Goal: Transaction & Acquisition: Purchase product/service

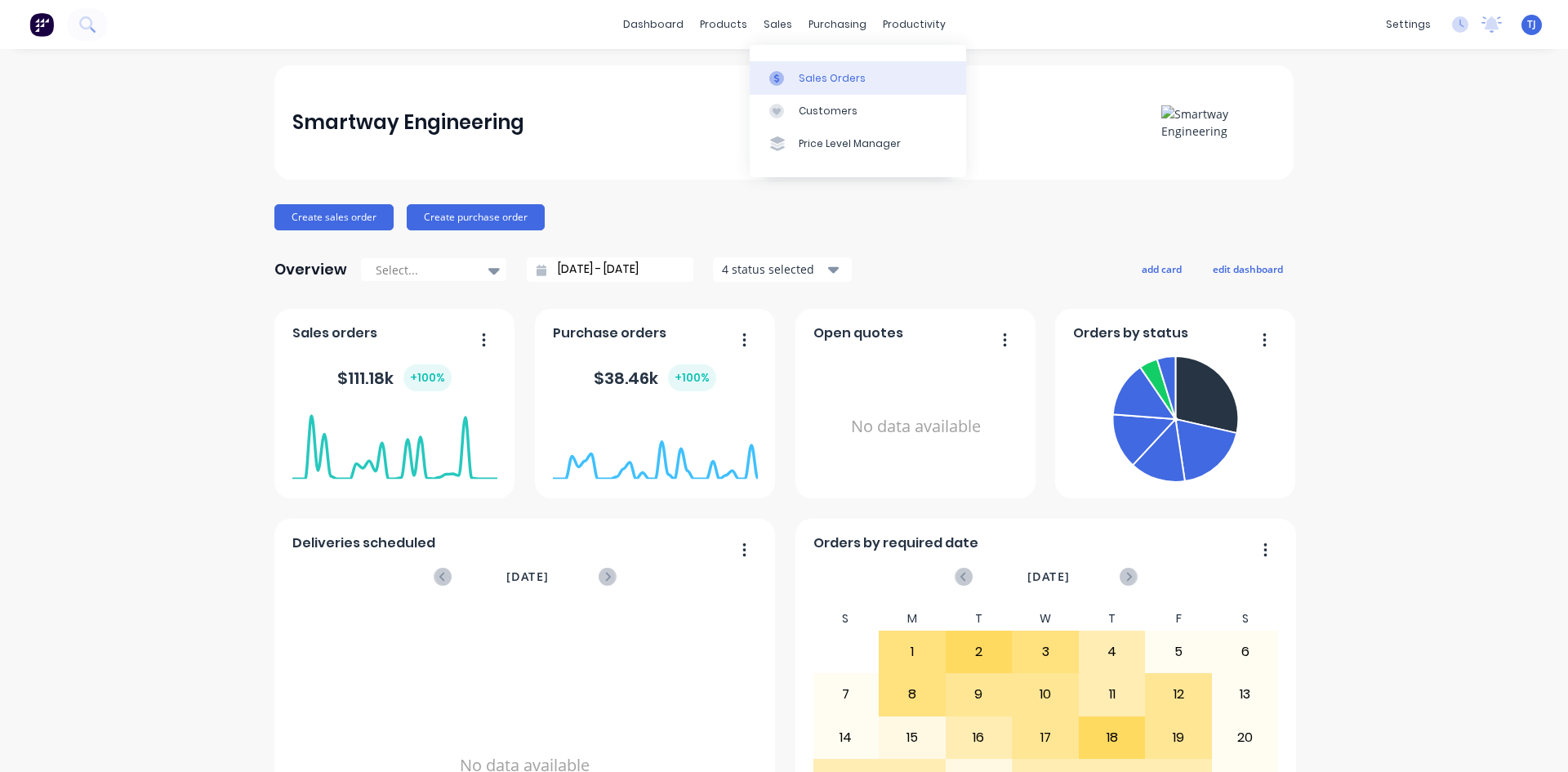
click at [824, 71] on div "Sales Orders" at bounding box center [832, 79] width 67 height 15
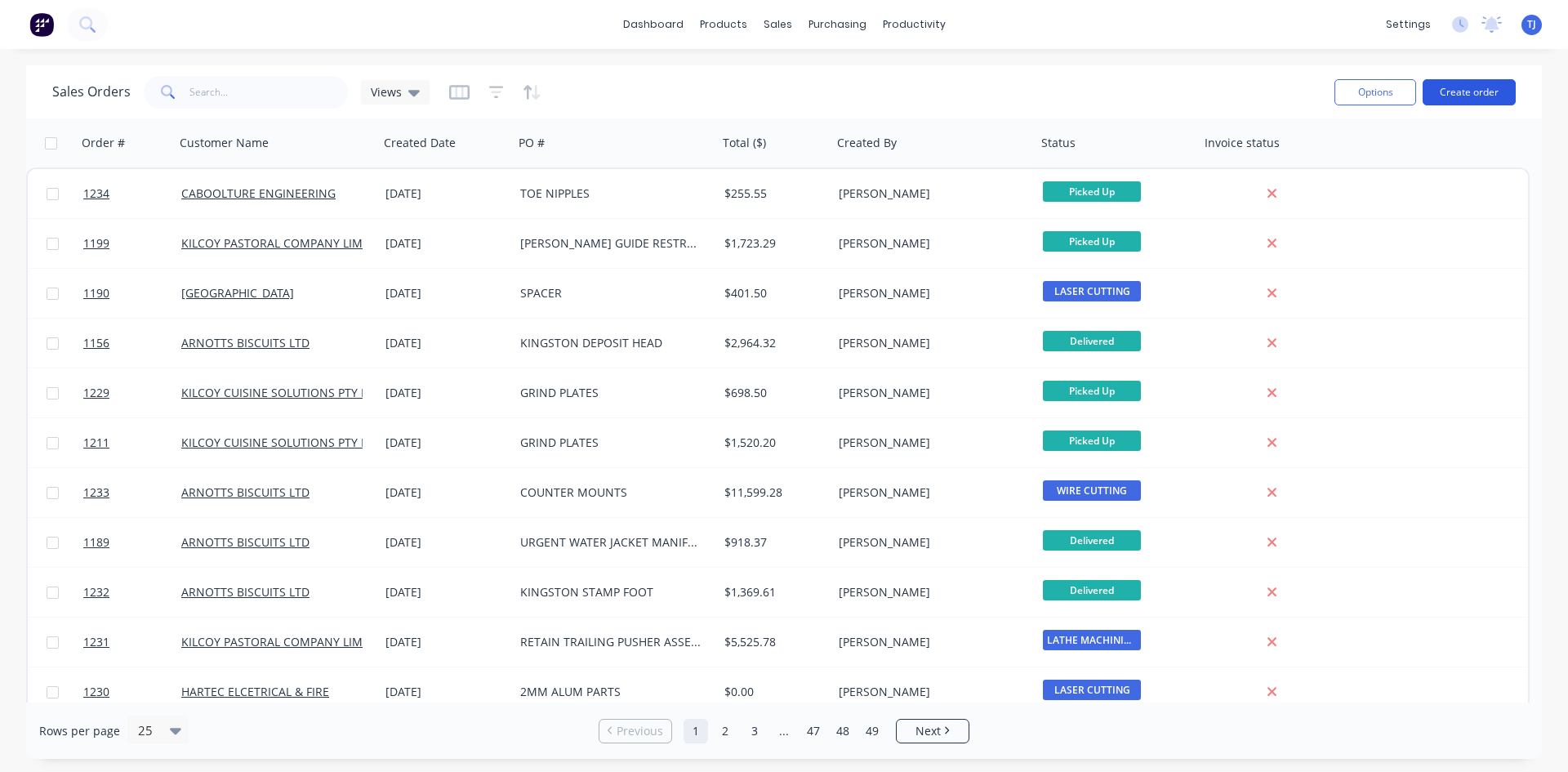
click at [1474, 94] on button "Create order" at bounding box center [1469, 93] width 93 height 26
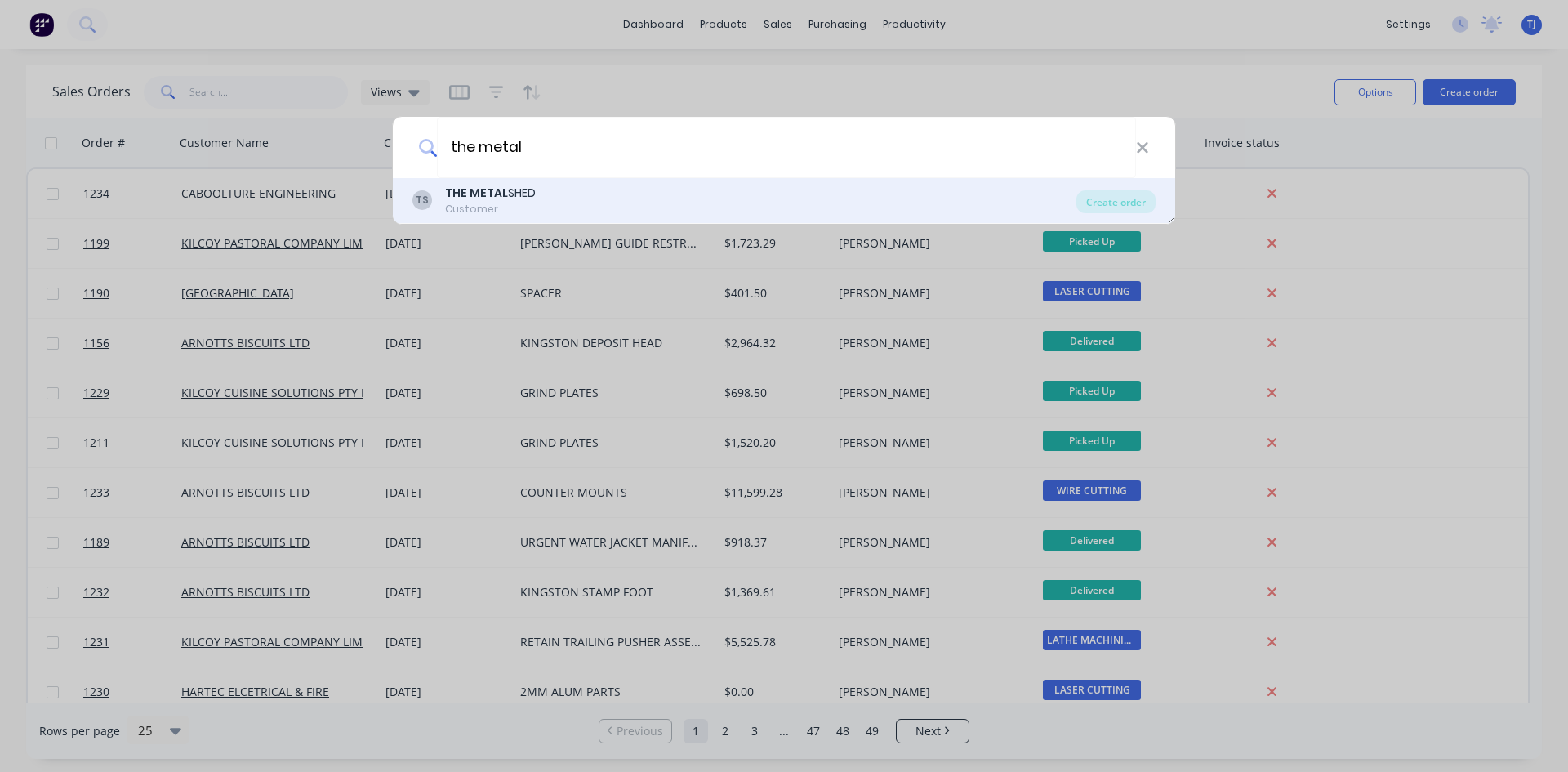
type input "the metal"
click at [595, 200] on div "TS THE METAL SHED Customer" at bounding box center [744, 200] width 664 height 32
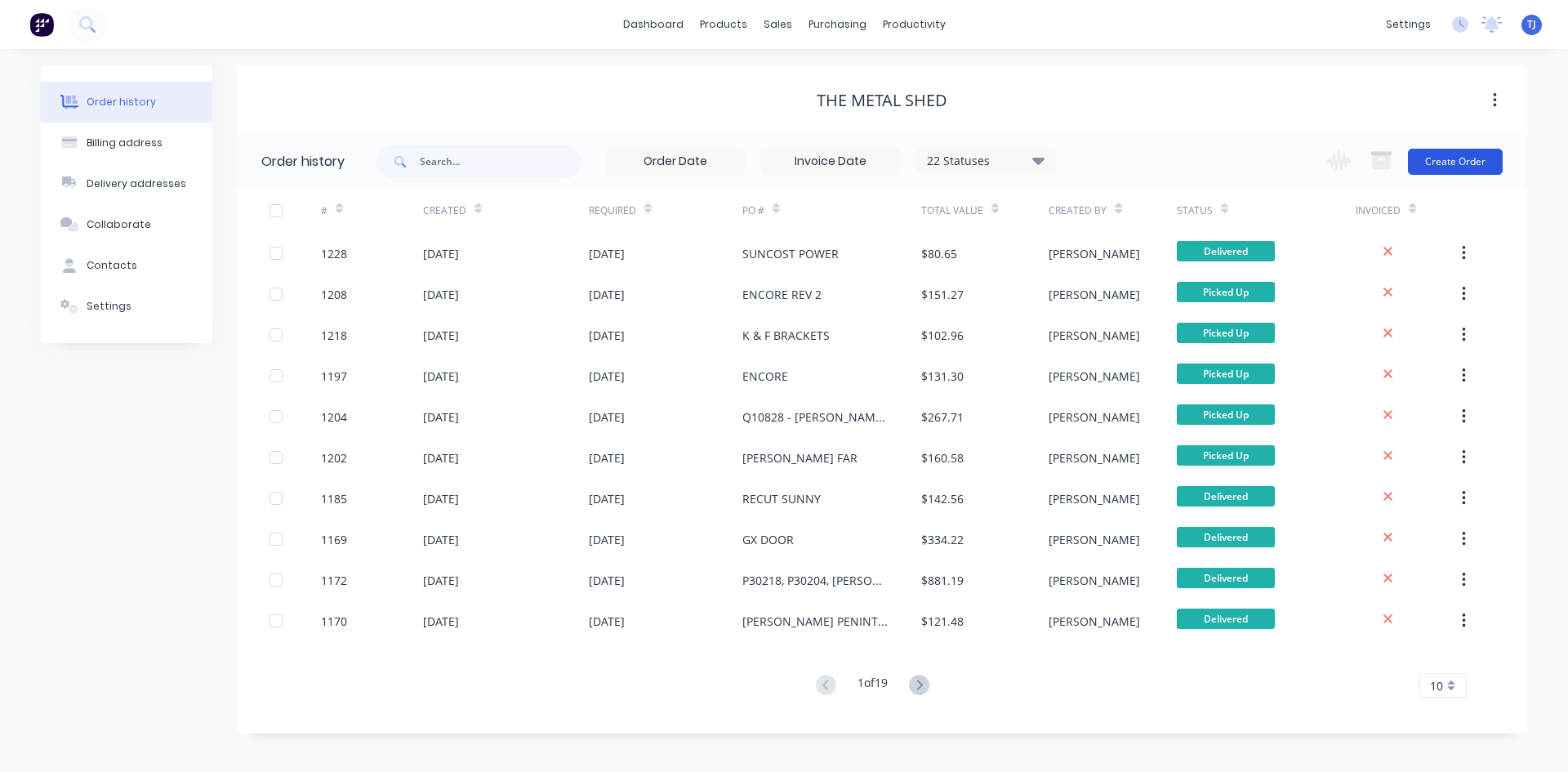
click at [1443, 166] on button "Create Order" at bounding box center [1455, 162] width 95 height 26
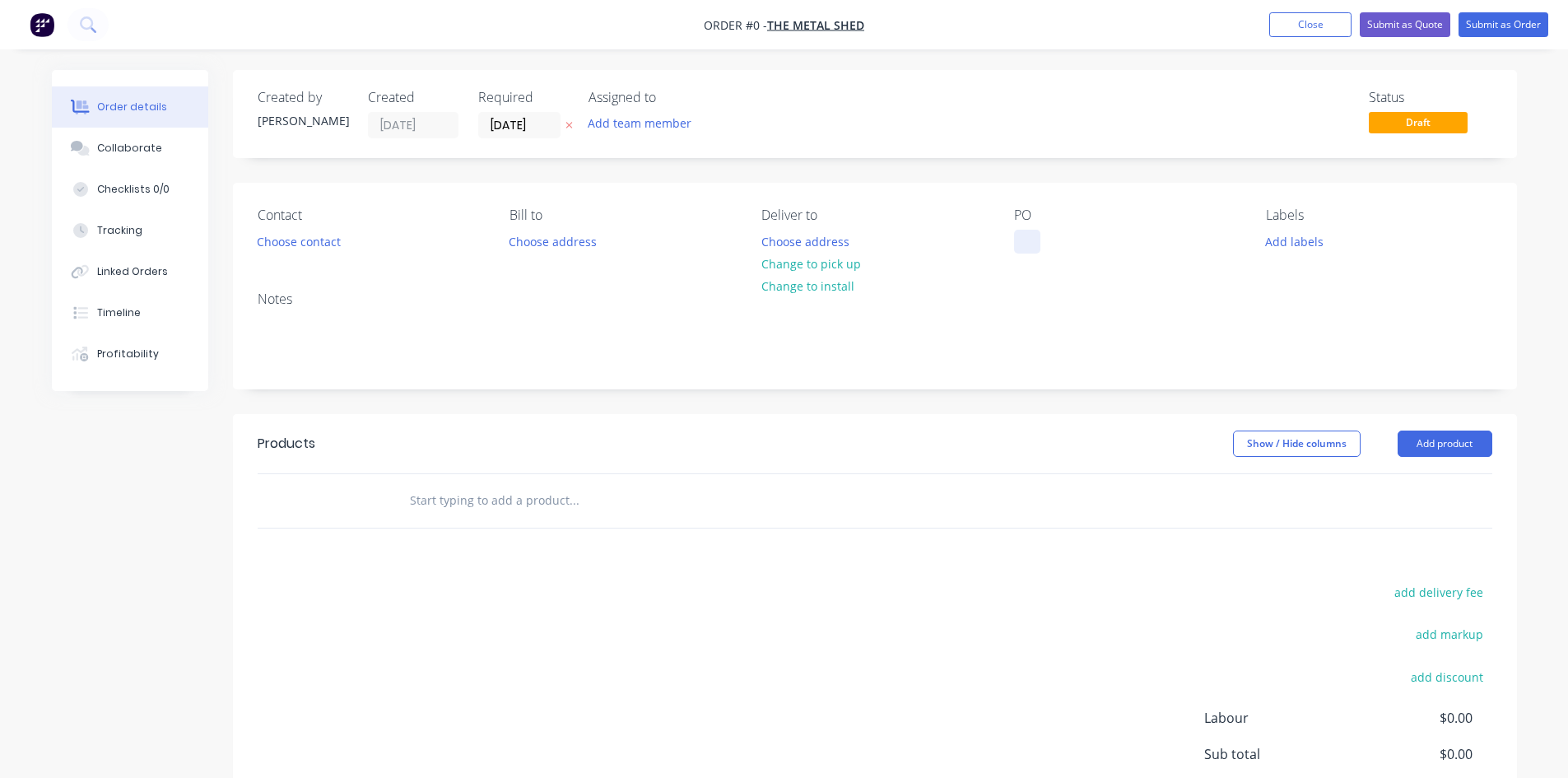
click at [1030, 245] on div at bounding box center [1028, 242] width 27 height 24
click at [1418, 440] on div "Order details Collaborate Checklists 0/0 Tracking Linked Orders Timeline Profit…" at bounding box center [784, 509] width 1498 height 879
click at [1418, 440] on button "Add product" at bounding box center [1445, 444] width 95 height 27
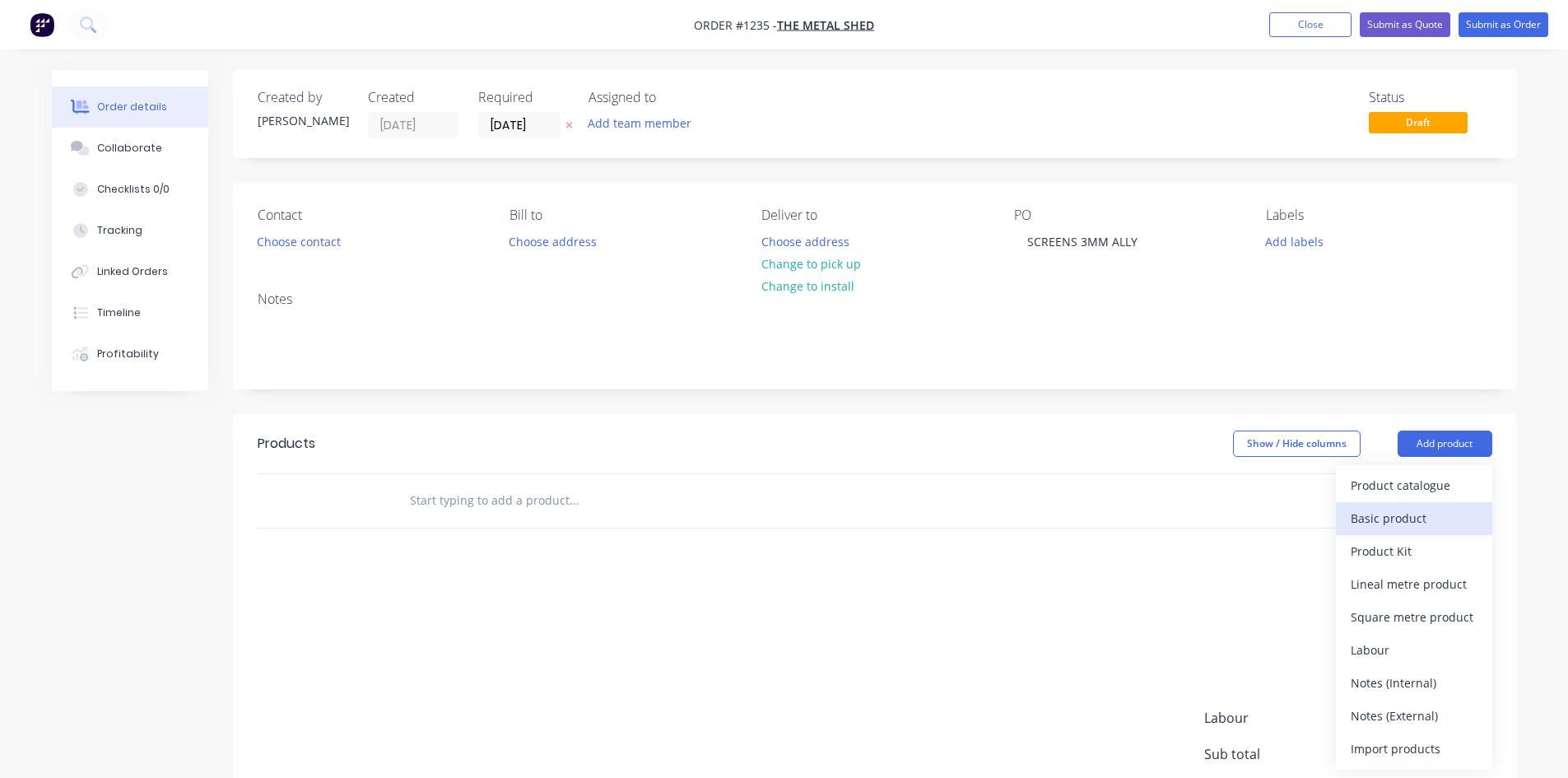
click at [1396, 511] on div "Basic product" at bounding box center [1414, 518] width 127 height 24
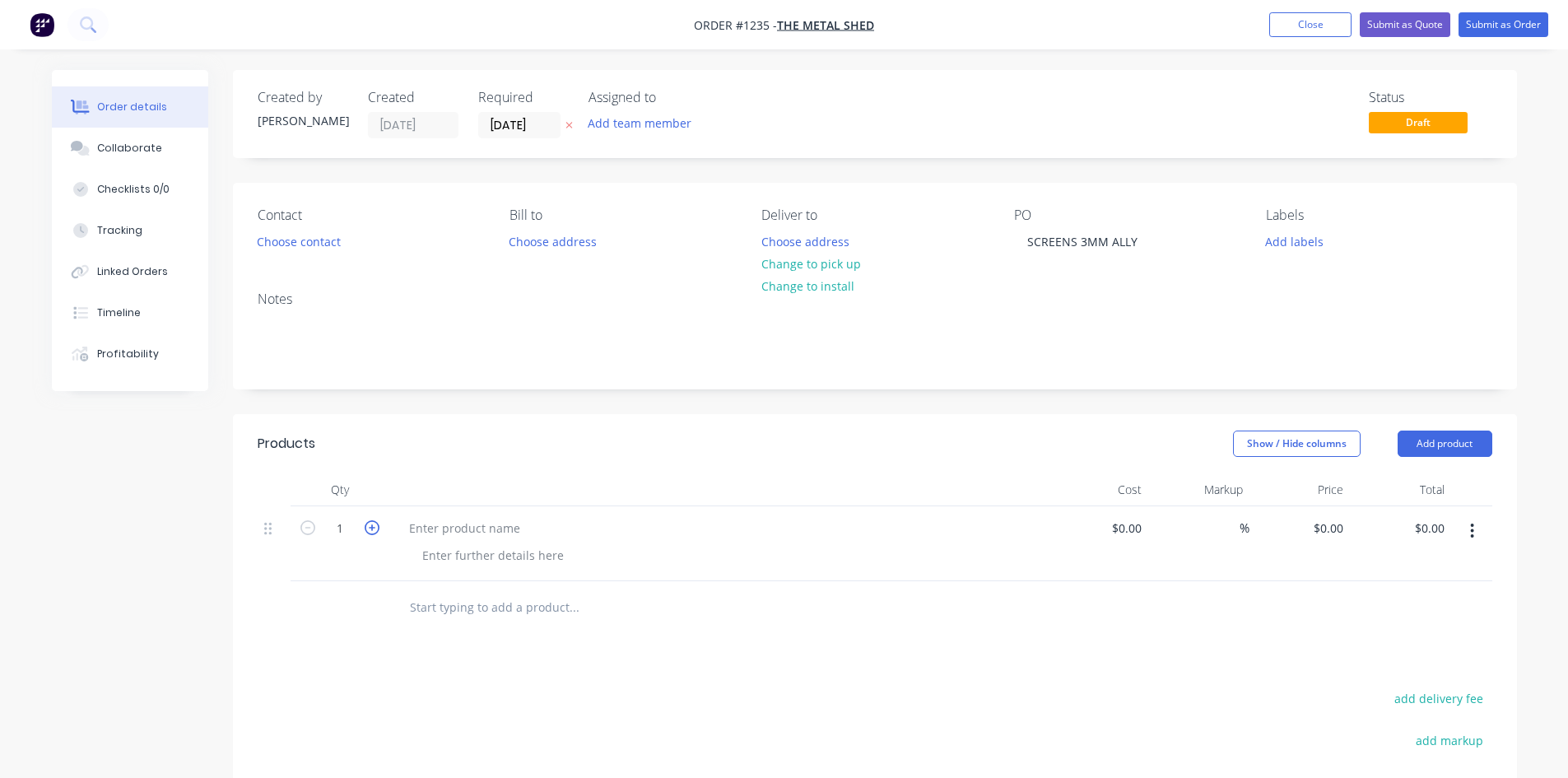
click at [369, 526] on icon "button" at bounding box center [372, 528] width 15 height 15
type input "2"
click at [409, 526] on div at bounding box center [464, 528] width 137 height 24
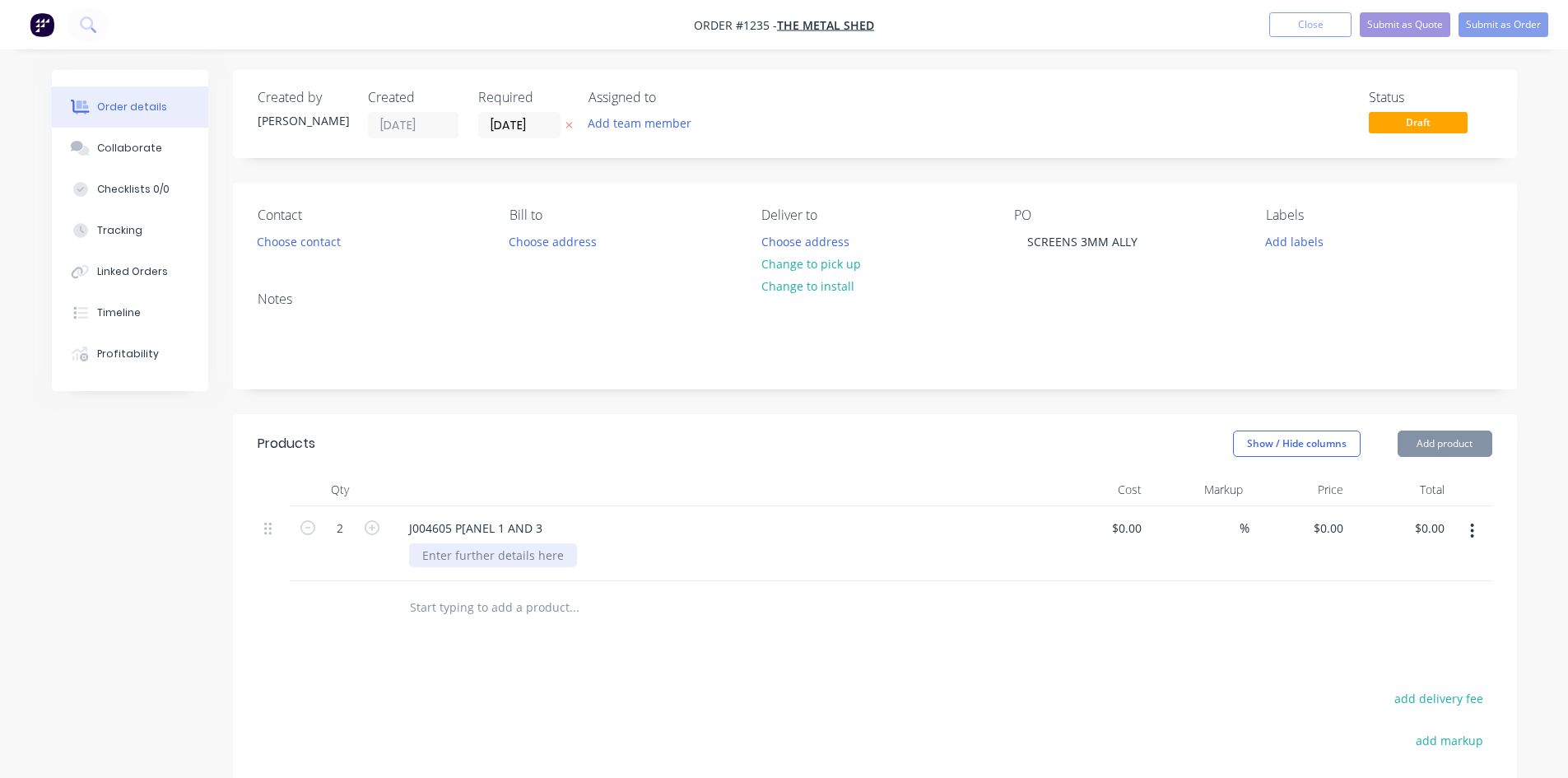
click at [524, 560] on div at bounding box center [493, 555] width 168 height 24
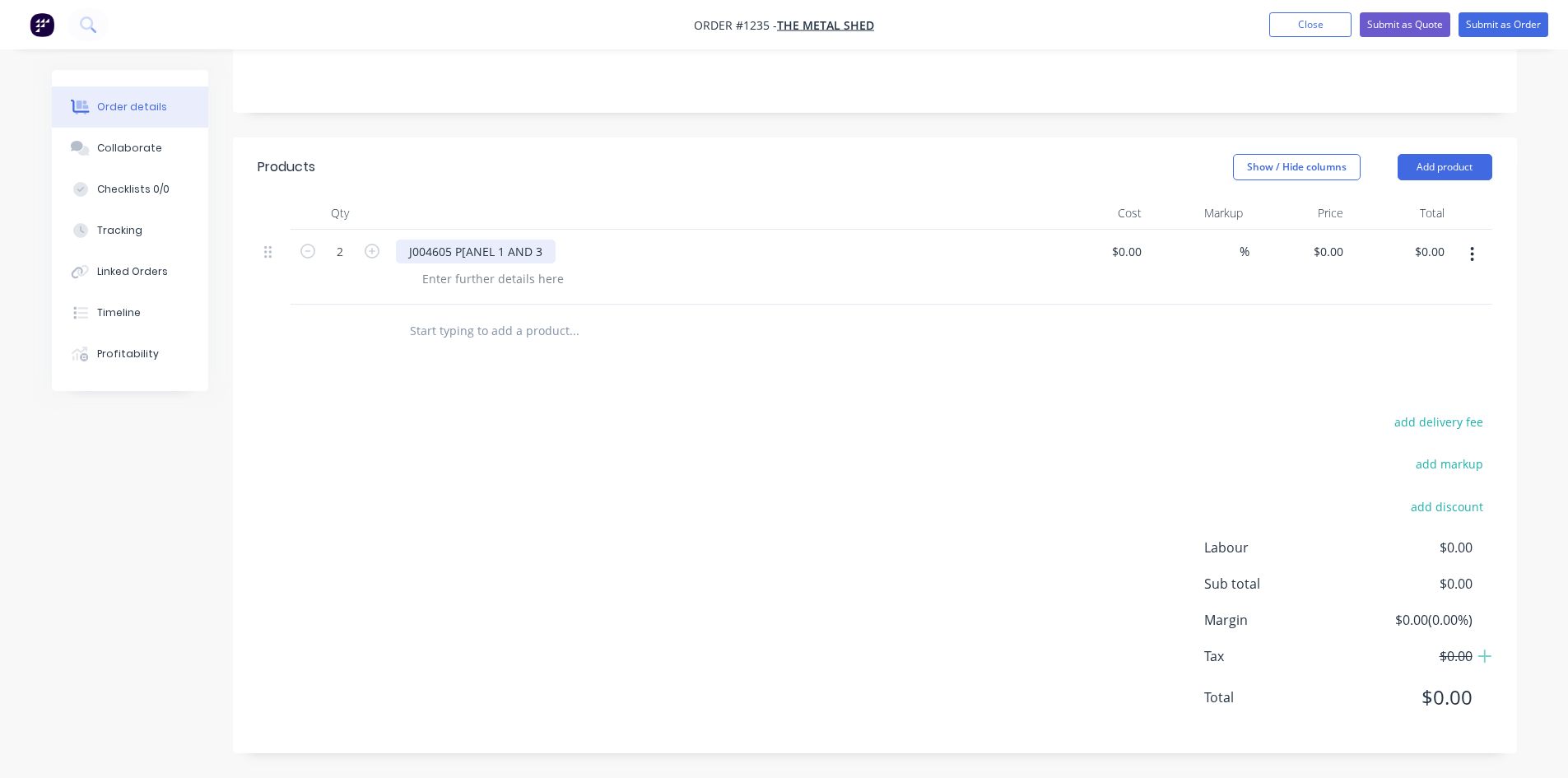
click at [466, 260] on div "J004605 P[ANEL 1 AND 3" at bounding box center [475, 252] width 160 height 24
click at [470, 287] on div at bounding box center [493, 278] width 168 height 24
click at [1327, 243] on div "0 $0.00" at bounding box center [1327, 252] width 44 height 24
type input "$275.07"
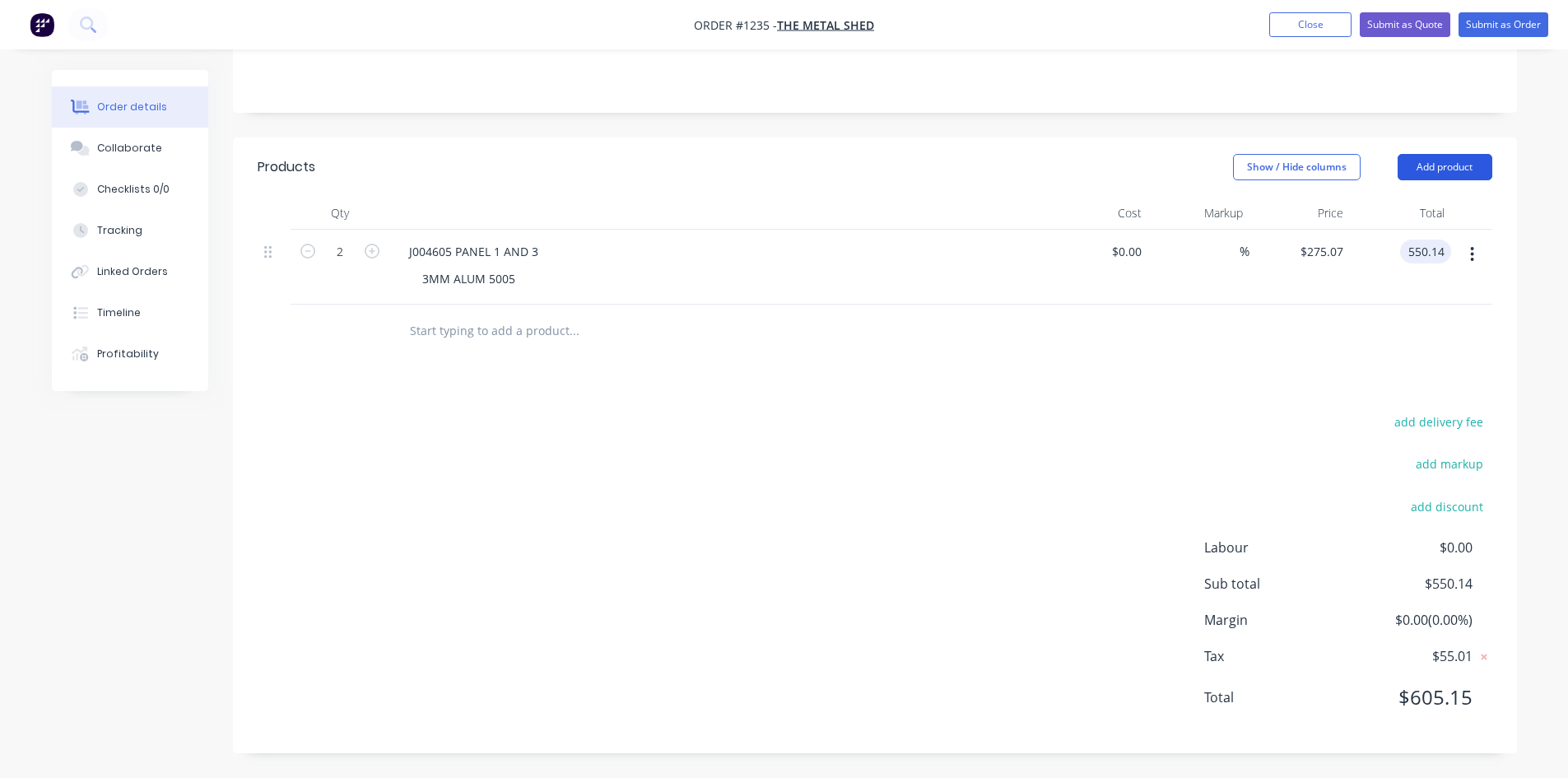
type input "$550.14"
click at [1446, 169] on button "Add product" at bounding box center [1445, 167] width 95 height 27
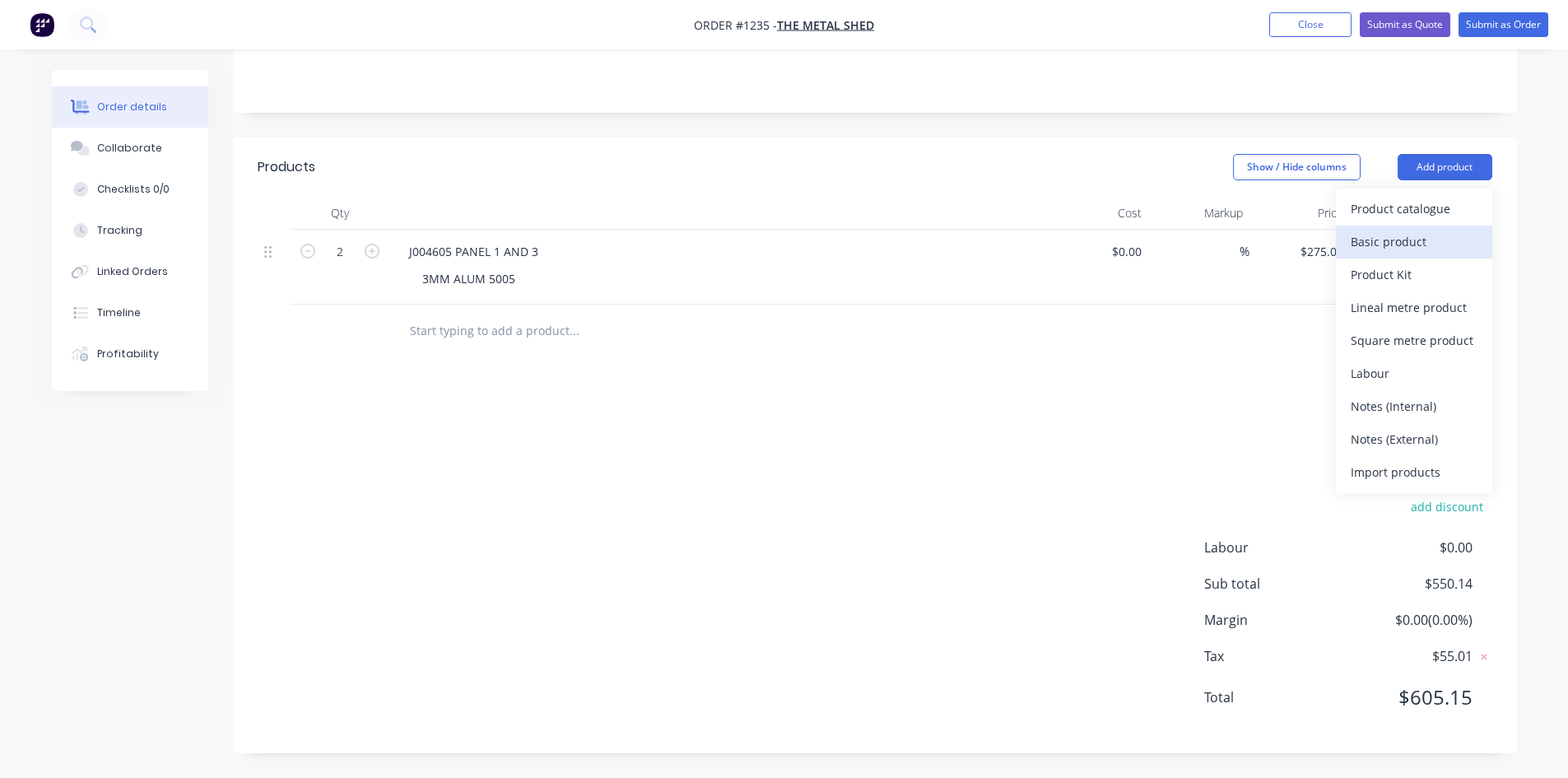
click at [1411, 244] on div "Basic product" at bounding box center [1414, 242] width 127 height 24
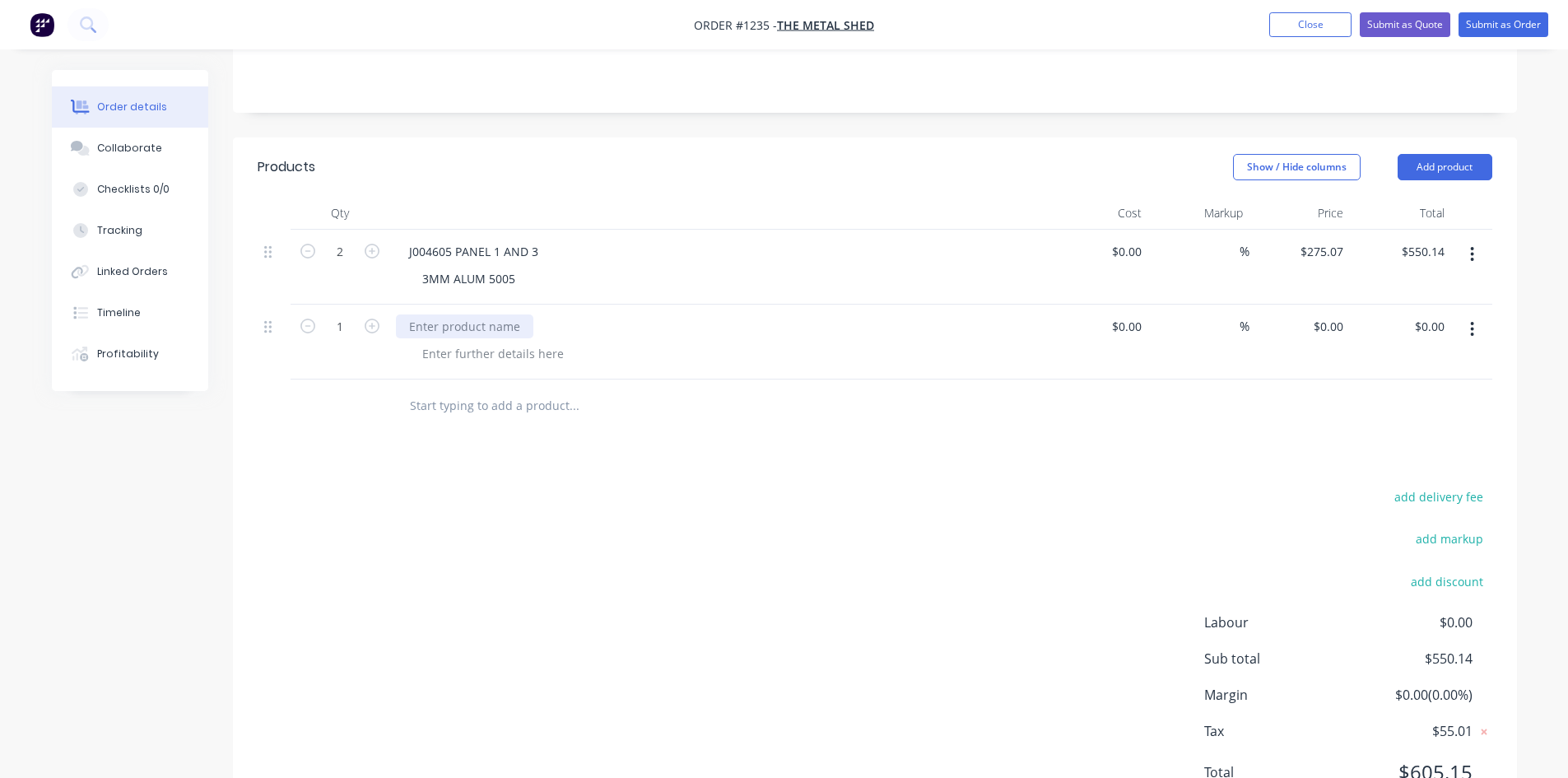
click at [487, 327] on div at bounding box center [464, 327] width 137 height 24
click at [498, 359] on div at bounding box center [493, 353] width 168 height 24
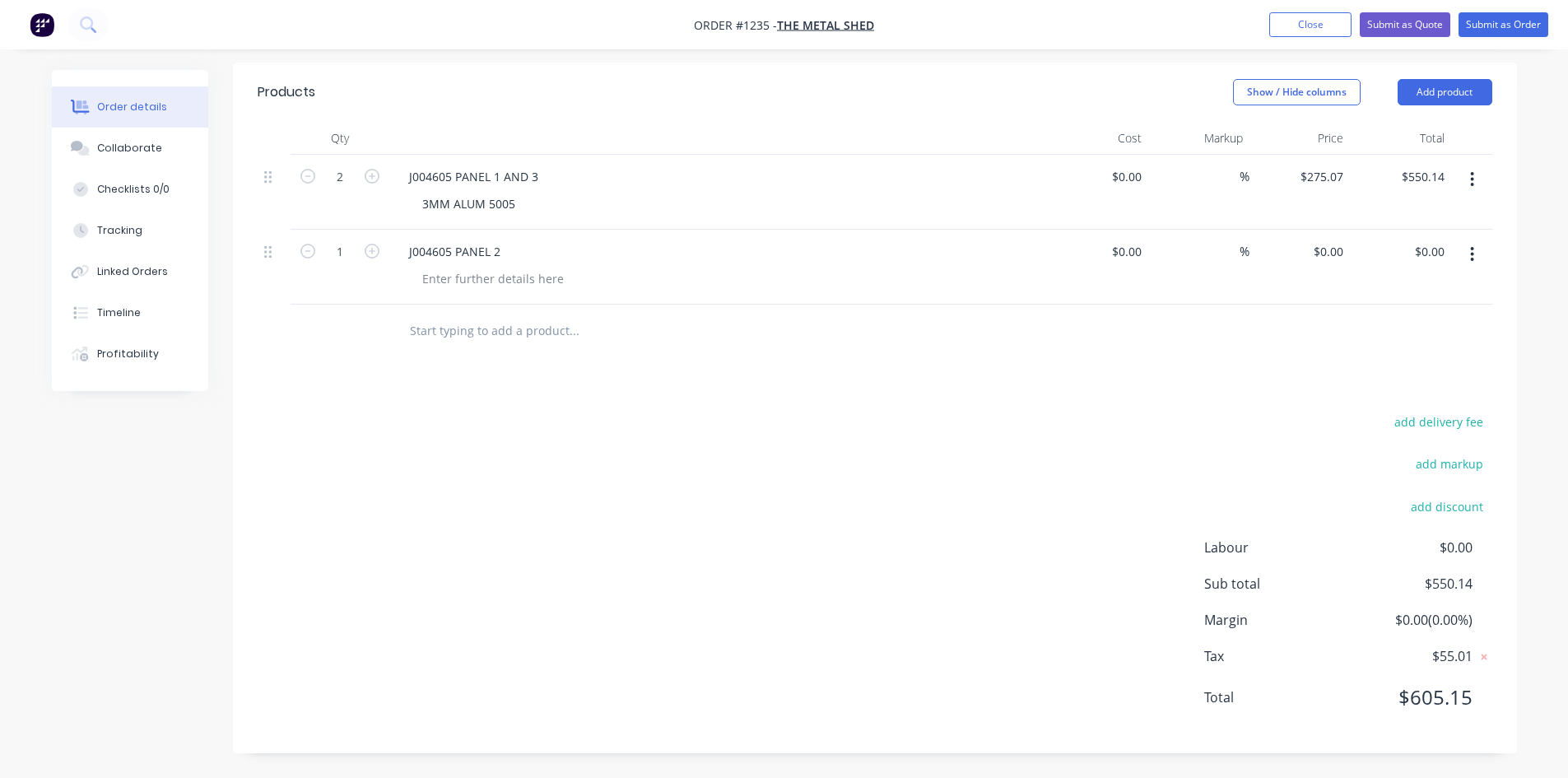
click at [478, 292] on div "J004605 PANEL 2" at bounding box center [718, 267] width 659 height 75
click at [480, 287] on div at bounding box center [493, 278] width 168 height 24
click at [1328, 262] on div "$0.00 $0.00" at bounding box center [1300, 267] width 102 height 75
click at [1328, 257] on div "0 0" at bounding box center [1337, 252] width 26 height 24
type input "$223.54"
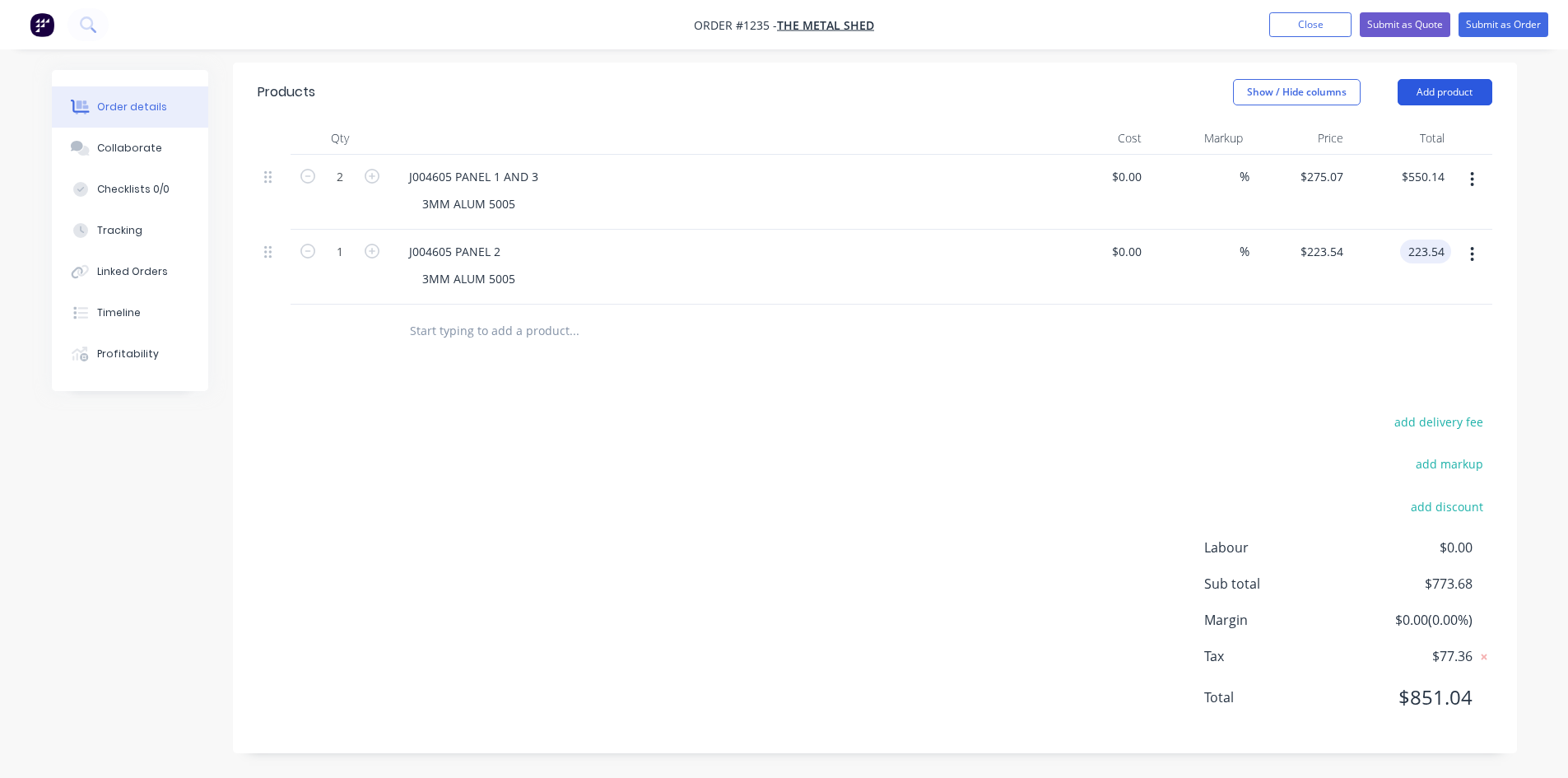
type input "$223.54"
click at [1469, 93] on button "Add product" at bounding box center [1445, 92] width 95 height 27
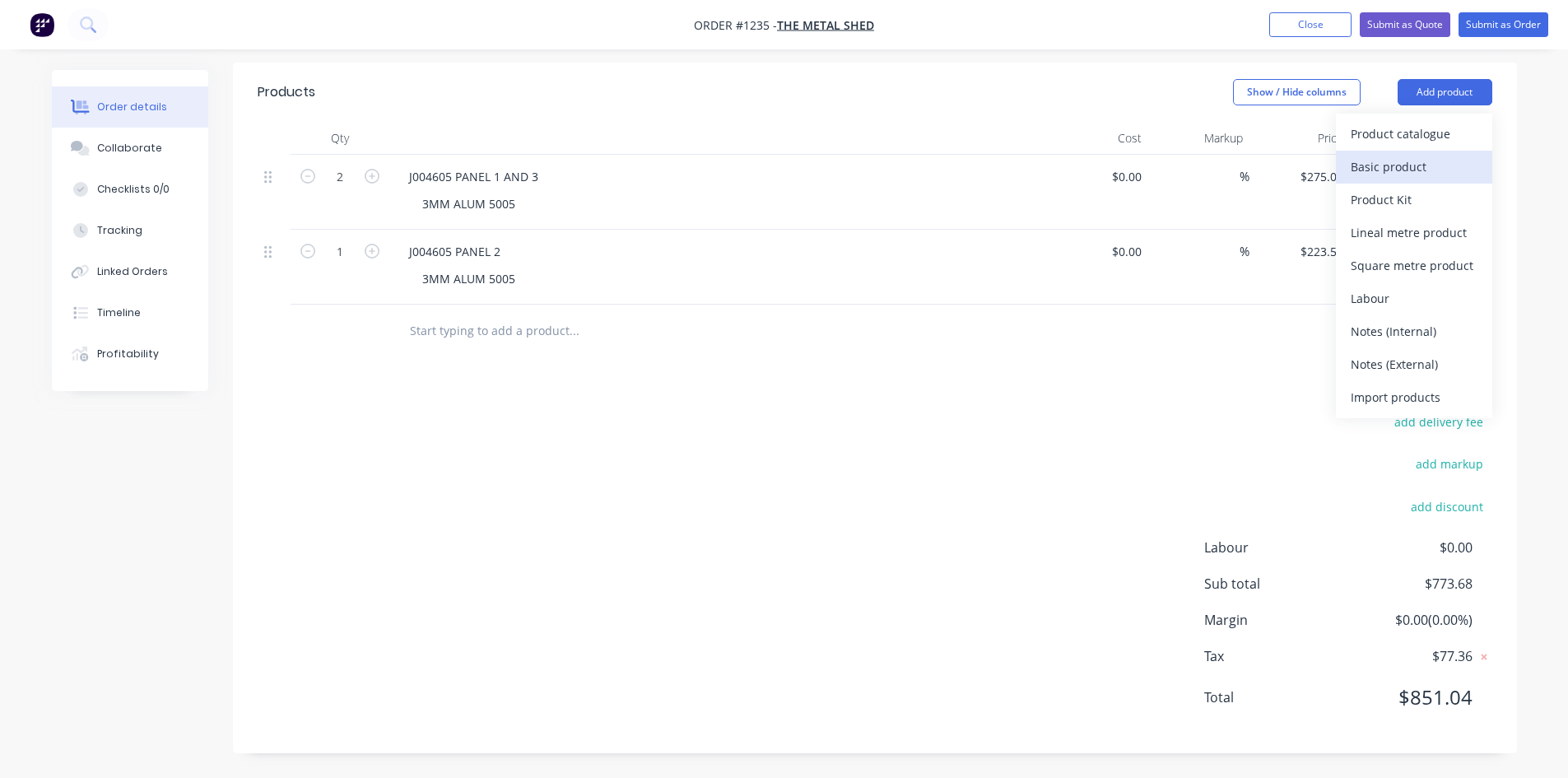
click at [1418, 160] on div "Basic product" at bounding box center [1414, 167] width 127 height 24
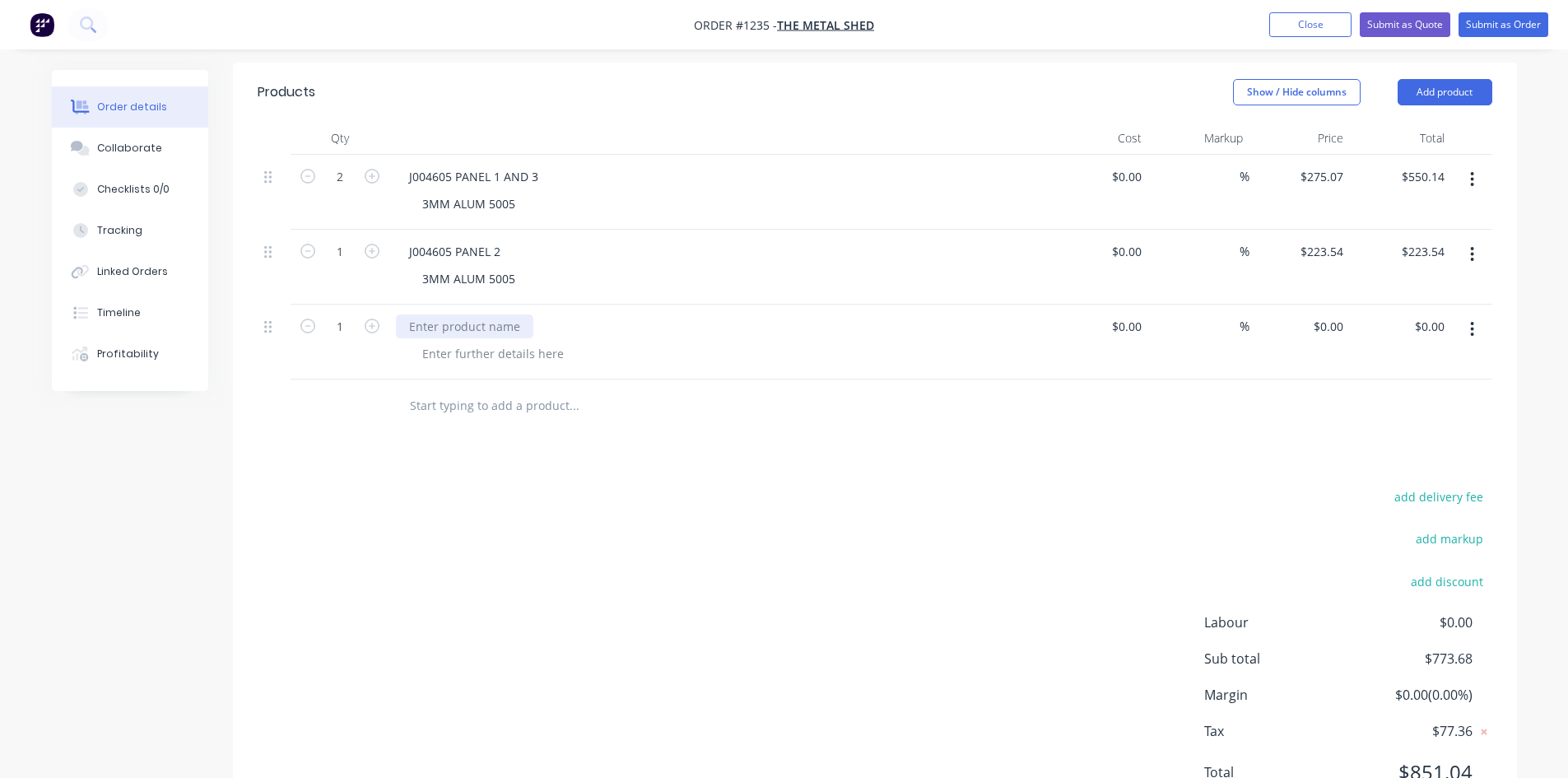
click at [455, 327] on div at bounding box center [464, 327] width 137 height 24
click at [1322, 321] on div "0 0" at bounding box center [1300, 342] width 102 height 75
type input "$82.93"
click at [130, 149] on div "Collaborate" at bounding box center [130, 148] width 65 height 15
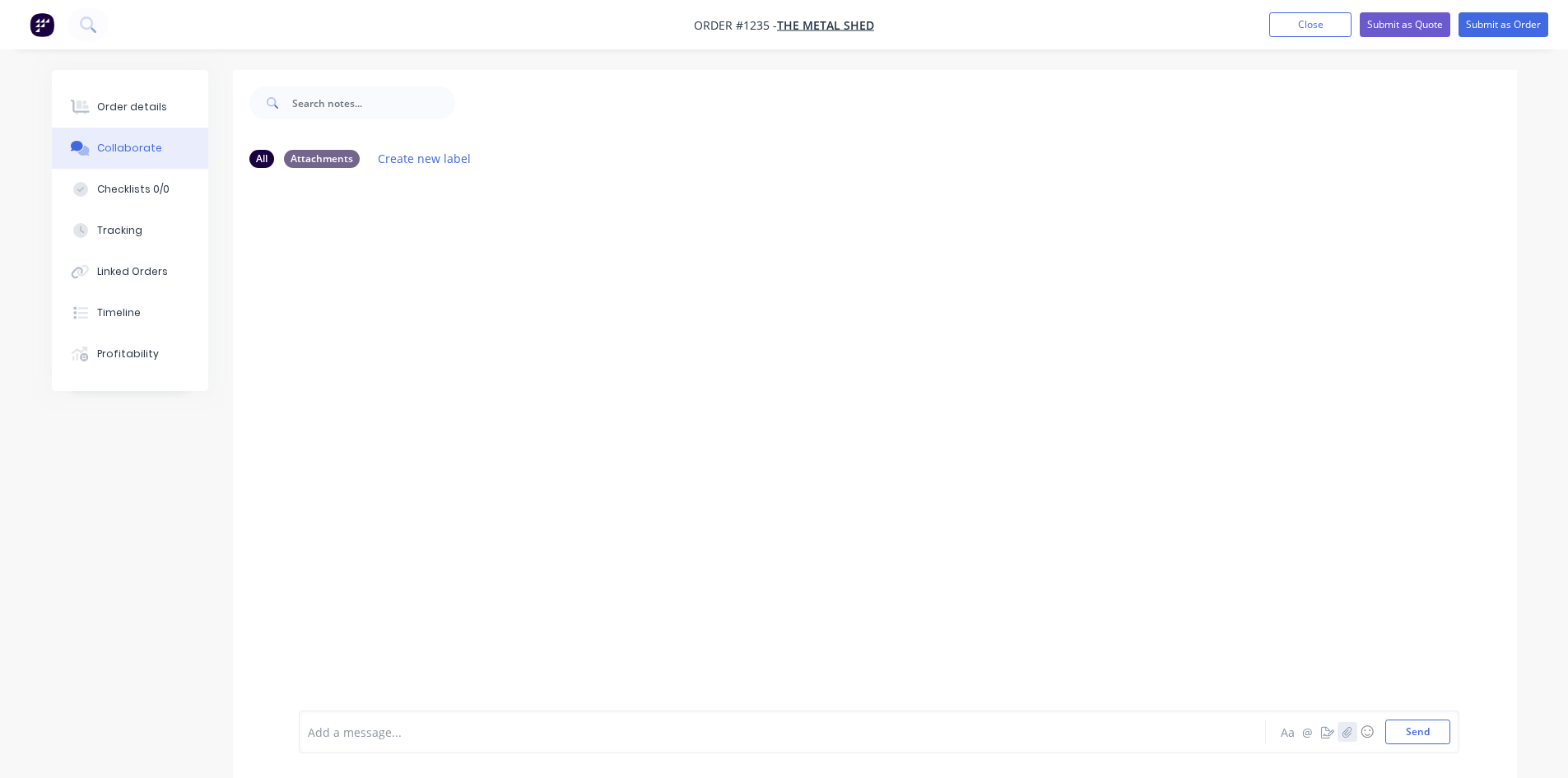
click at [1342, 728] on icon "button" at bounding box center [1346, 732] width 10 height 12
click at [1423, 735] on button "Send" at bounding box center [1417, 732] width 65 height 25
click at [137, 112] on div "Order details" at bounding box center [132, 107] width 70 height 15
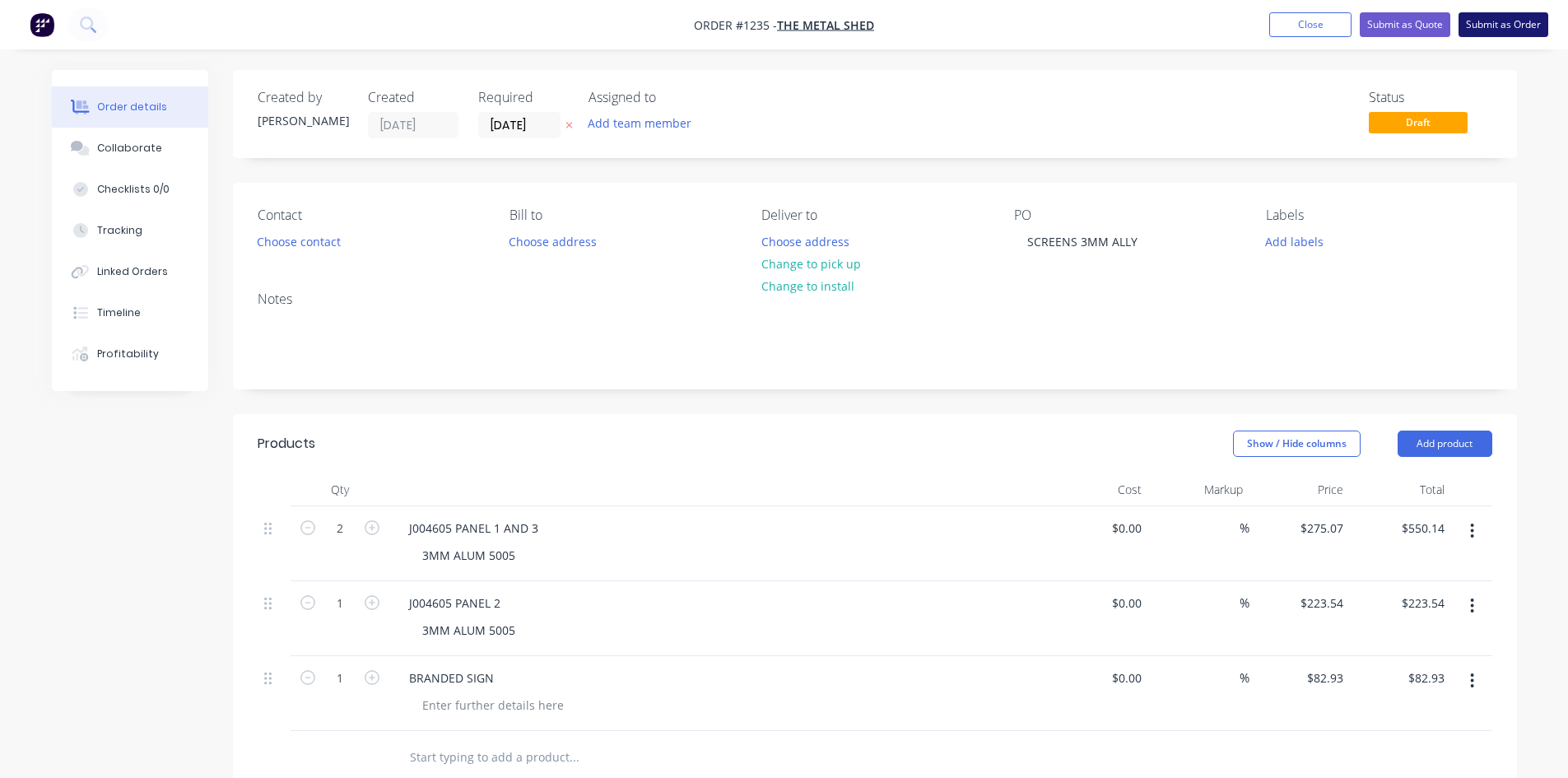
click at [1495, 28] on button "Submit as Order" at bounding box center [1503, 25] width 90 height 25
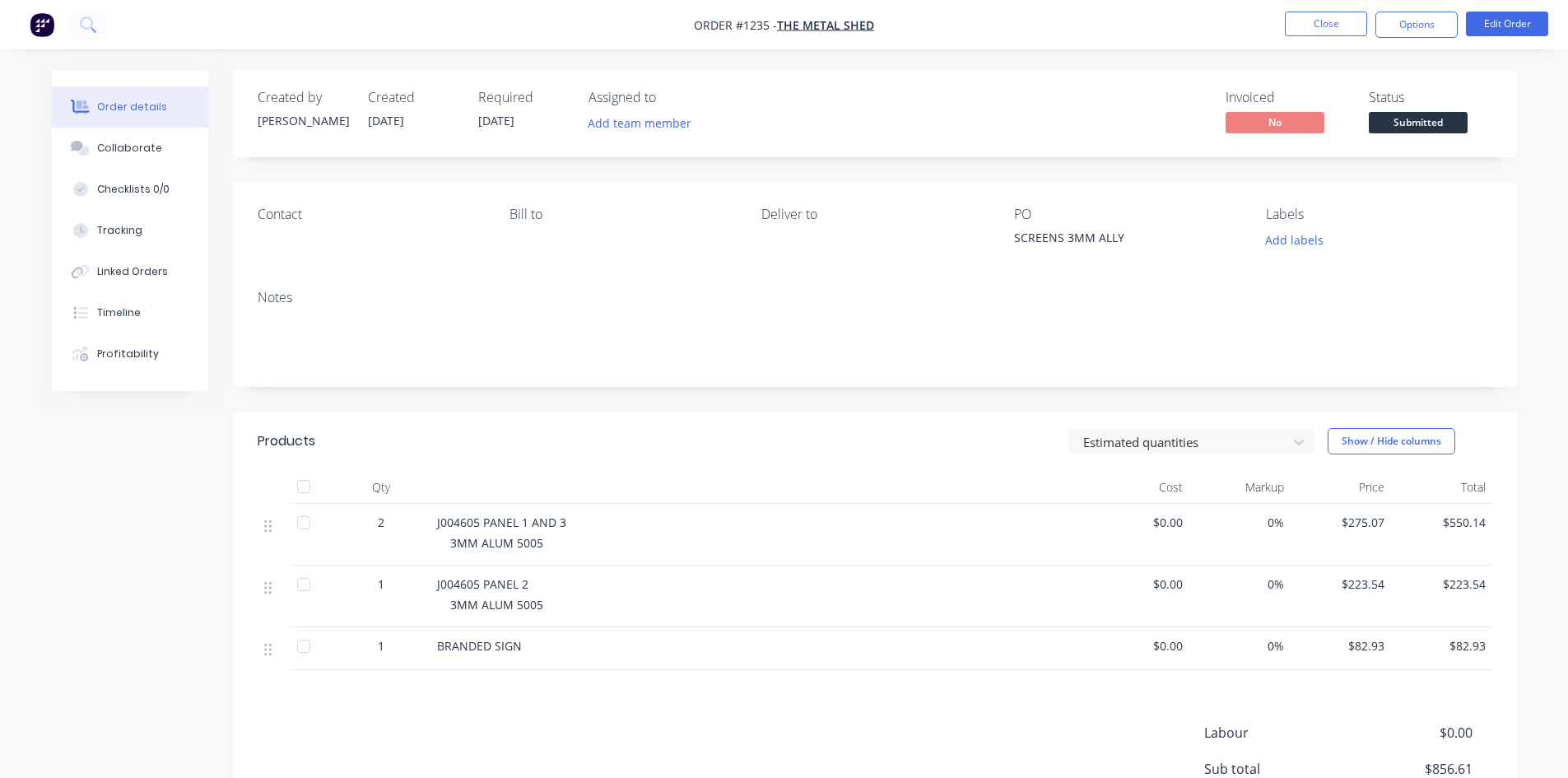
click at [1435, 125] on span "Submitted" at bounding box center [1418, 122] width 99 height 21
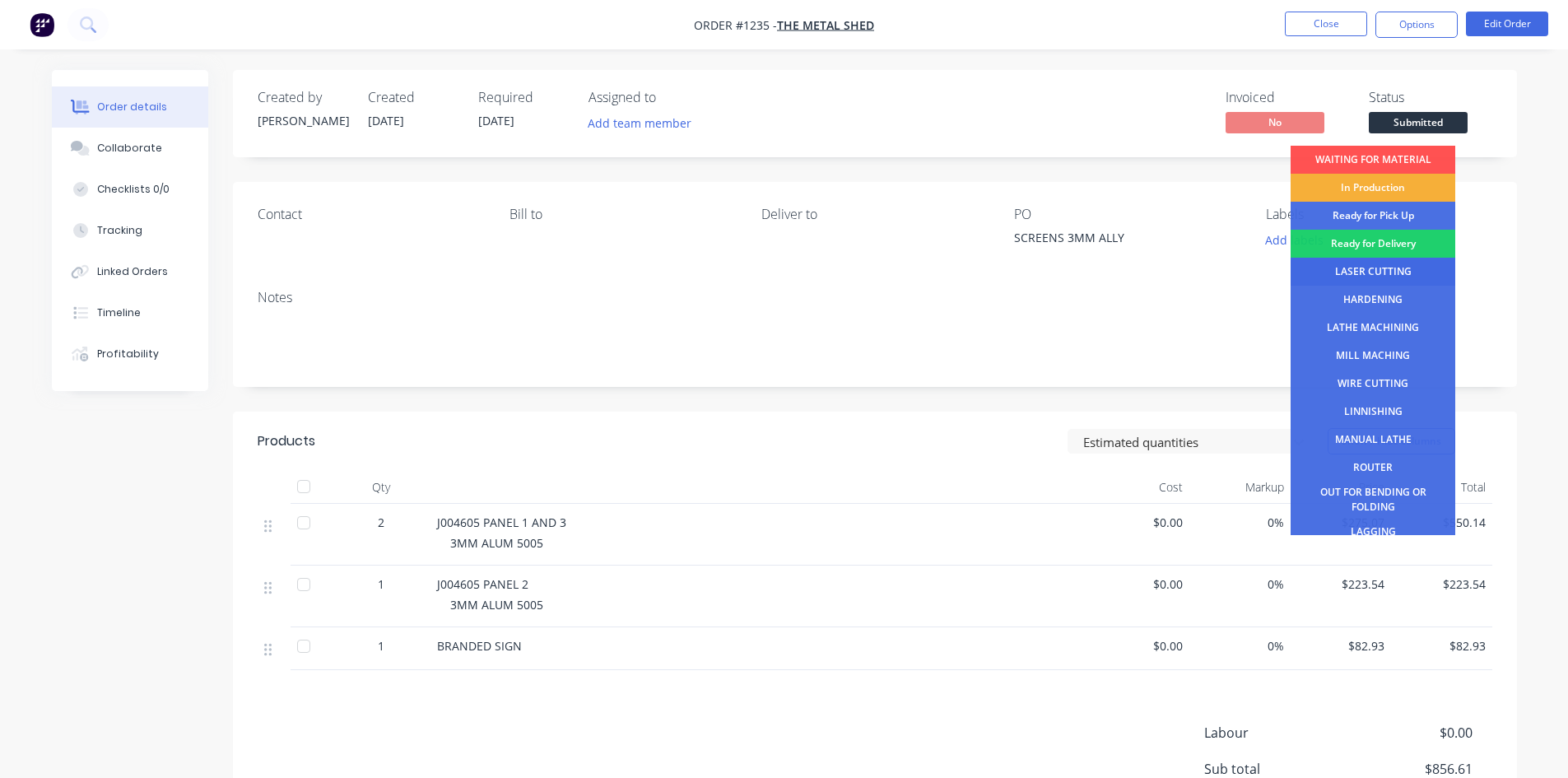
click at [1393, 269] on div "LASER CUTTING" at bounding box center [1373, 272] width 165 height 28
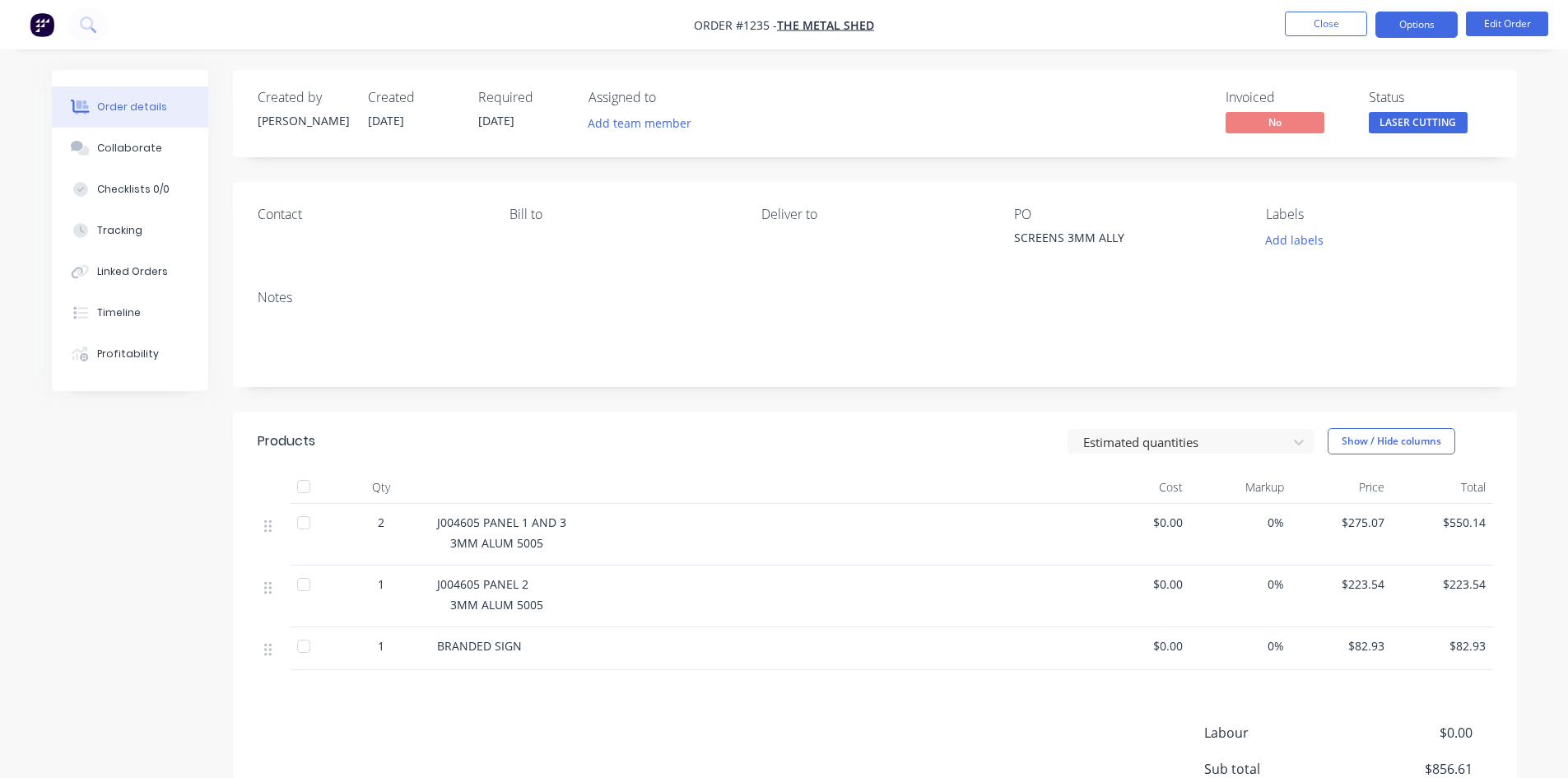
click at [1410, 27] on button "Options" at bounding box center [1416, 25] width 82 height 27
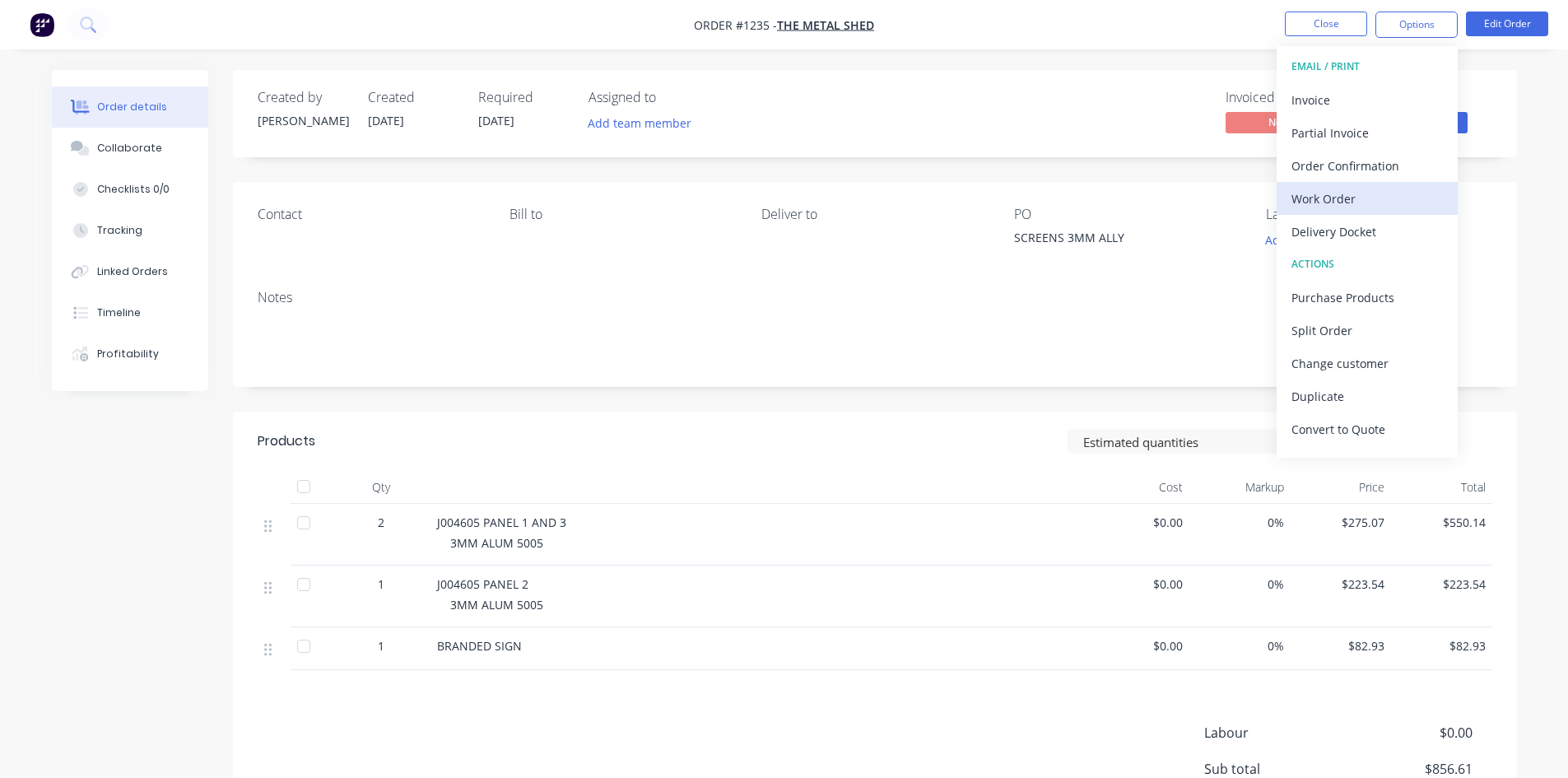
click at [1349, 193] on div "Work Order" at bounding box center [1367, 198] width 152 height 24
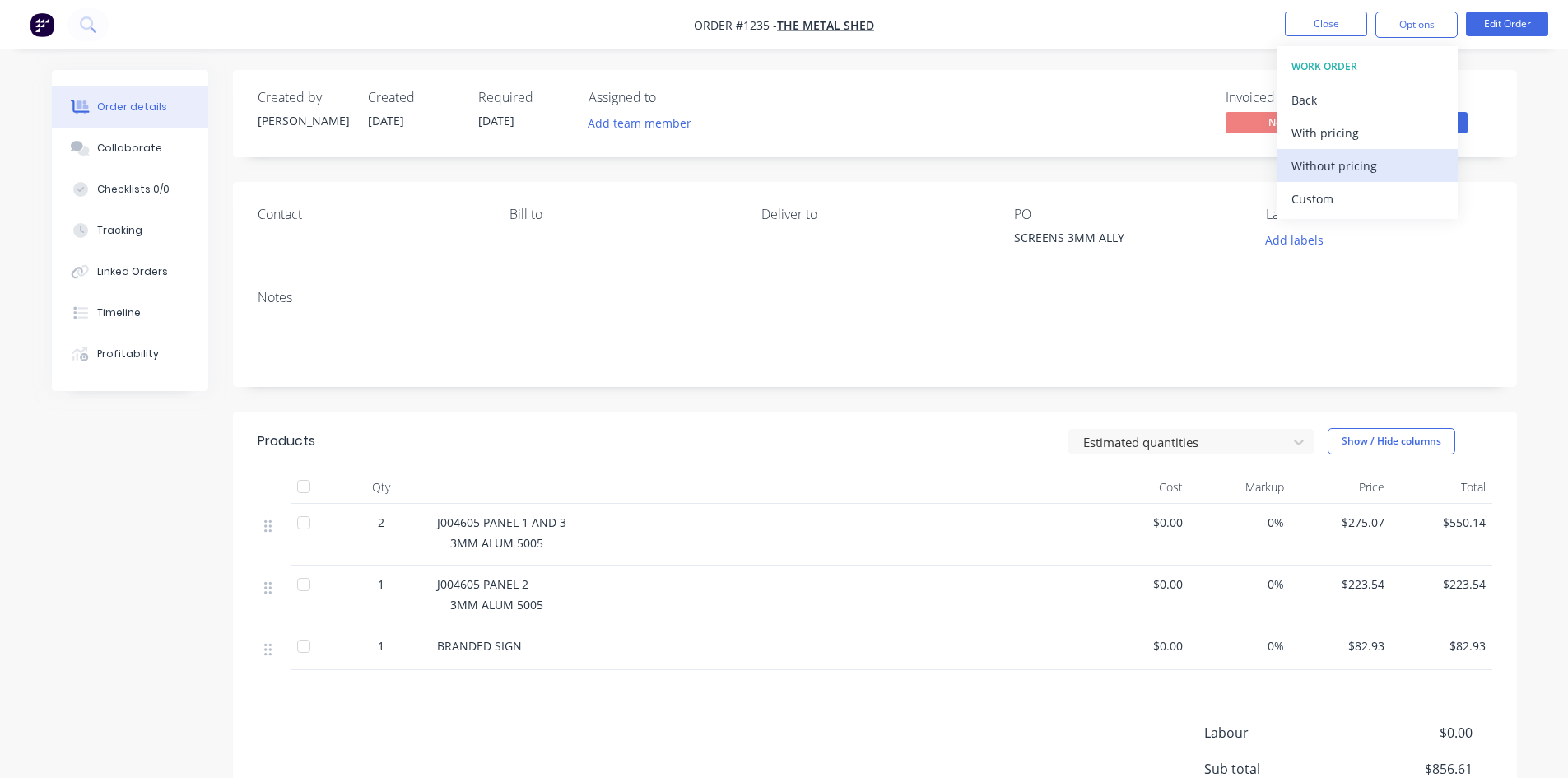
click at [1350, 168] on div "Without pricing" at bounding box center [1367, 166] width 152 height 24
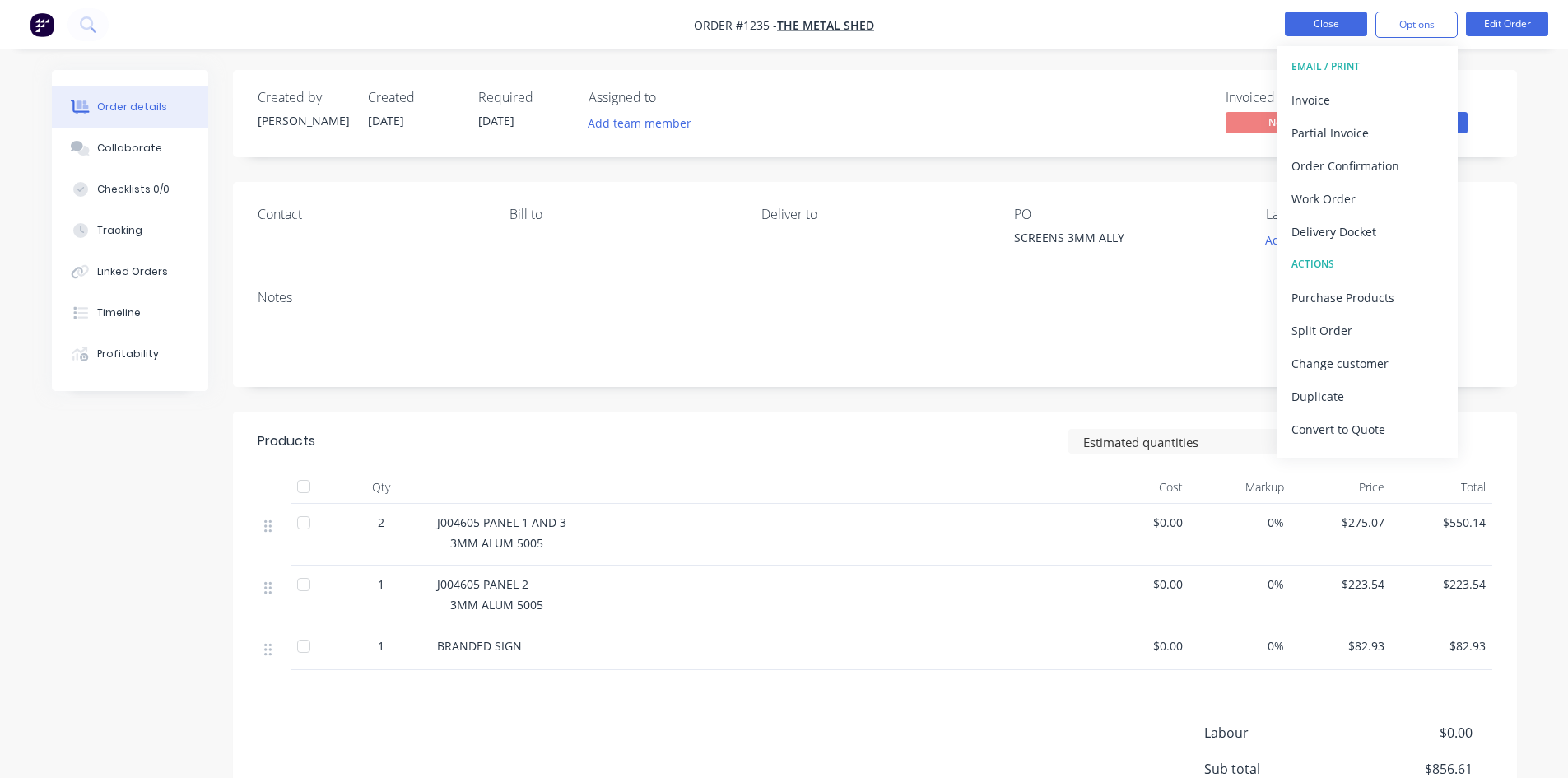
click at [1329, 27] on button "Close" at bounding box center [1326, 24] width 82 height 25
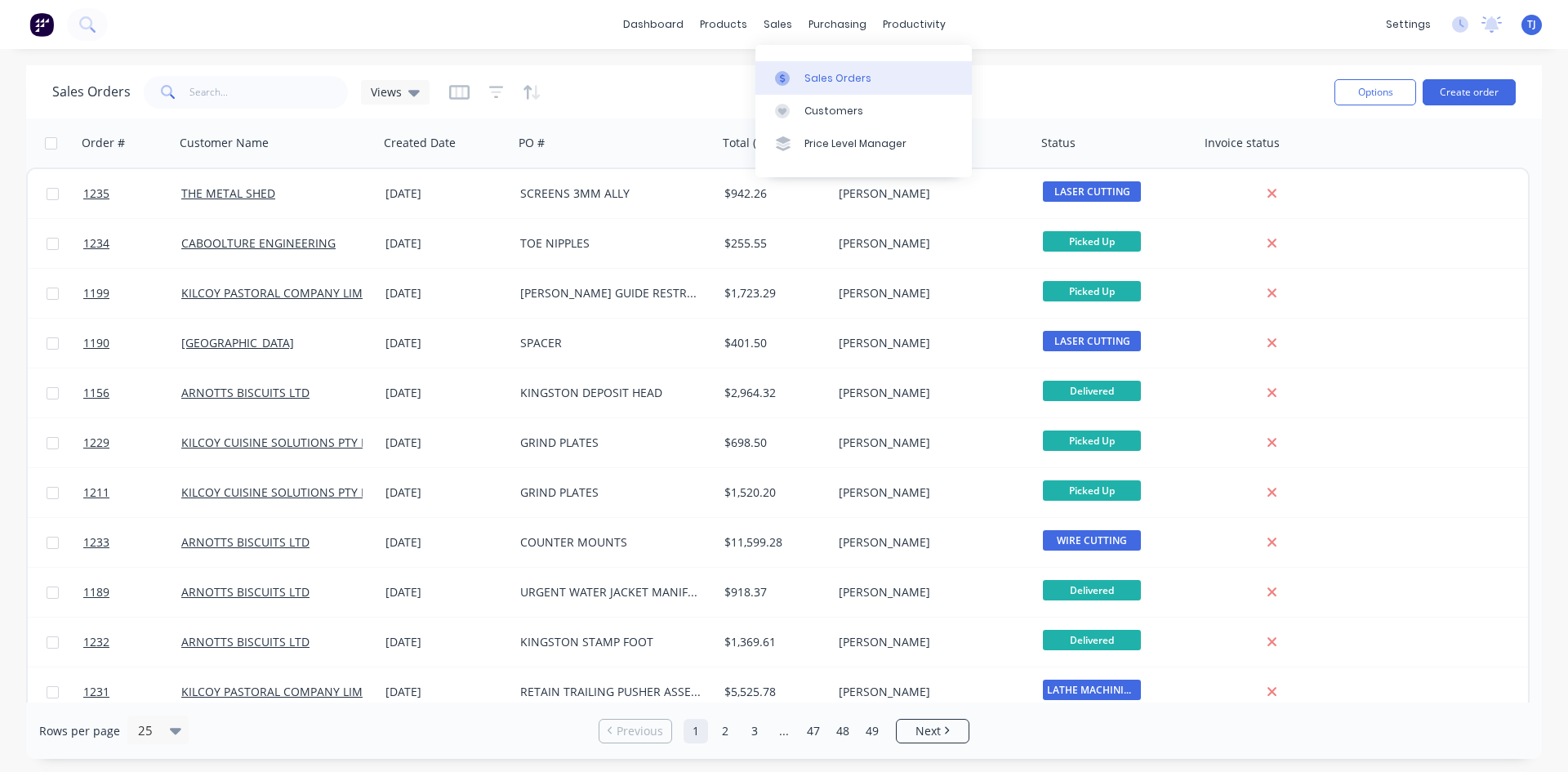
click at [816, 73] on div "Sales Orders" at bounding box center [838, 79] width 67 height 15
click at [241, 88] on input "text" at bounding box center [268, 93] width 159 height 33
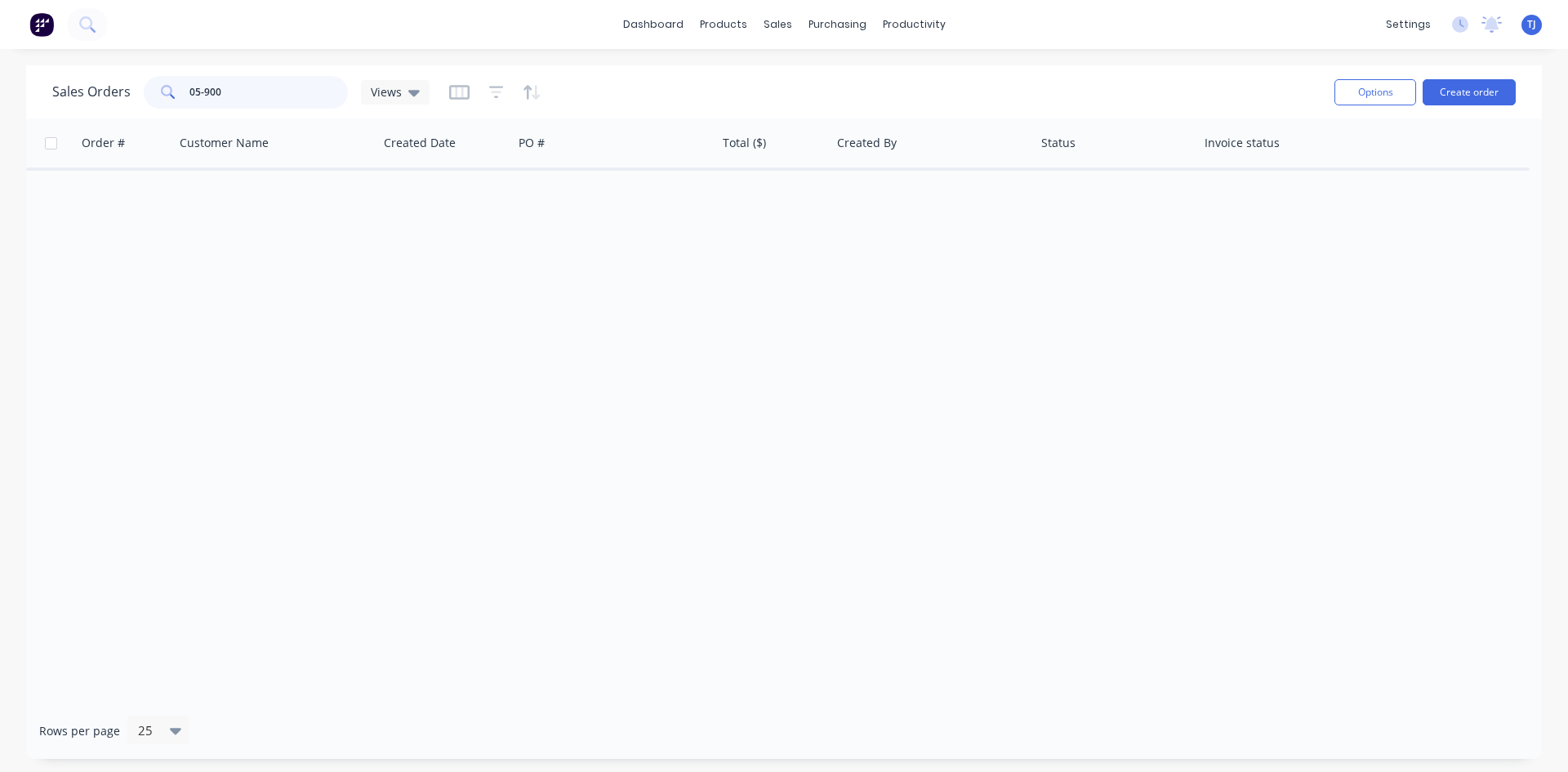
type input "05-900"
click at [885, 82] on div "Purchase Orders" at bounding box center [890, 79] width 87 height 15
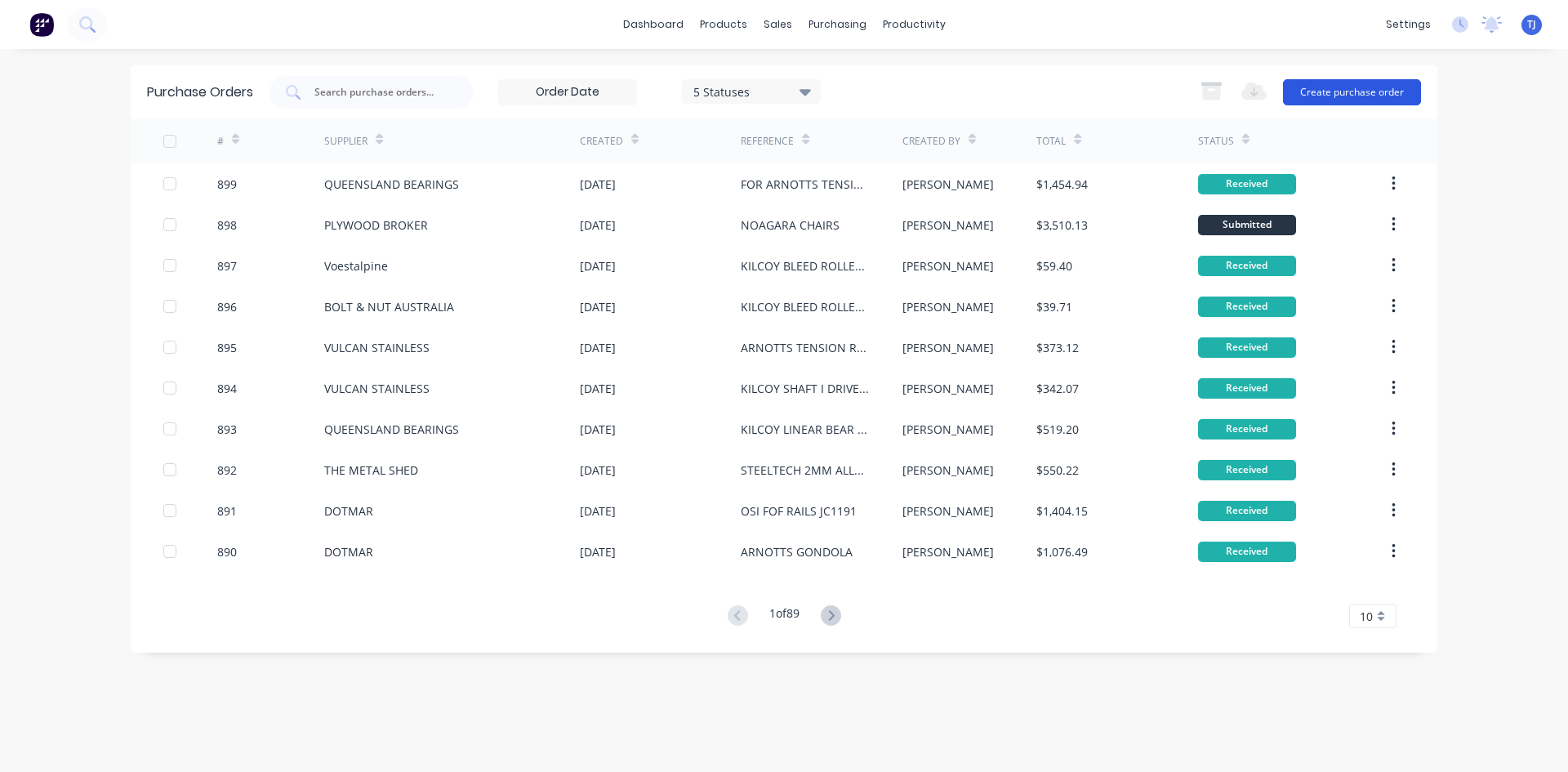
click at [1356, 101] on button "Create purchase order" at bounding box center [1352, 93] width 138 height 26
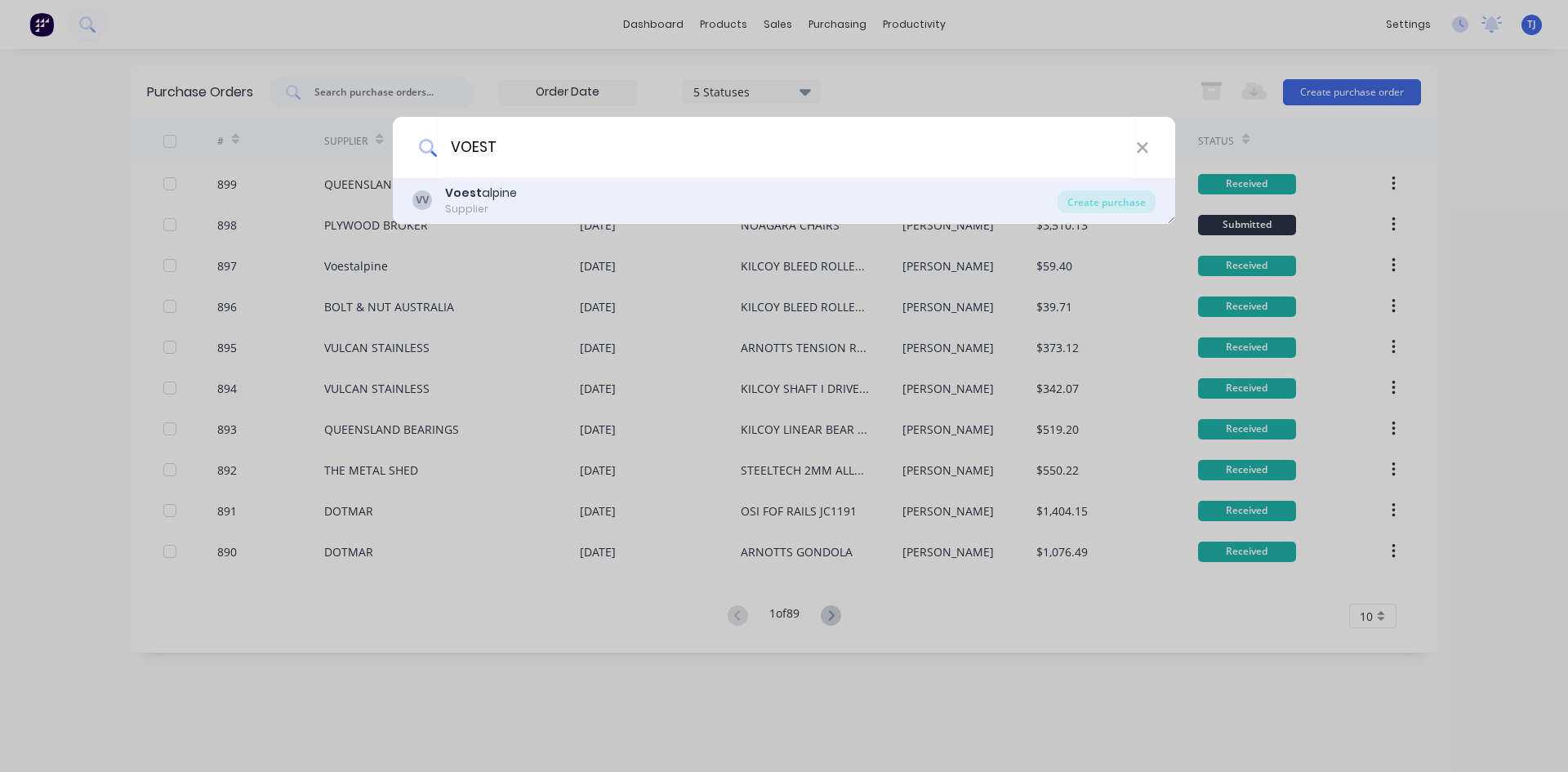
type input "VOEST"
click at [525, 198] on div "VV Voest alpine Supplier" at bounding box center [734, 200] width 645 height 32
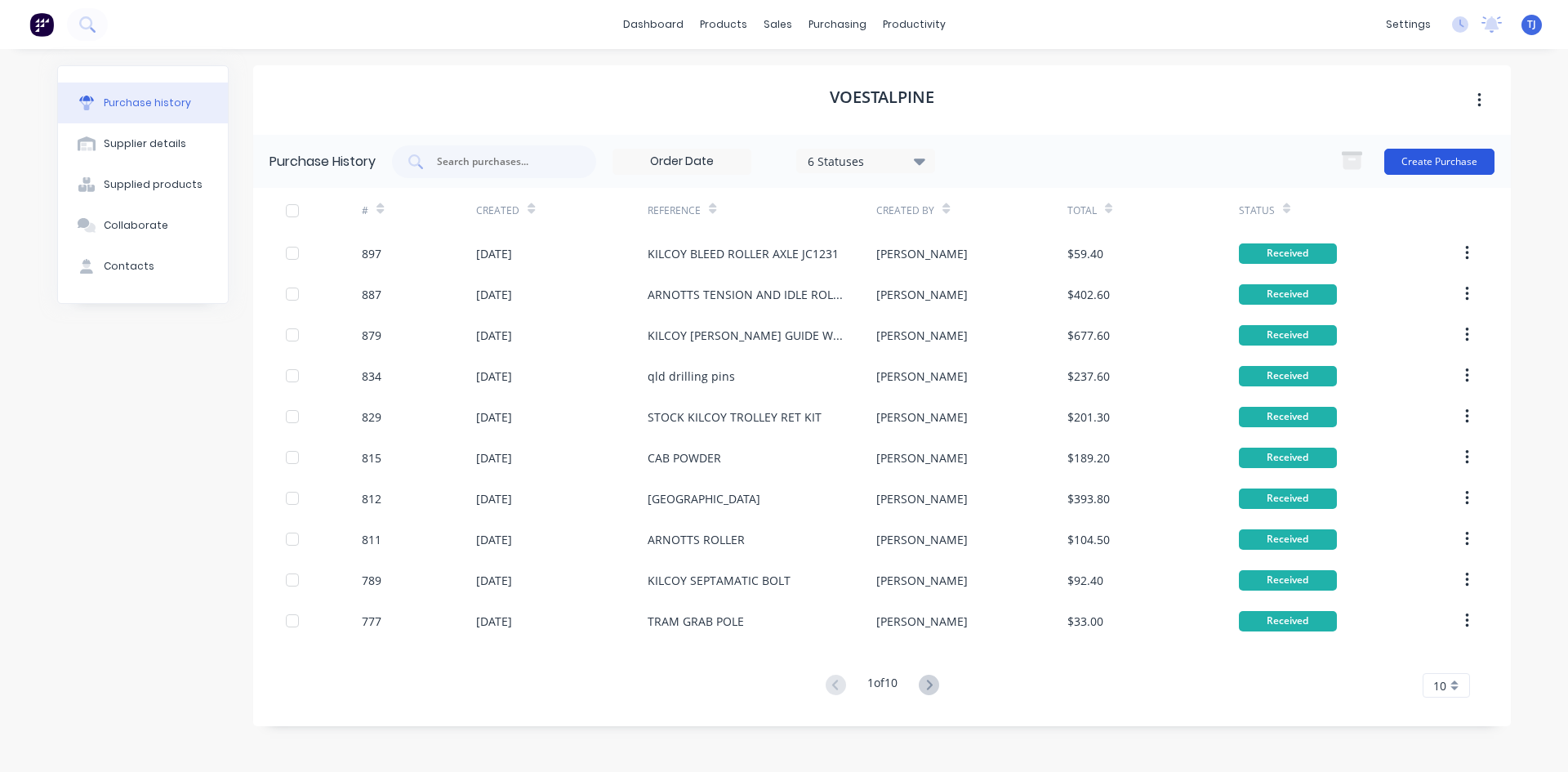
click at [1456, 168] on button "Create Purchase" at bounding box center [1438, 162] width 110 height 26
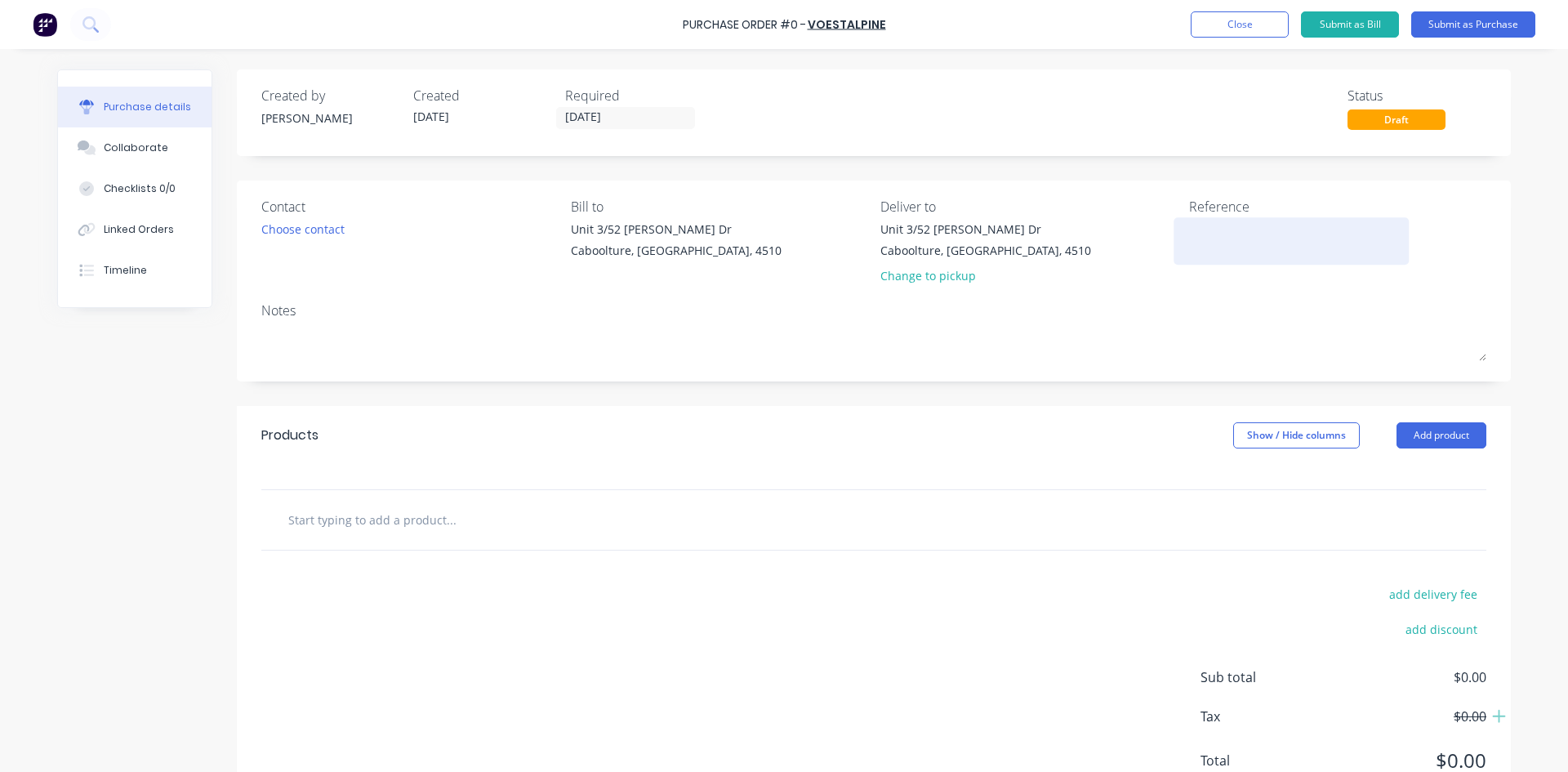
click at [1189, 241] on textarea at bounding box center [1290, 239] width 204 height 36
type textarea "ARNOTTS COUNTER MOUNTS FOR WIRE CUT"
type textarea "x"
type textarea "[PERSON_NAME] COUNTER MOUNTS FOR WIRE CUTT"
type textarea "x"
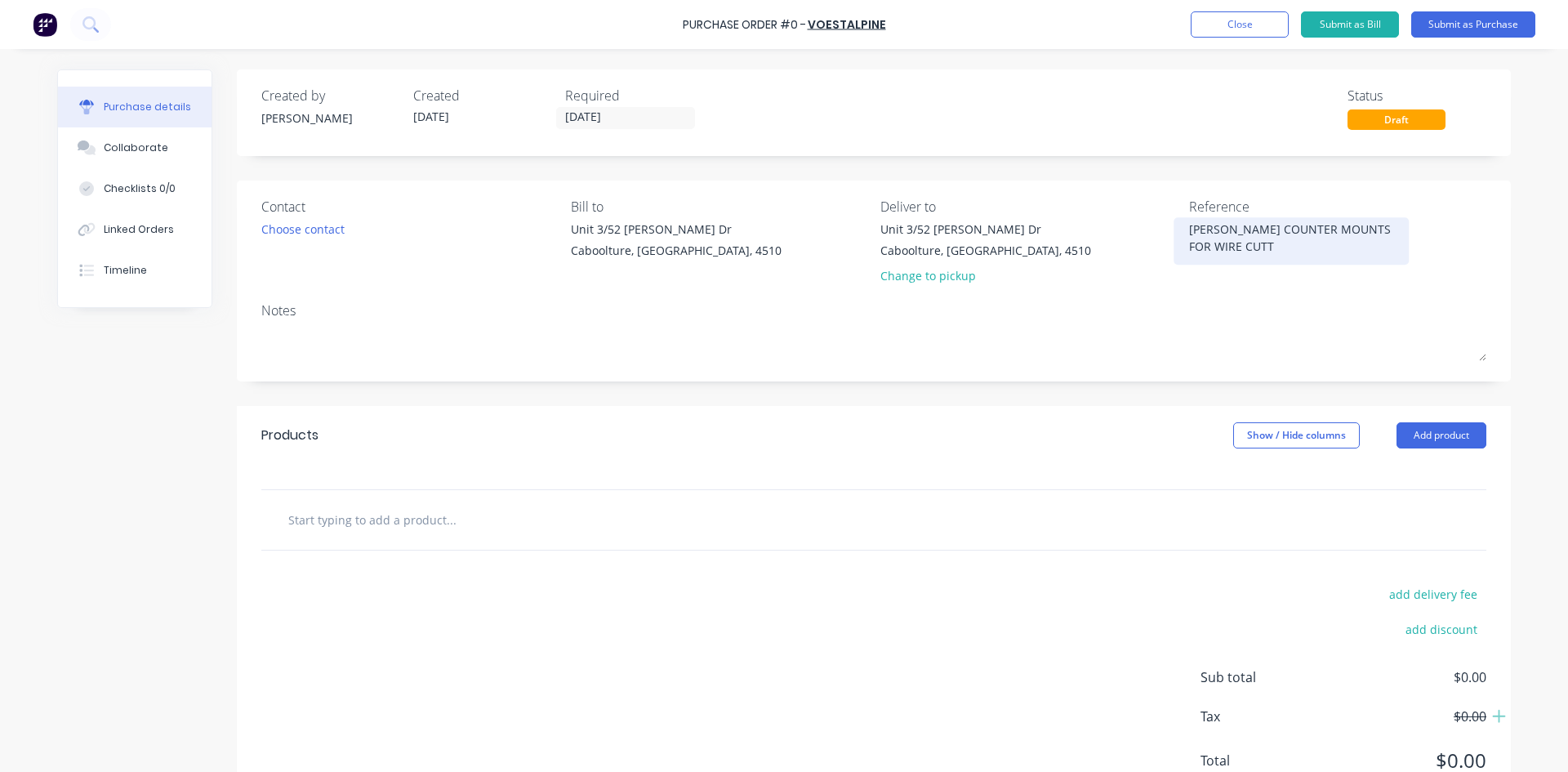
type textarea "[PERSON_NAME] COUNTER MOUNTS FOR WIRE CUTTI"
type textarea "x"
type textarea "[PERSON_NAME] COUNTER MOUNTS FOR WIRE CUTTIN"
type textarea "x"
type textarea "[PERSON_NAME] COUNTER MOUNTS FOR WIRE CUTTING"
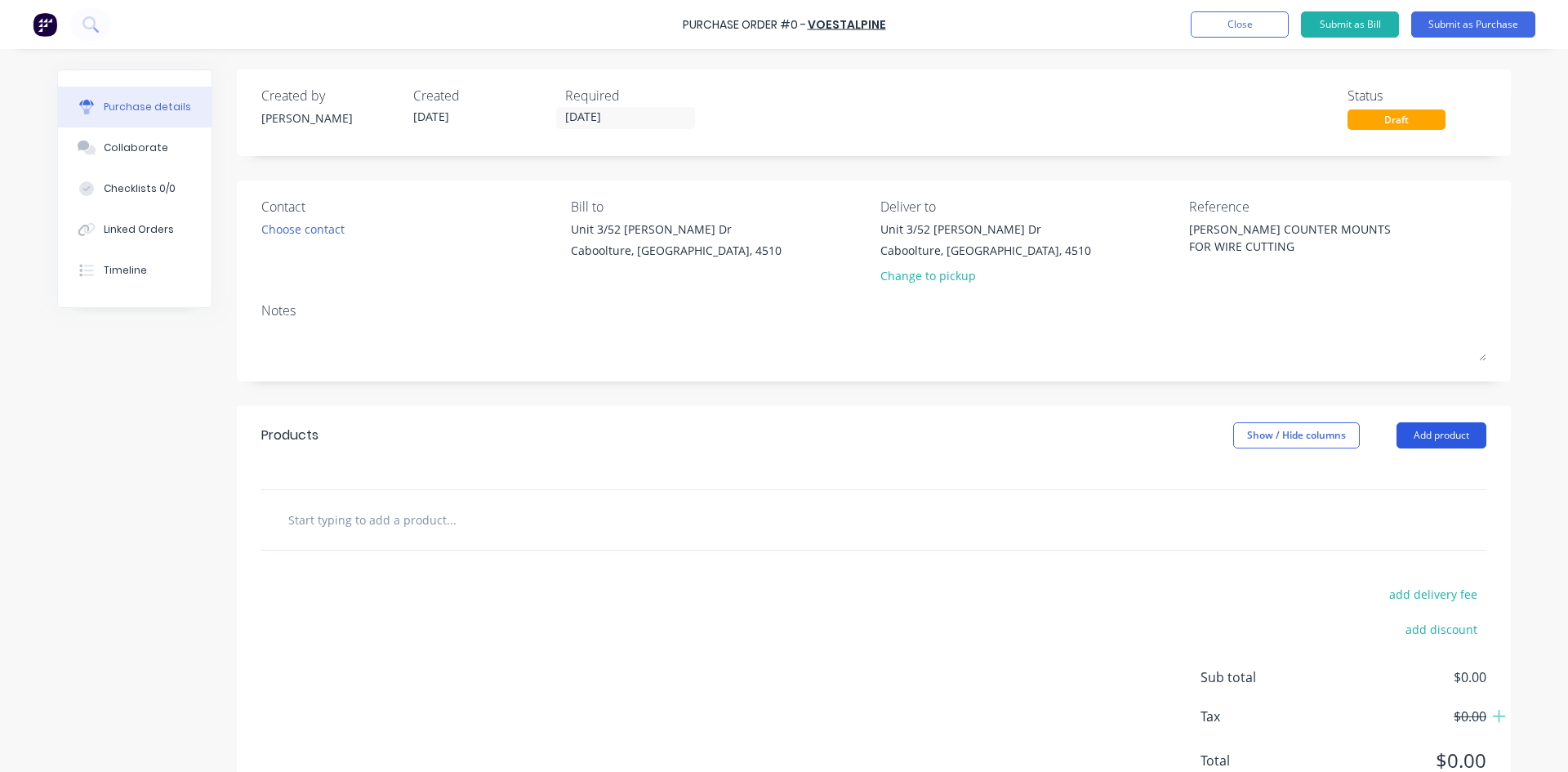
type textarea "x"
type textarea "[PERSON_NAME] COUNTER MOUNTS FOR WIRE CUTTING"
click at [1423, 437] on button "Add product" at bounding box center [1441, 436] width 90 height 26
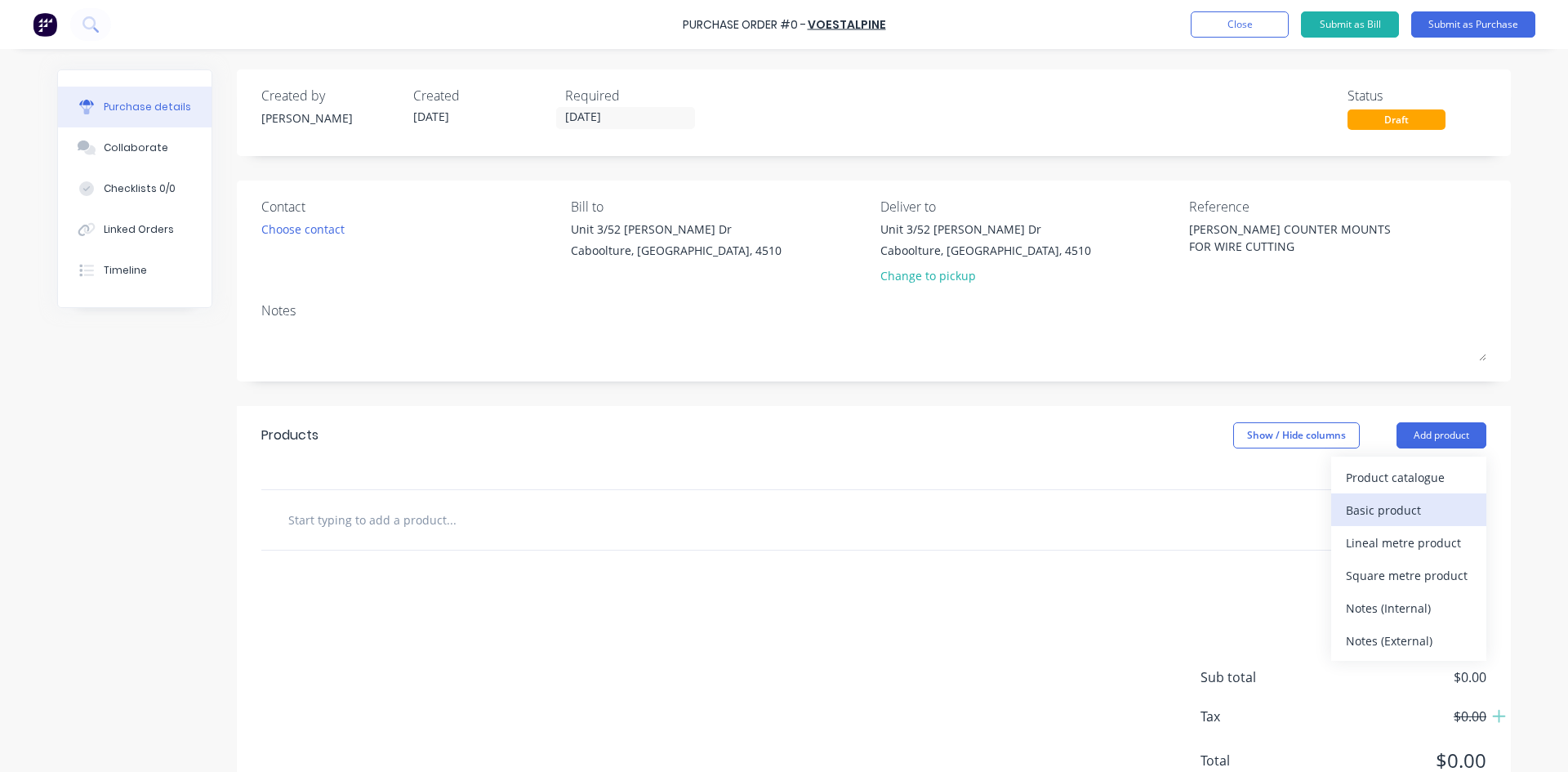
click at [1375, 503] on div "Basic product" at bounding box center [1409, 510] width 126 height 24
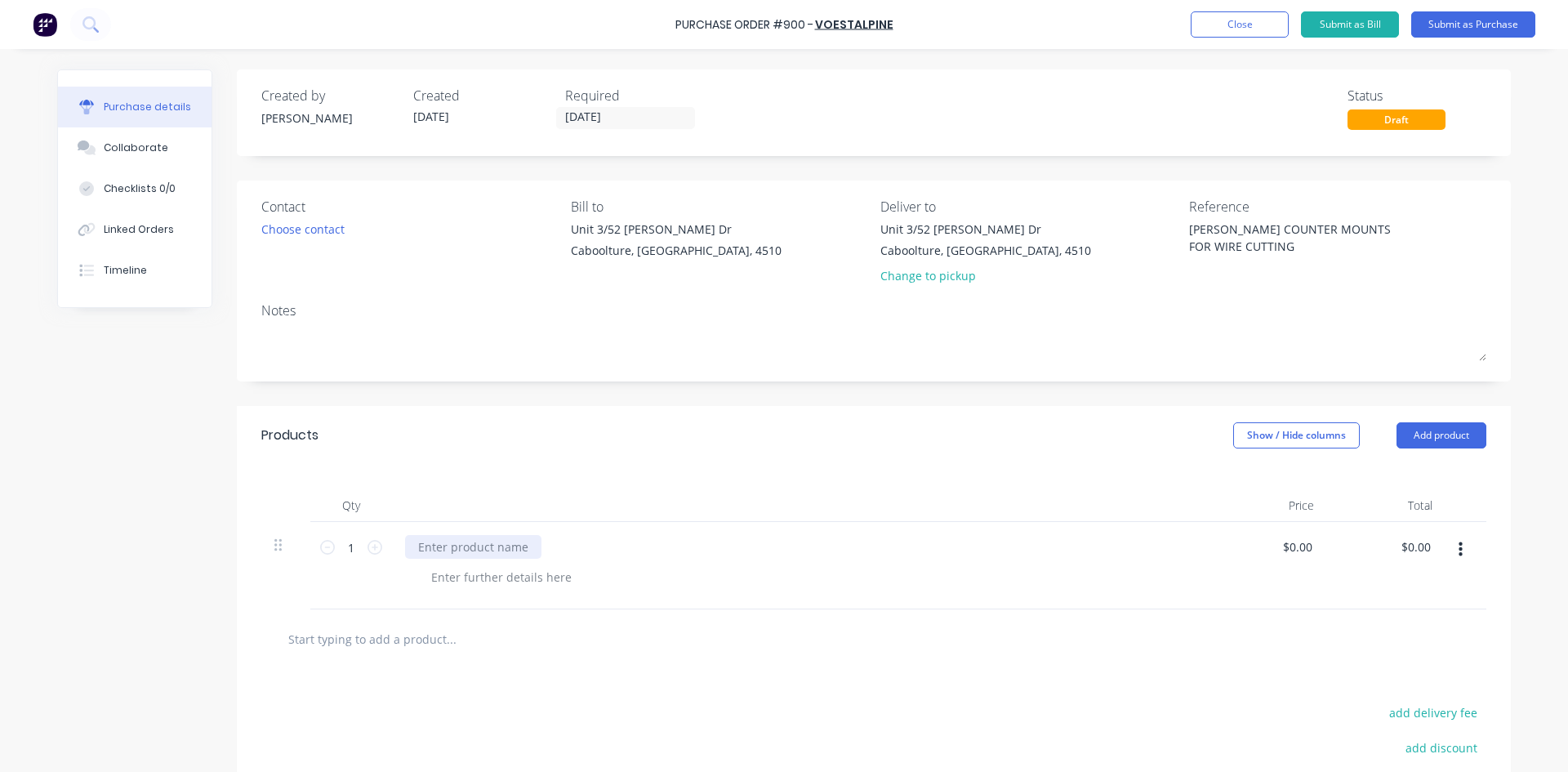
type textarea "x"
click at [405, 546] on div at bounding box center [473, 546] width 136 height 24
type textarea "x"
type input "0"
type input "780"
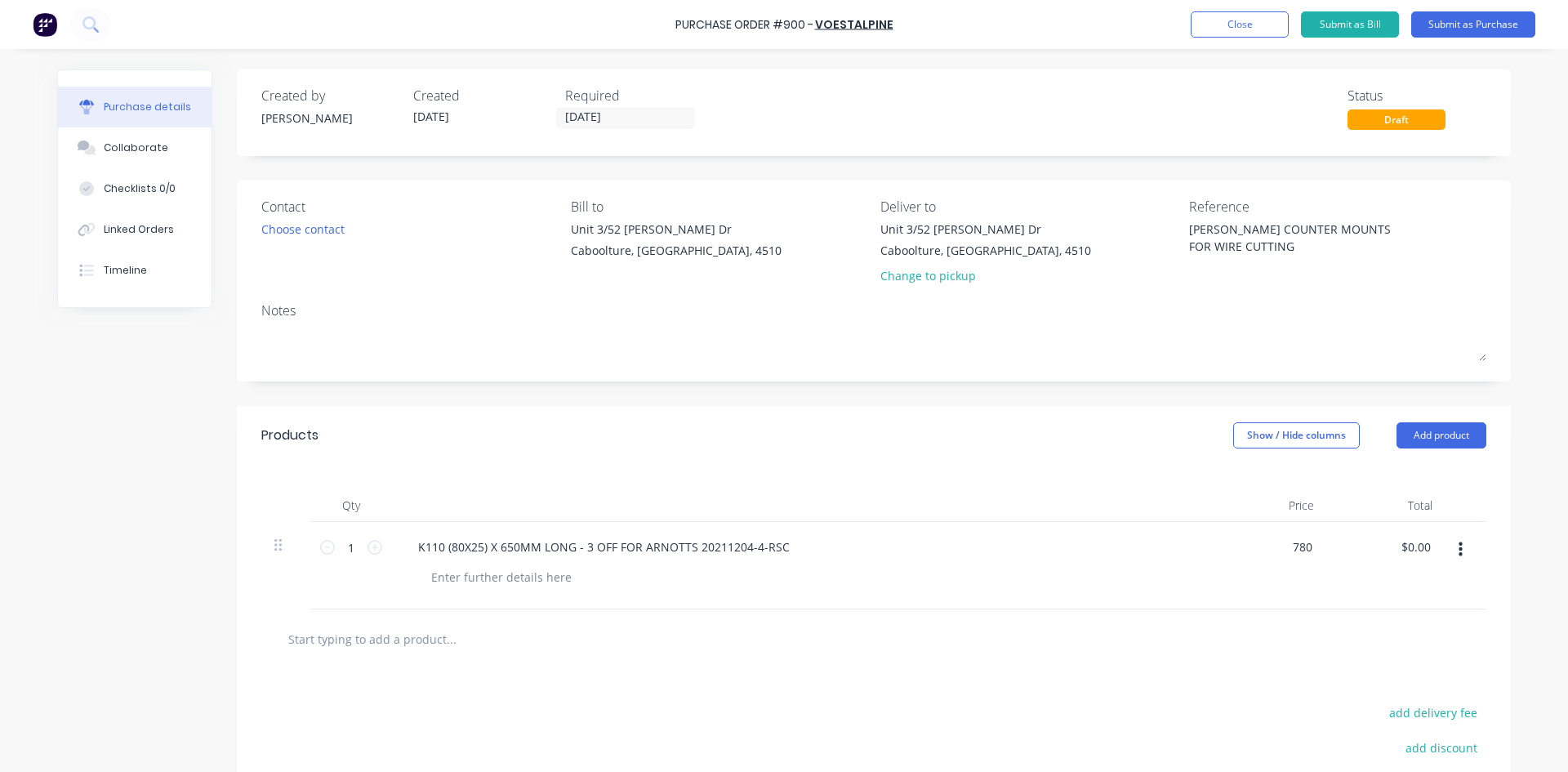
type textarea "x"
type input "$780.00"
type input "780.00"
type textarea "x"
type input "$780.00"
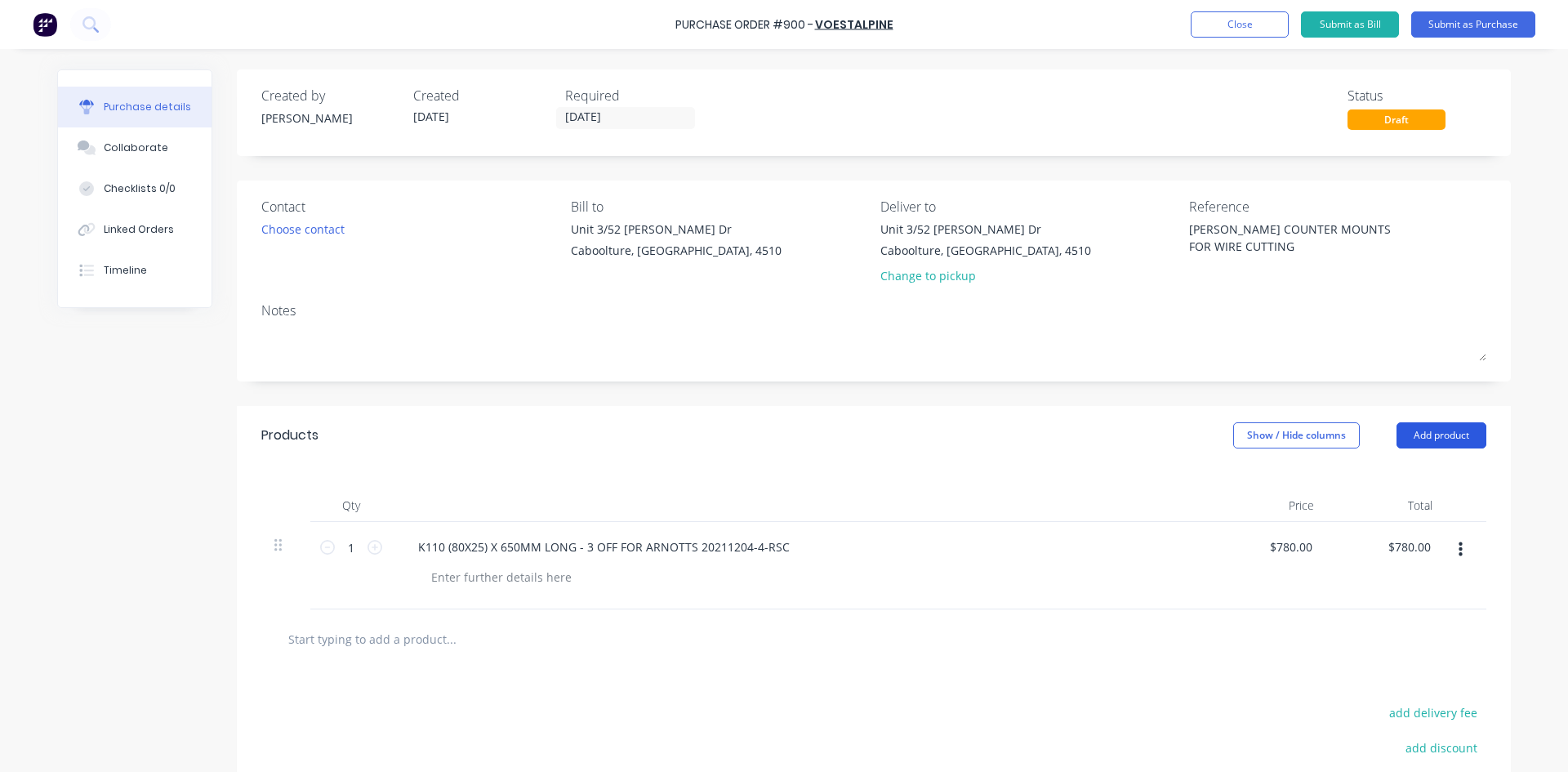
click at [1421, 444] on button "Add product" at bounding box center [1441, 436] width 90 height 26
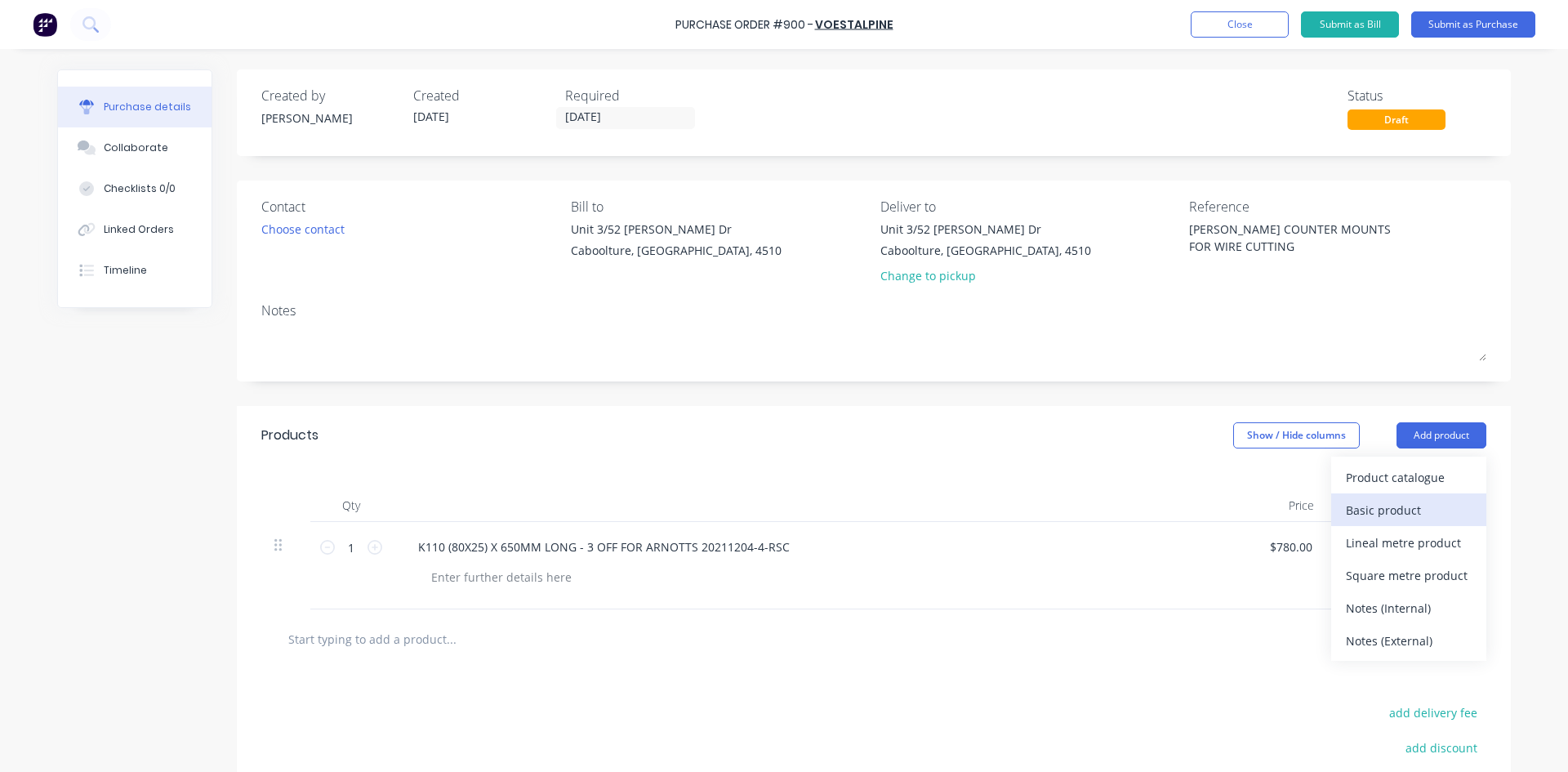
click at [1366, 512] on div "Basic product" at bounding box center [1409, 510] width 126 height 24
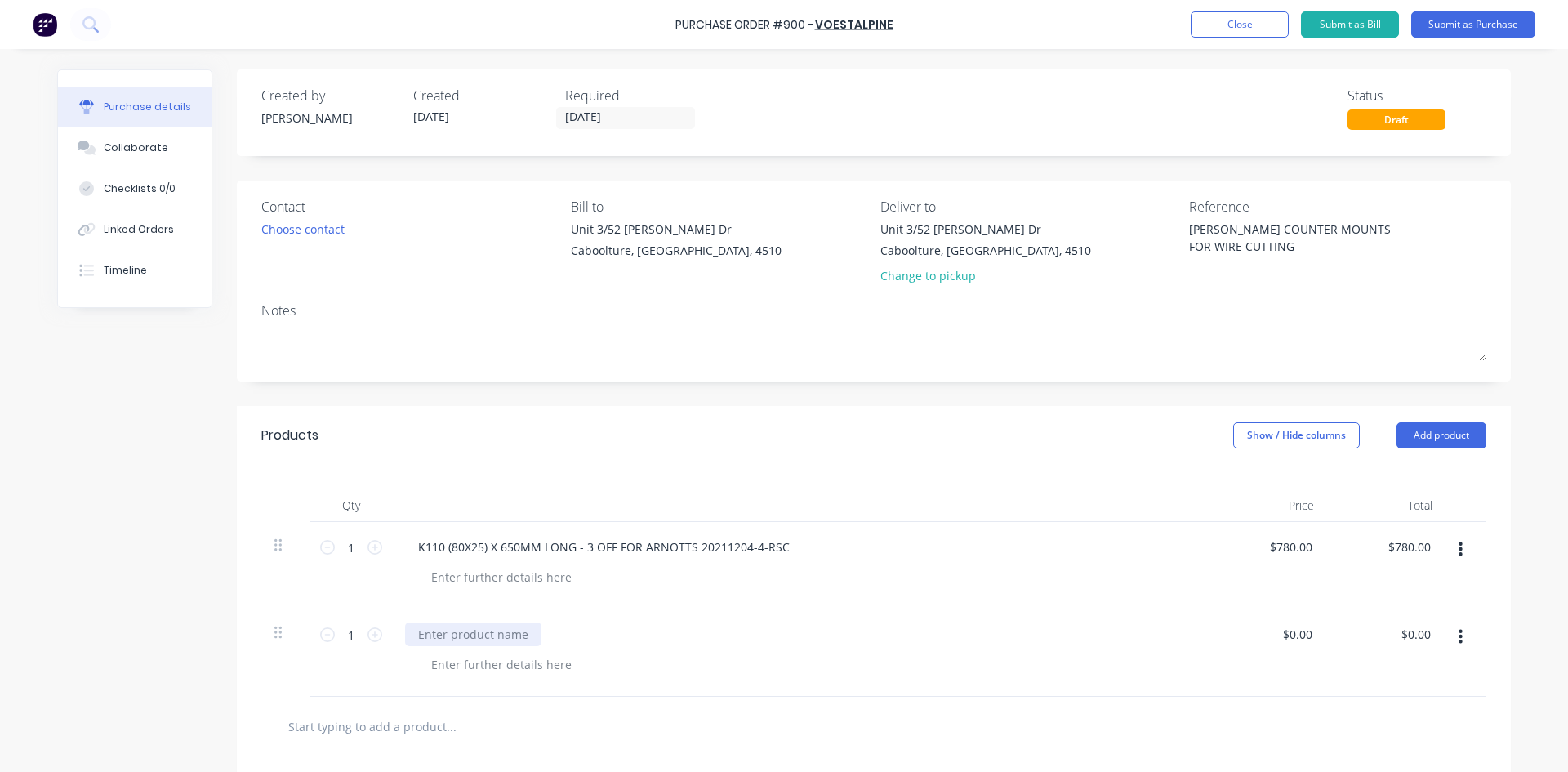
type textarea "x"
click at [425, 636] on div at bounding box center [473, 634] width 136 height 24
type textarea "x"
click at [1284, 632] on input "0.00" at bounding box center [1296, 634] width 37 height 24
type input "0"
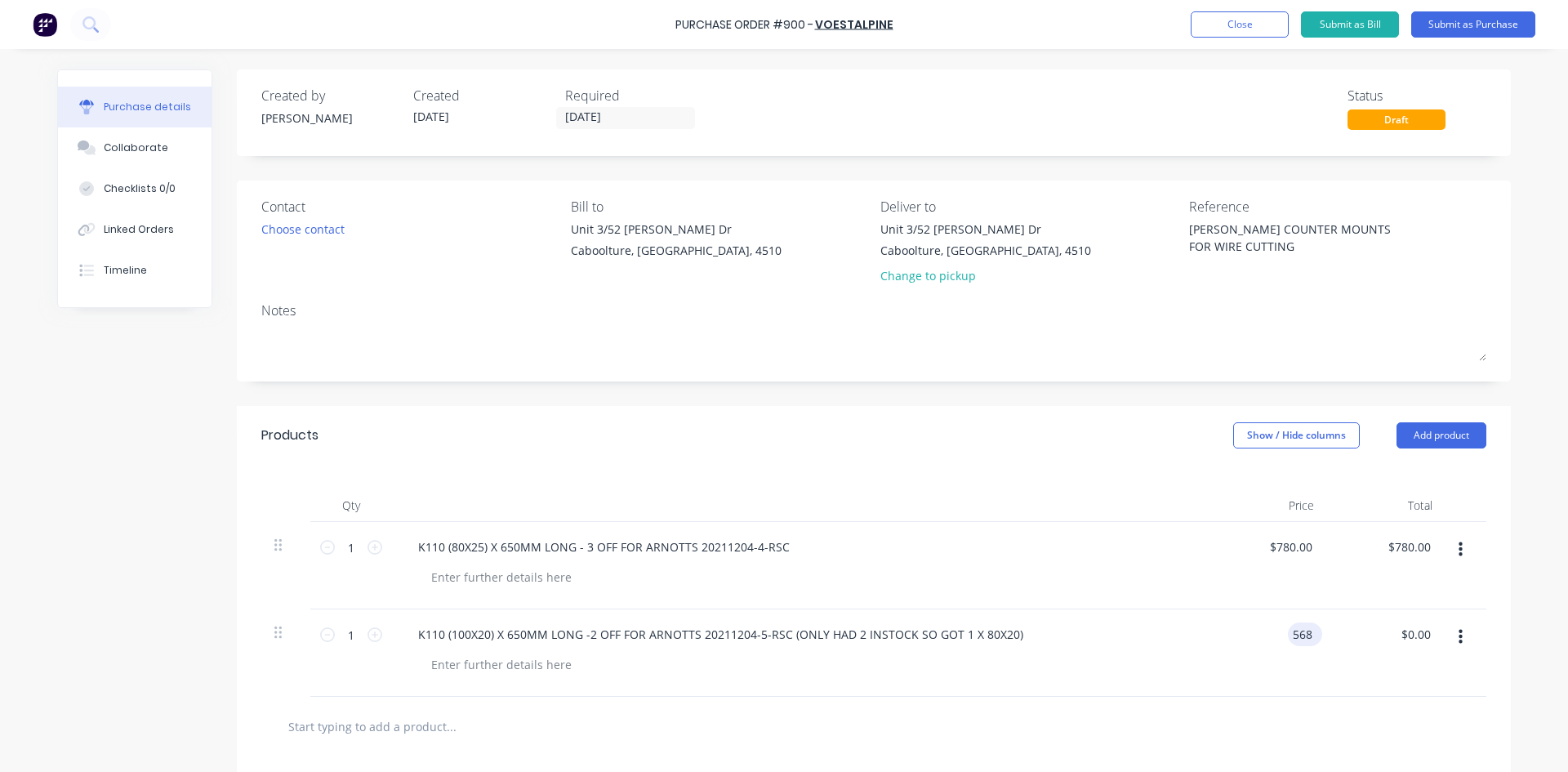
type input "568"
type textarea "x"
type input "$568.00"
type input "568.00"
type textarea "x"
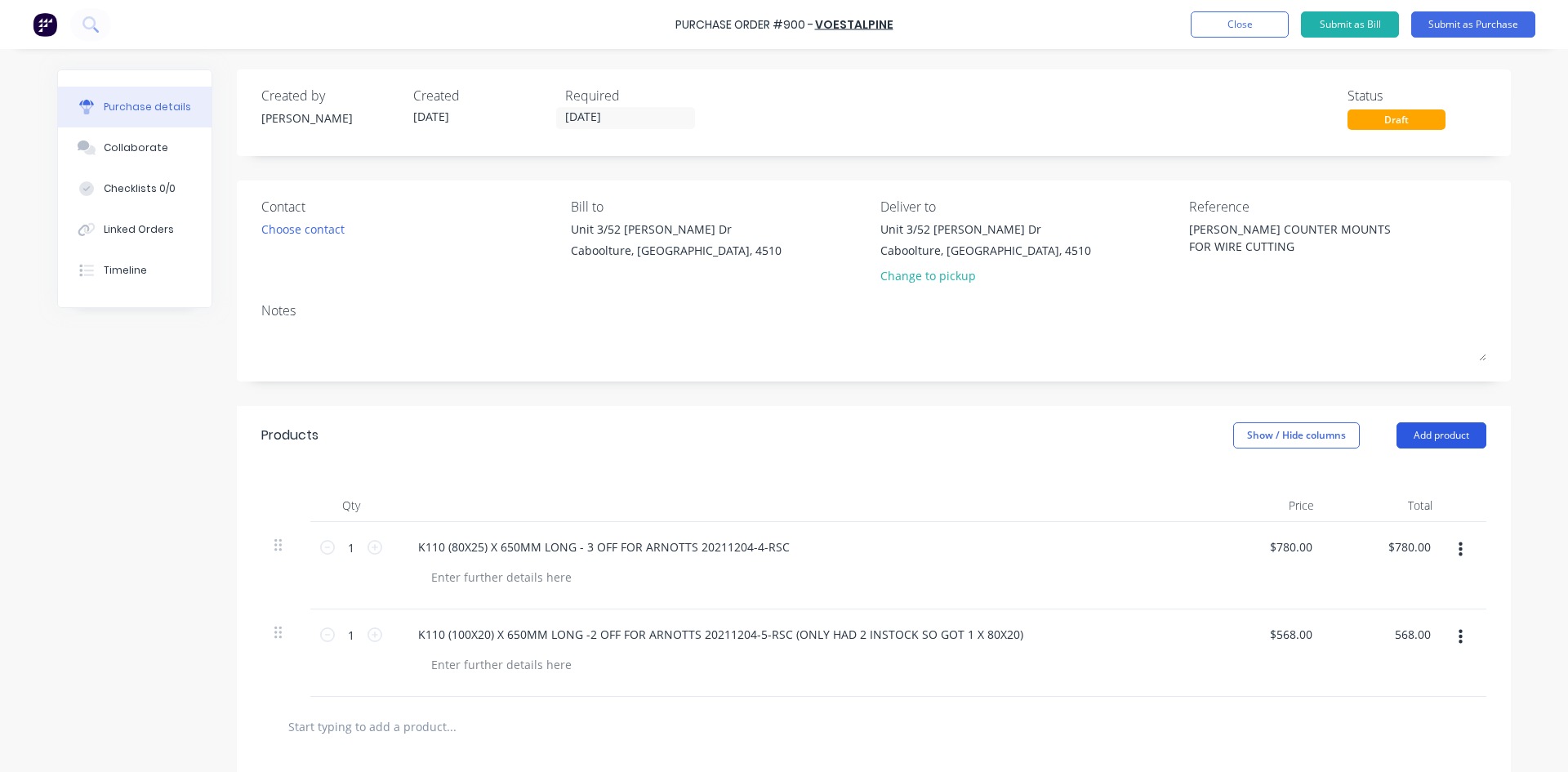
type input "$568.00"
click at [1437, 441] on button "Add product" at bounding box center [1441, 436] width 90 height 26
click at [1404, 516] on div "Basic product" at bounding box center [1409, 510] width 126 height 24
type textarea "x"
click at [454, 710] on div at bounding box center [473, 722] width 136 height 24
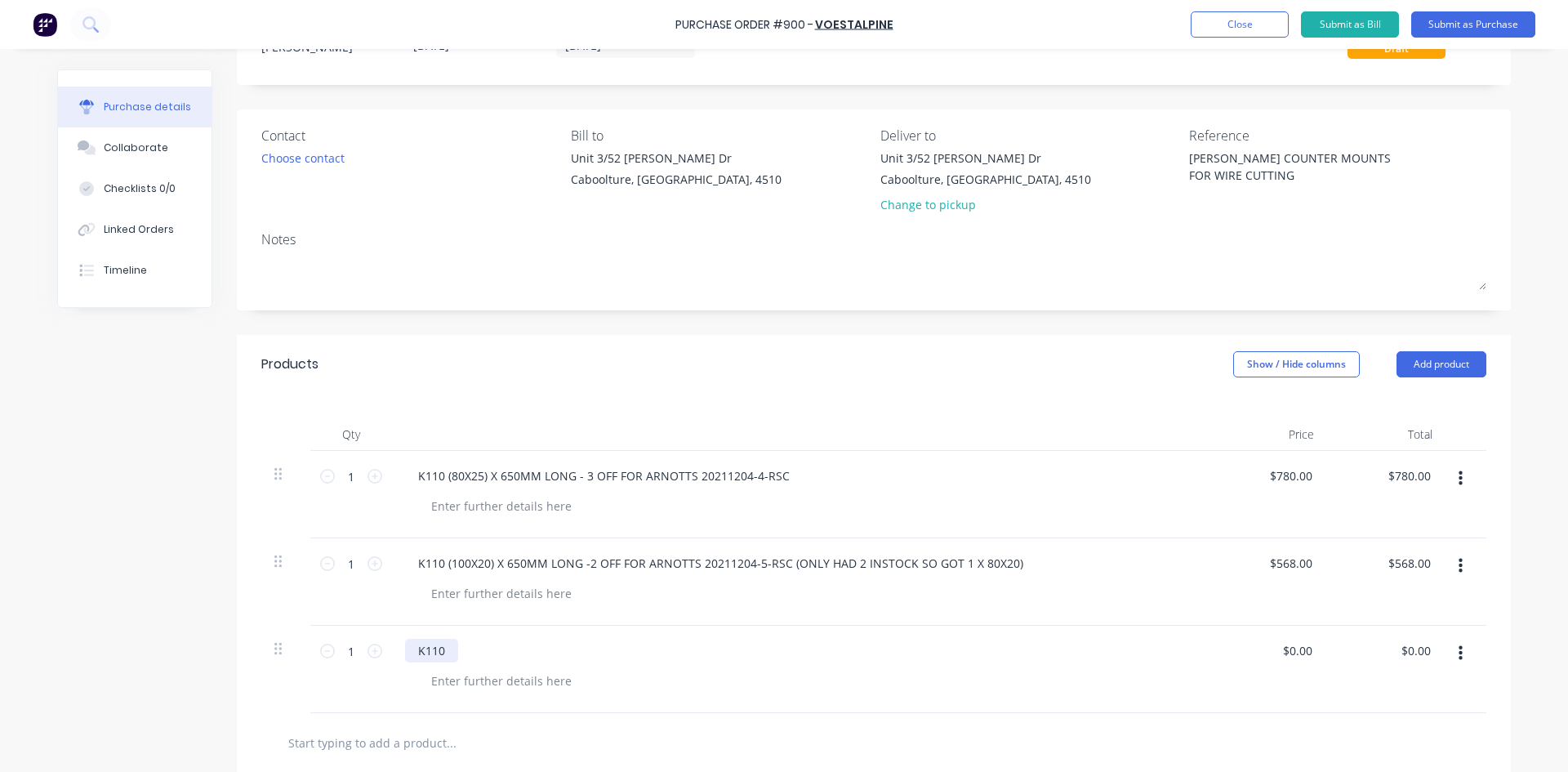
scroll to position [82, 0]
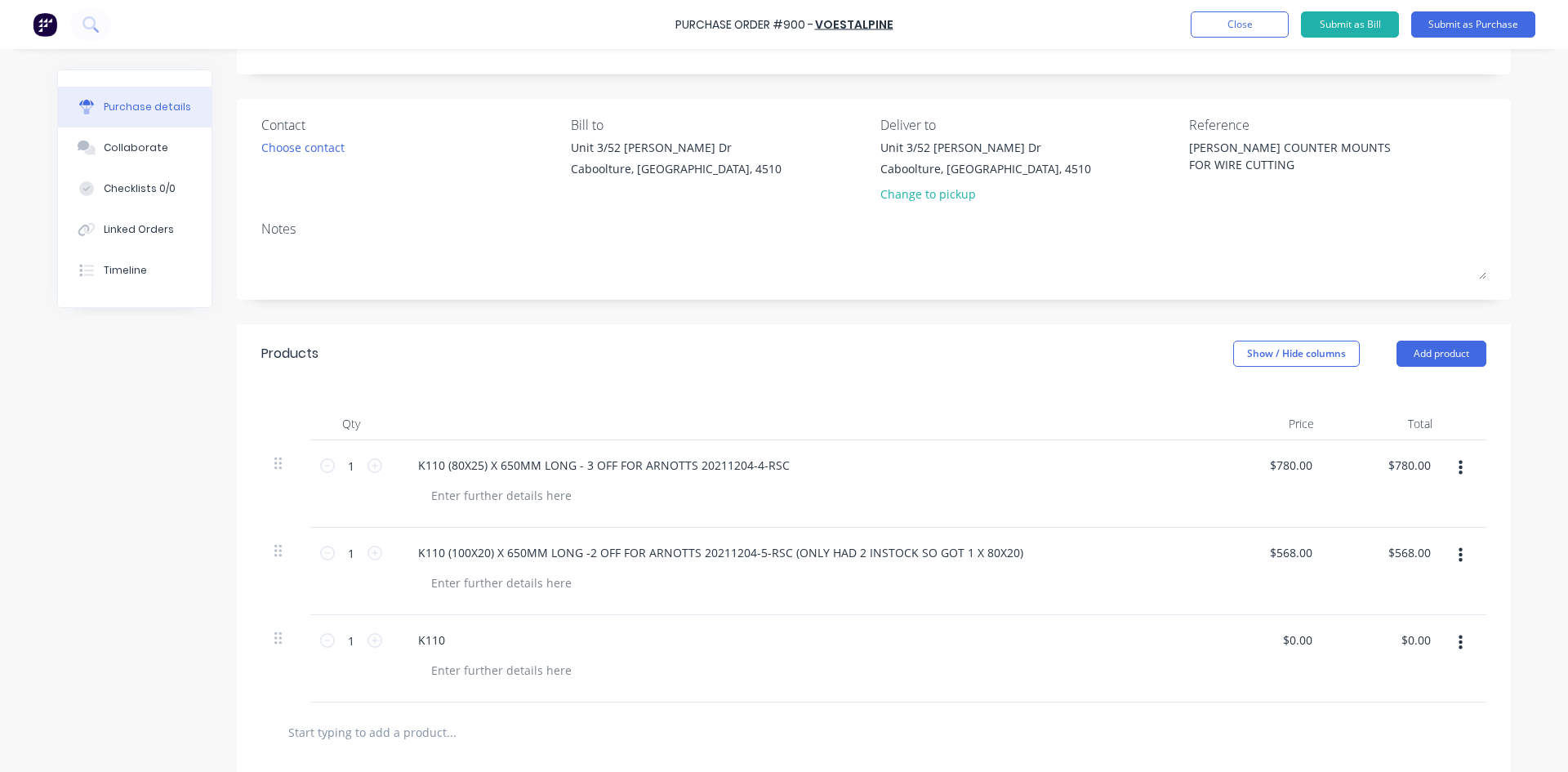
click at [520, 631] on div "K110" at bounding box center [800, 640] width 791 height 24
click at [516, 640] on div "K110" at bounding box center [800, 640] width 791 height 24
click at [459, 641] on div "K110" at bounding box center [800, 640] width 791 height 24
click at [449, 641] on div "K110" at bounding box center [431, 640] width 53 height 24
type textarea "x"
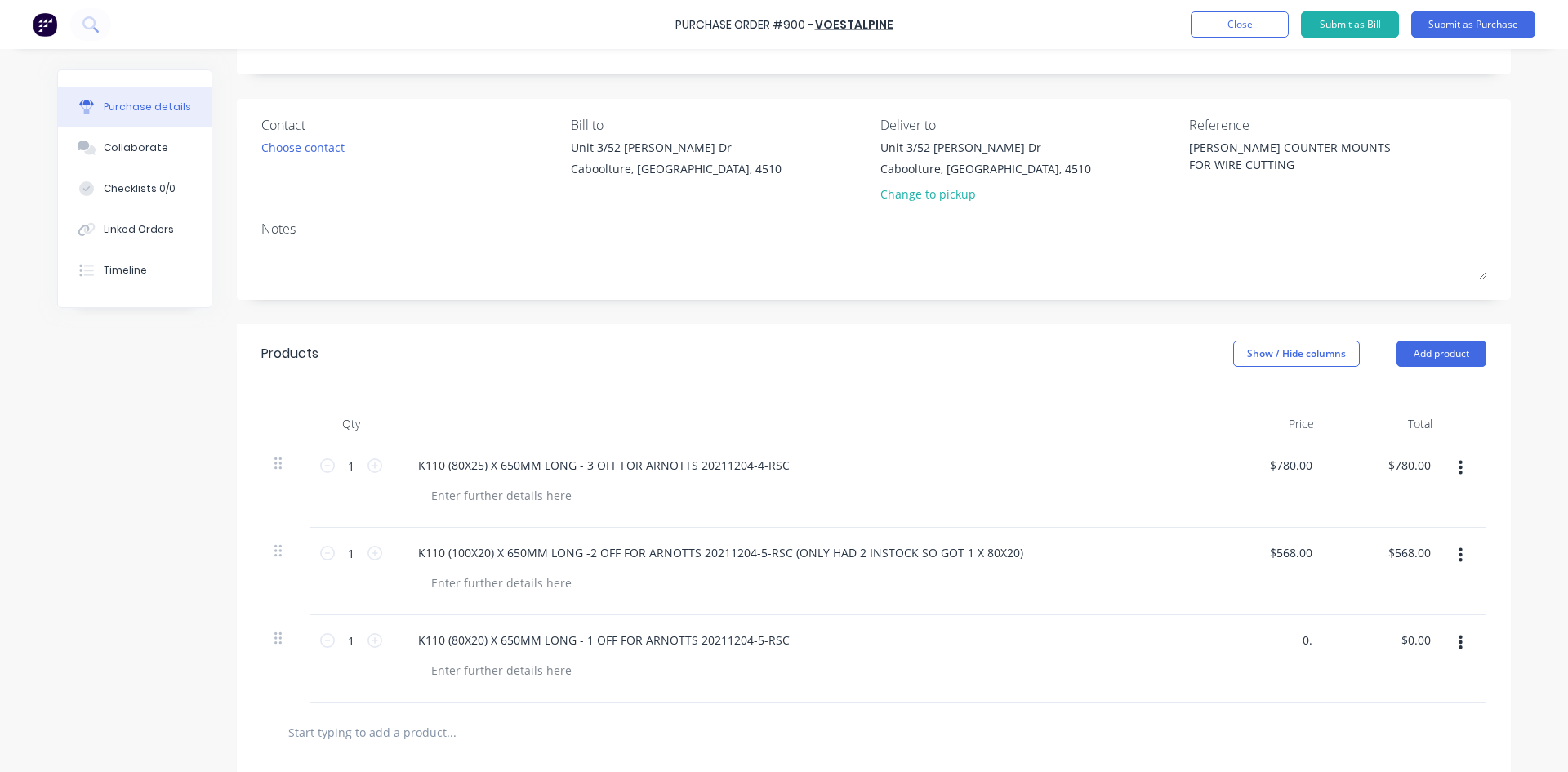
type input "0"
type input "228"
type textarea "x"
type input "$228.00"
type input "228.00"
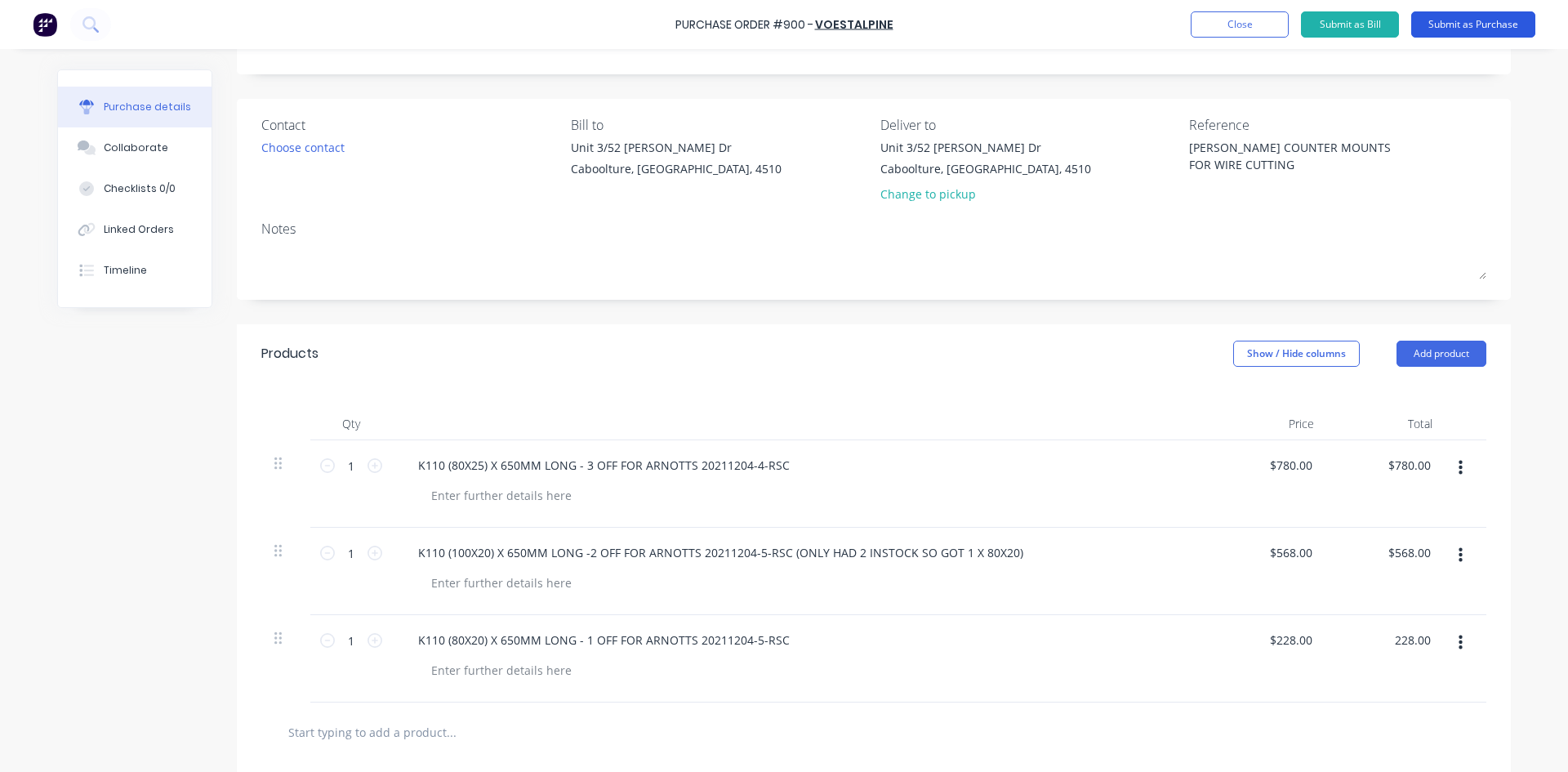
type textarea "x"
type input "$228.00"
click at [1504, 27] on button "Submit as Purchase" at bounding box center [1473, 25] width 124 height 26
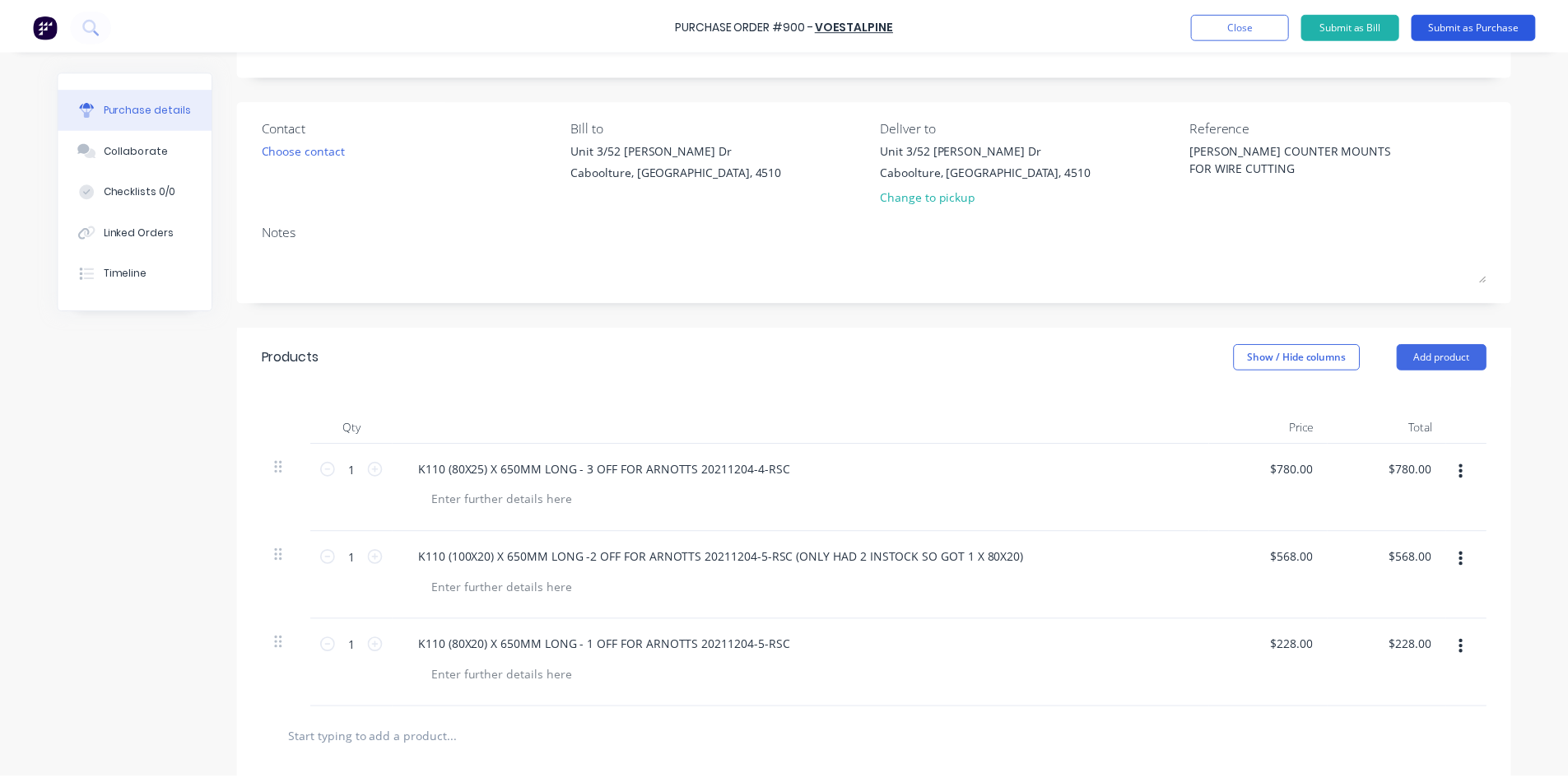
scroll to position [0, 0]
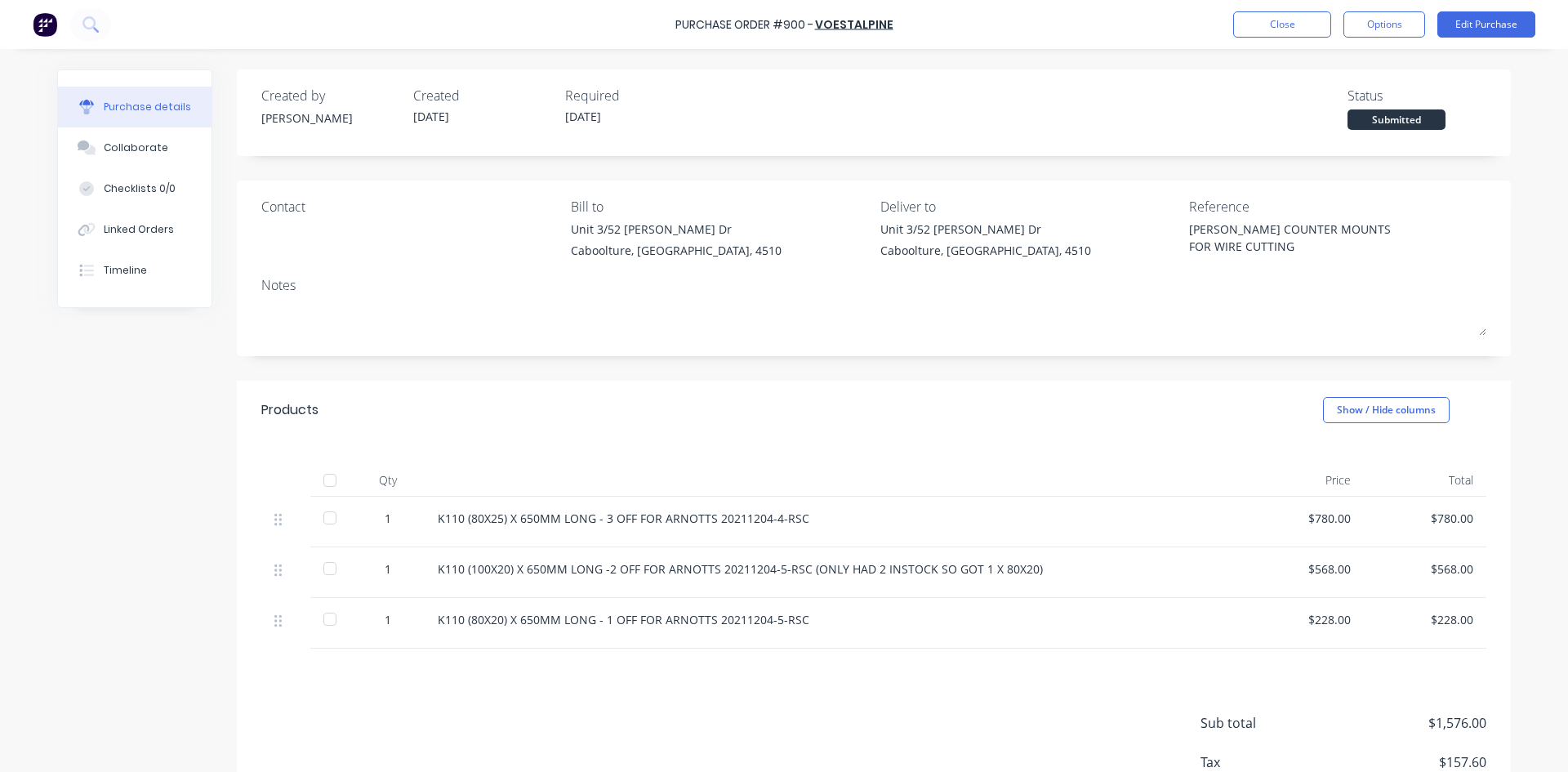
click at [325, 484] on div at bounding box center [330, 480] width 33 height 33
type textarea "x"
click at [127, 227] on div "Linked Orders" at bounding box center [139, 230] width 70 height 15
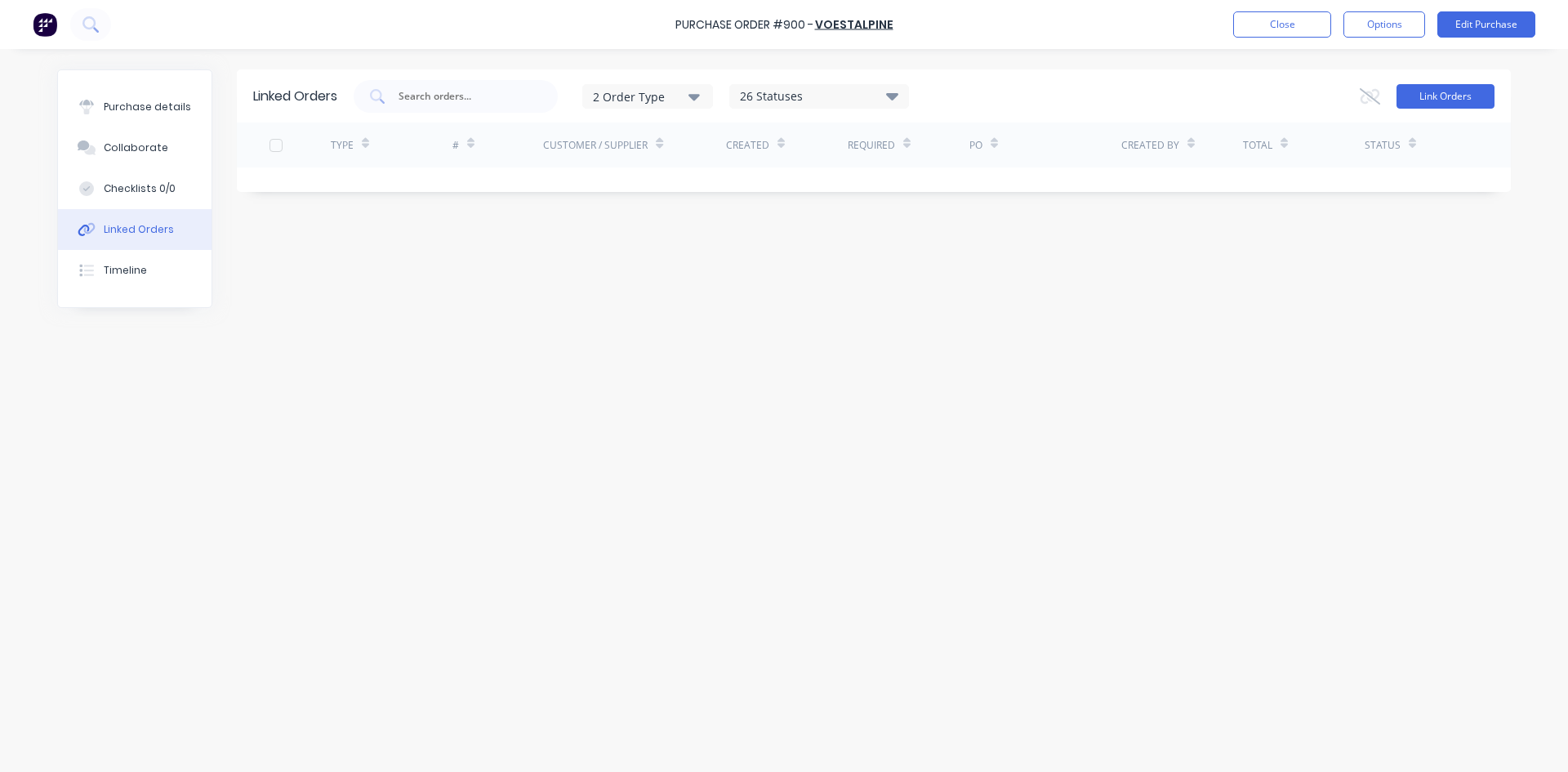
click at [1430, 86] on button "Link Orders" at bounding box center [1445, 97] width 98 height 25
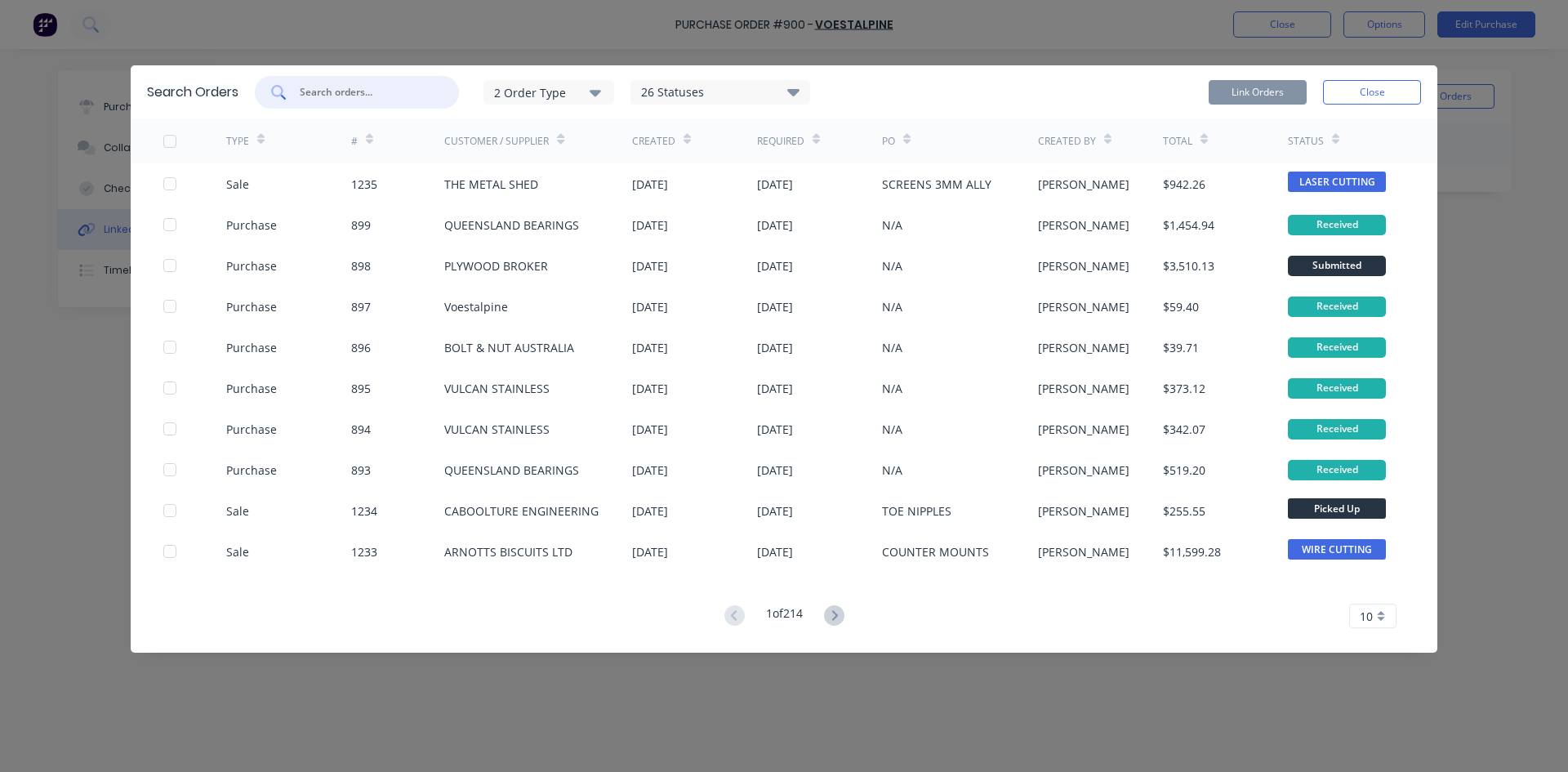
click at [342, 88] on input "text" at bounding box center [366, 93] width 135 height 17
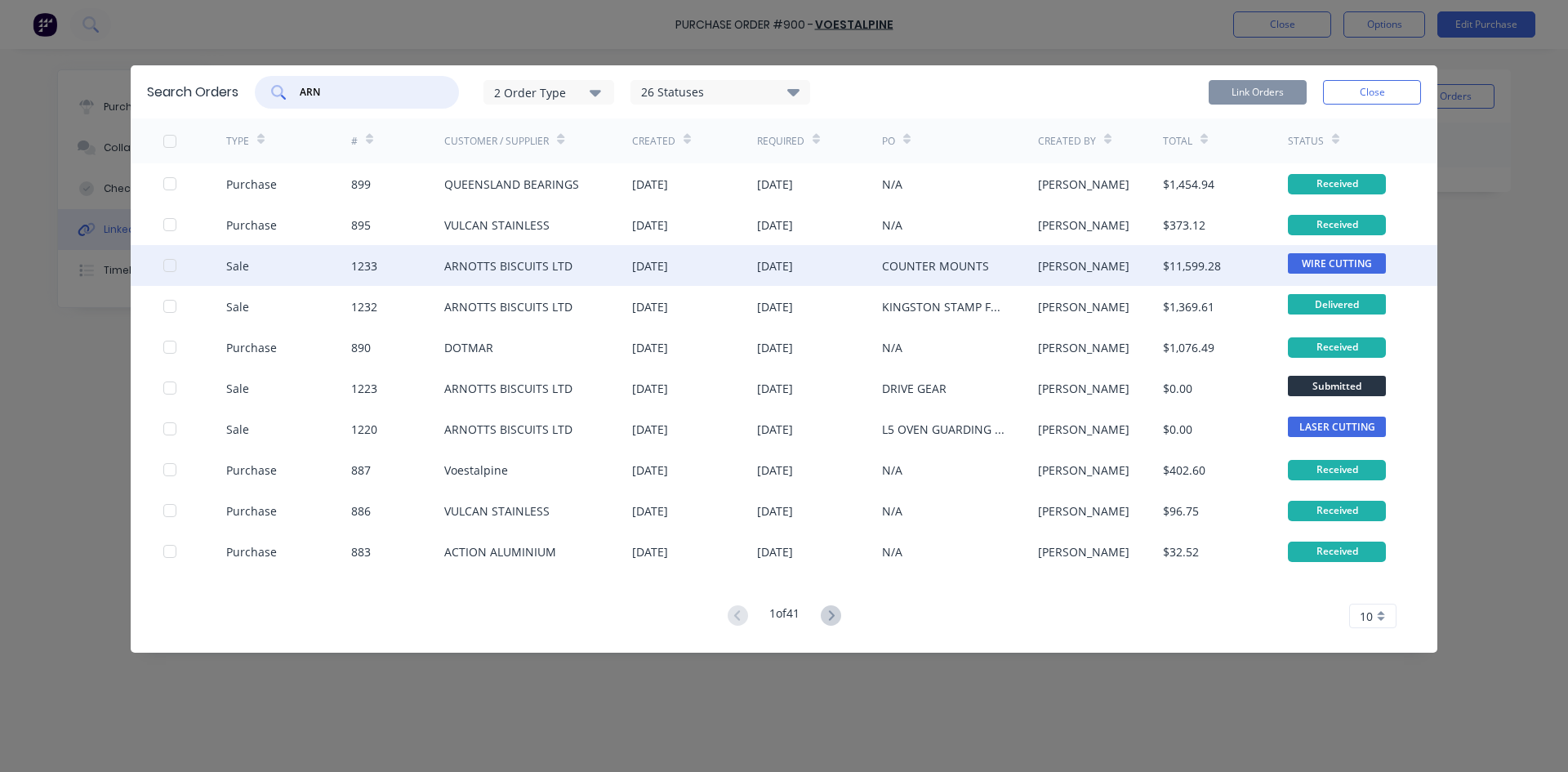
click at [173, 265] on div at bounding box center [170, 265] width 33 height 33
type input "ARN"
click at [1265, 91] on button "Link Orders" at bounding box center [1257, 93] width 98 height 25
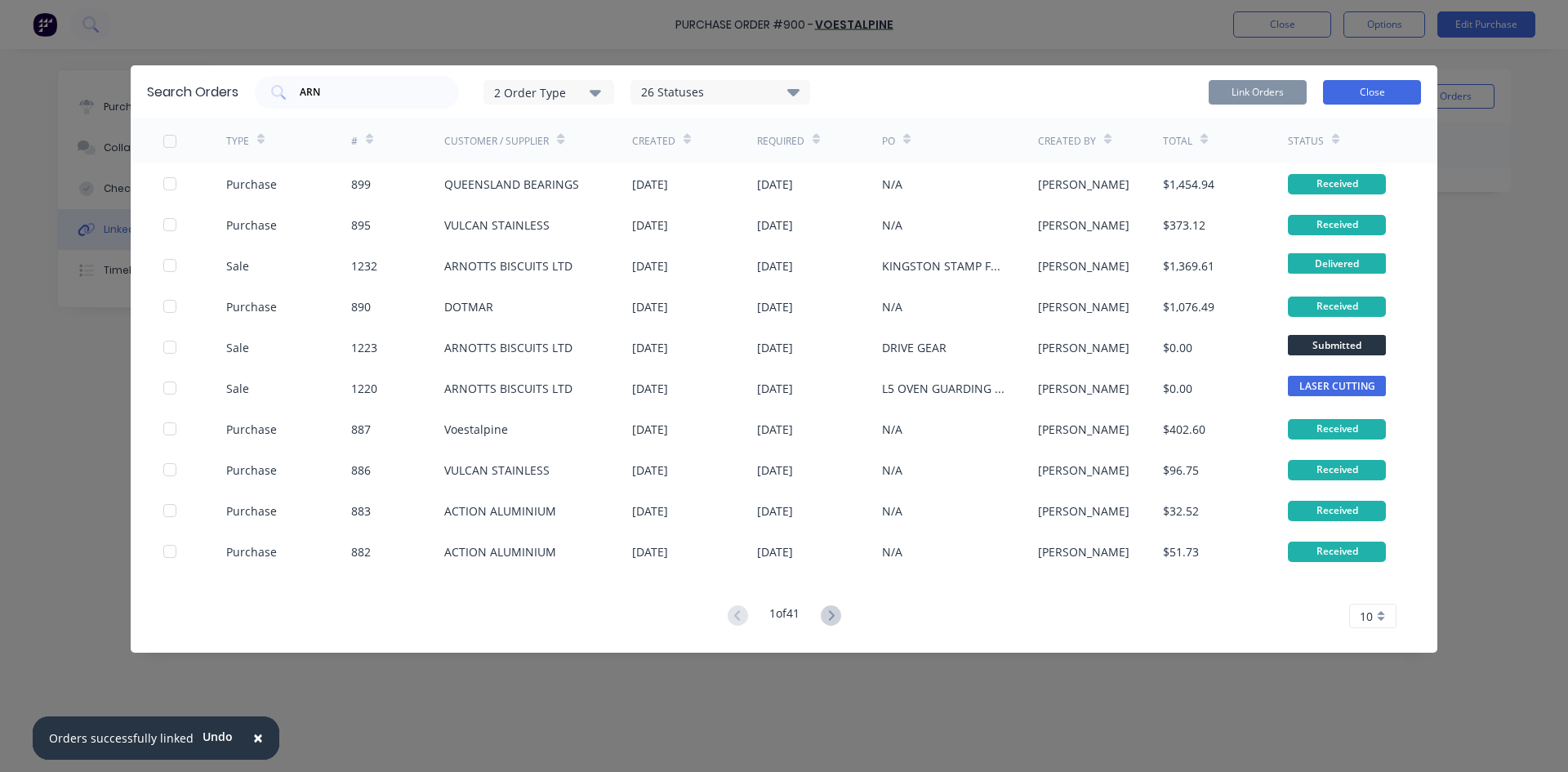
click at [1400, 104] on button "Close" at bounding box center [1371, 93] width 98 height 25
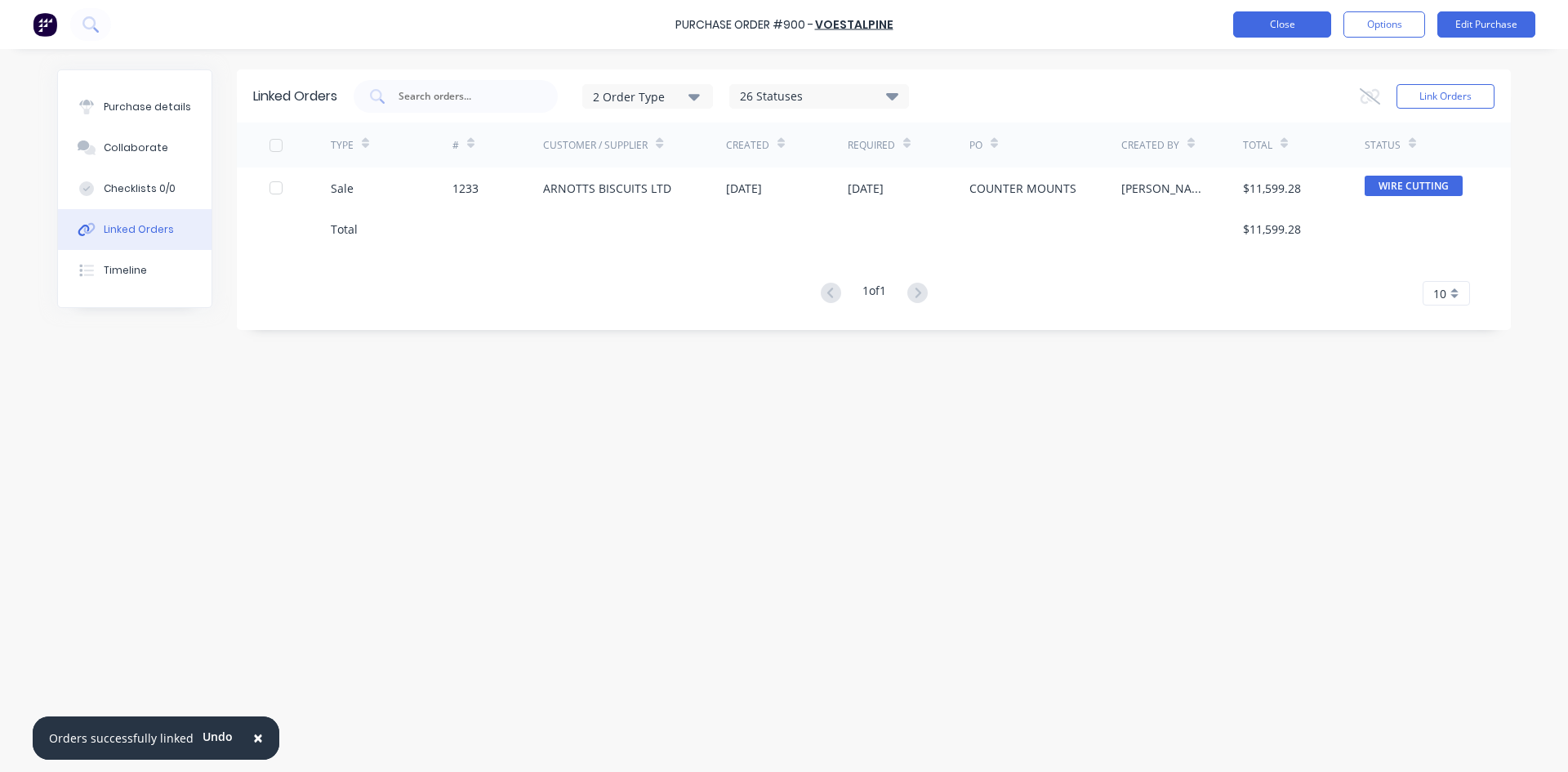
click at [1285, 26] on button "Close" at bounding box center [1281, 25] width 98 height 26
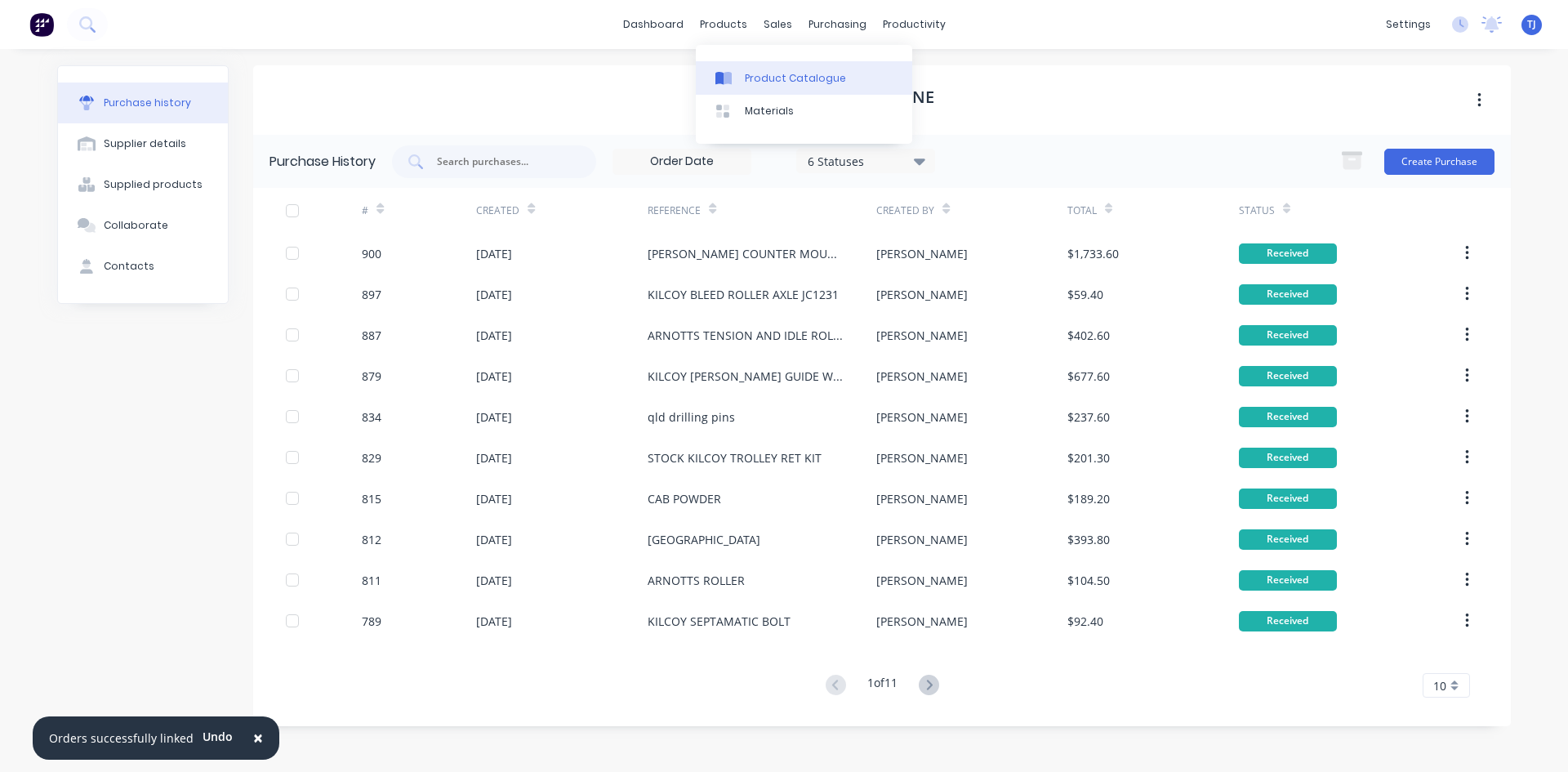
click at [748, 74] on div "Product Catalogue" at bounding box center [795, 79] width 102 height 15
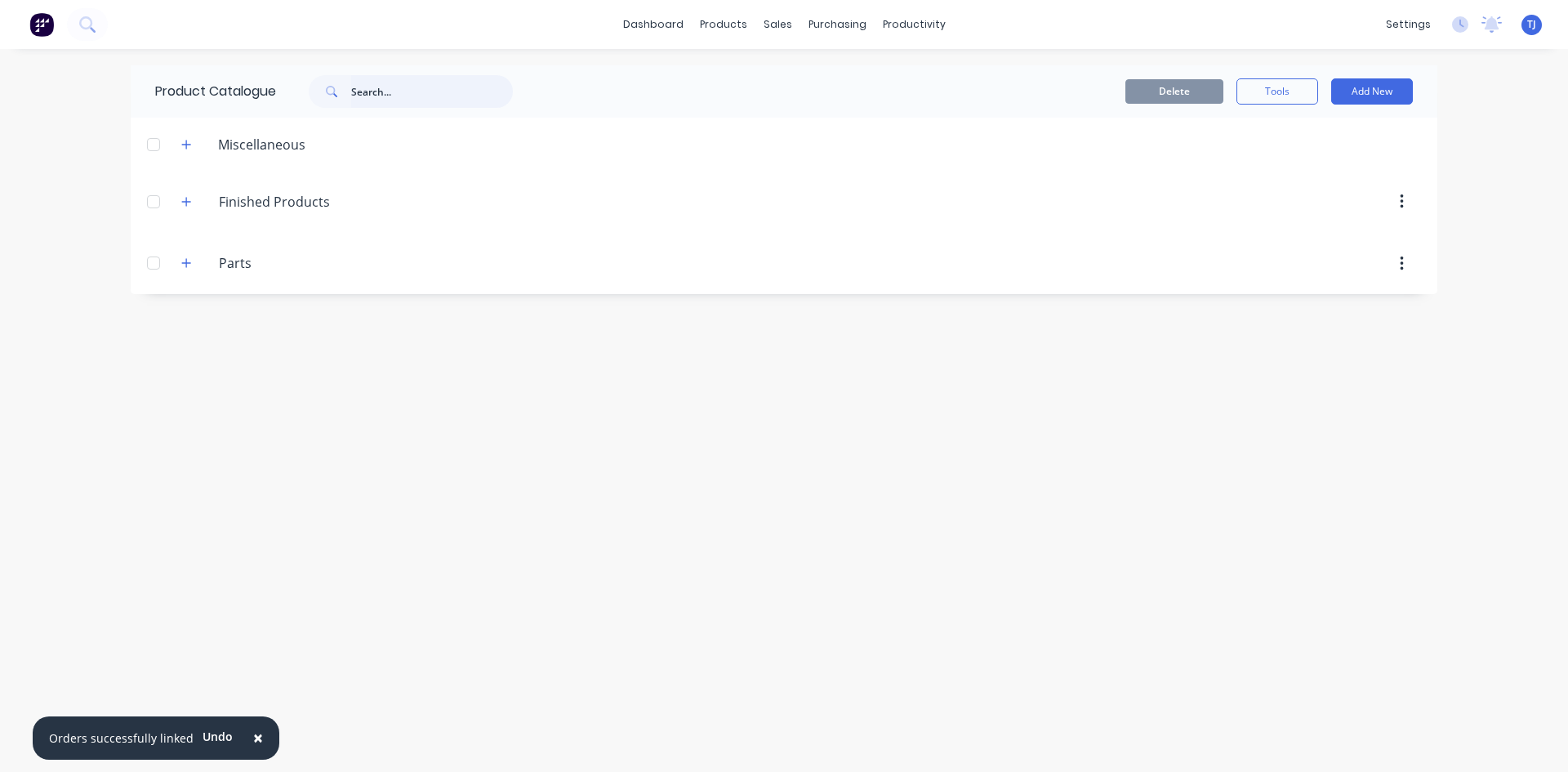
click at [411, 77] on input "text" at bounding box center [432, 92] width 162 height 33
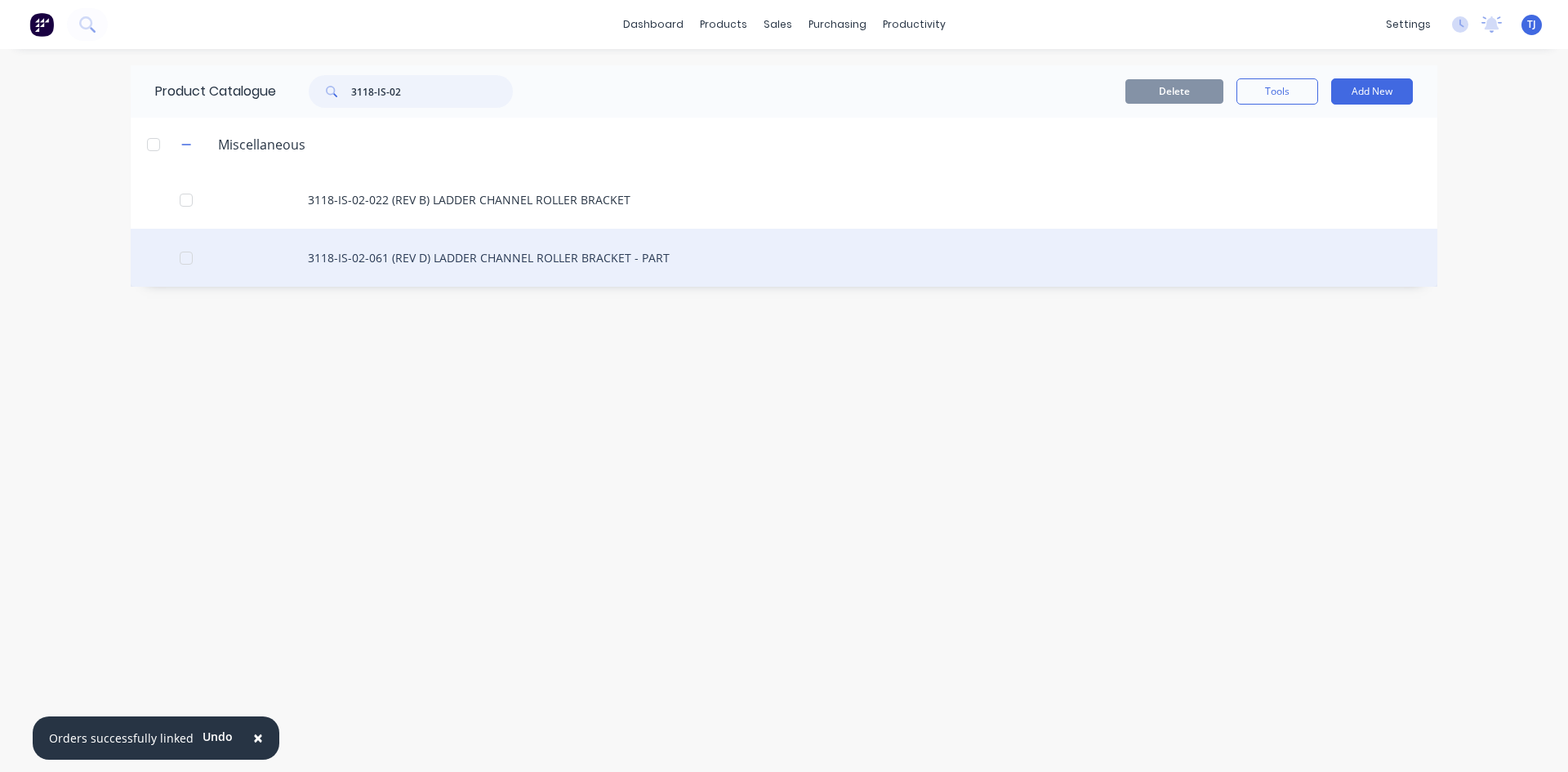
type input "3118-IS-02"
click at [492, 260] on div "3118-IS-02-061 (REV D) LADDER CHANNEL ROLLER BRACKET - PART" at bounding box center [783, 258] width 1306 height 58
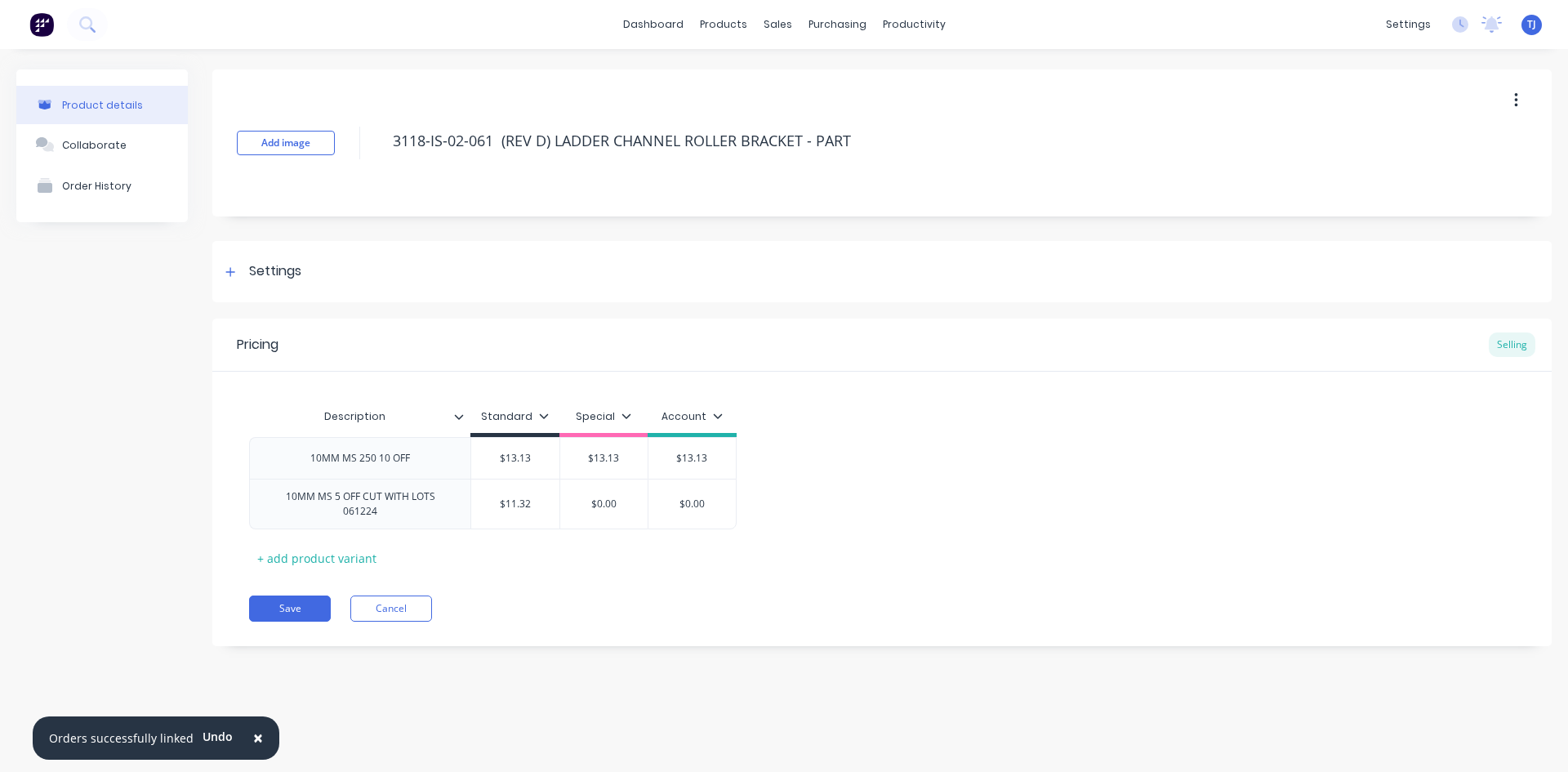
type textarea "x"
click at [766, 78] on div "Product Catalogue" at bounding box center [795, 79] width 102 height 15
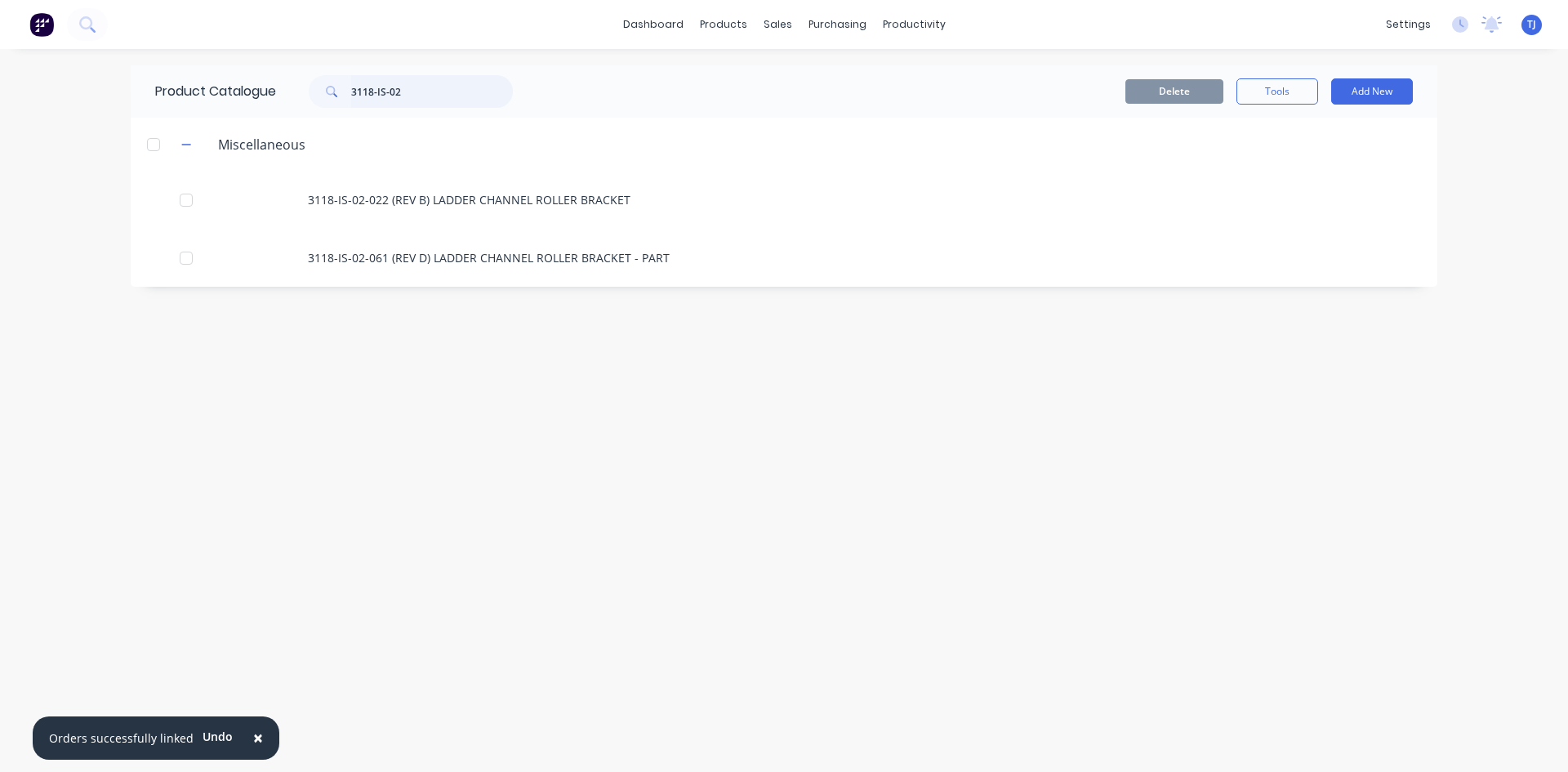
click at [422, 93] on input "3118-IS-02" at bounding box center [432, 92] width 162 height 33
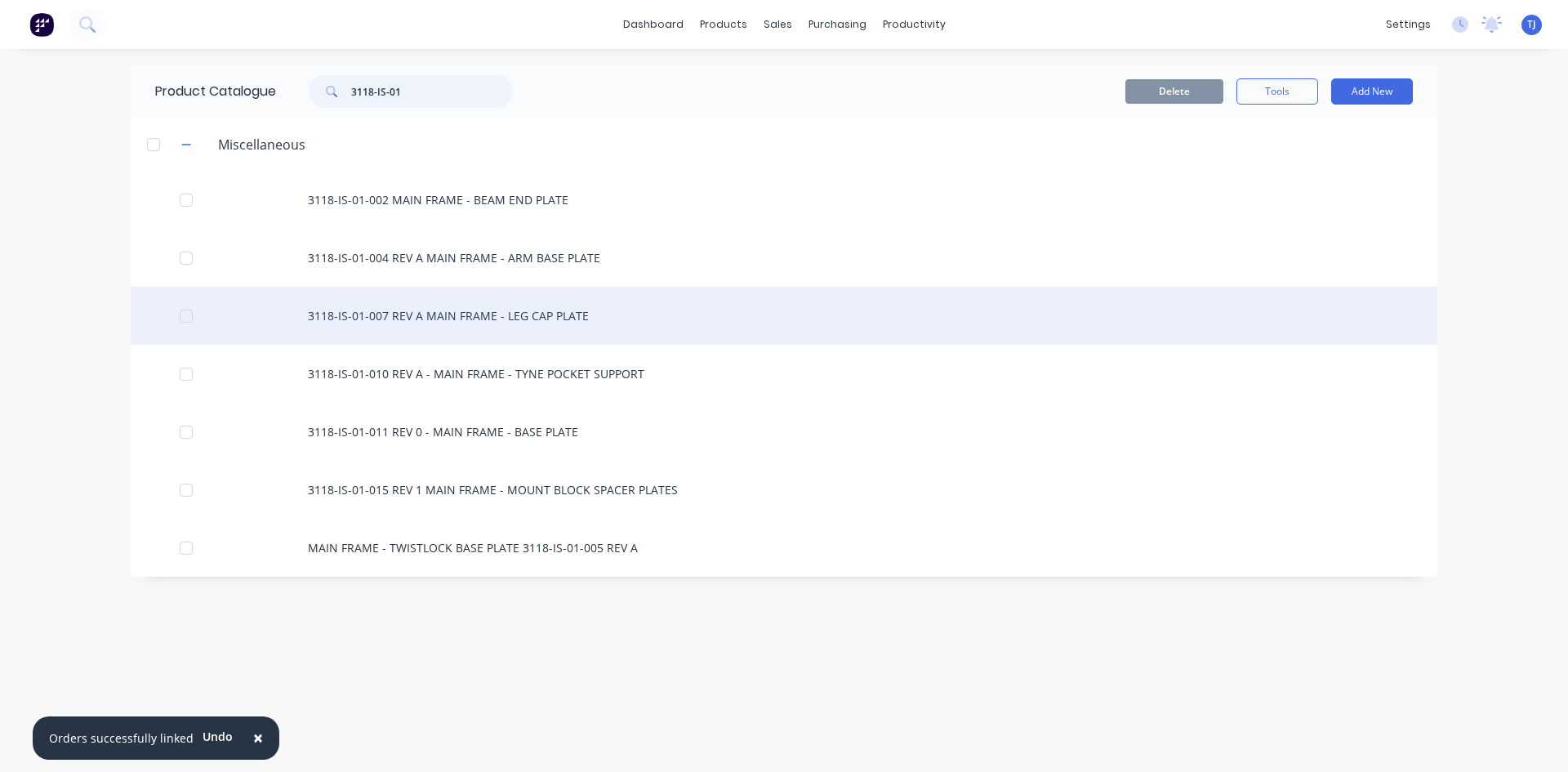
type input "3118-IS-01"
click at [455, 321] on div "3118-IS-01-007 REV A MAIN FRAME - LEG CAP PLATE" at bounding box center [783, 316] width 1306 height 58
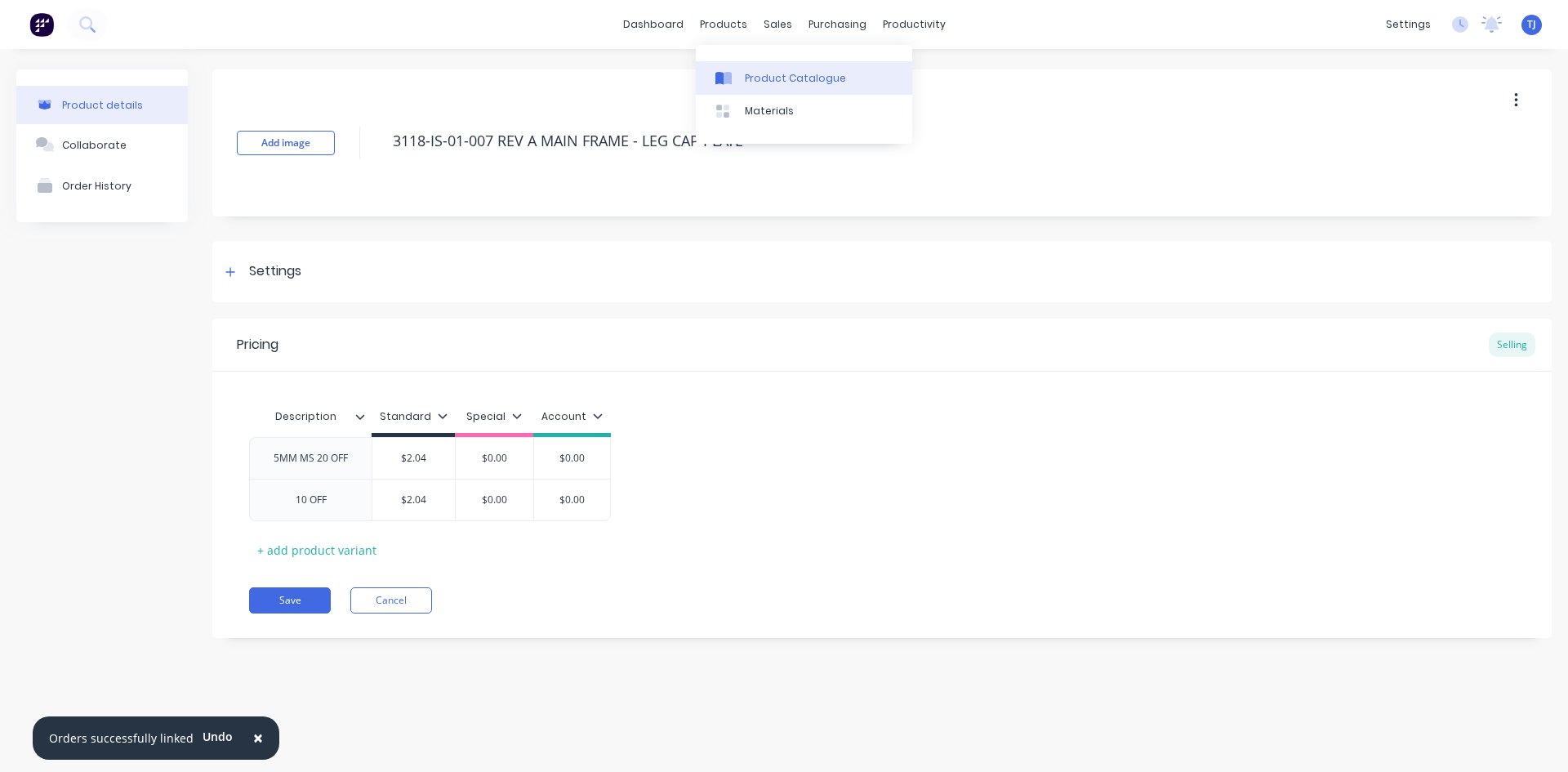
click at [740, 80] on link "Product Catalogue" at bounding box center [804, 78] width 216 height 33
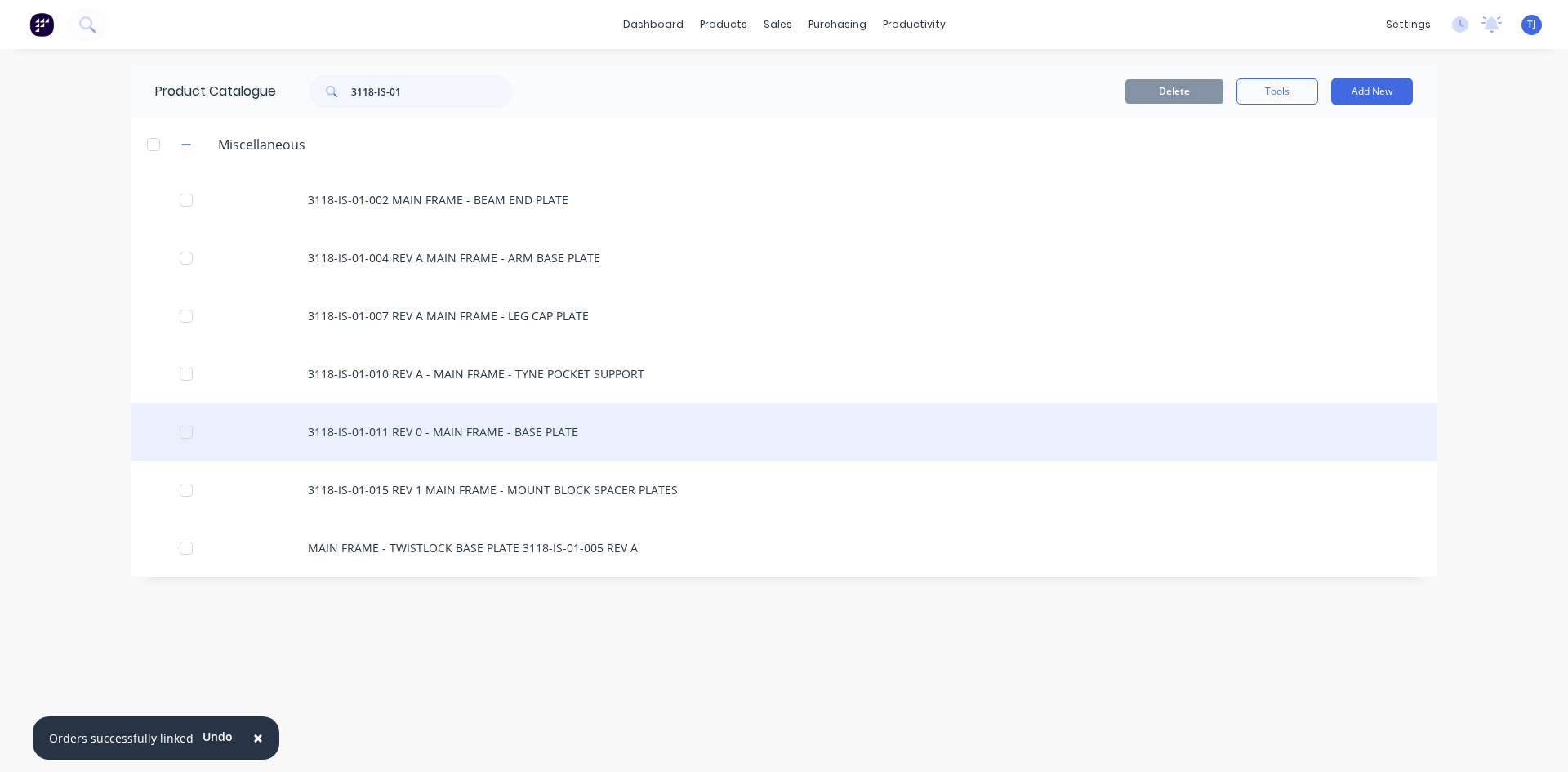
click at [497, 426] on div "3118-IS-01-011 REV 0 - MAIN FRAME - BASE PLATE" at bounding box center [783, 431] width 1306 height 58
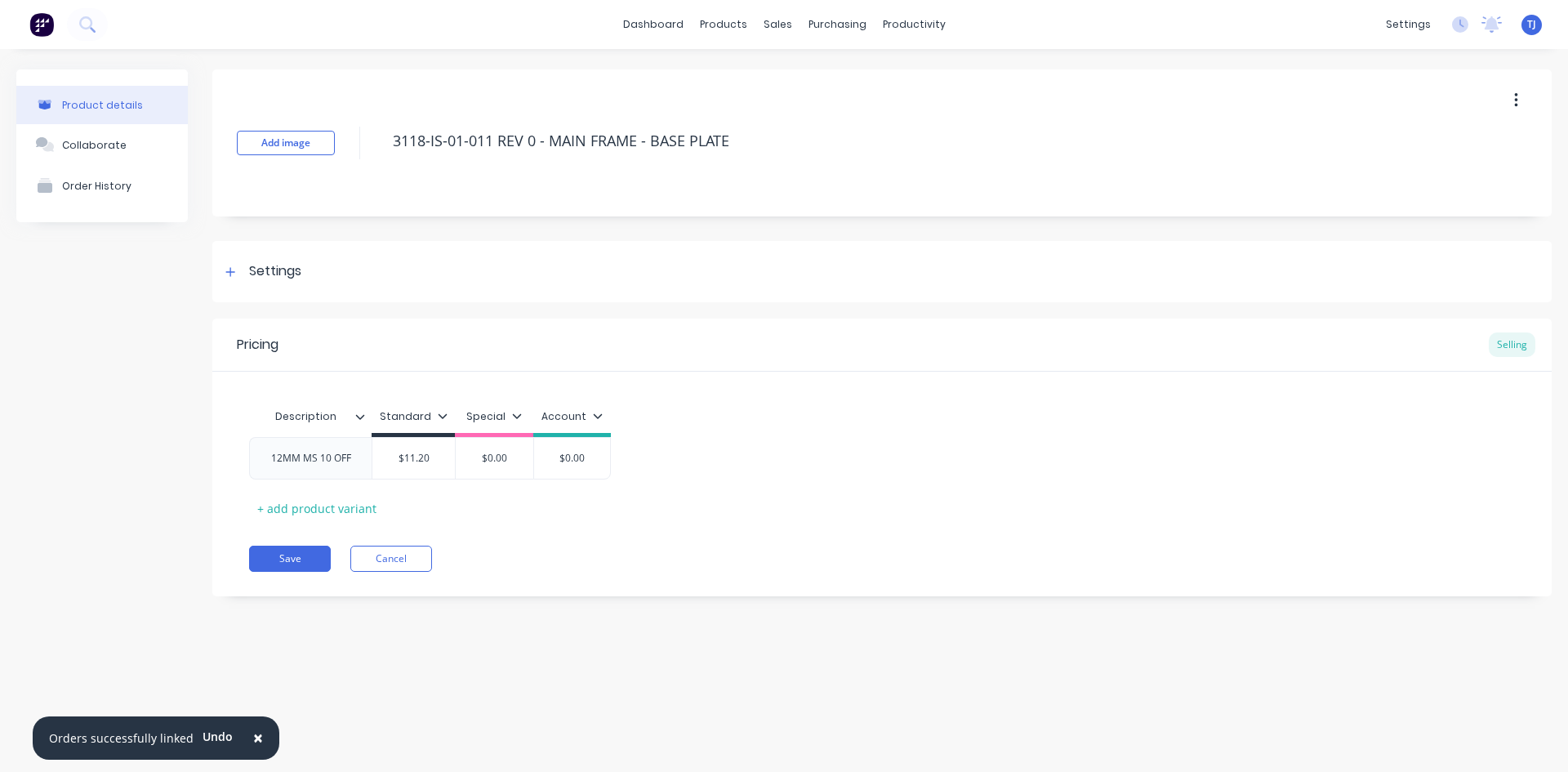
type textarea "x"
click at [815, 80] on div "Sales Orders" at bounding box center [838, 79] width 67 height 15
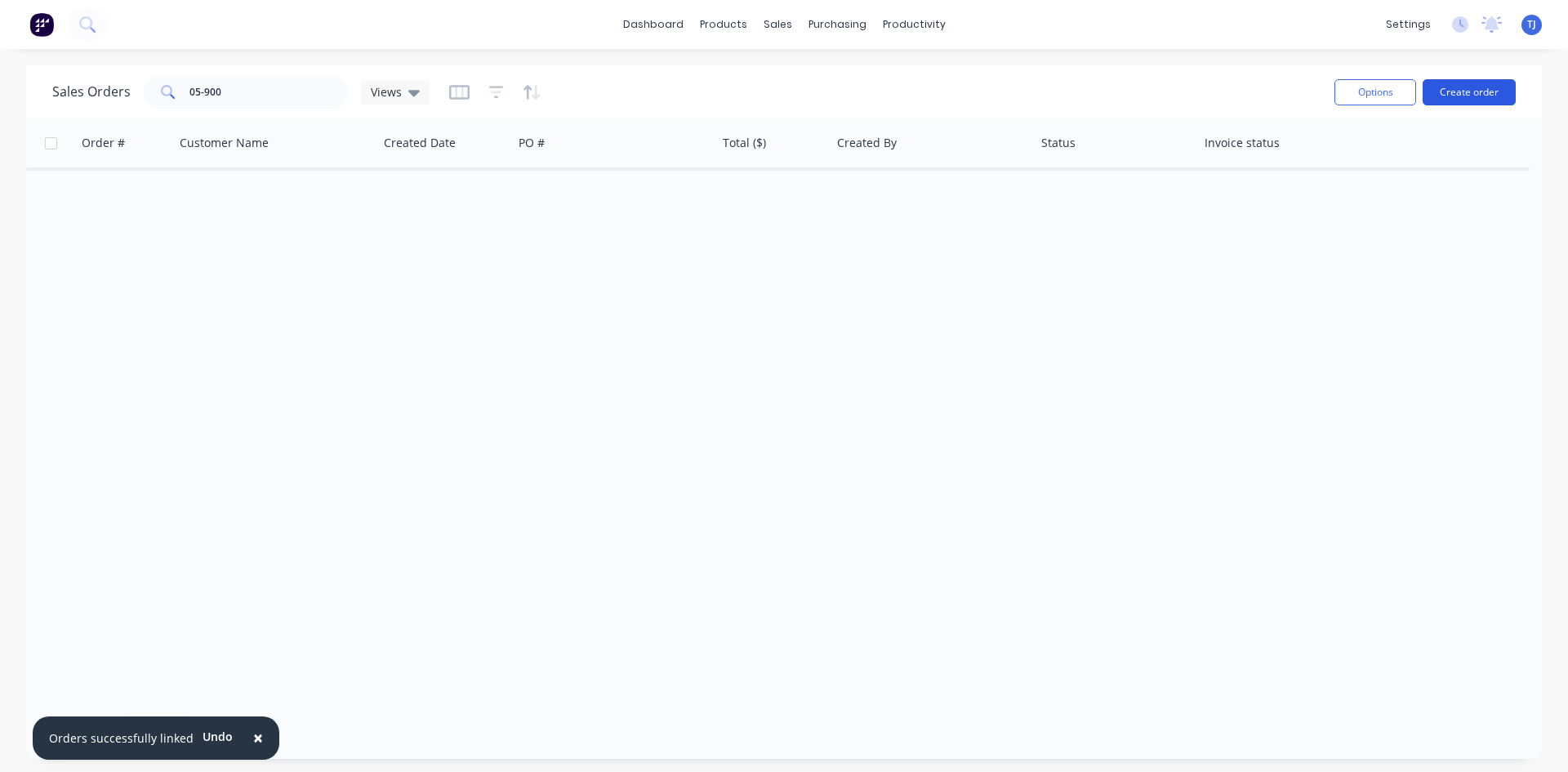
click at [1464, 94] on button "Create order" at bounding box center [1469, 93] width 93 height 26
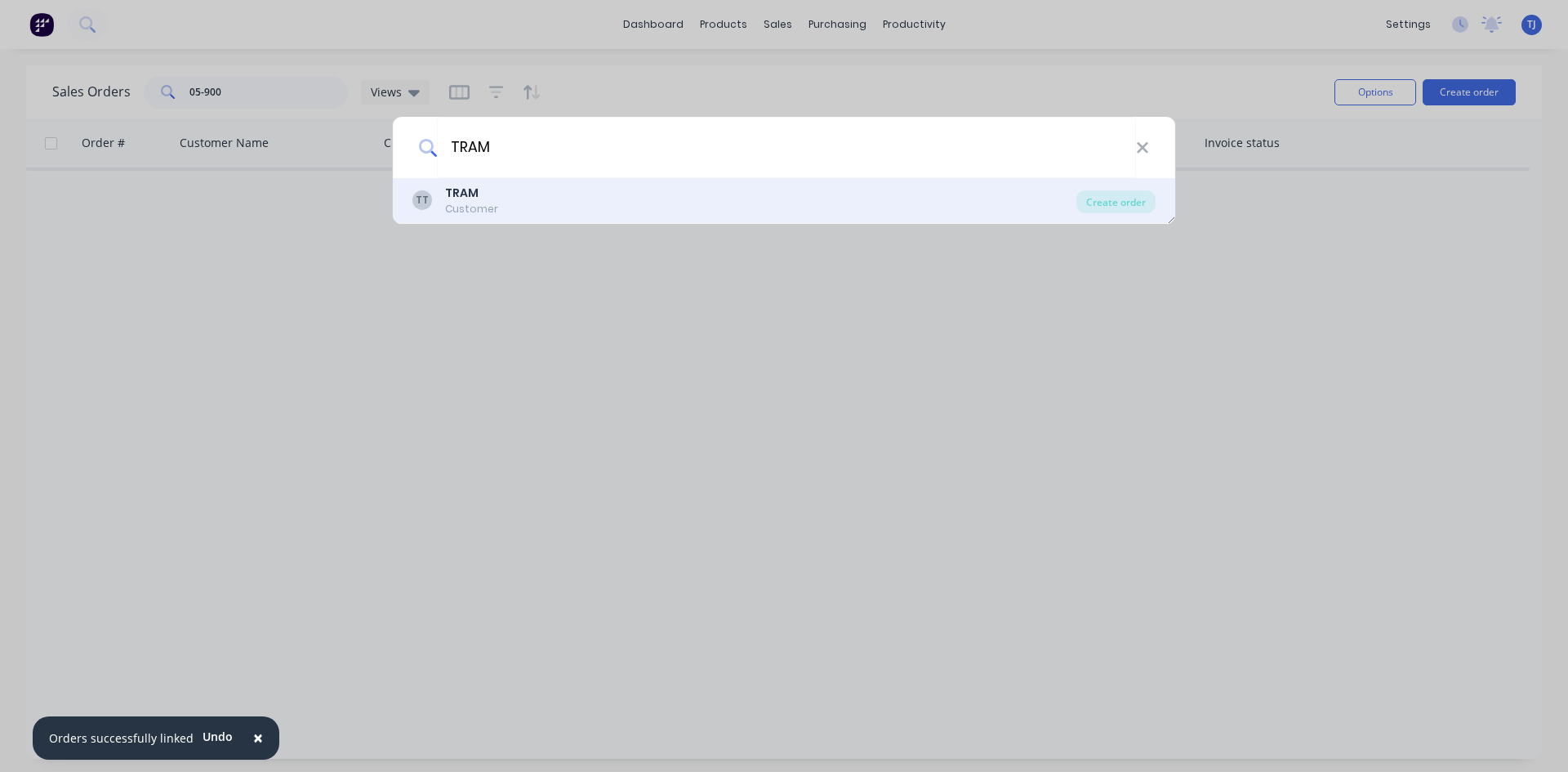
type input "TRAM"
click at [475, 193] on b "TRAM" at bounding box center [462, 193] width 34 height 17
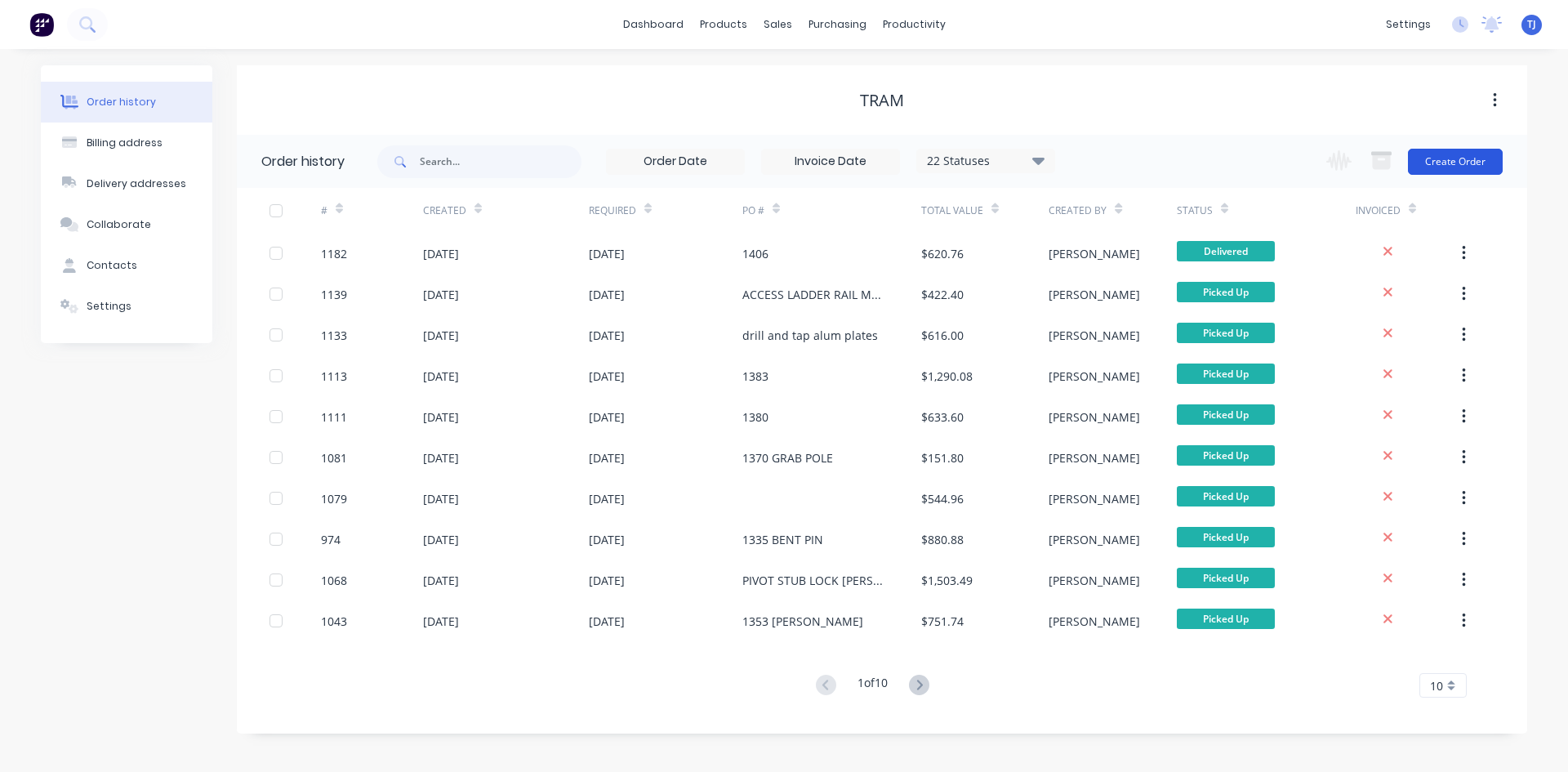
click at [1480, 163] on button "Create Order" at bounding box center [1455, 162] width 95 height 26
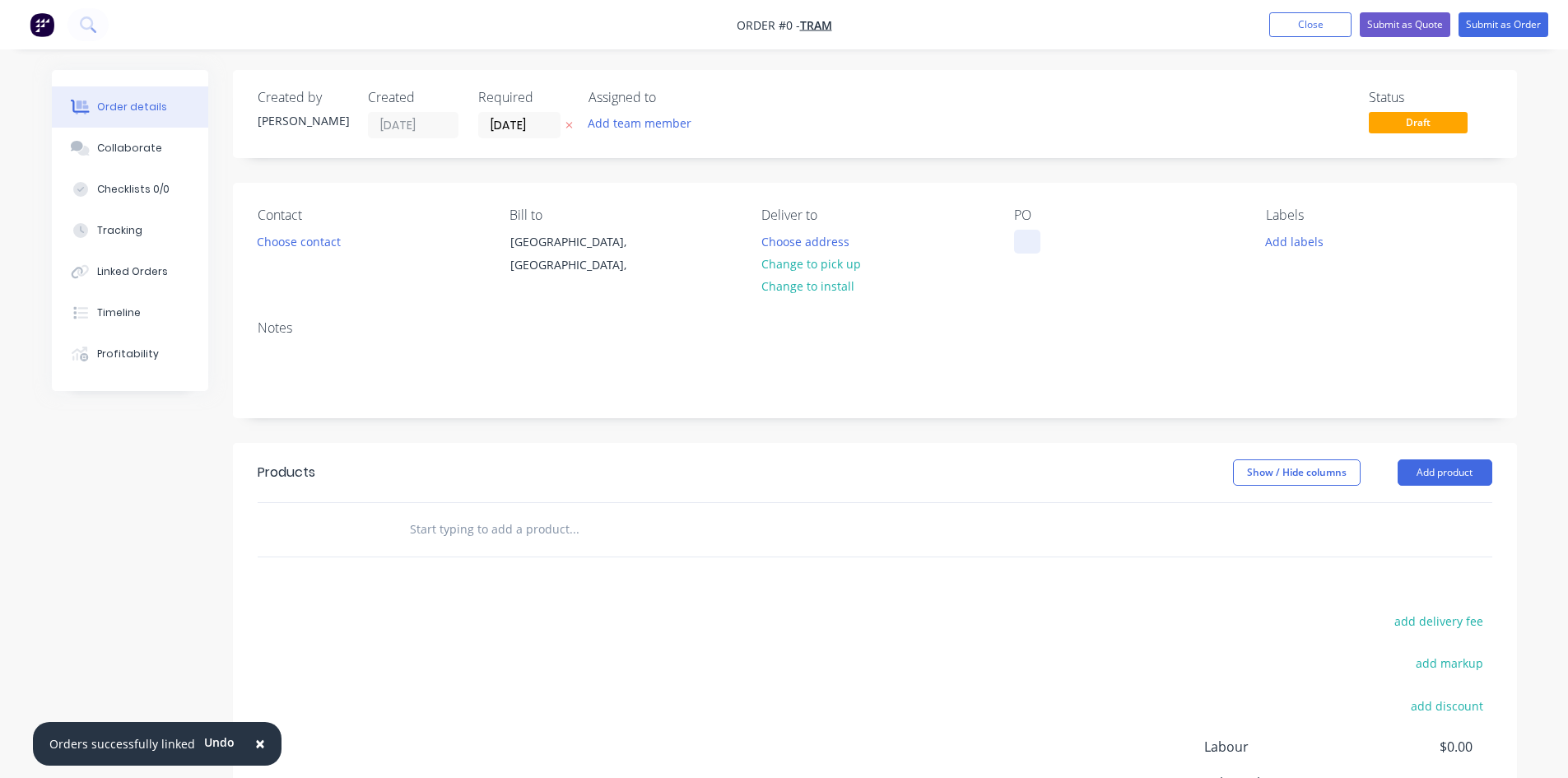
click at [1023, 236] on div at bounding box center [1028, 242] width 27 height 24
click at [1437, 477] on div "Order details Collaborate Checklists 0/0 Tracking Linked Orders Timeline Profit…" at bounding box center [784, 523] width 1498 height 907
click at [504, 520] on input "text" at bounding box center [573, 530] width 329 height 33
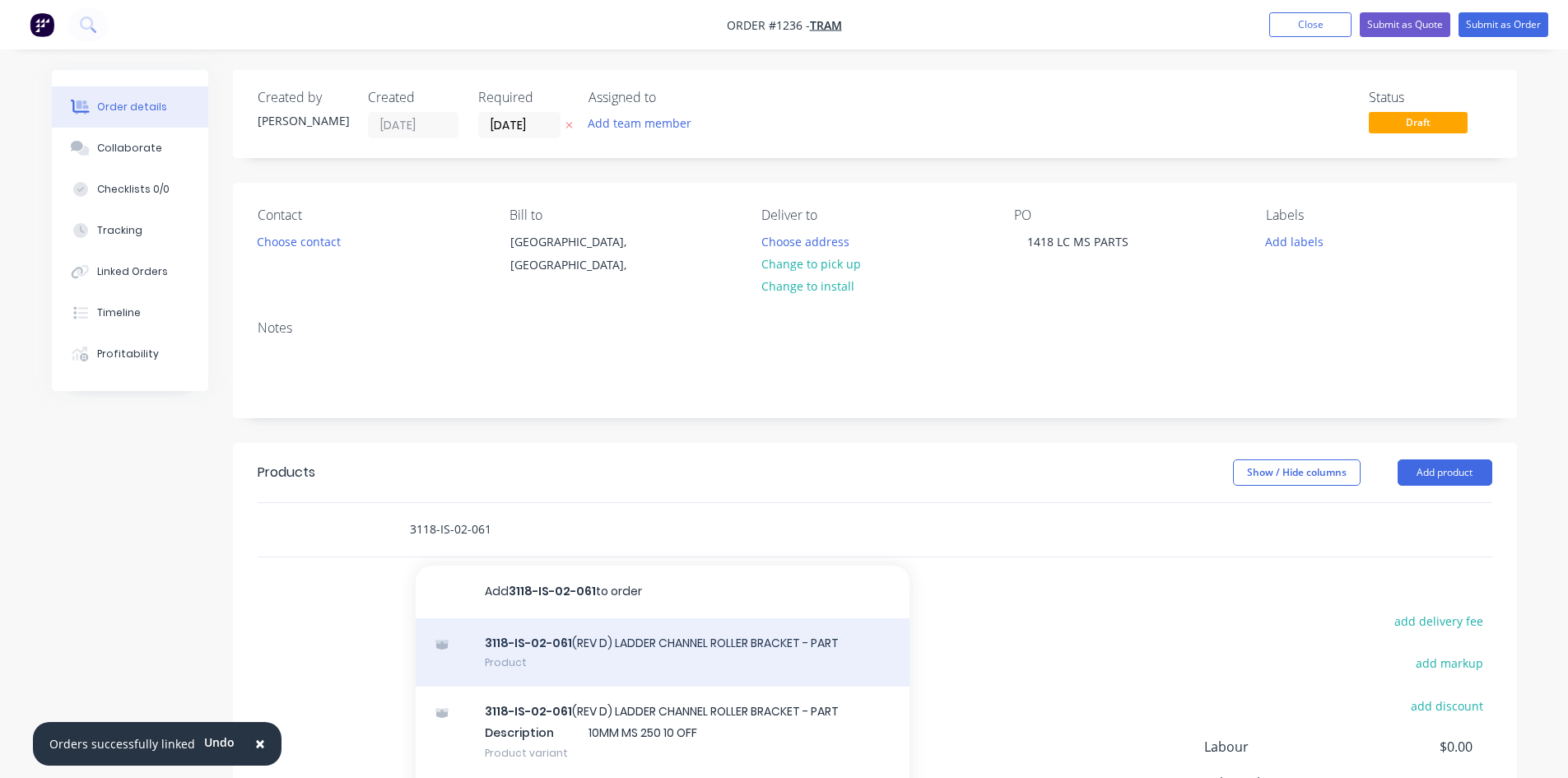
type input "3118-IS-02-061"
click at [698, 659] on div "3118-IS-02-061 (REV D) LADDER CHANNEL ROLLER BRACKET - PART Product" at bounding box center [662, 652] width 494 height 69
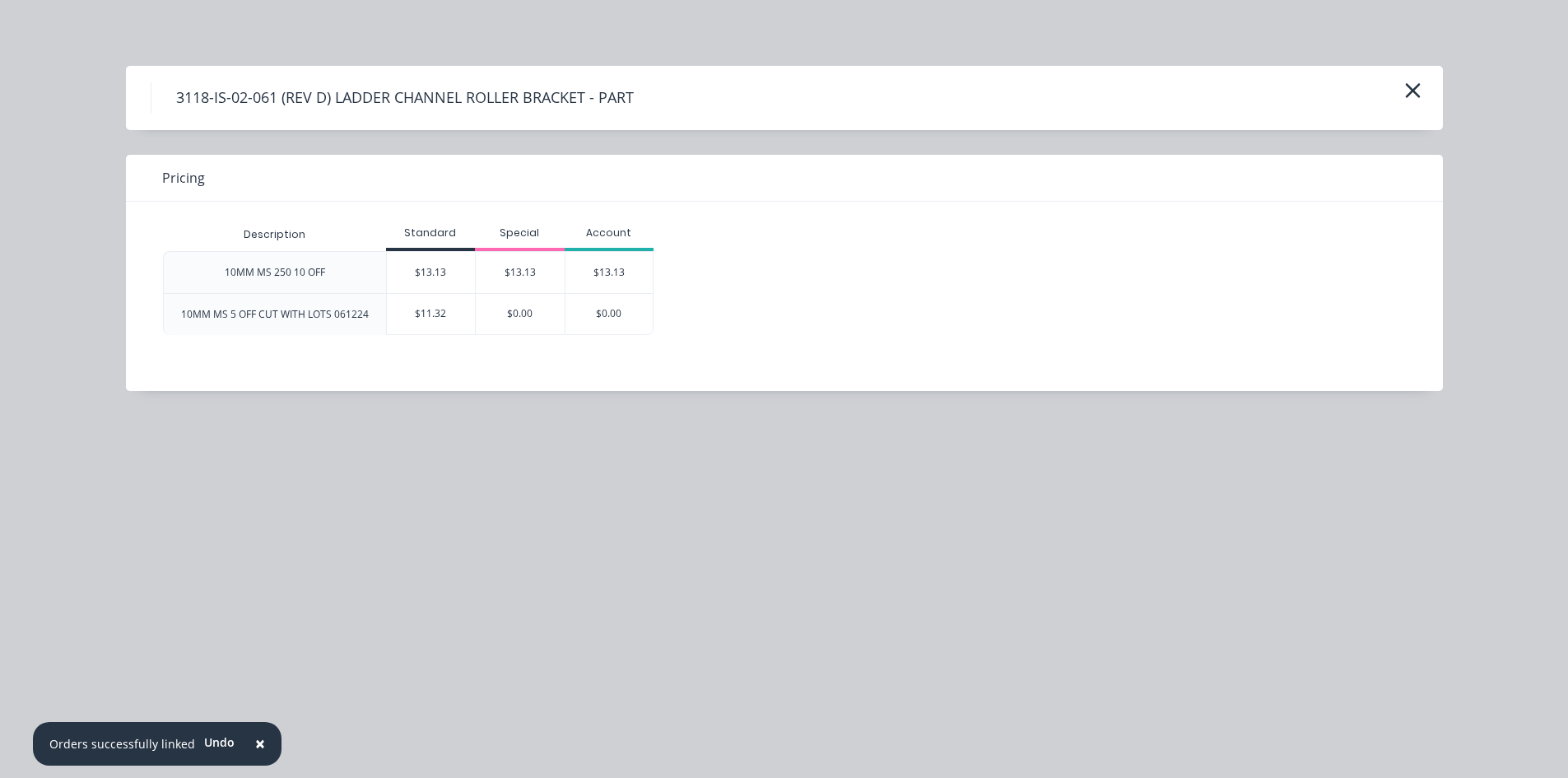
click at [409, 281] on div "$13.13" at bounding box center [431, 272] width 89 height 41
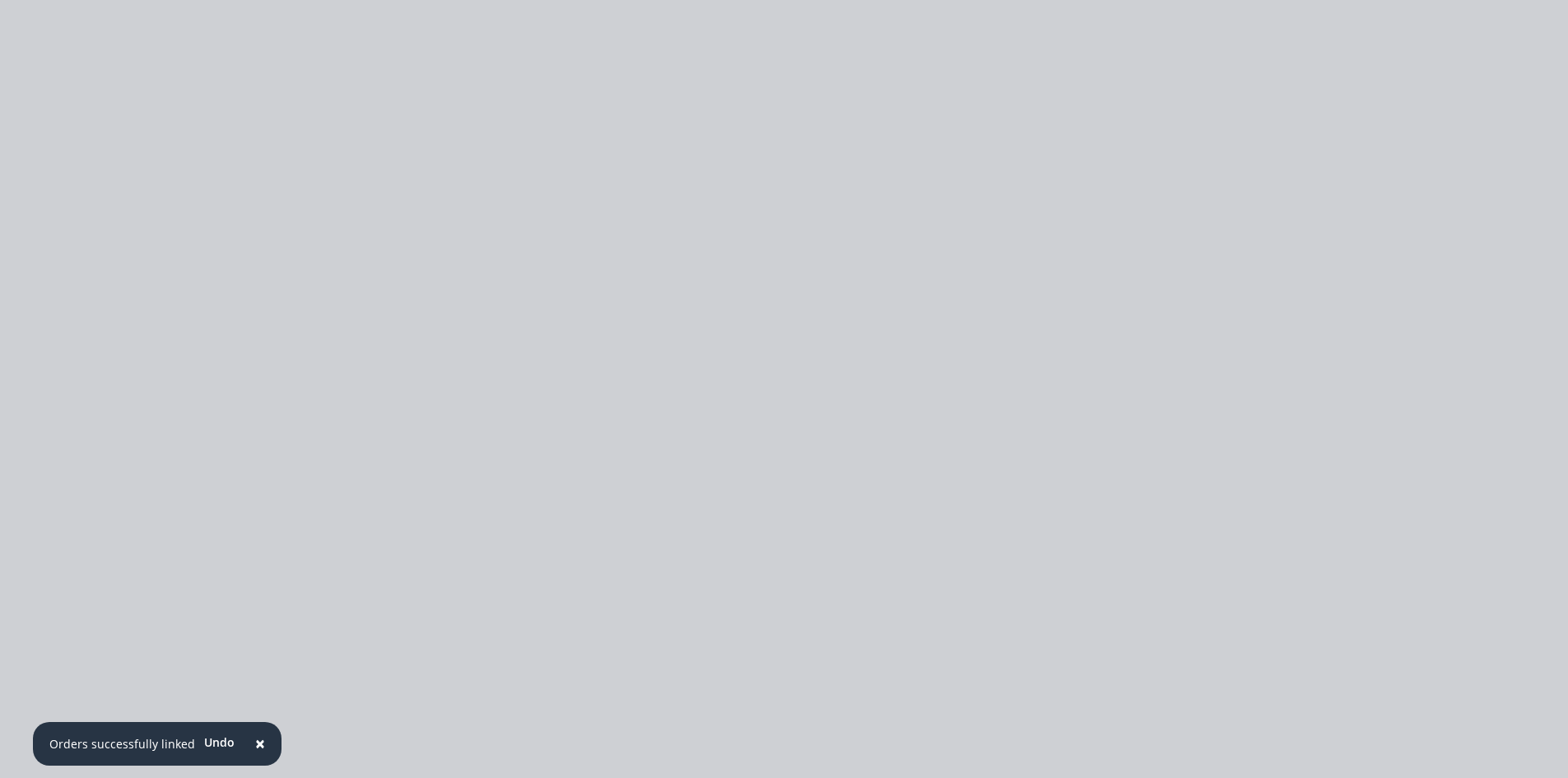
type input "$13.13"
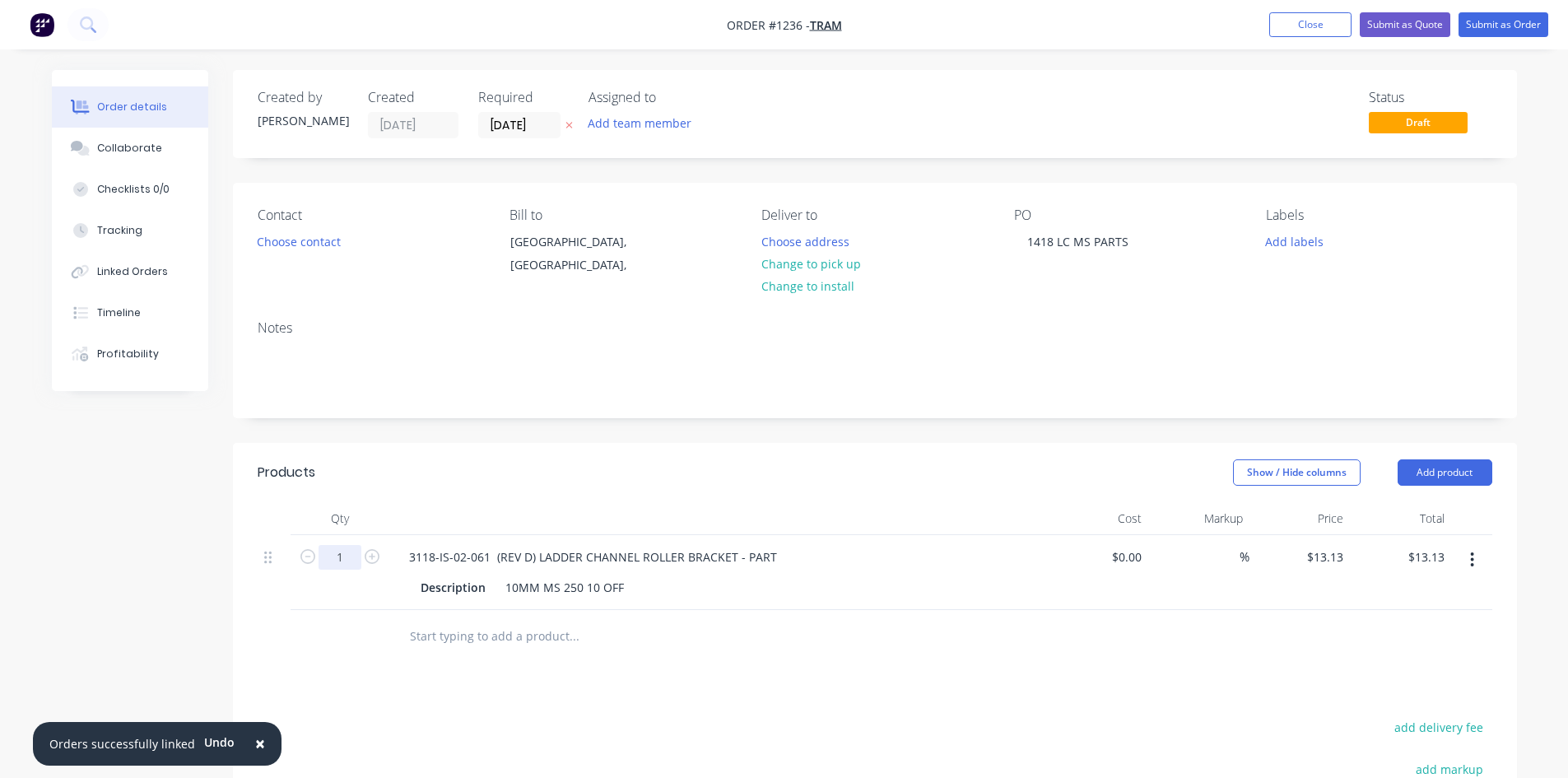
click at [339, 560] on input "1" at bounding box center [339, 557] width 42 height 25
type input "6"
type input "$78.78"
click at [506, 641] on input "text" at bounding box center [573, 636] width 329 height 33
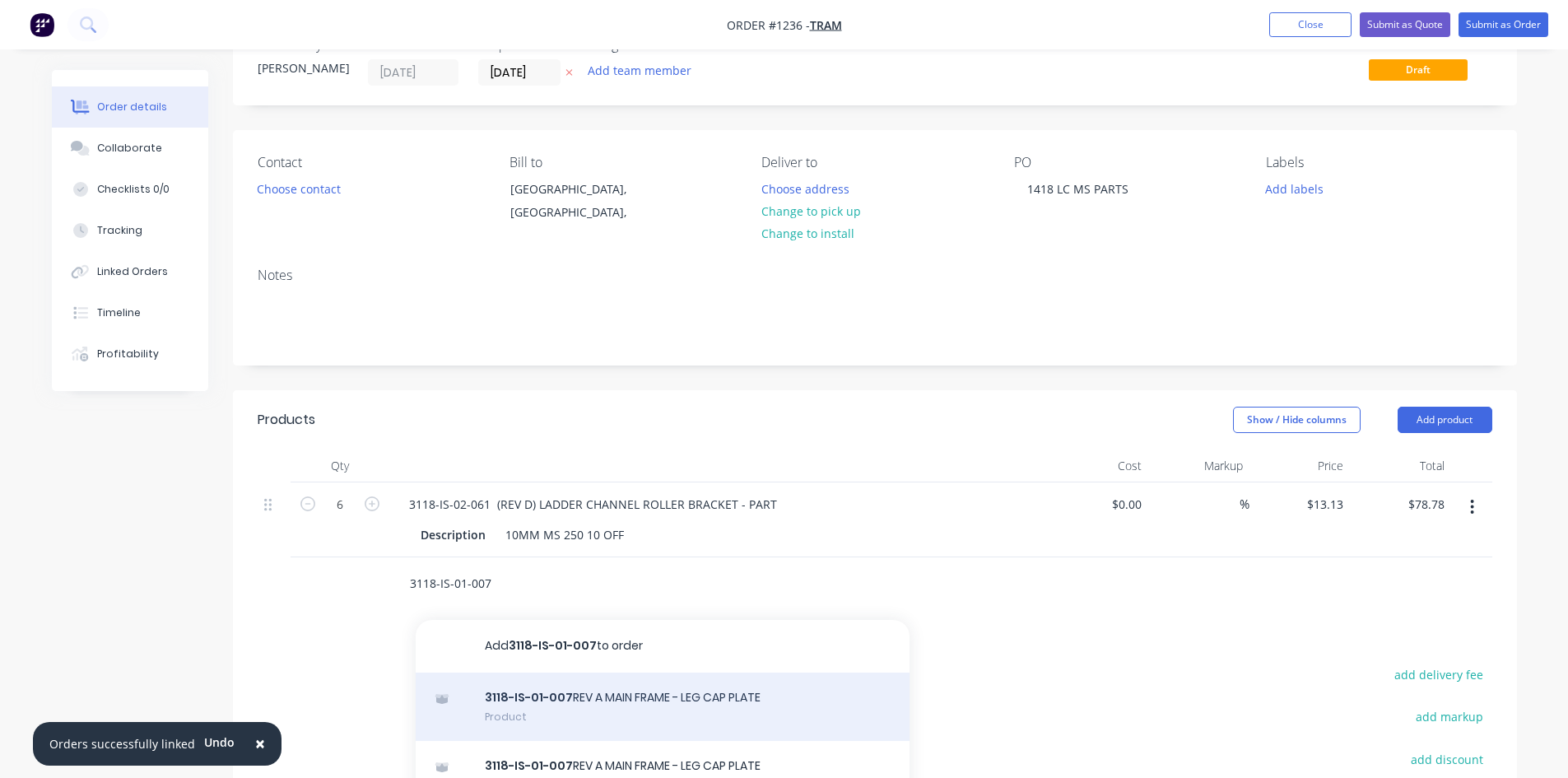
scroll to position [82, 0]
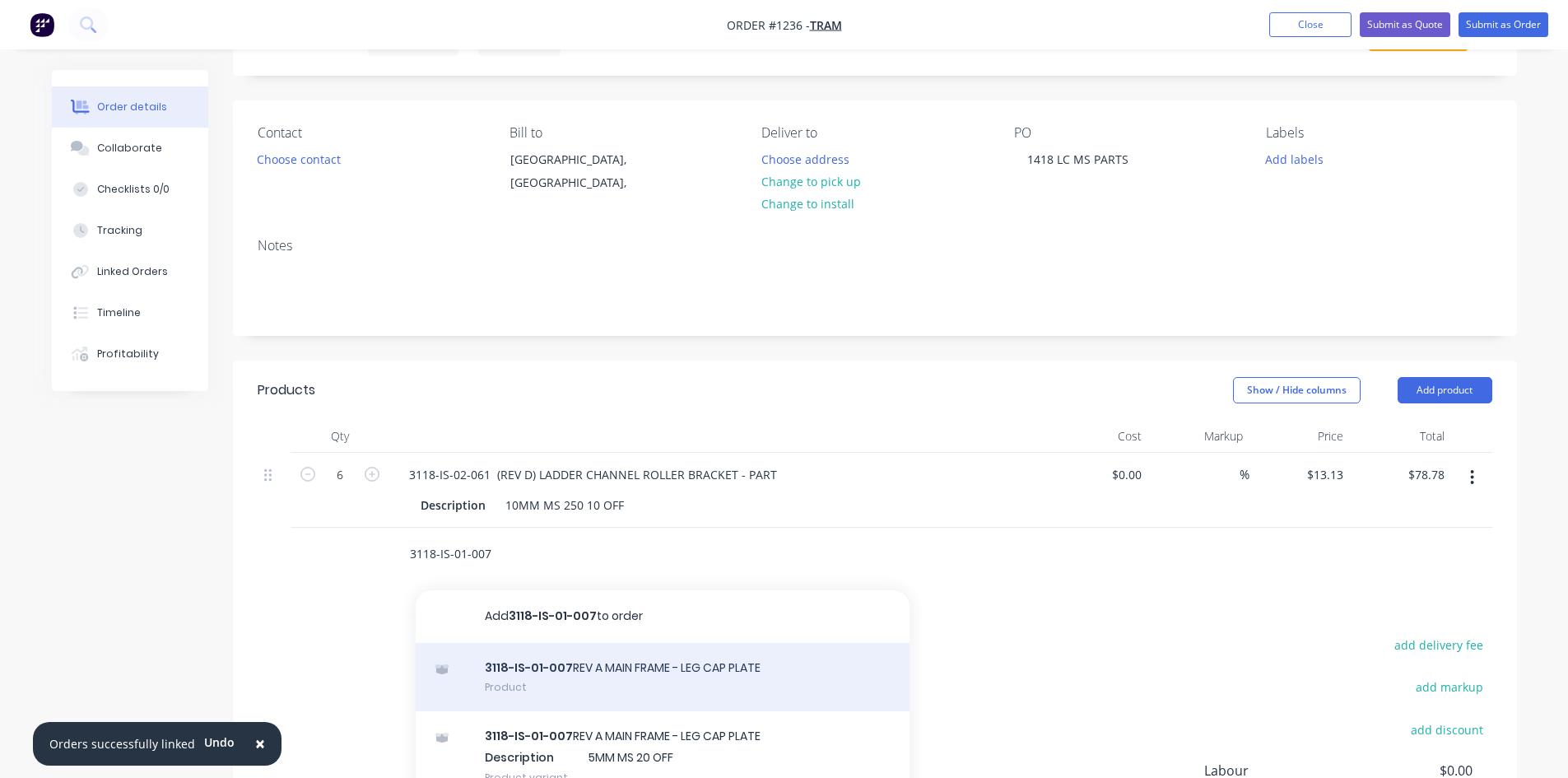
type input "3118-IS-01-007"
click at [595, 674] on div "3118-IS-01-007 REV A MAIN FRAME - LEG CAP PLATE Product" at bounding box center [662, 677] width 494 height 69
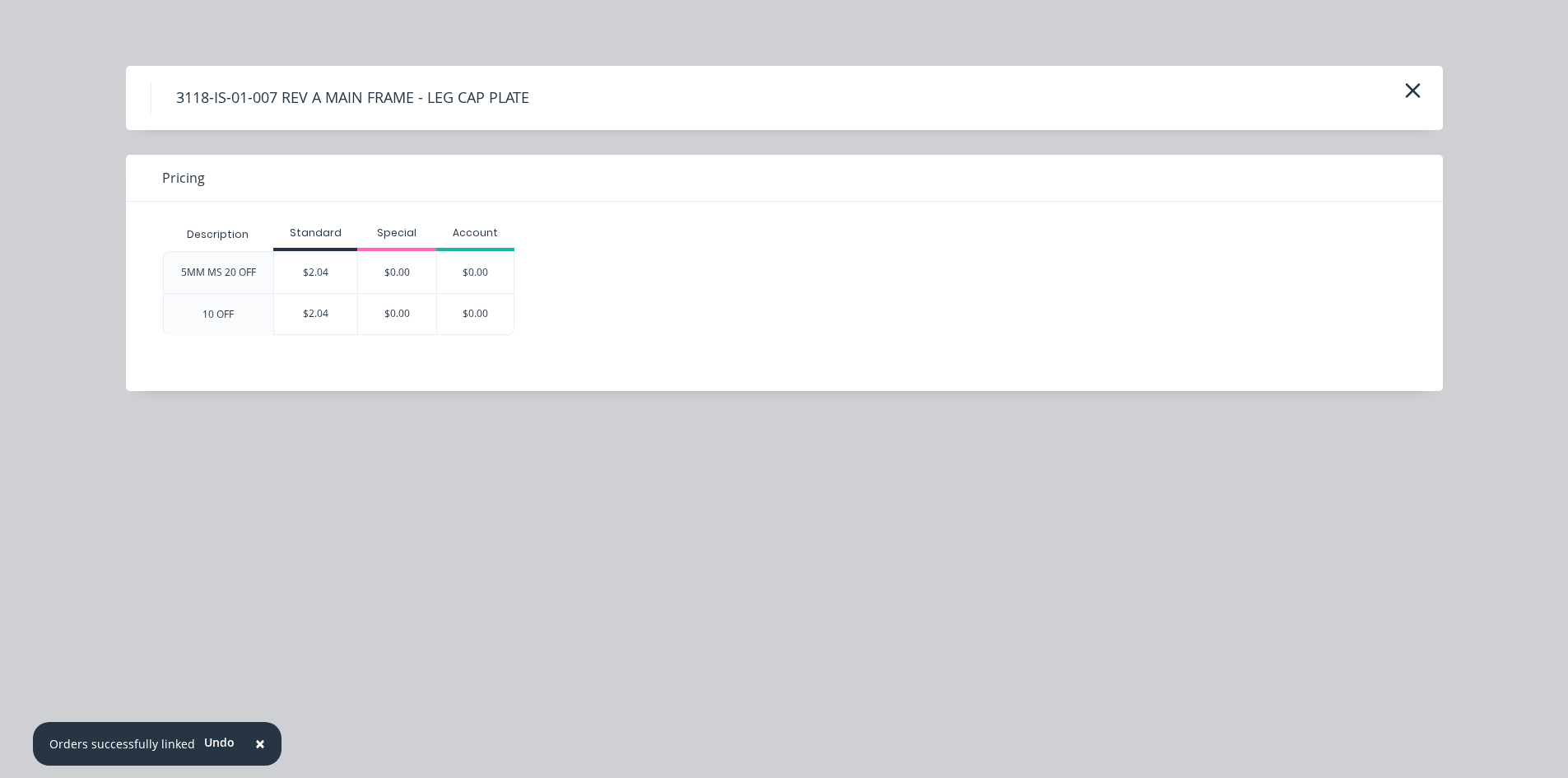
click at [317, 274] on div "$2.04" at bounding box center [316, 272] width 83 height 41
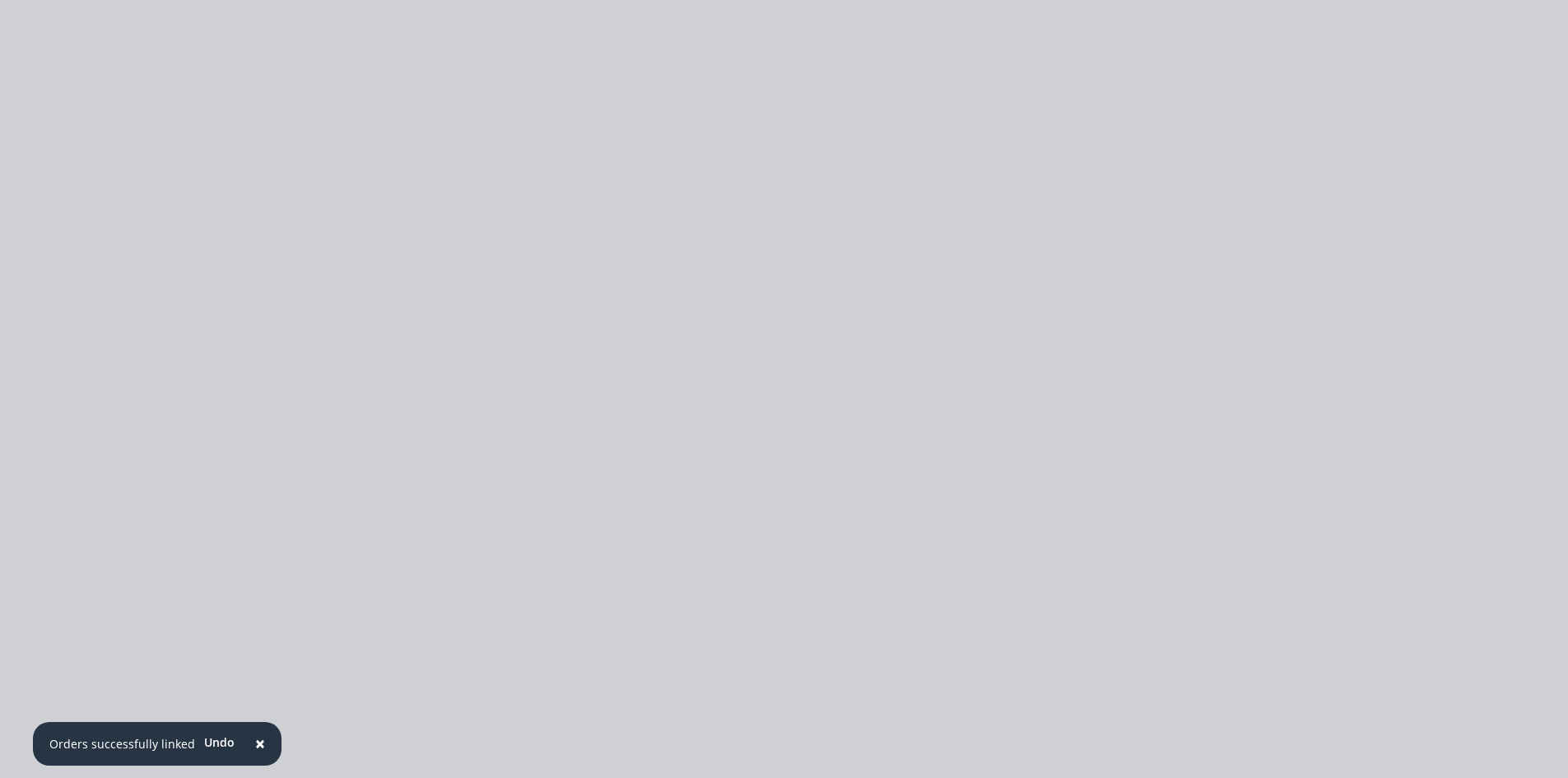
type input "$2.04"
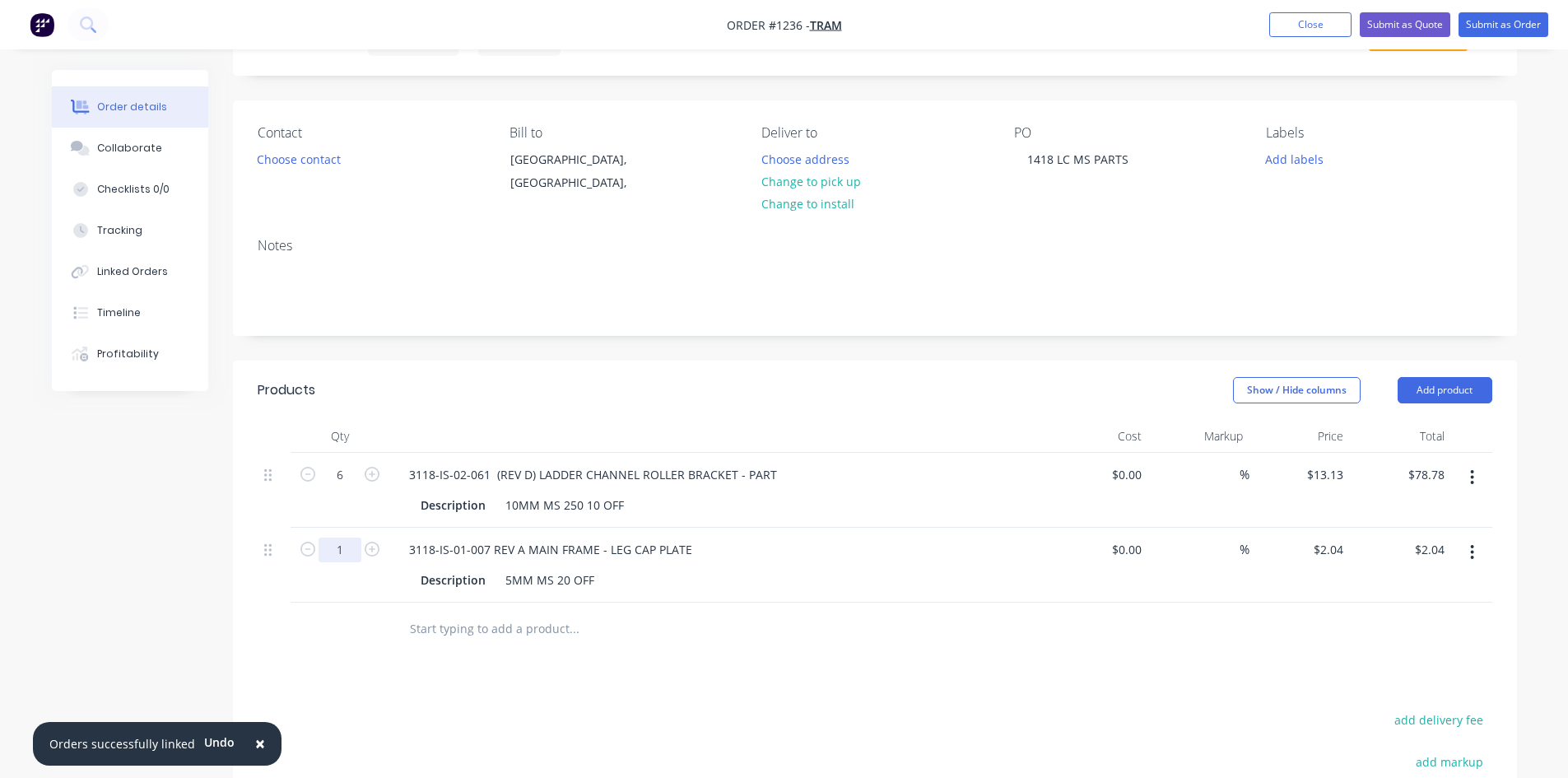
click at [323, 548] on input "1" at bounding box center [339, 550] width 42 height 25
type input "22"
type input "$44.88"
click at [459, 631] on input "text" at bounding box center [573, 629] width 329 height 33
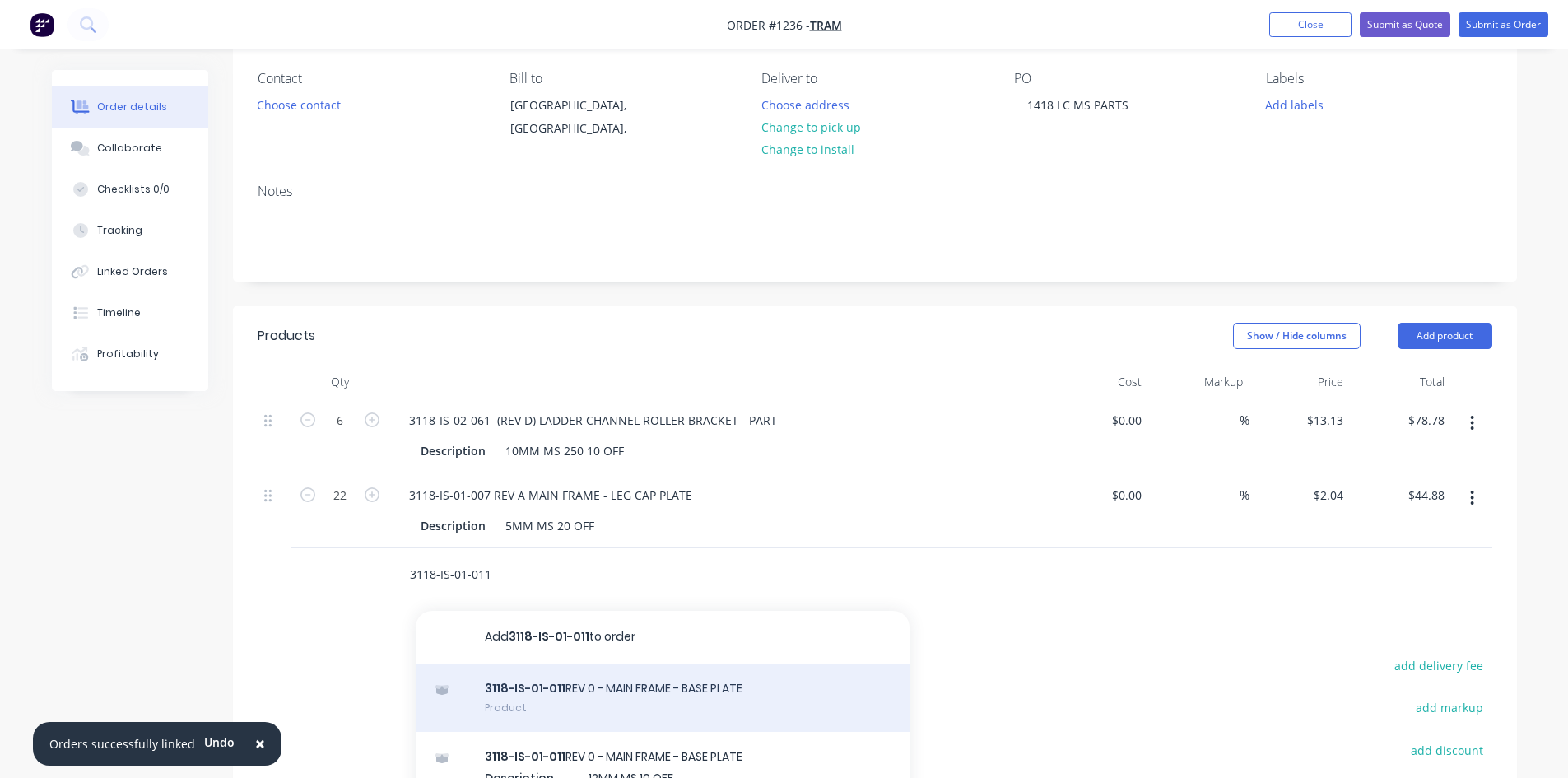
scroll to position [247, 0]
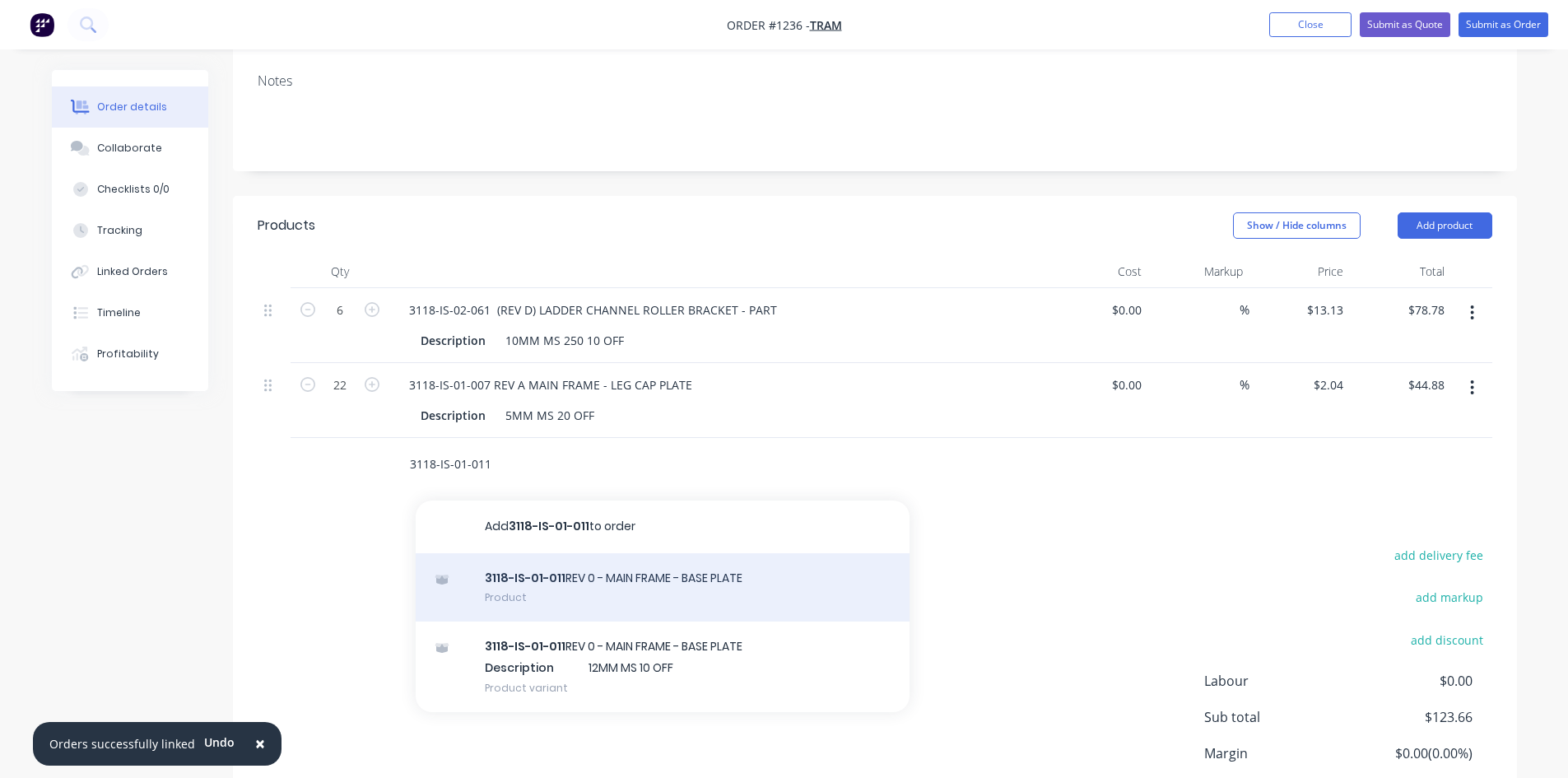
type input "3118-IS-01-011"
click at [579, 595] on div "3118-IS-01-011 REV 0 - MAIN FRAME - BASE PLATE Product" at bounding box center [662, 587] width 494 height 69
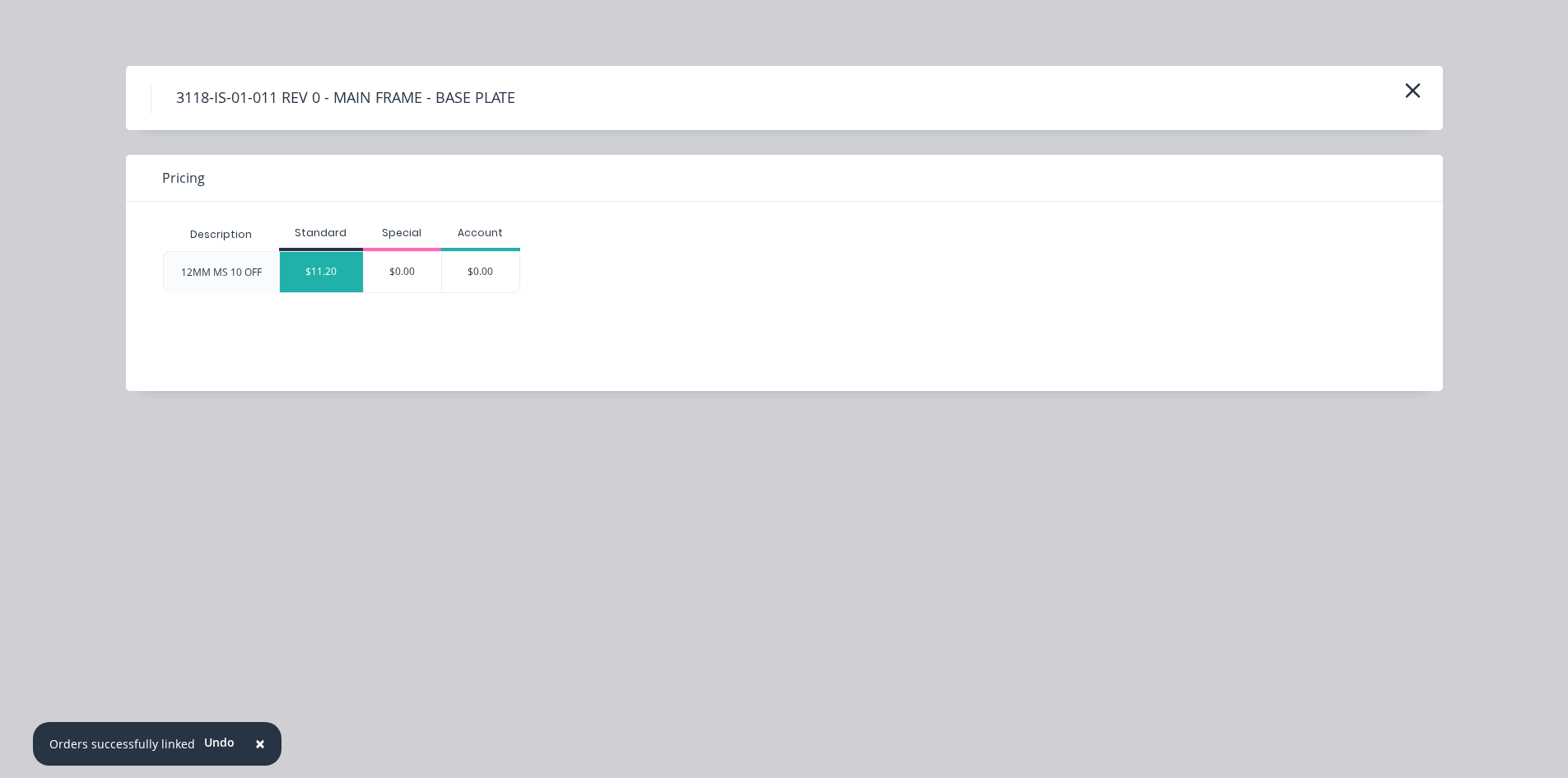
click at [341, 277] on div "$11.20" at bounding box center [321, 272] width 83 height 40
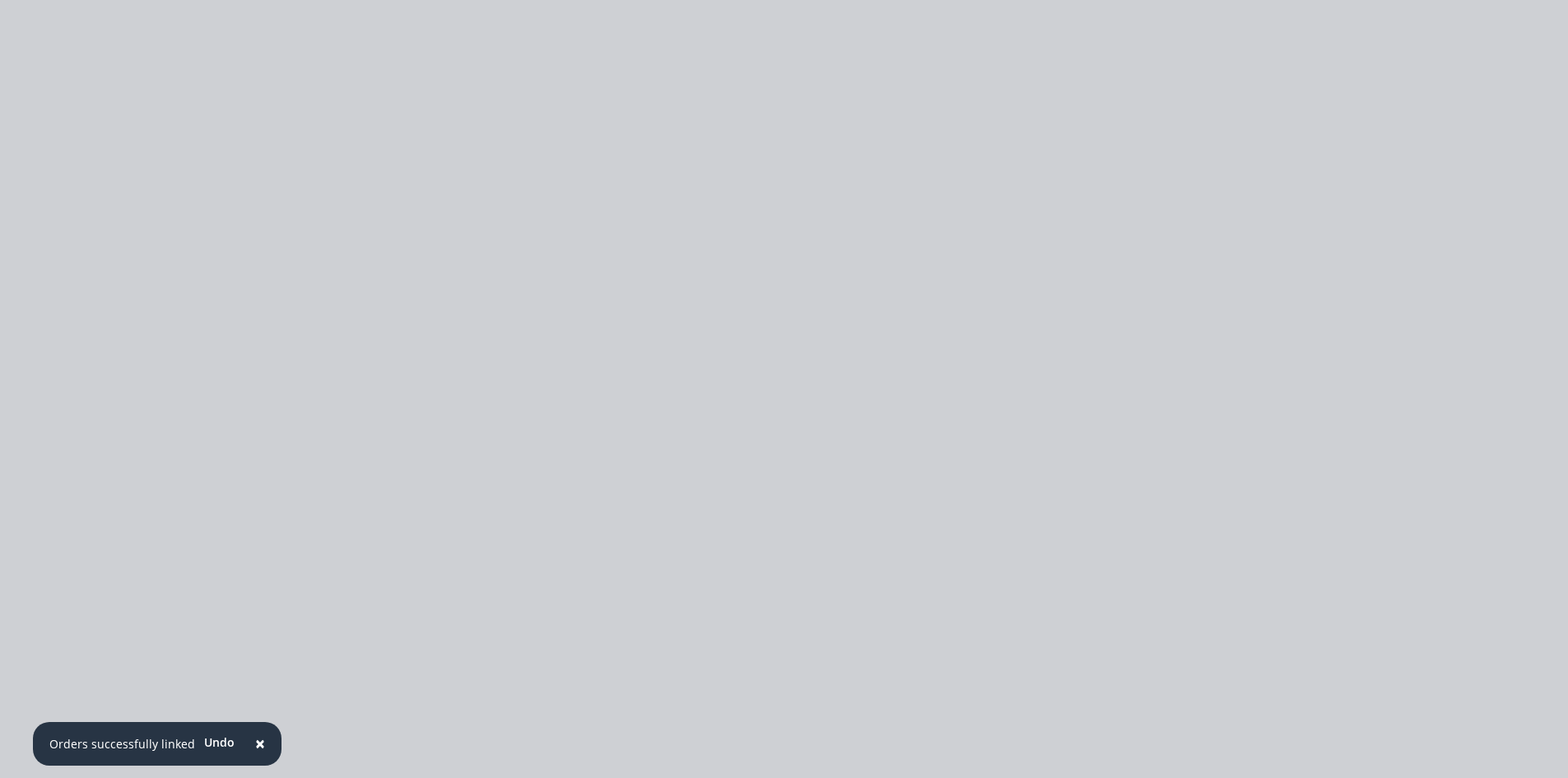
type input "$11.20"
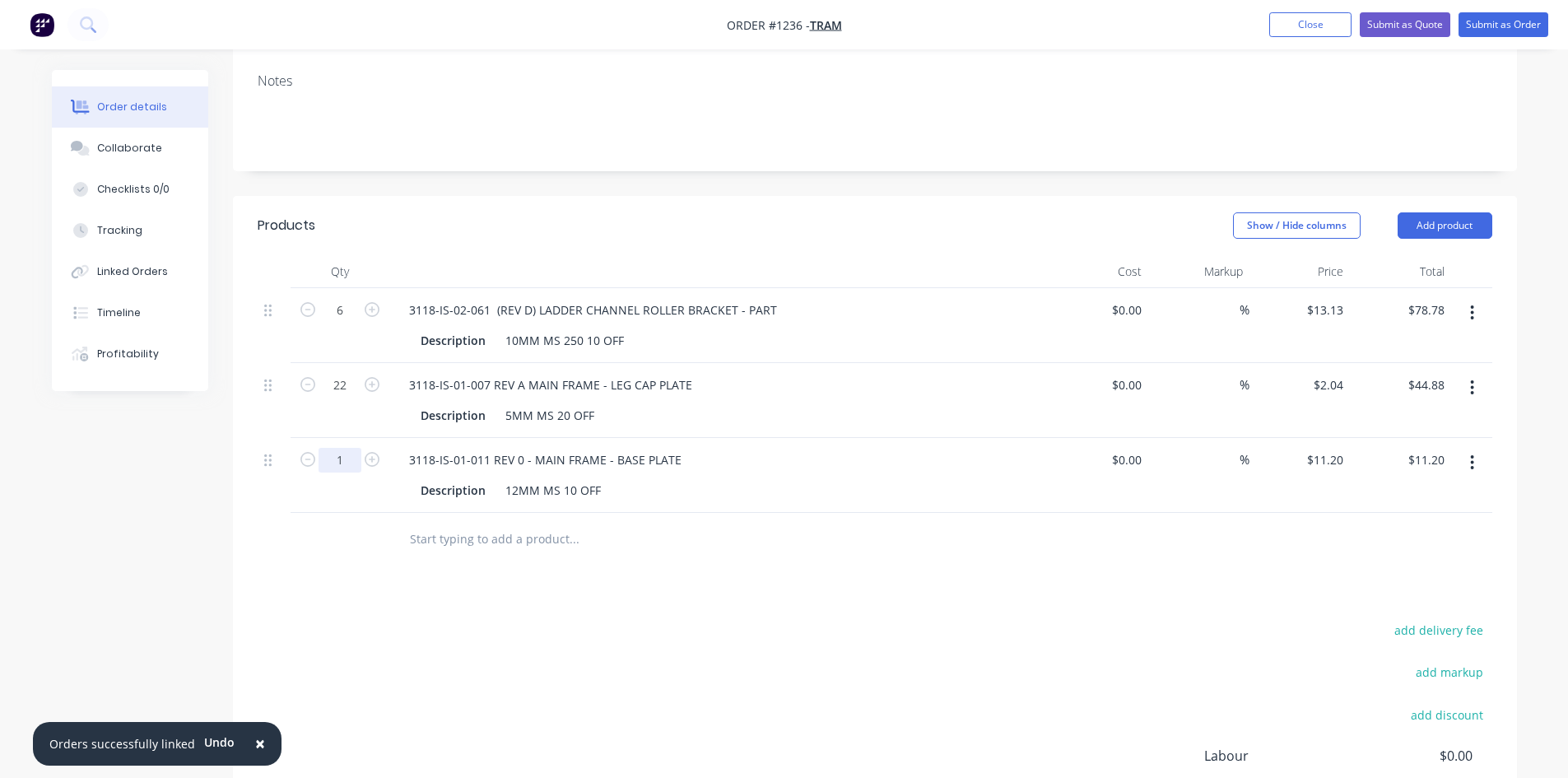
click at [344, 456] on input "1" at bounding box center [339, 461] width 42 height 25
type input "14"
type input "$156.80"
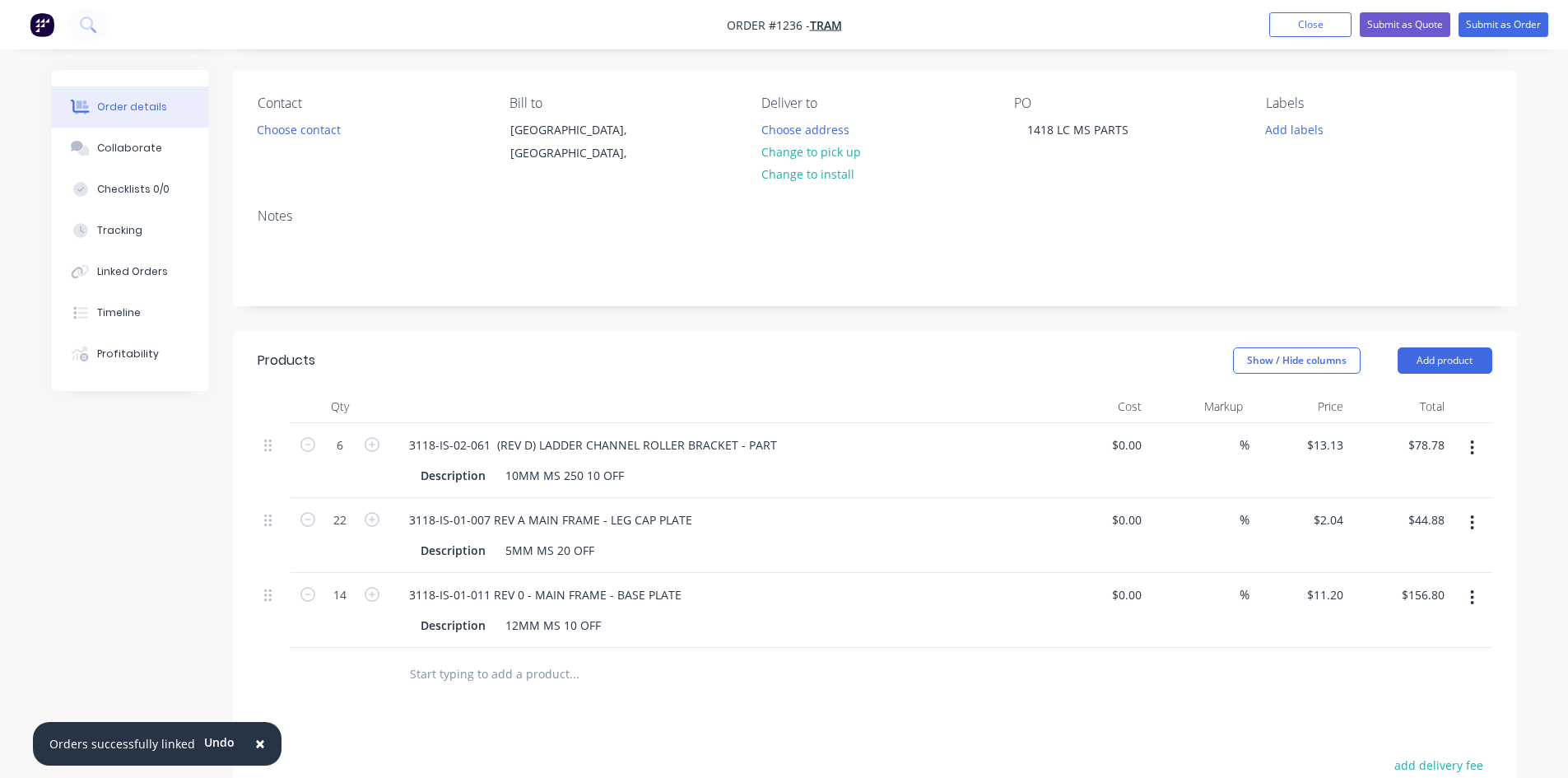
scroll to position [43, 0]
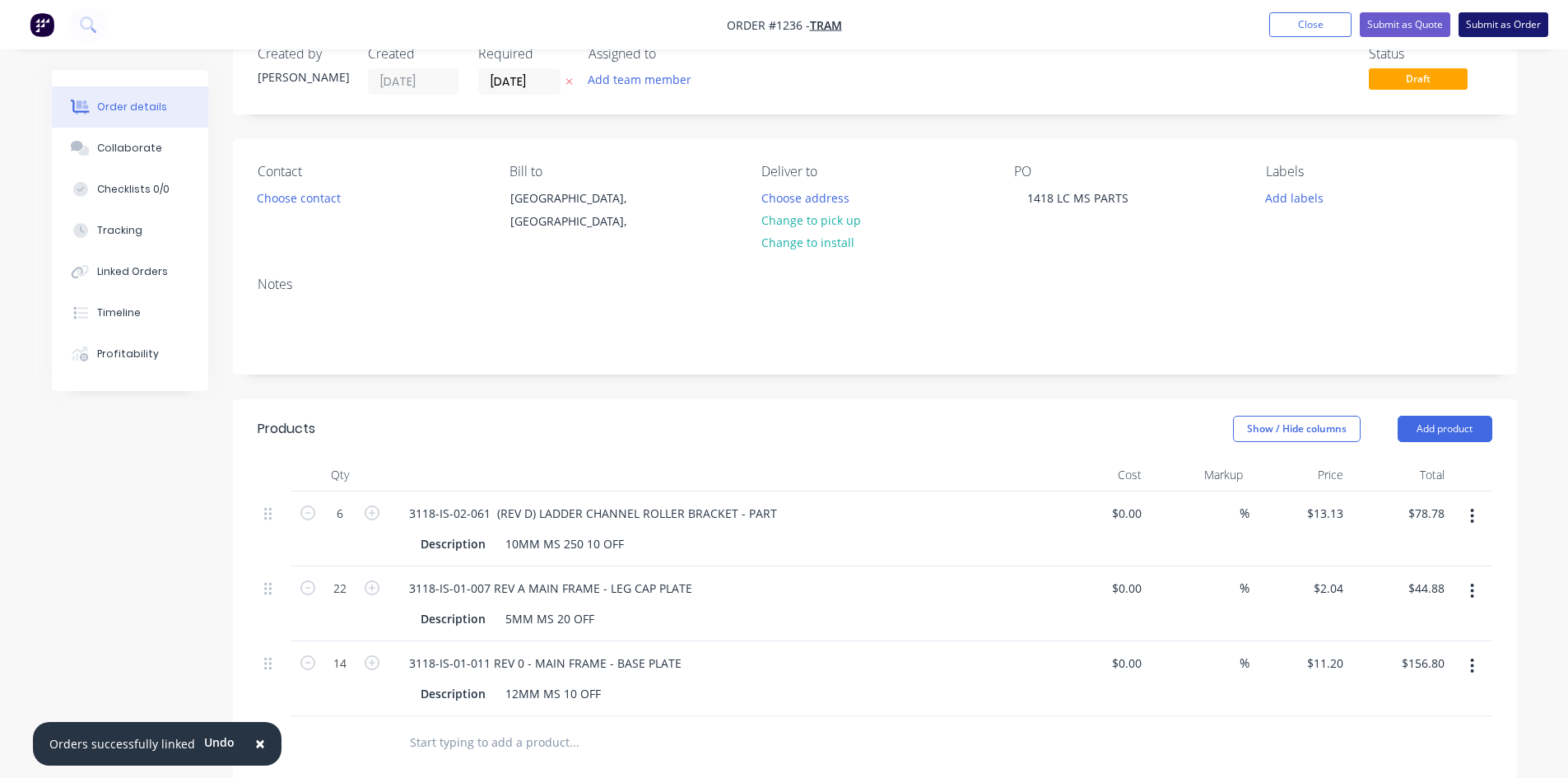
click at [1511, 19] on button "Submit as Order" at bounding box center [1503, 25] width 90 height 25
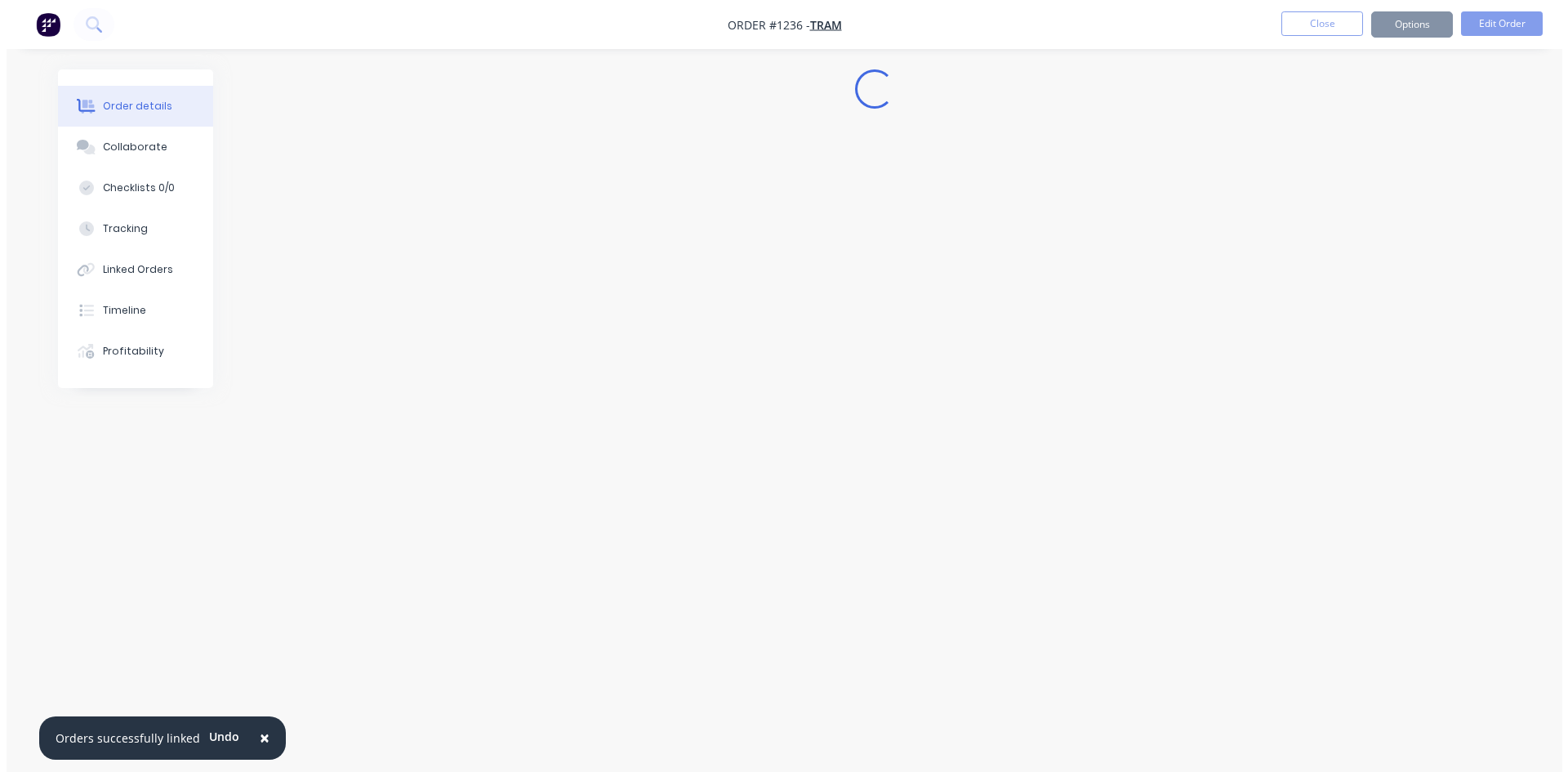
scroll to position [0, 0]
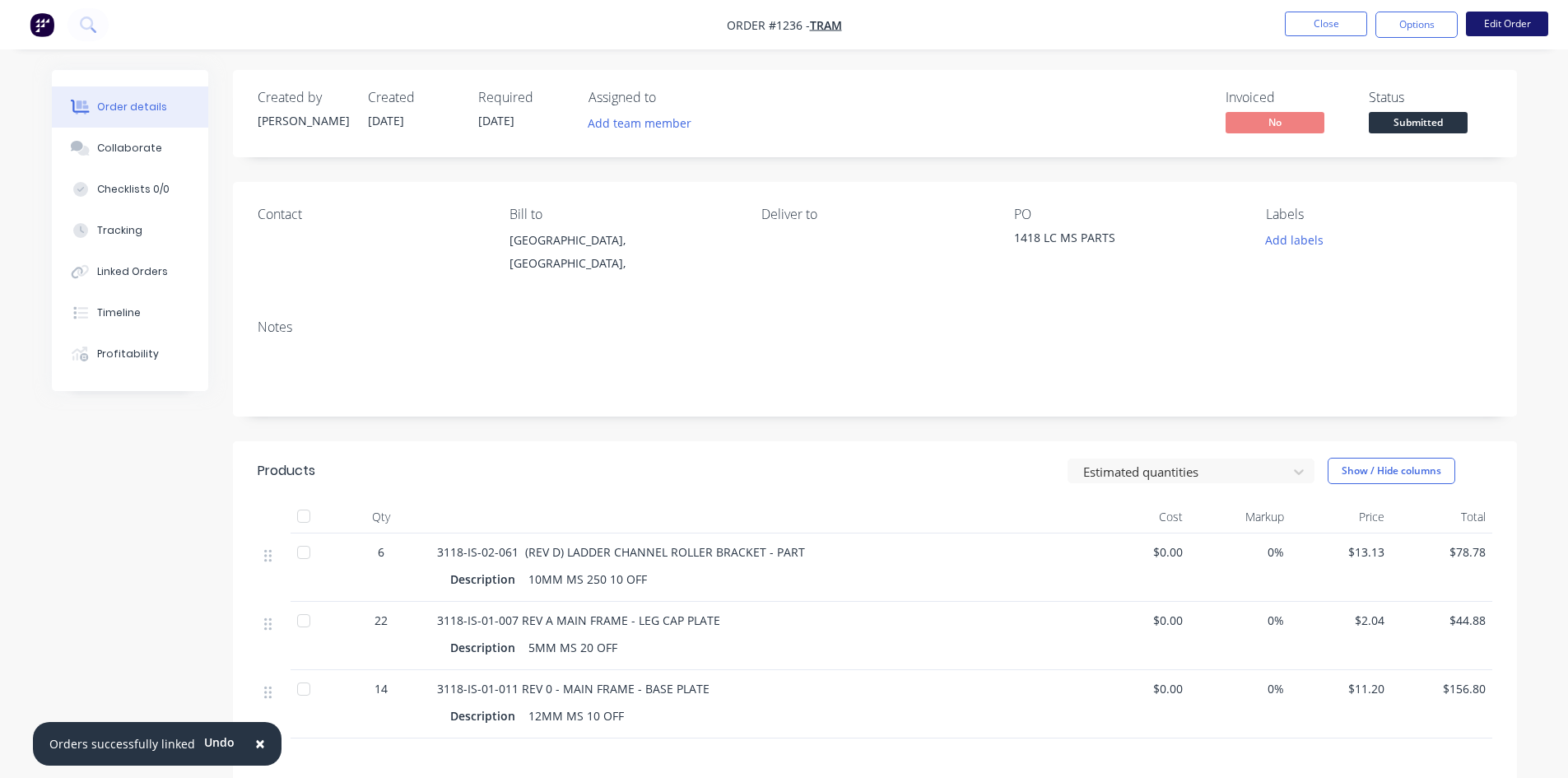
click at [1526, 28] on button "Edit Order" at bounding box center [1506, 24] width 82 height 25
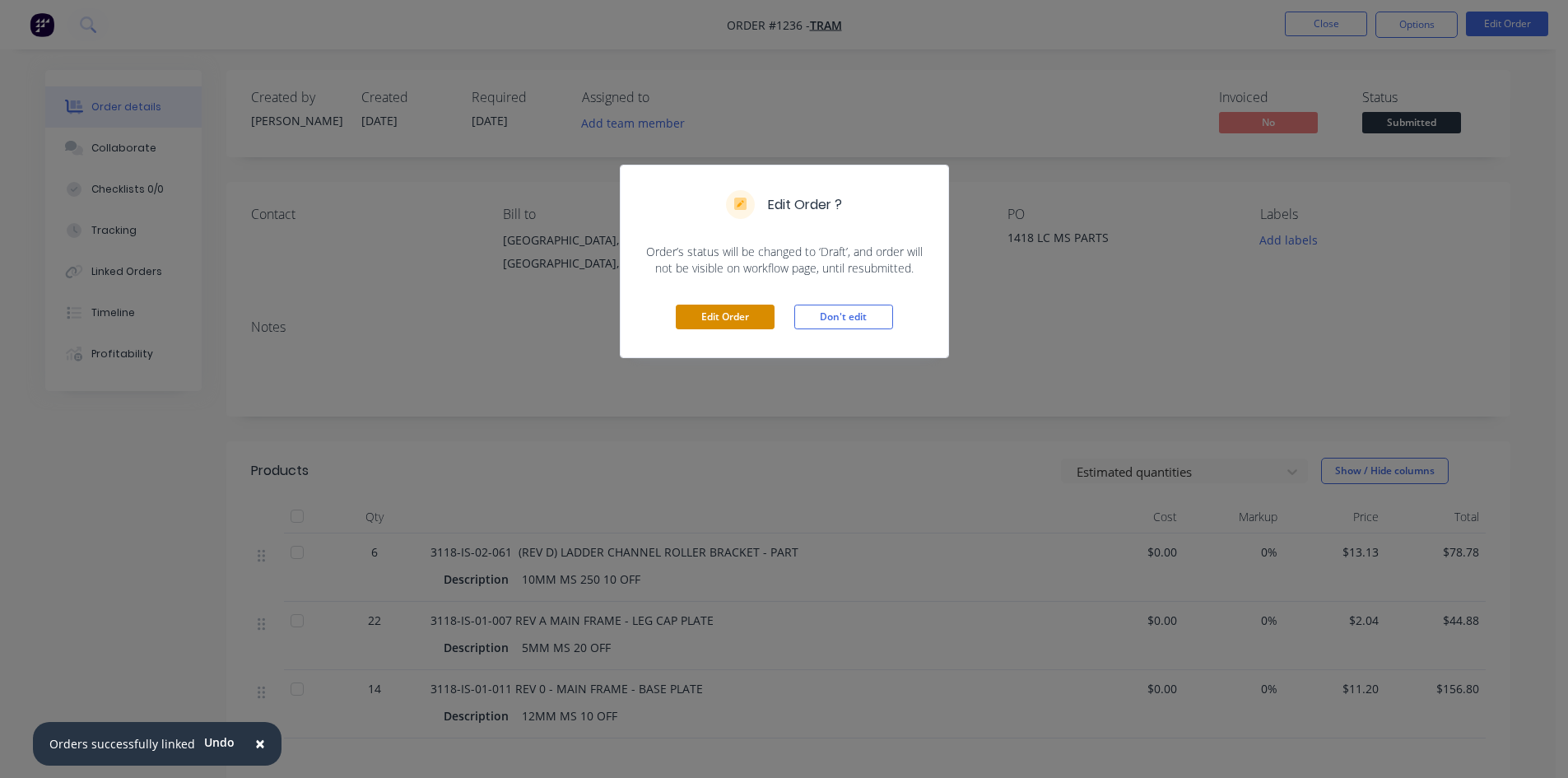
click at [701, 321] on button "Edit Order" at bounding box center [724, 317] width 99 height 25
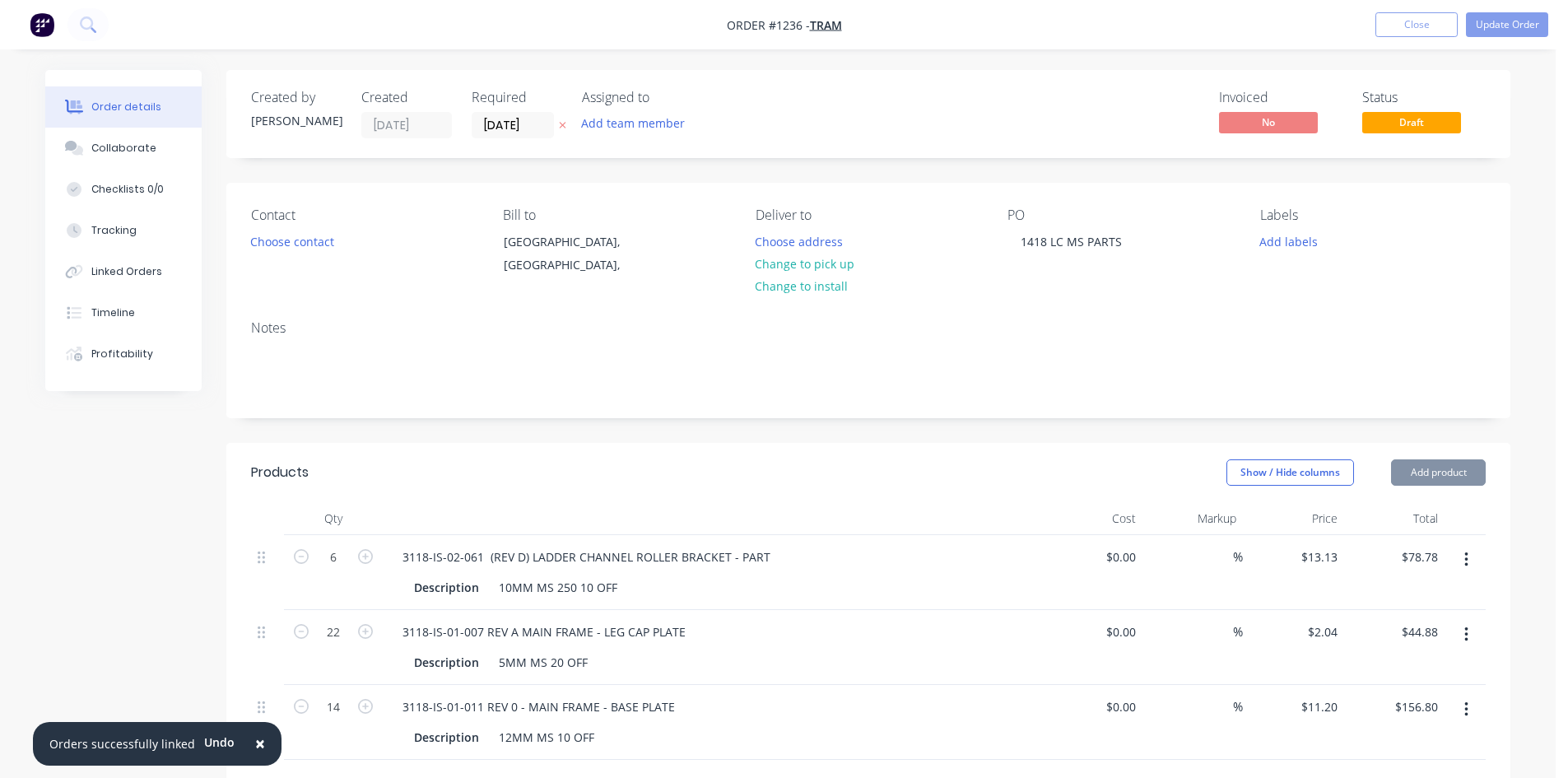
type input "$13.13"
type input "$78.78"
type input "$2.04"
type input "$44.88"
type input "$11.20"
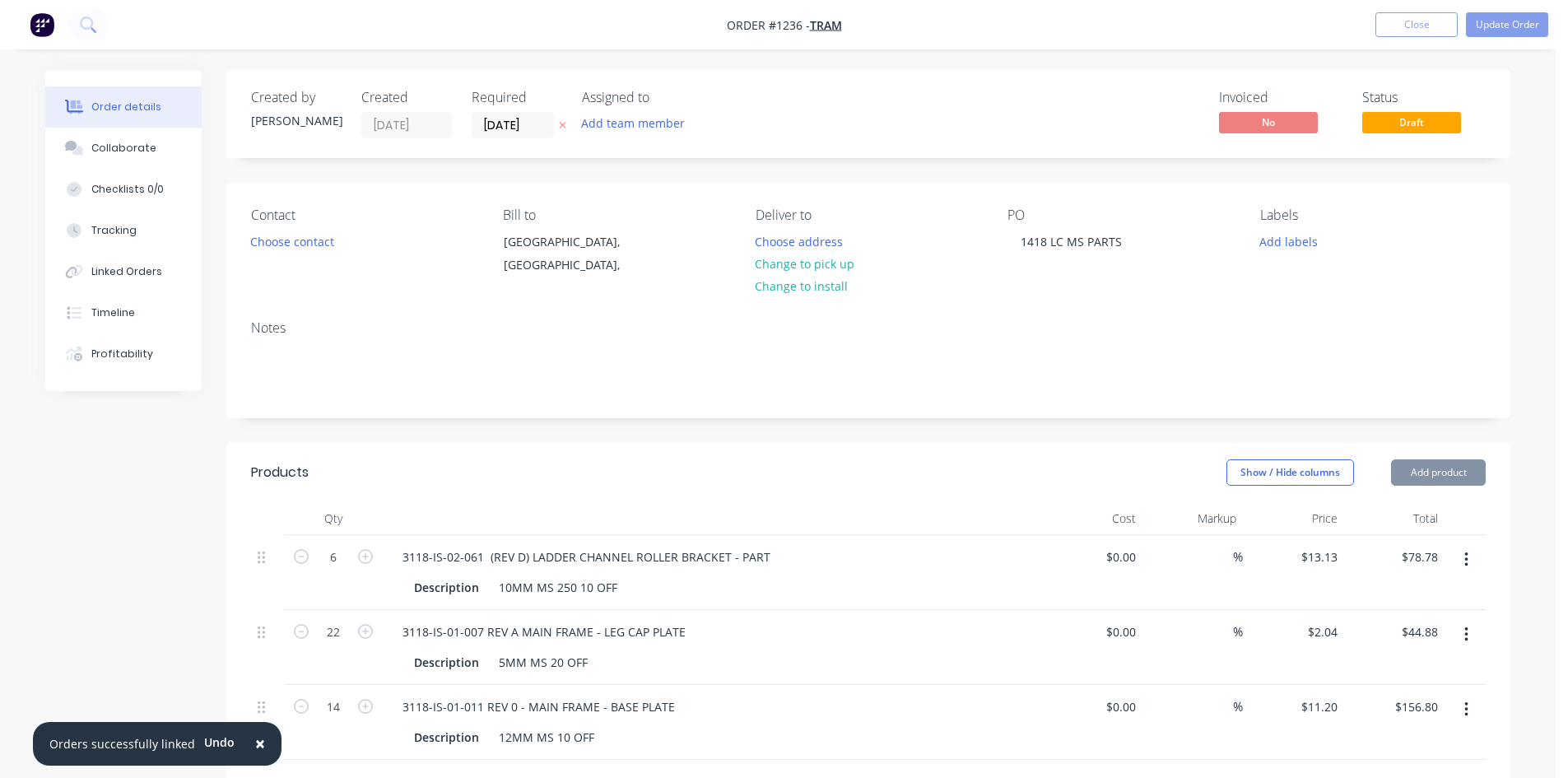
type input "$156.80"
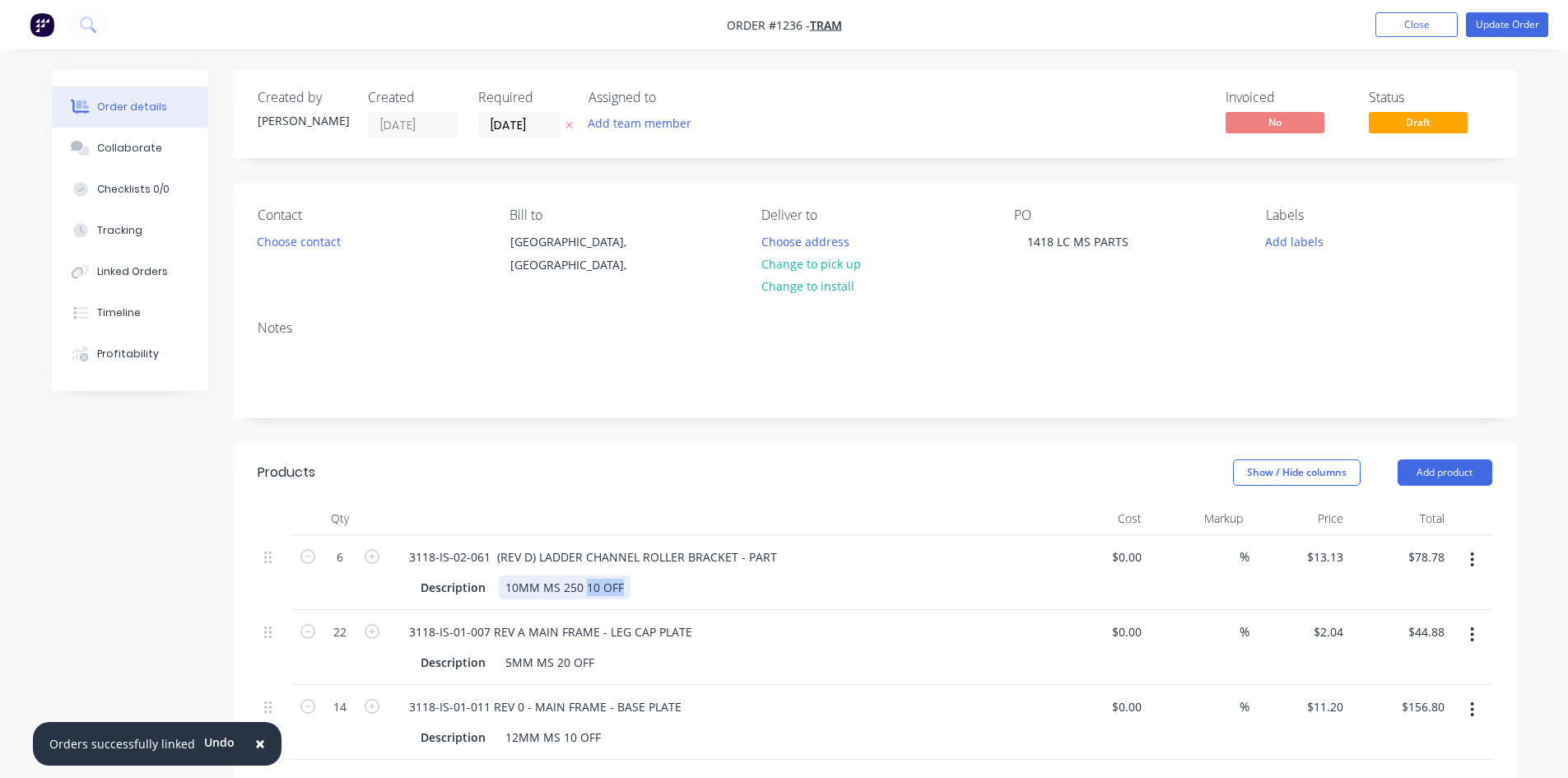
drag, startPoint x: 622, startPoint y: 585, endPoint x: 585, endPoint y: 585, distance: 37.0
click at [585, 585] on div "10MM MS 250 10 OFF" at bounding box center [565, 587] width 132 height 24
click at [585, 672] on div "5MM MS 20 OFF" at bounding box center [550, 662] width 102 height 24
click at [587, 670] on div "5MM MS 20 OFF" at bounding box center [550, 662] width 102 height 24
click at [591, 668] on div "5MM MS 20 OFF" at bounding box center [550, 662] width 102 height 24
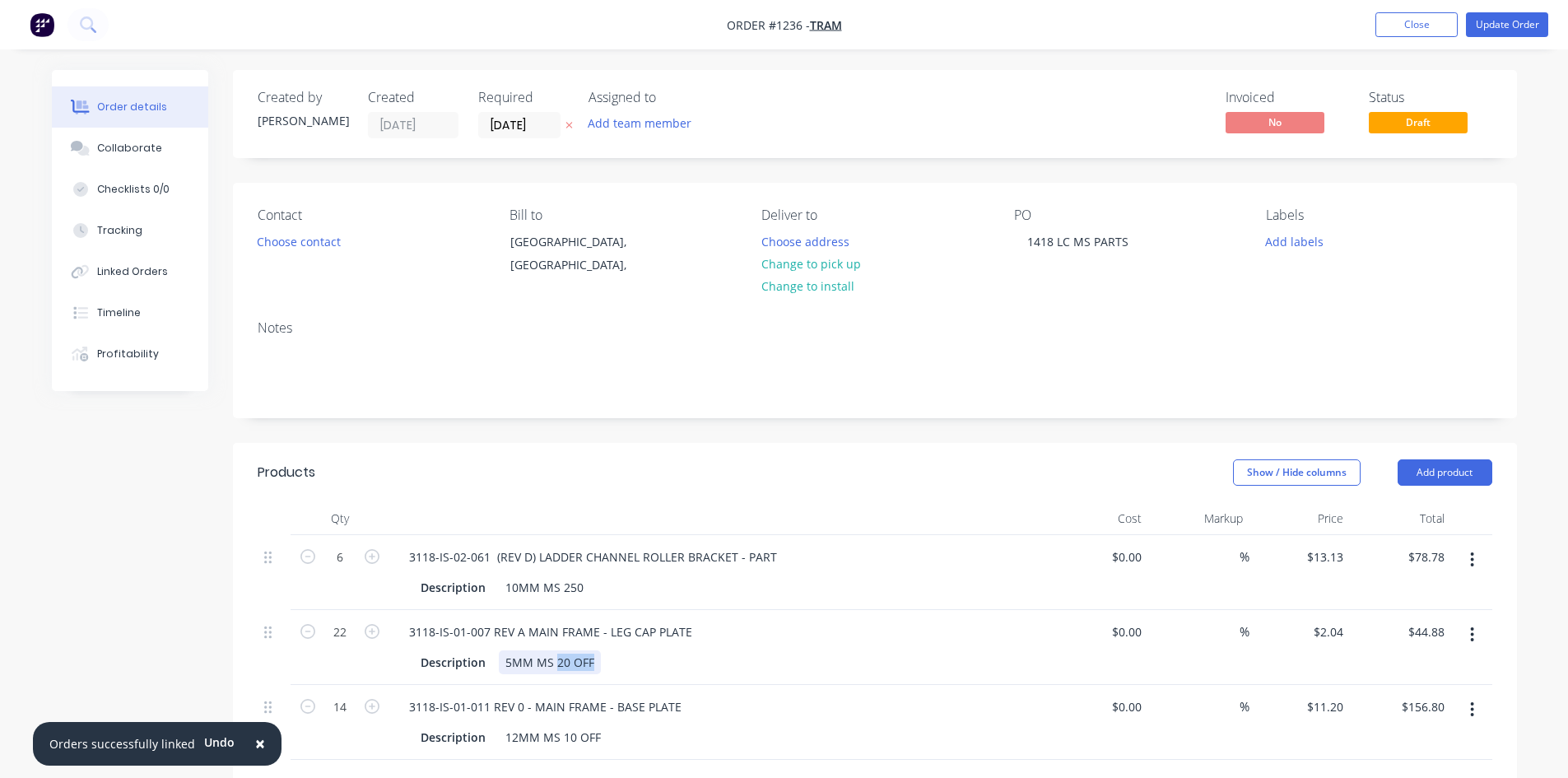
drag, startPoint x: 591, startPoint y: 668, endPoint x: 555, endPoint y: 670, distance: 36.1
click at [555, 670] on div "5MM MS 20 OFF" at bounding box center [550, 662] width 102 height 24
click at [556, 670] on div "5MM MS" at bounding box center [530, 662] width 62 height 24
drag, startPoint x: 595, startPoint y: 739, endPoint x: 561, endPoint y: 740, distance: 34.0
click at [561, 740] on div "12MM MS 10 OFF" at bounding box center [553, 737] width 108 height 24
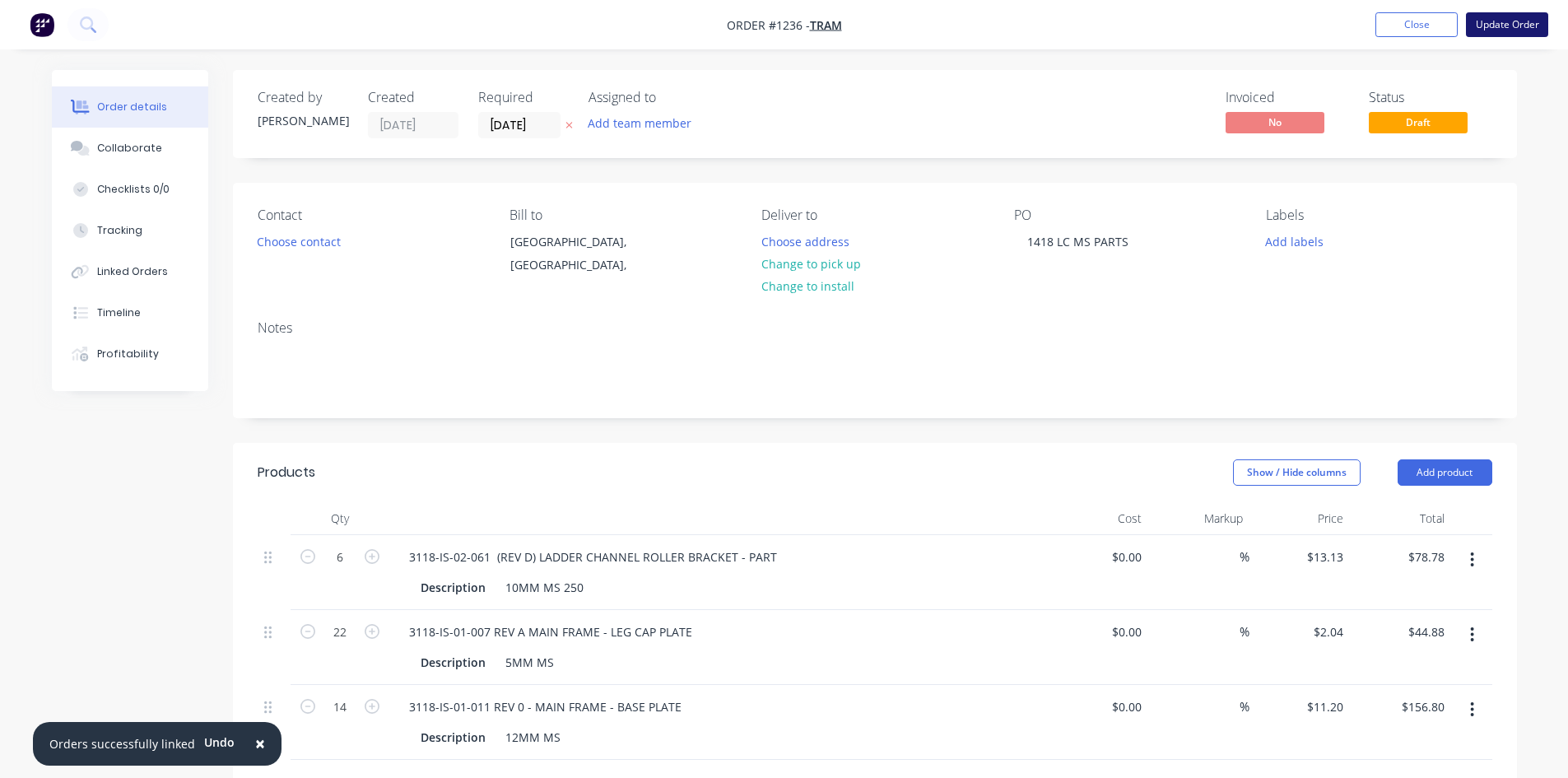
click at [1492, 30] on button "Update Order" at bounding box center [1506, 25] width 82 height 25
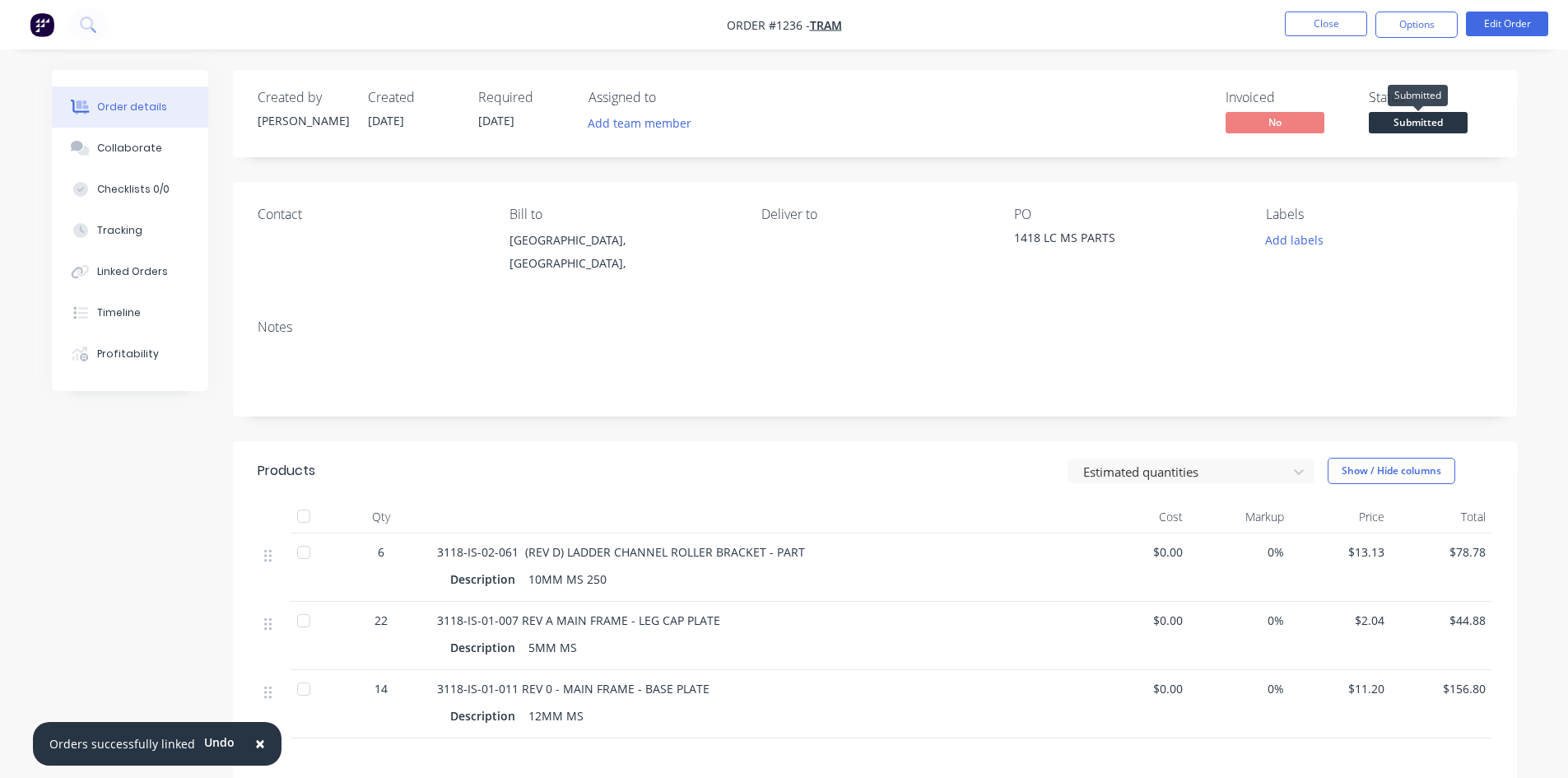
click at [1414, 119] on span "Submitted" at bounding box center [1418, 122] width 99 height 21
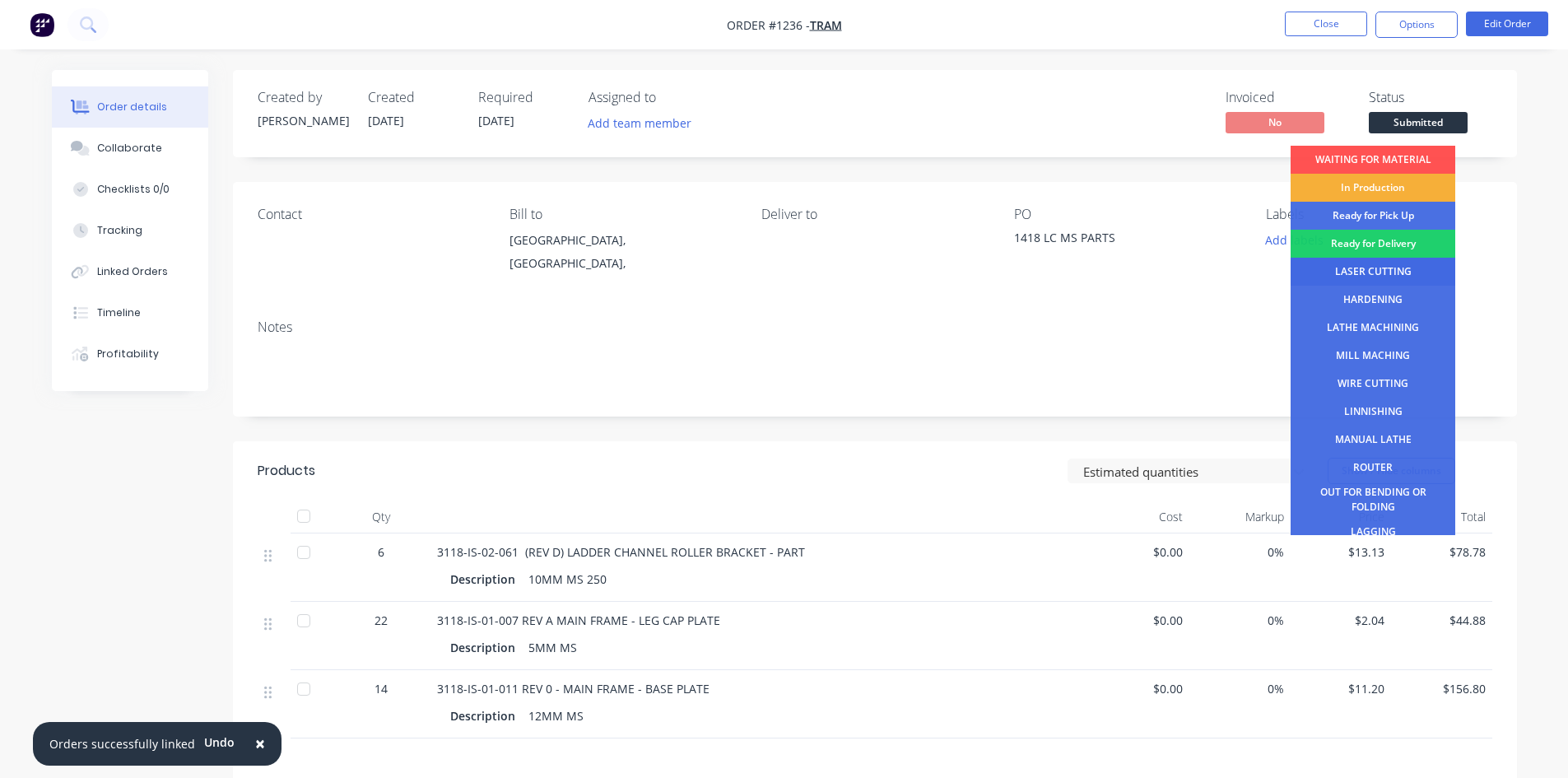
click at [1401, 275] on div "LASER CUTTING" at bounding box center [1373, 272] width 165 height 28
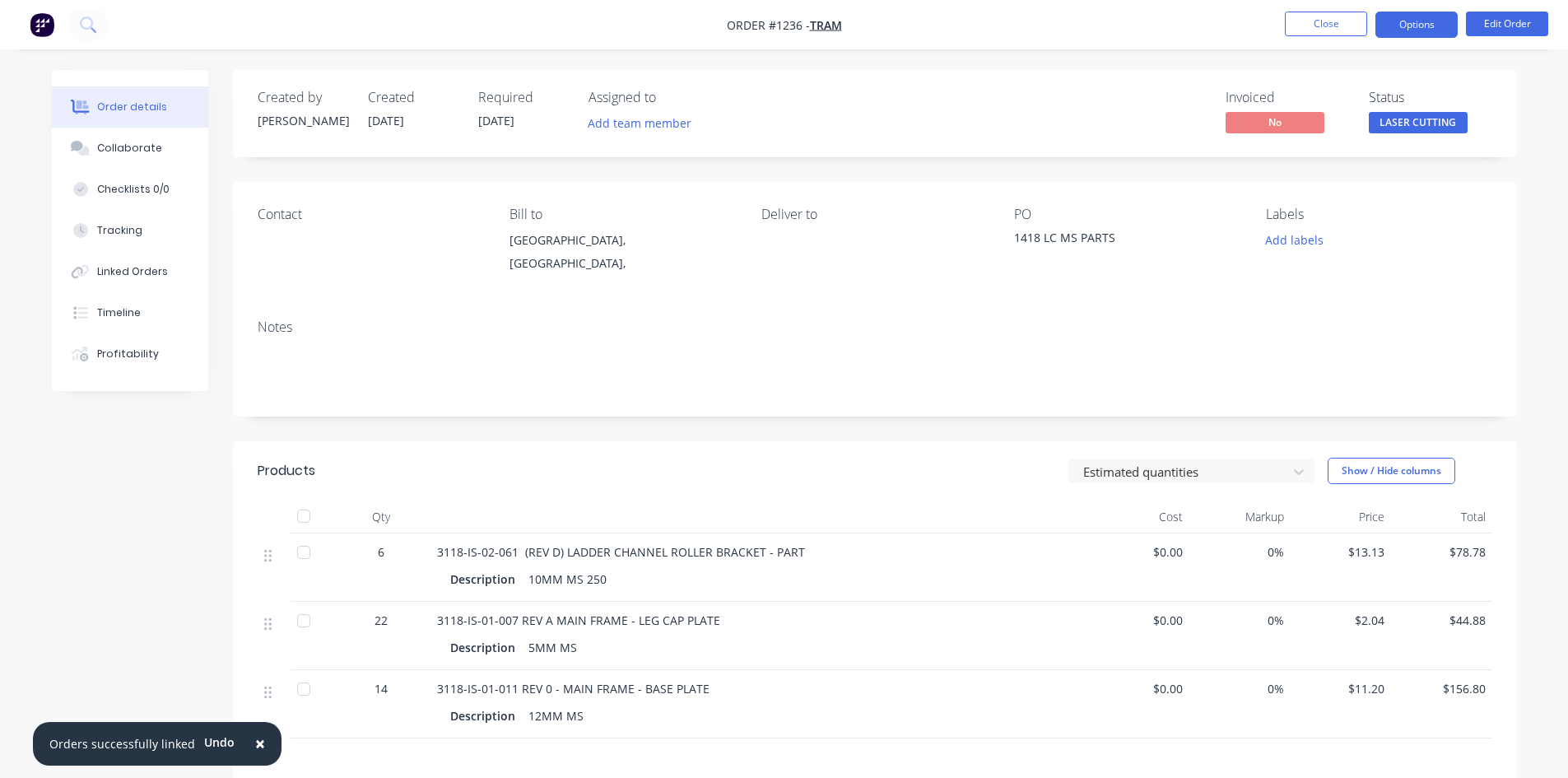
click at [1409, 32] on button "Options" at bounding box center [1416, 25] width 82 height 27
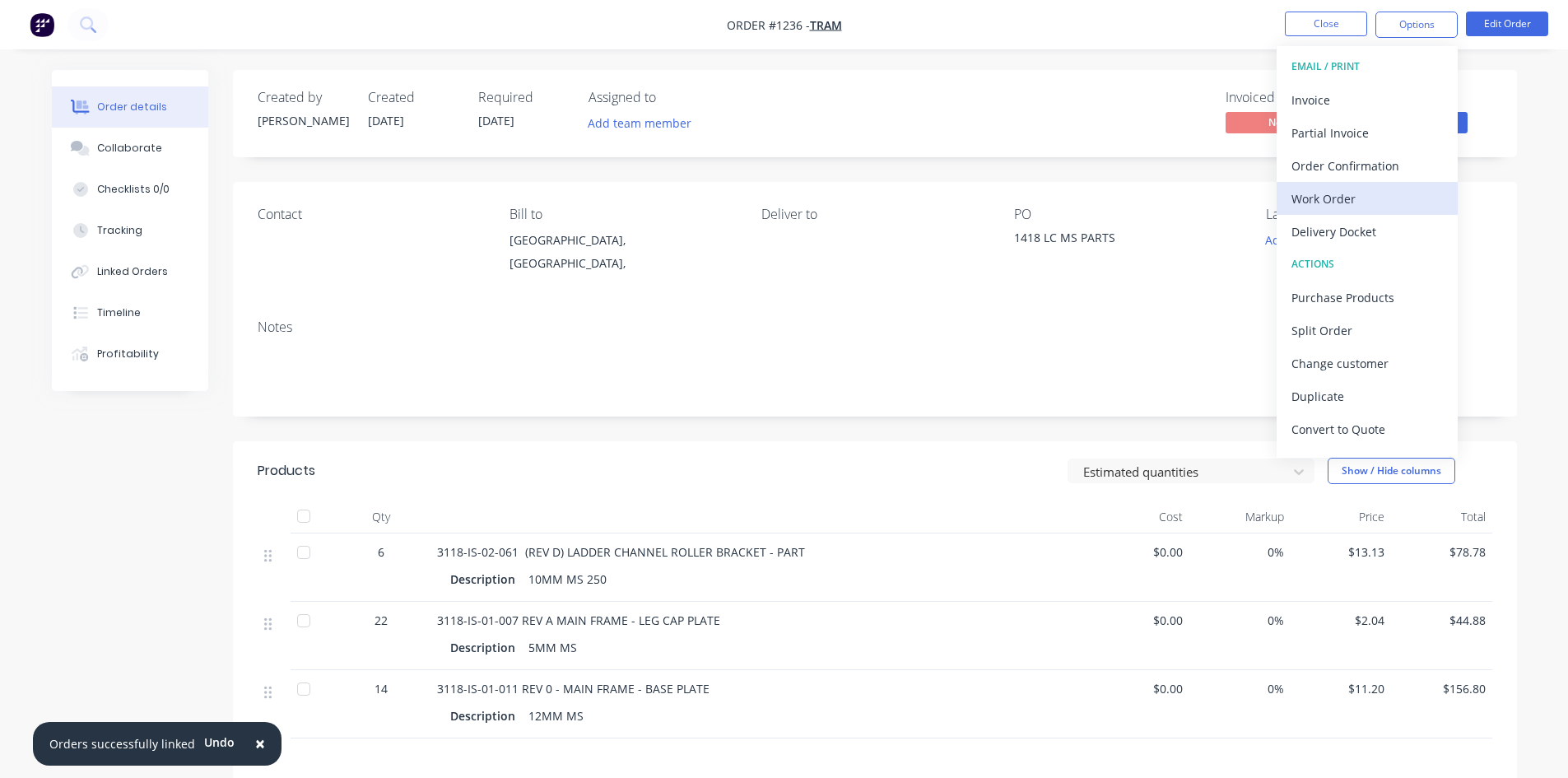
click at [1343, 198] on div "Work Order" at bounding box center [1367, 198] width 152 height 24
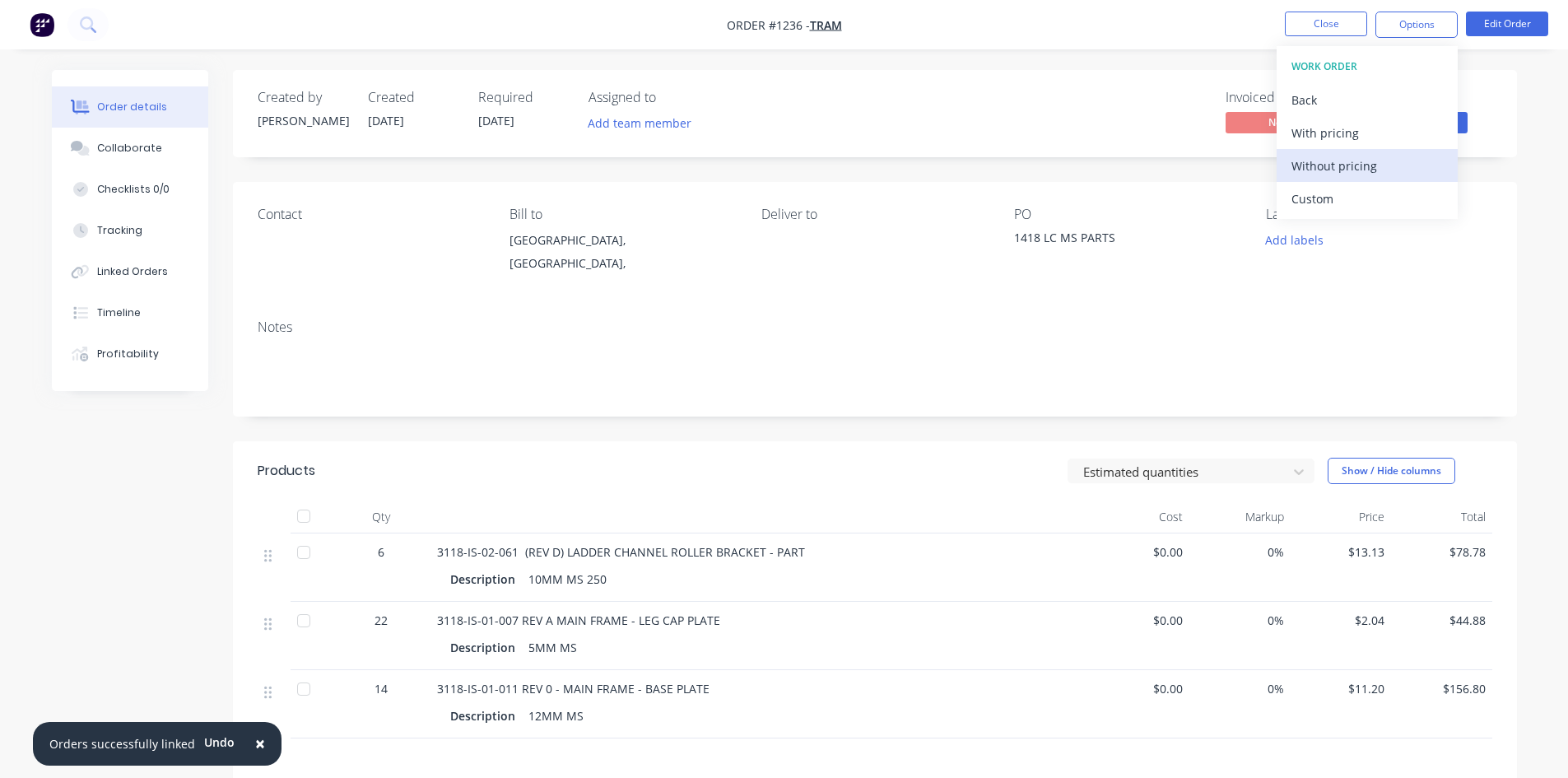
click at [1342, 173] on div "Without pricing" at bounding box center [1367, 166] width 152 height 24
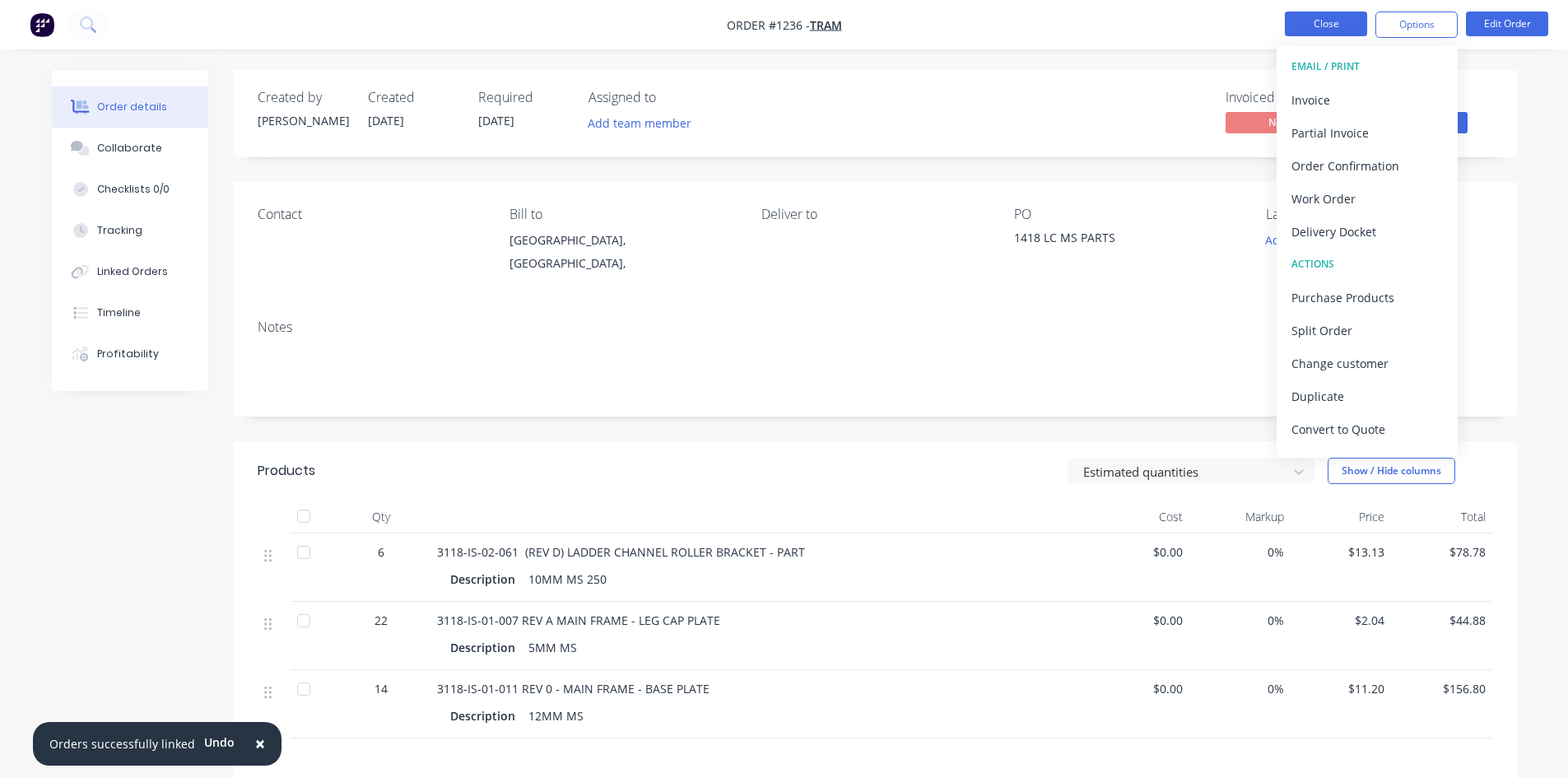
click at [1317, 22] on button "Close" at bounding box center [1326, 24] width 82 height 25
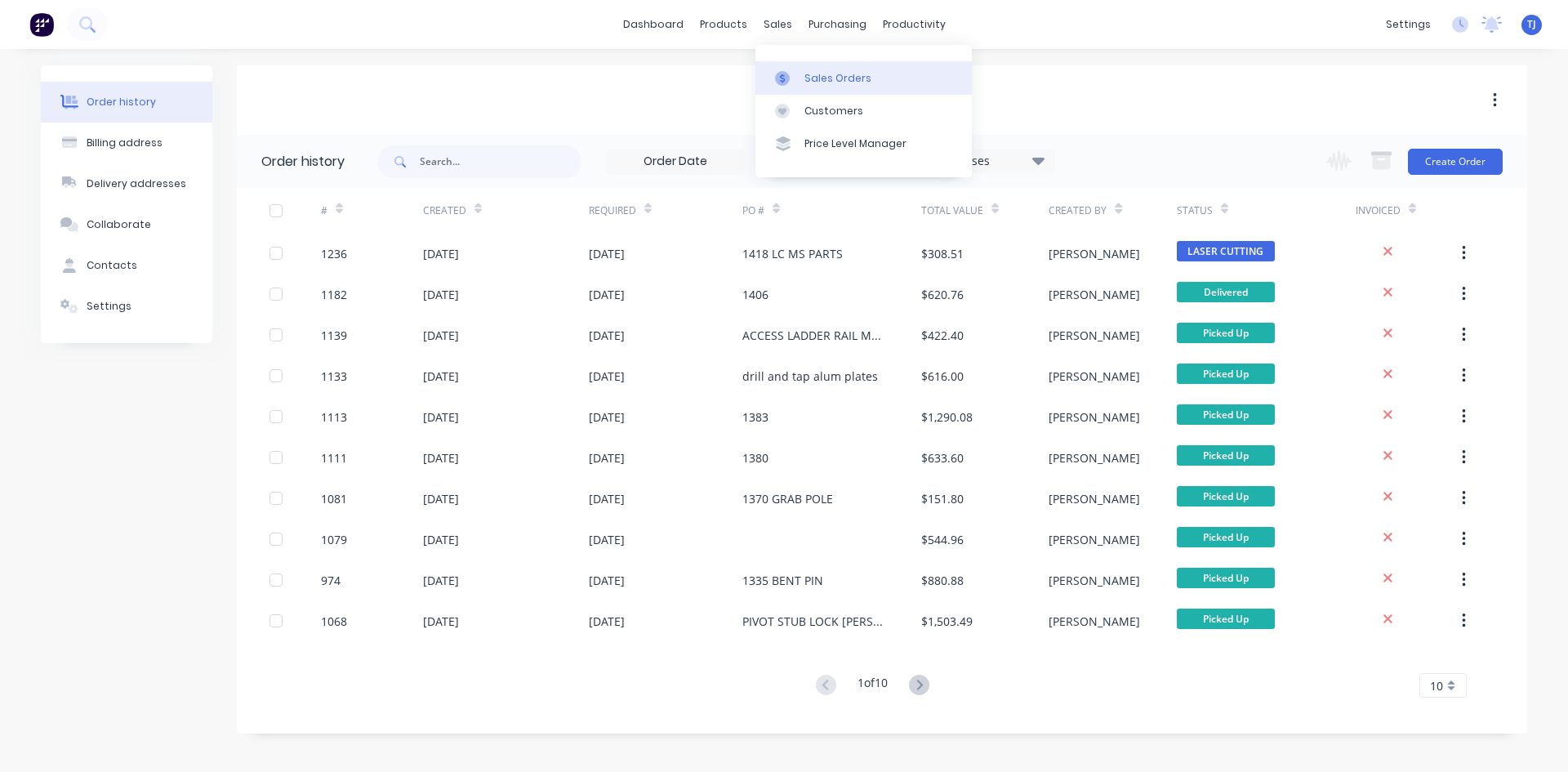
click at [805, 78] on div "Sales Orders" at bounding box center [838, 79] width 67 height 15
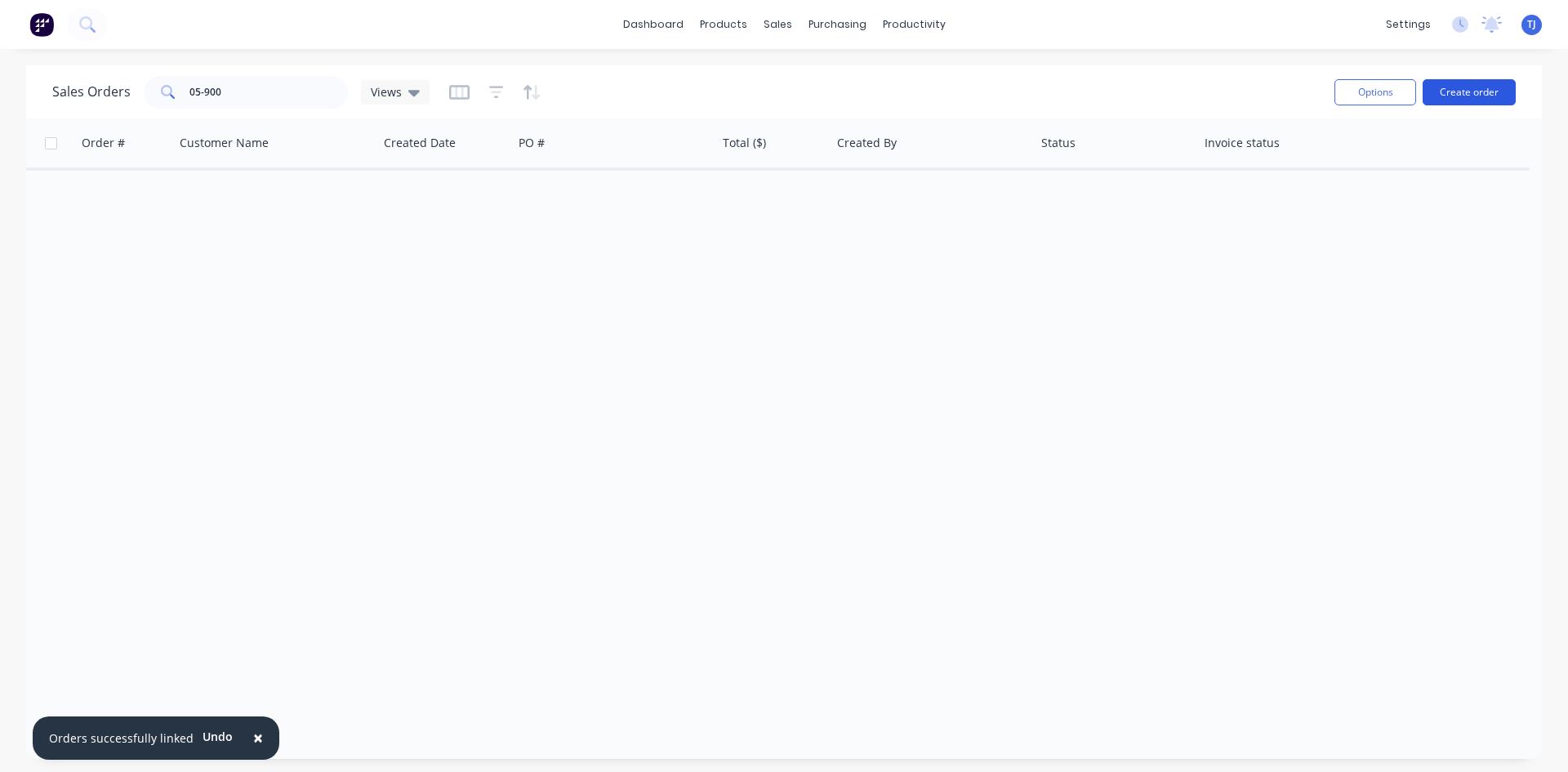
click at [1434, 99] on button "Create order" at bounding box center [1469, 93] width 93 height 26
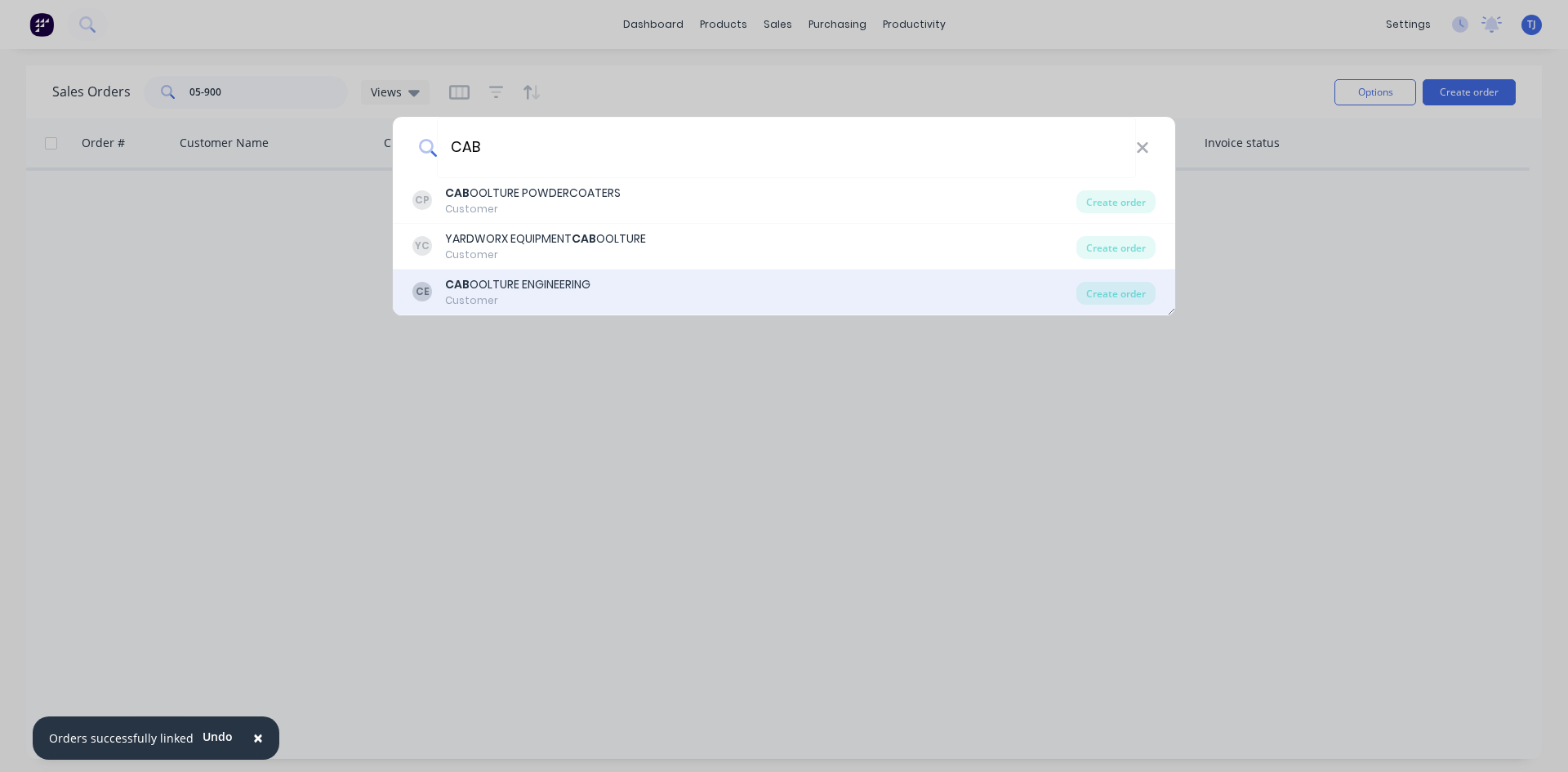
type input "CAB"
click at [693, 288] on div "CE CAB OOLTURE ENGINEERING Customer" at bounding box center [744, 292] width 664 height 32
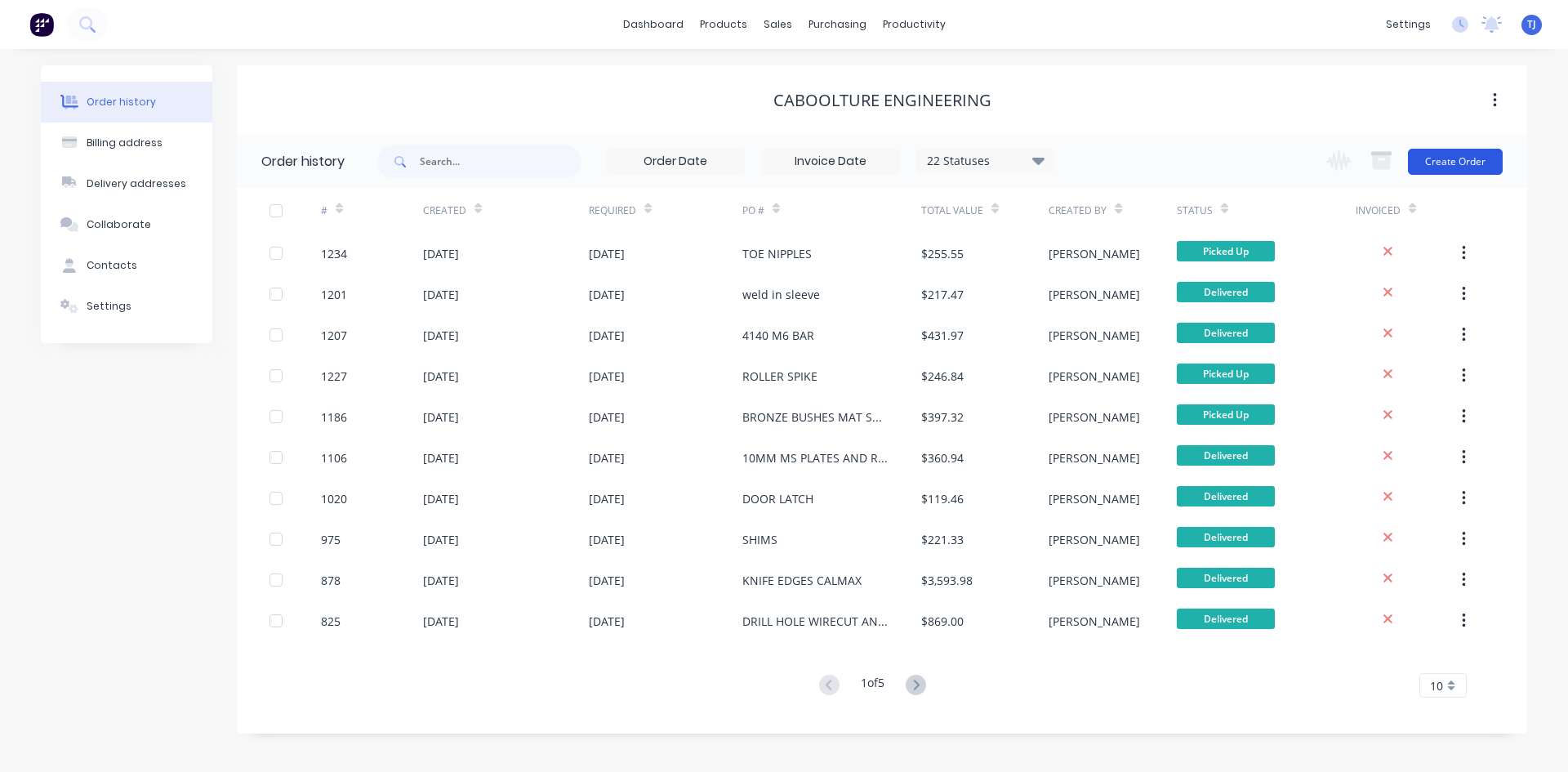
click at [1437, 163] on button "Create Order" at bounding box center [1455, 162] width 95 height 26
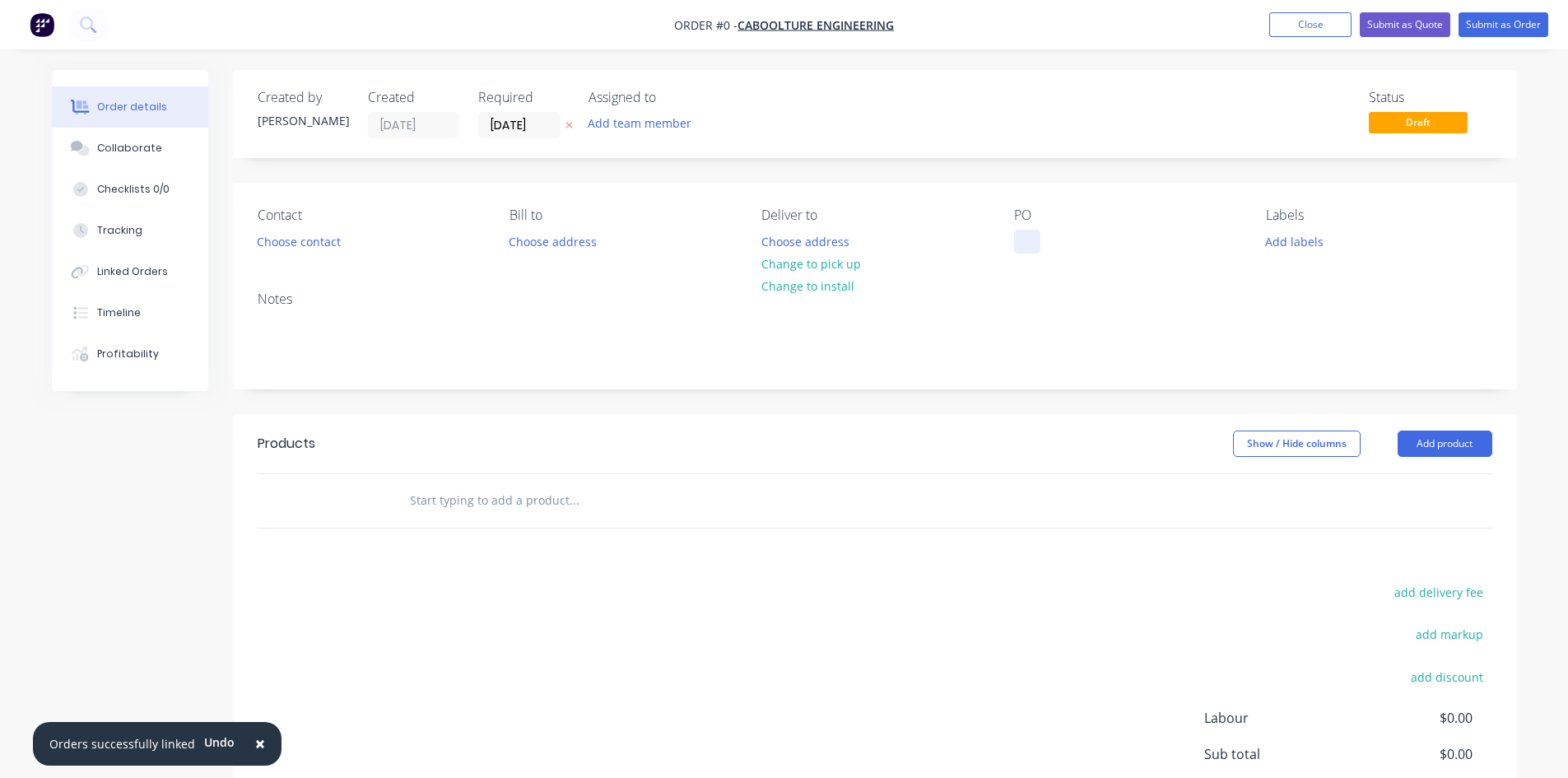
click at [1022, 247] on div at bounding box center [1028, 242] width 27 height 24
click at [1406, 439] on div "Order details Collaborate Checklists 0/0 Tracking Linked Orders Timeline Profit…" at bounding box center [784, 509] width 1498 height 879
click at [1413, 448] on button "Add product" at bounding box center [1445, 444] width 95 height 27
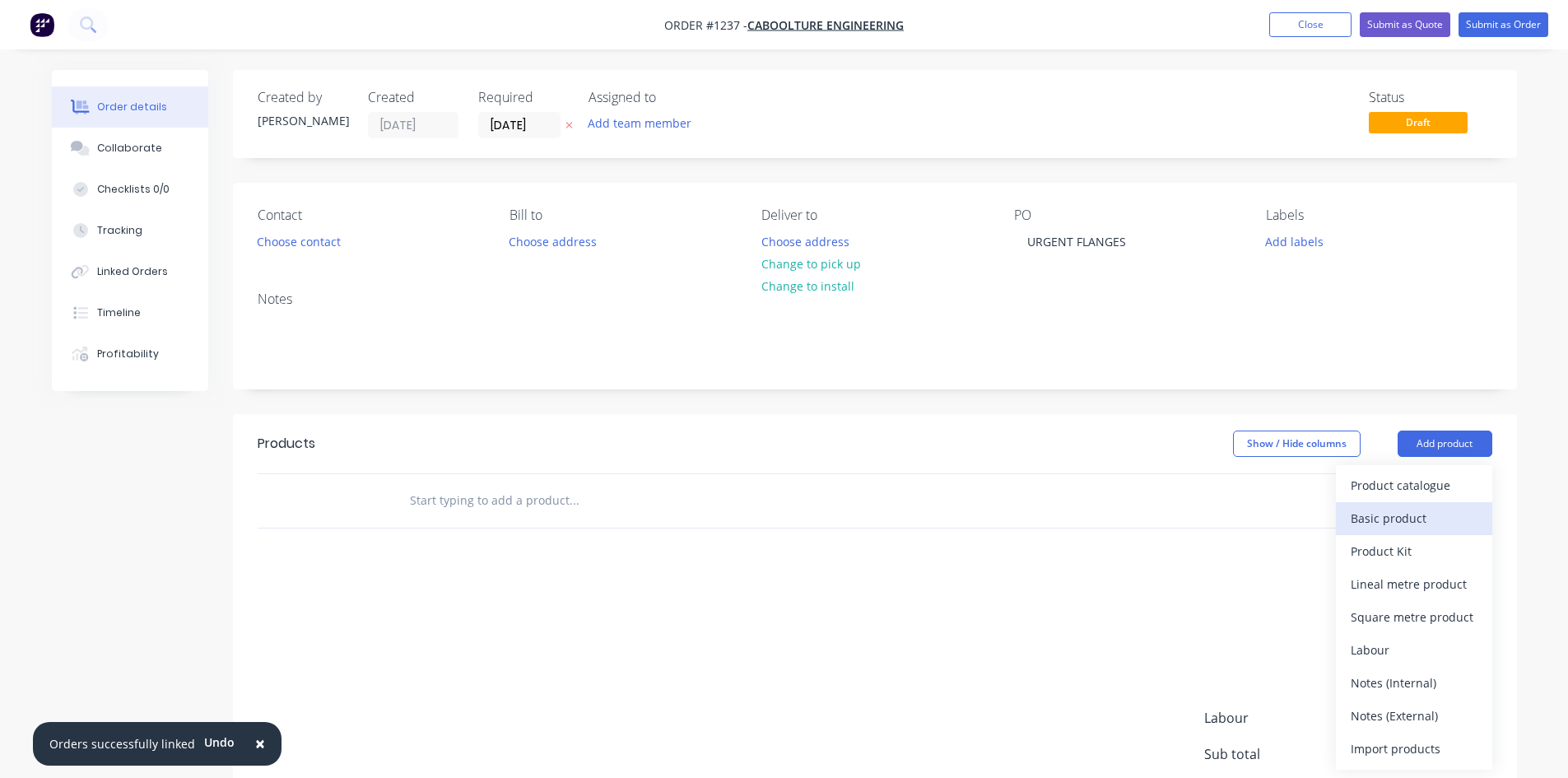
click at [1381, 523] on div "Basic product" at bounding box center [1414, 518] width 127 height 24
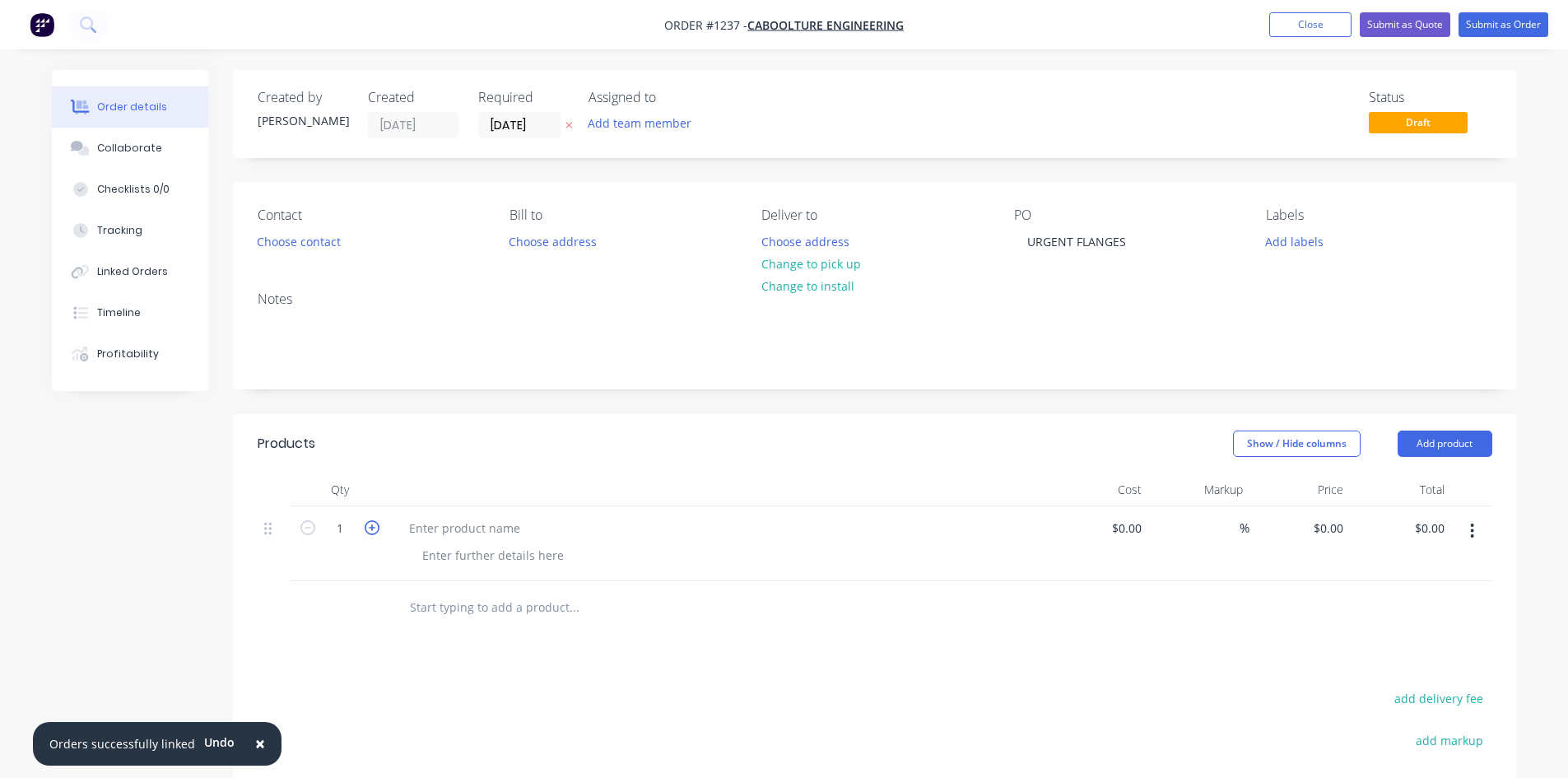
click at [371, 529] on icon "button" at bounding box center [372, 528] width 15 height 15
type input "2"
click at [405, 528] on div at bounding box center [464, 528] width 137 height 24
click at [480, 556] on div at bounding box center [493, 555] width 168 height 24
click at [1465, 23] on button "Submit as Order" at bounding box center [1503, 25] width 90 height 25
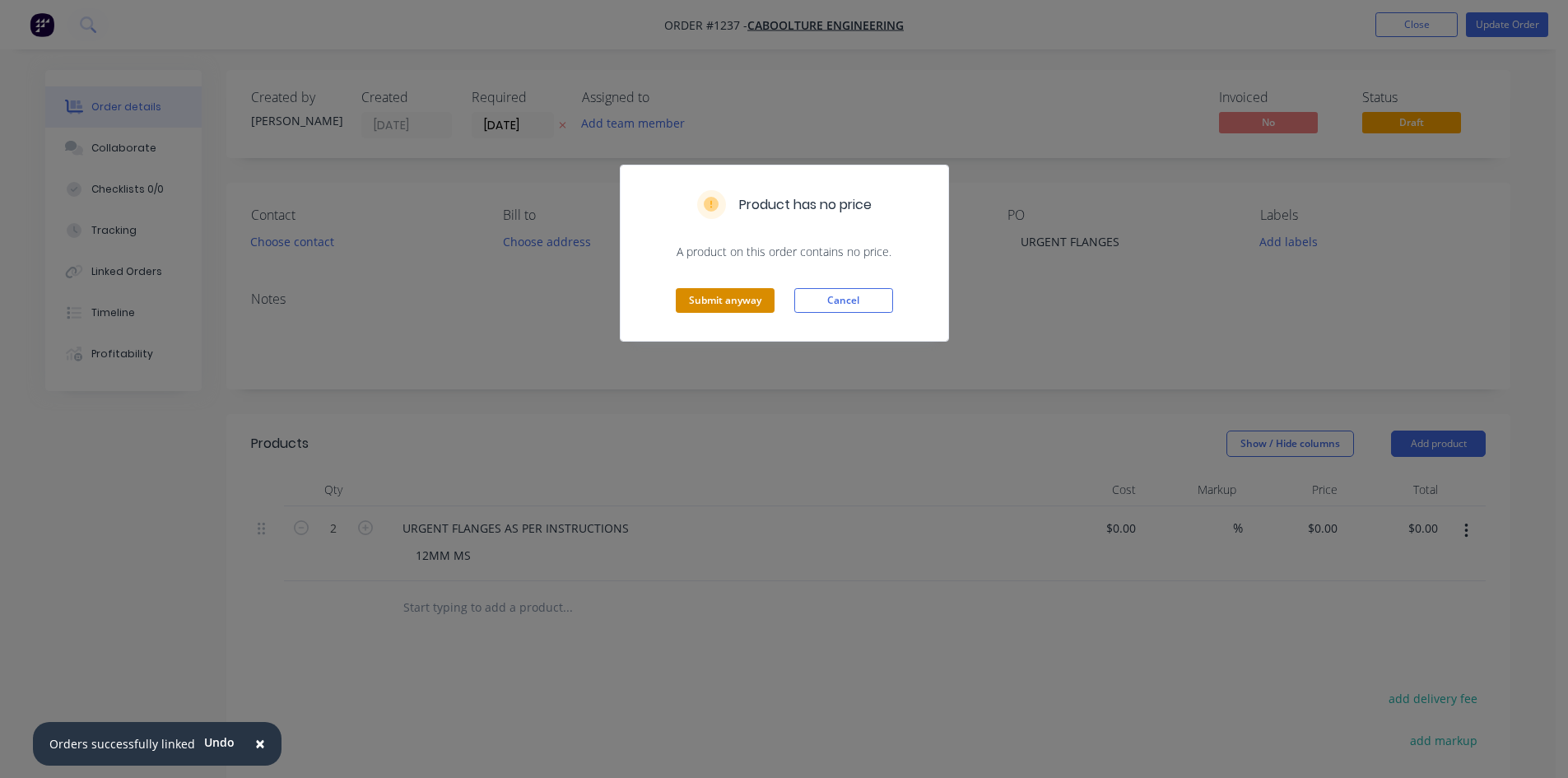
click at [727, 307] on button "Submit anyway" at bounding box center [724, 301] width 99 height 25
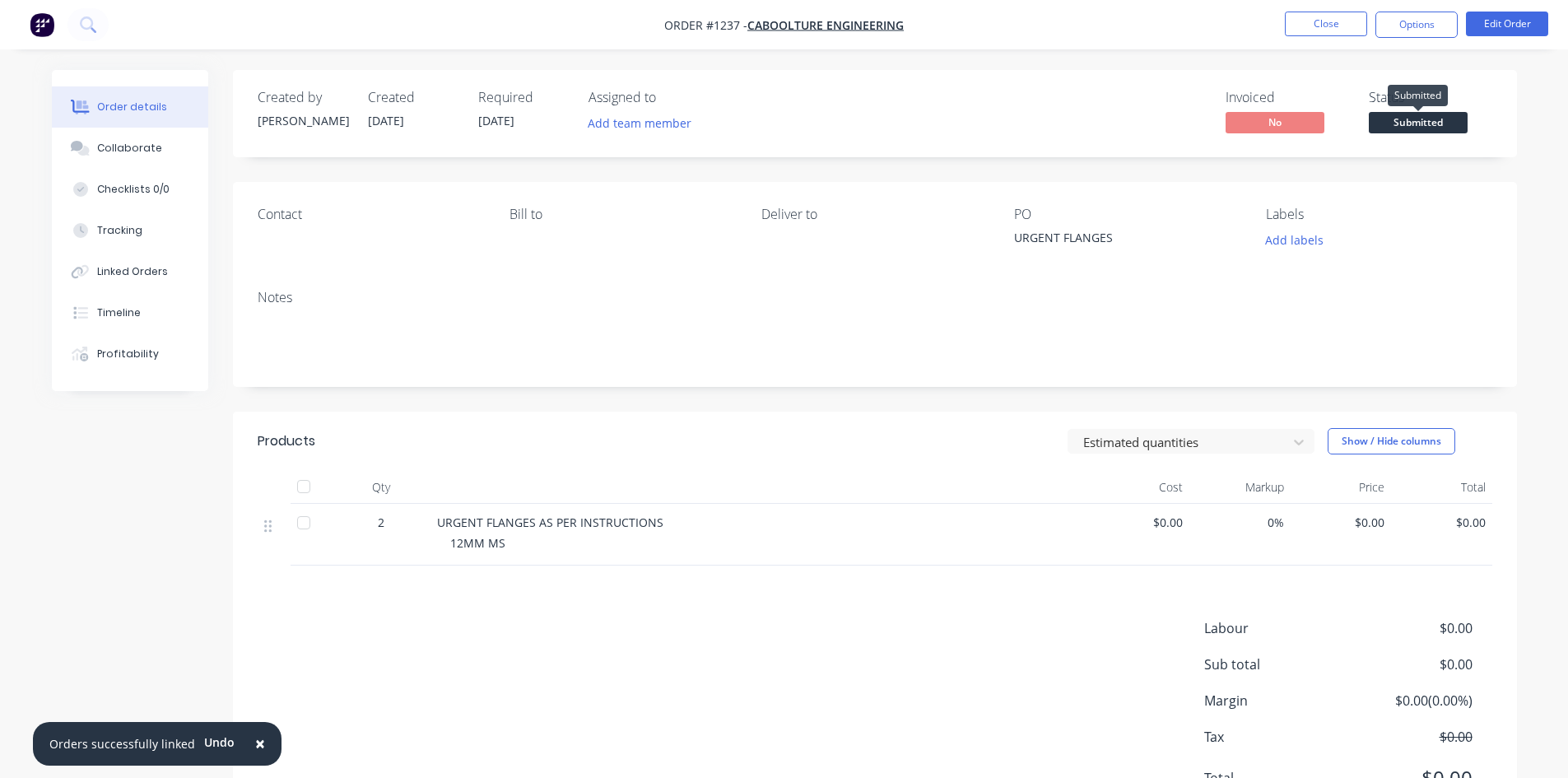
click at [1414, 127] on span "Submitted" at bounding box center [1418, 122] width 99 height 21
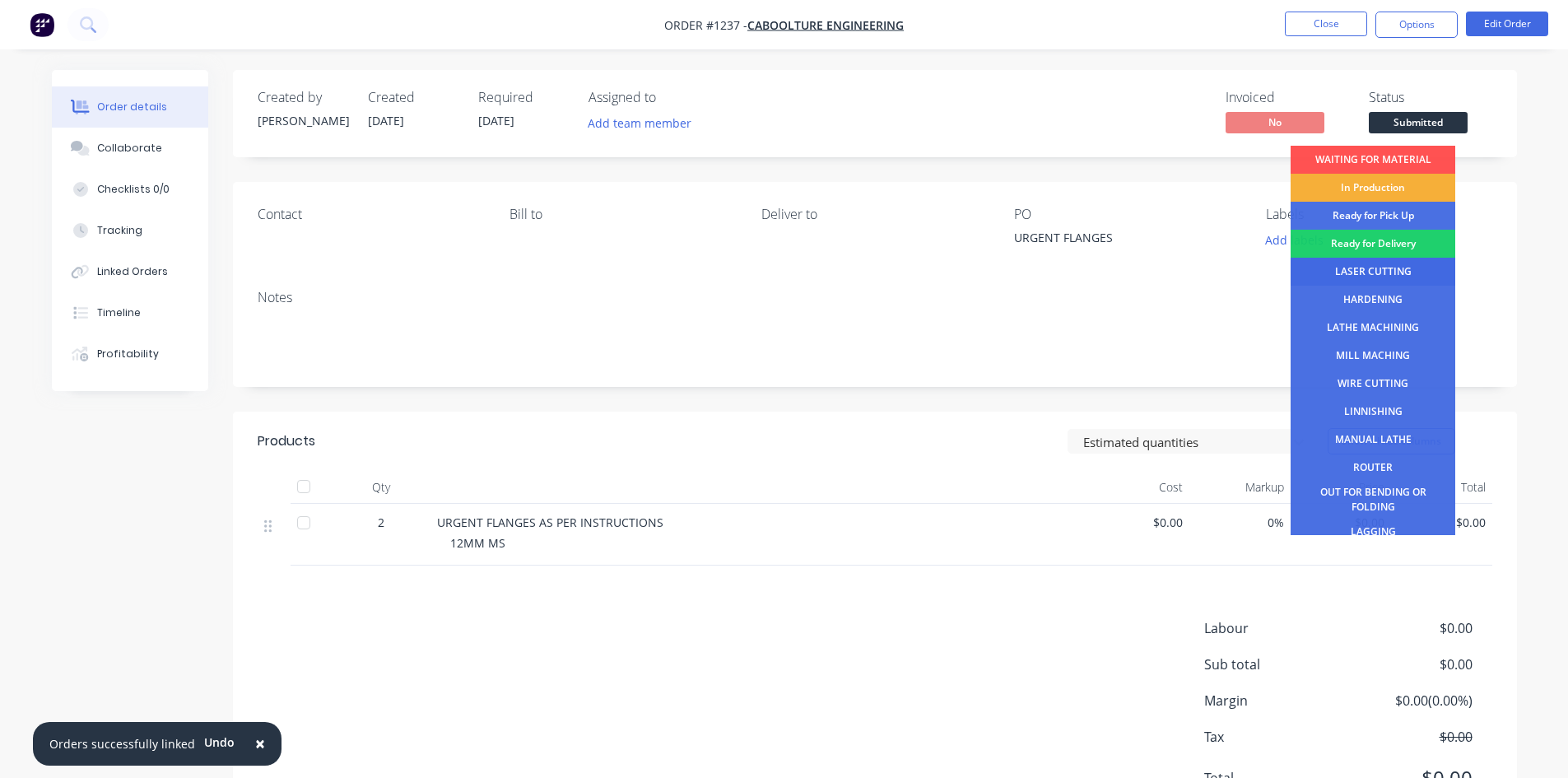
click at [1390, 265] on div "LASER CUTTING" at bounding box center [1373, 272] width 165 height 28
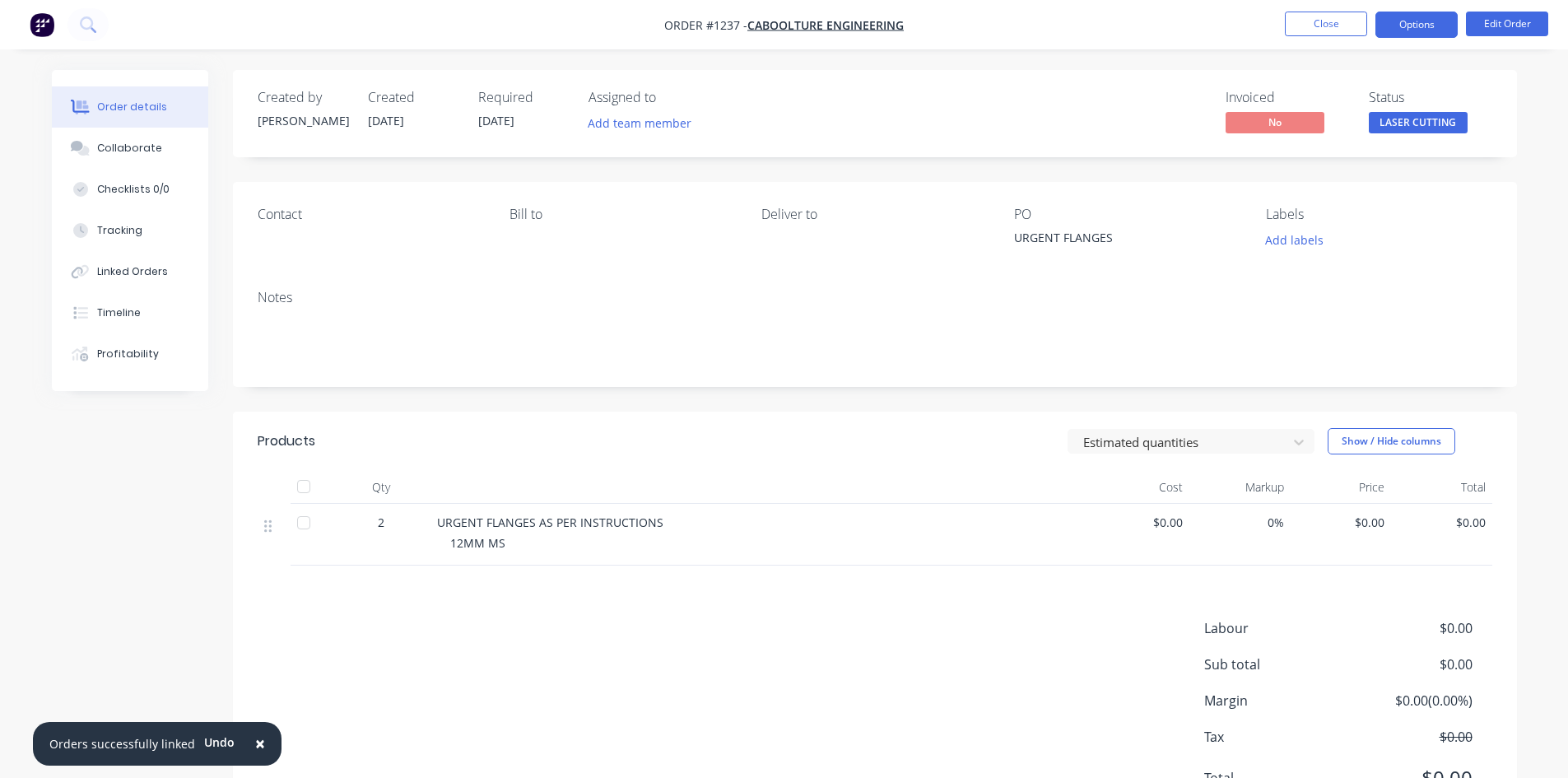
click at [1413, 16] on button "Options" at bounding box center [1416, 25] width 82 height 27
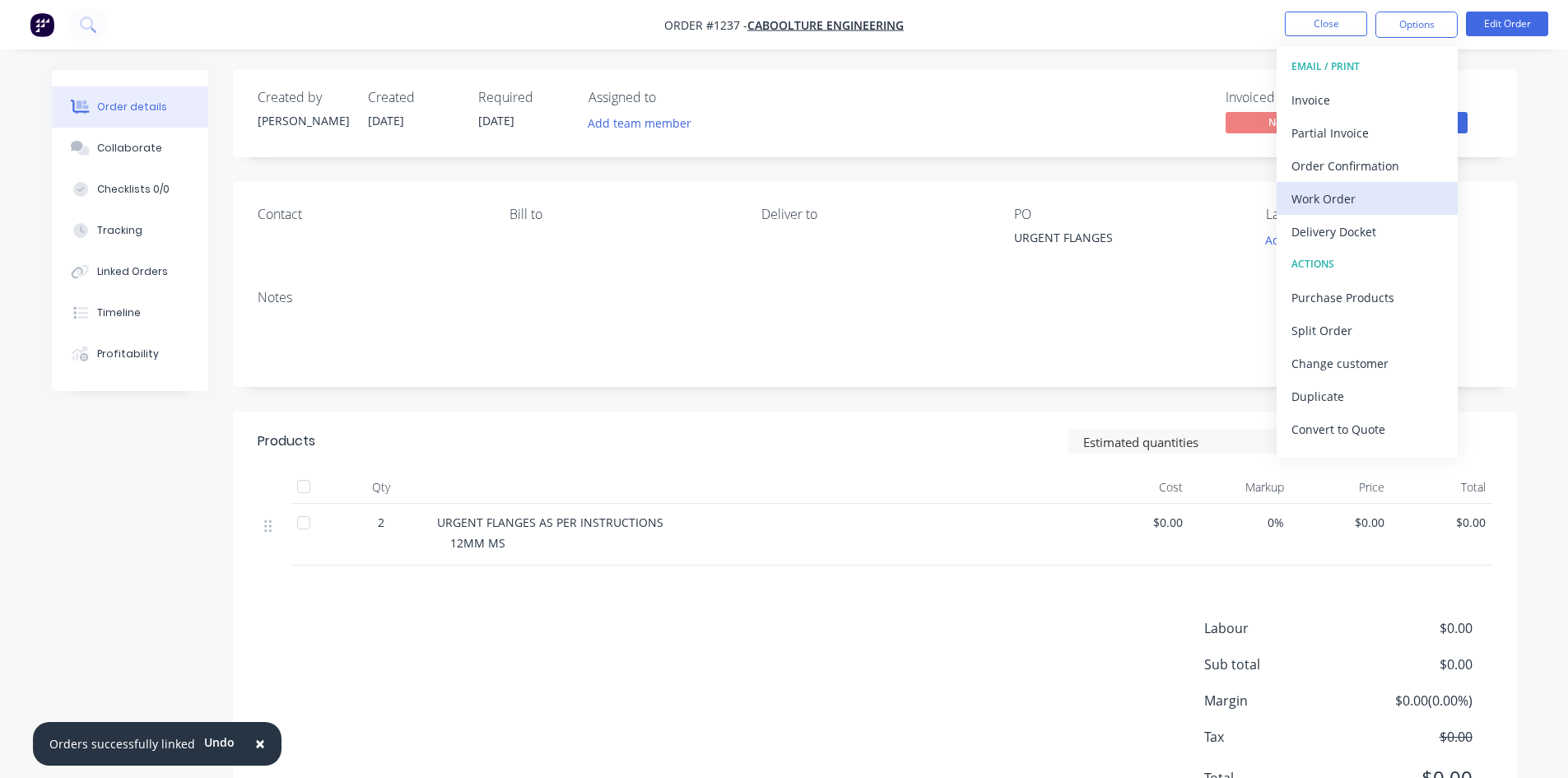
click at [1357, 197] on div "Work Order" at bounding box center [1367, 198] width 152 height 24
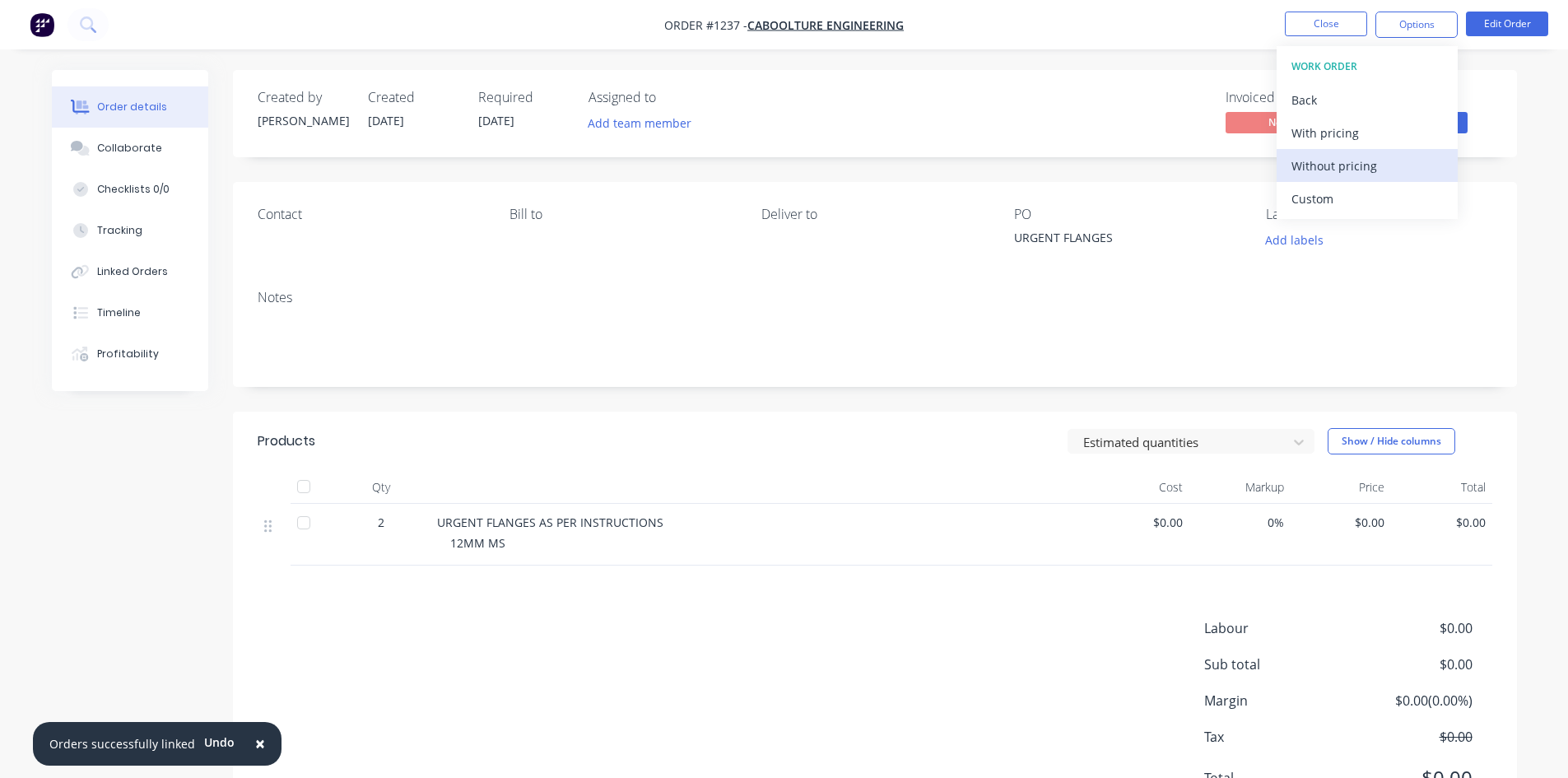
click at [1357, 172] on div "Without pricing" at bounding box center [1367, 166] width 152 height 24
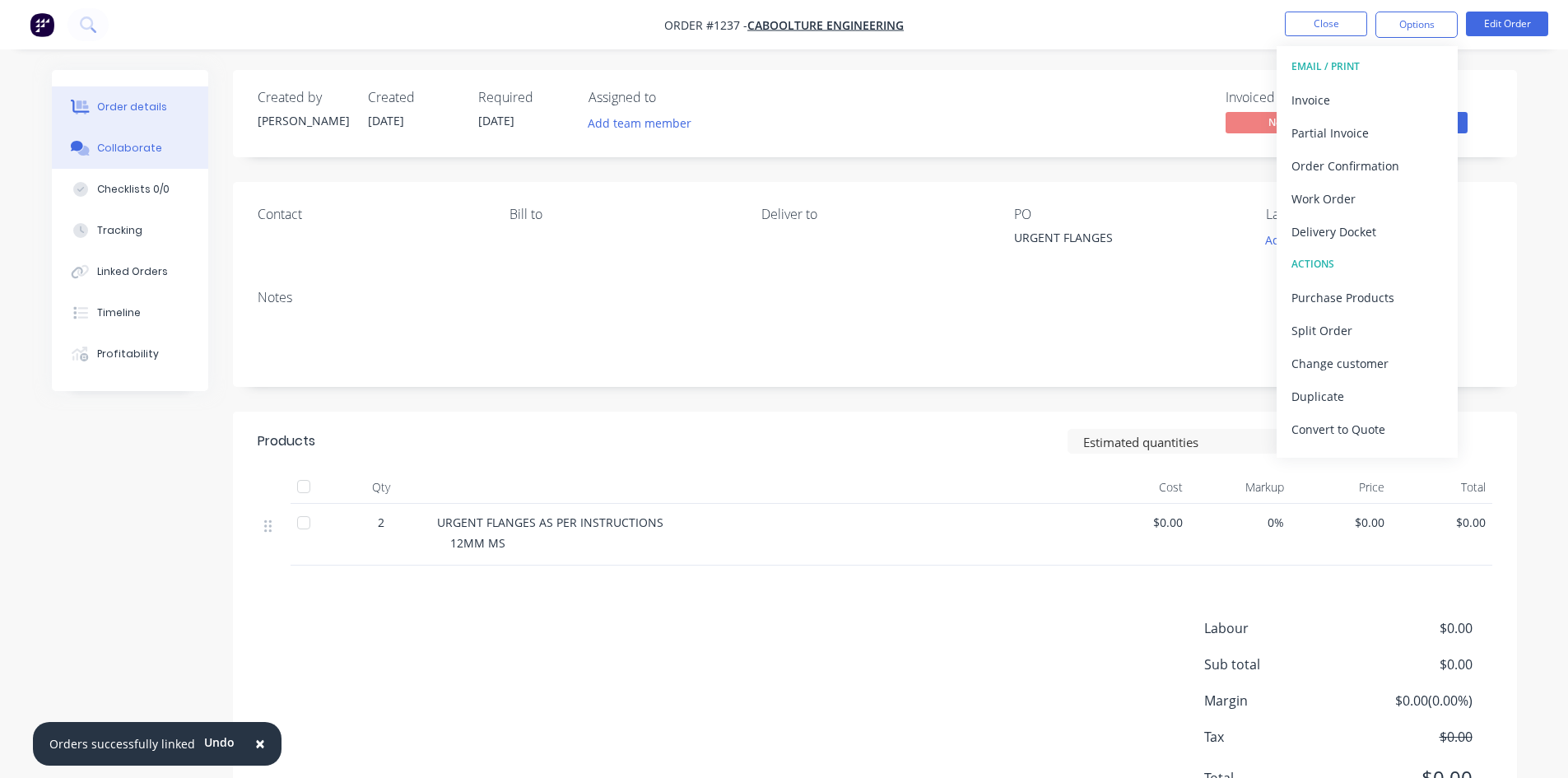
click at [149, 142] on div "Collaborate" at bounding box center [130, 148] width 65 height 15
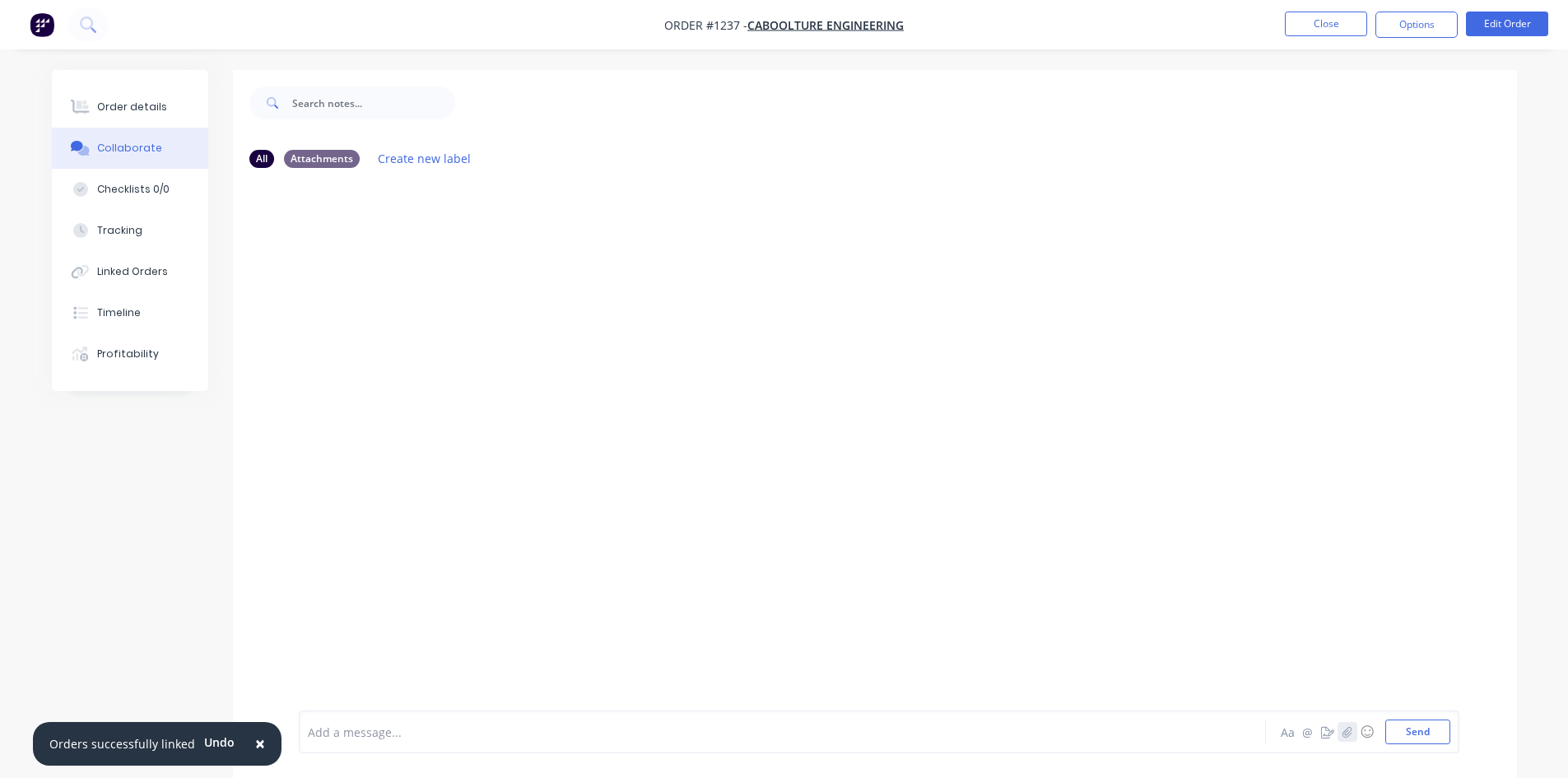
click at [1343, 736] on icon "button" at bounding box center [1346, 732] width 10 height 12
click at [1430, 725] on button "Send" at bounding box center [1417, 732] width 65 height 25
click at [108, 102] on div "Order details" at bounding box center [132, 107] width 70 height 15
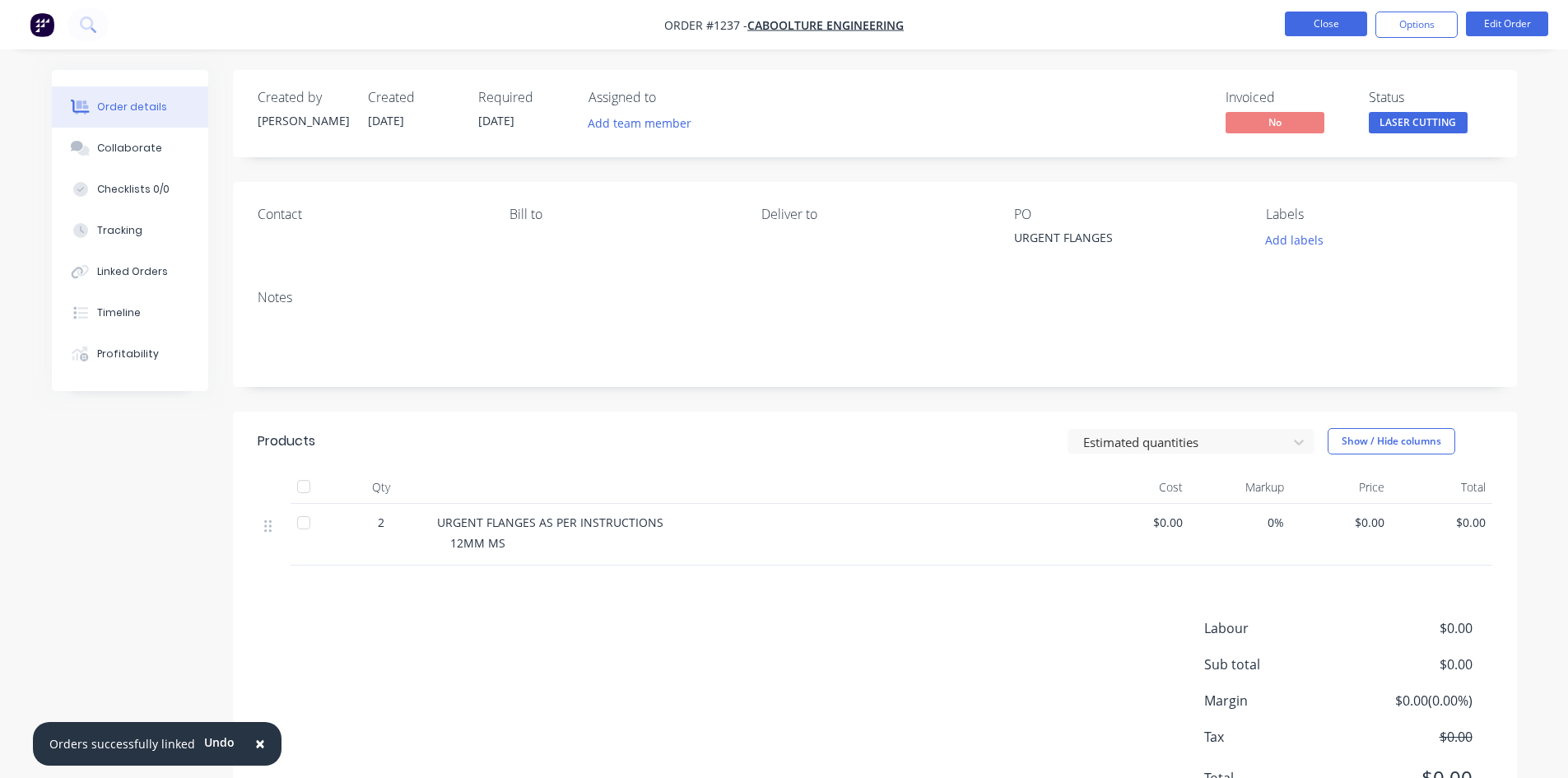
click at [1302, 25] on button "Close" at bounding box center [1326, 24] width 82 height 25
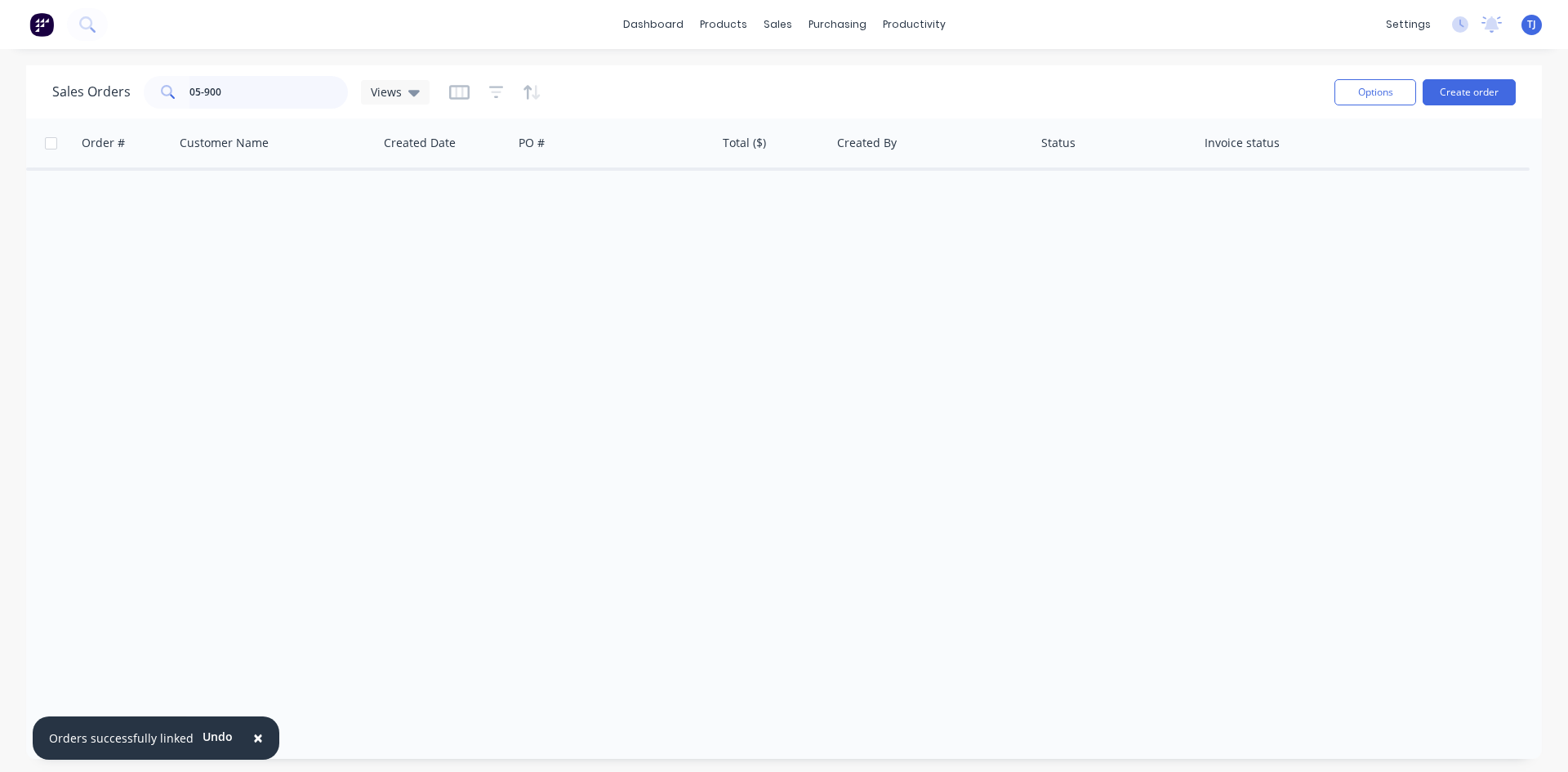
click at [215, 100] on input "05-900" at bounding box center [268, 93] width 159 height 33
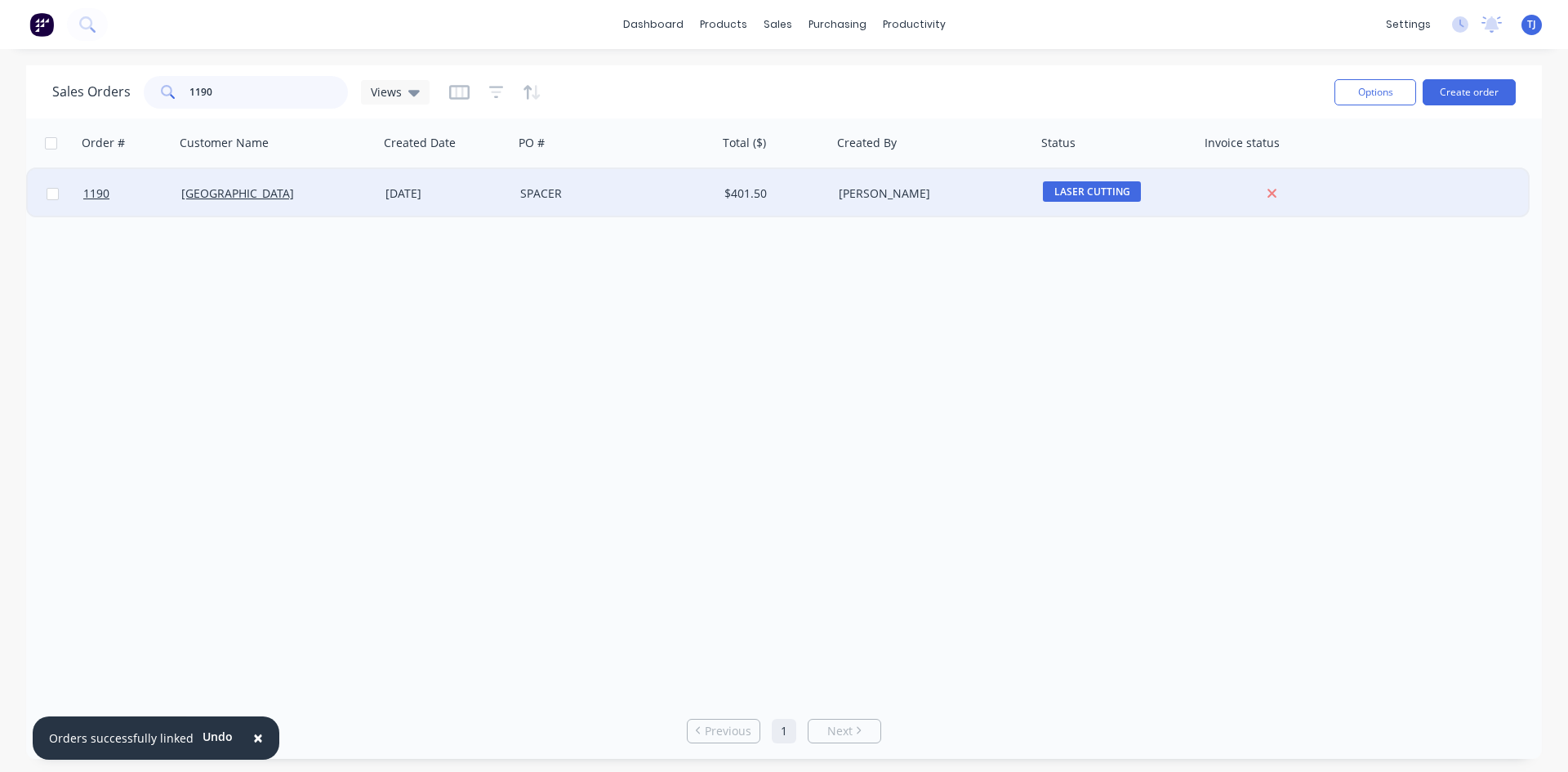
type input "1190"
click at [468, 193] on div "[DATE]" at bounding box center [445, 193] width 121 height 17
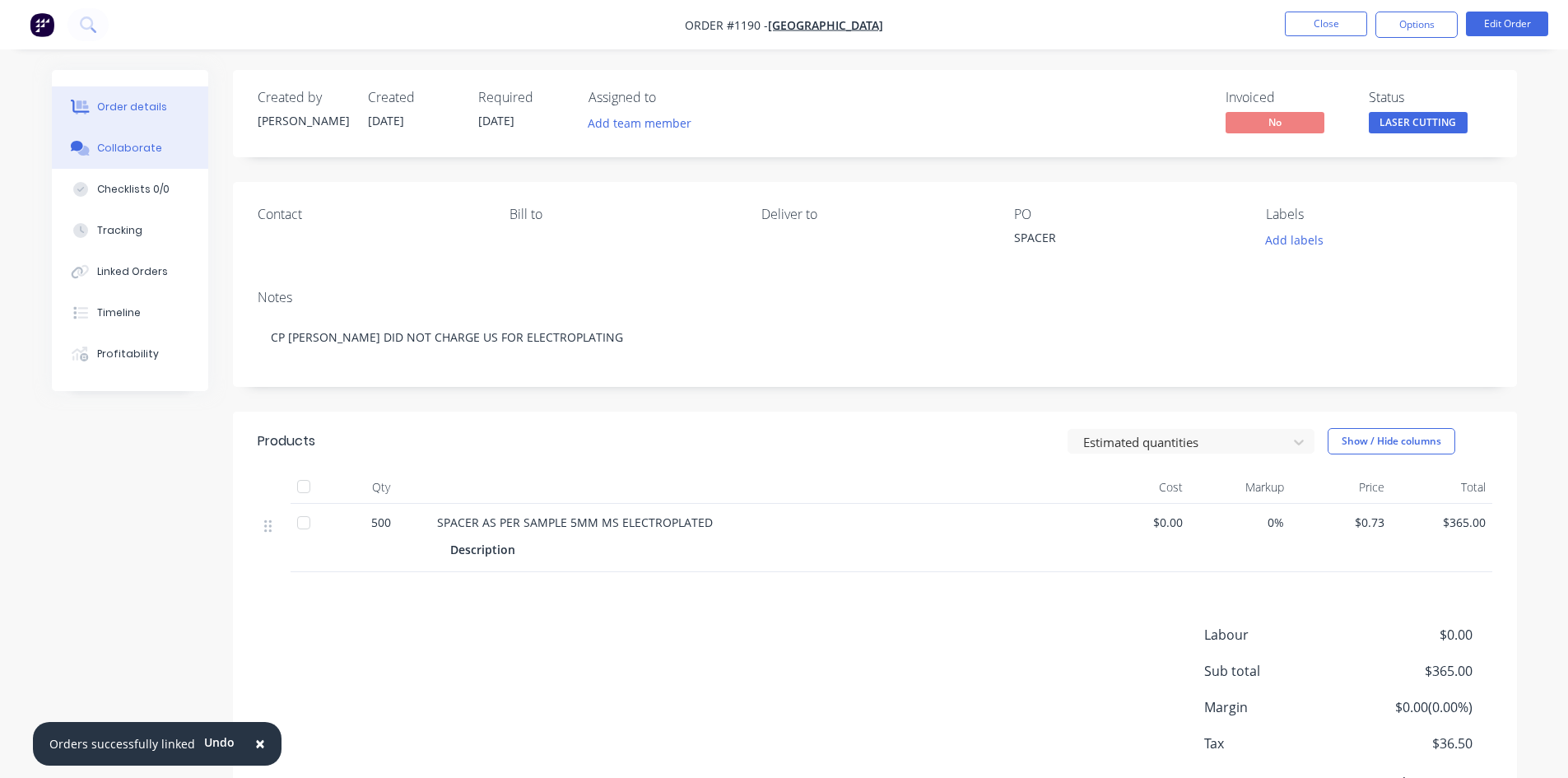
click at [94, 155] on button "Collaborate" at bounding box center [130, 147] width 157 height 41
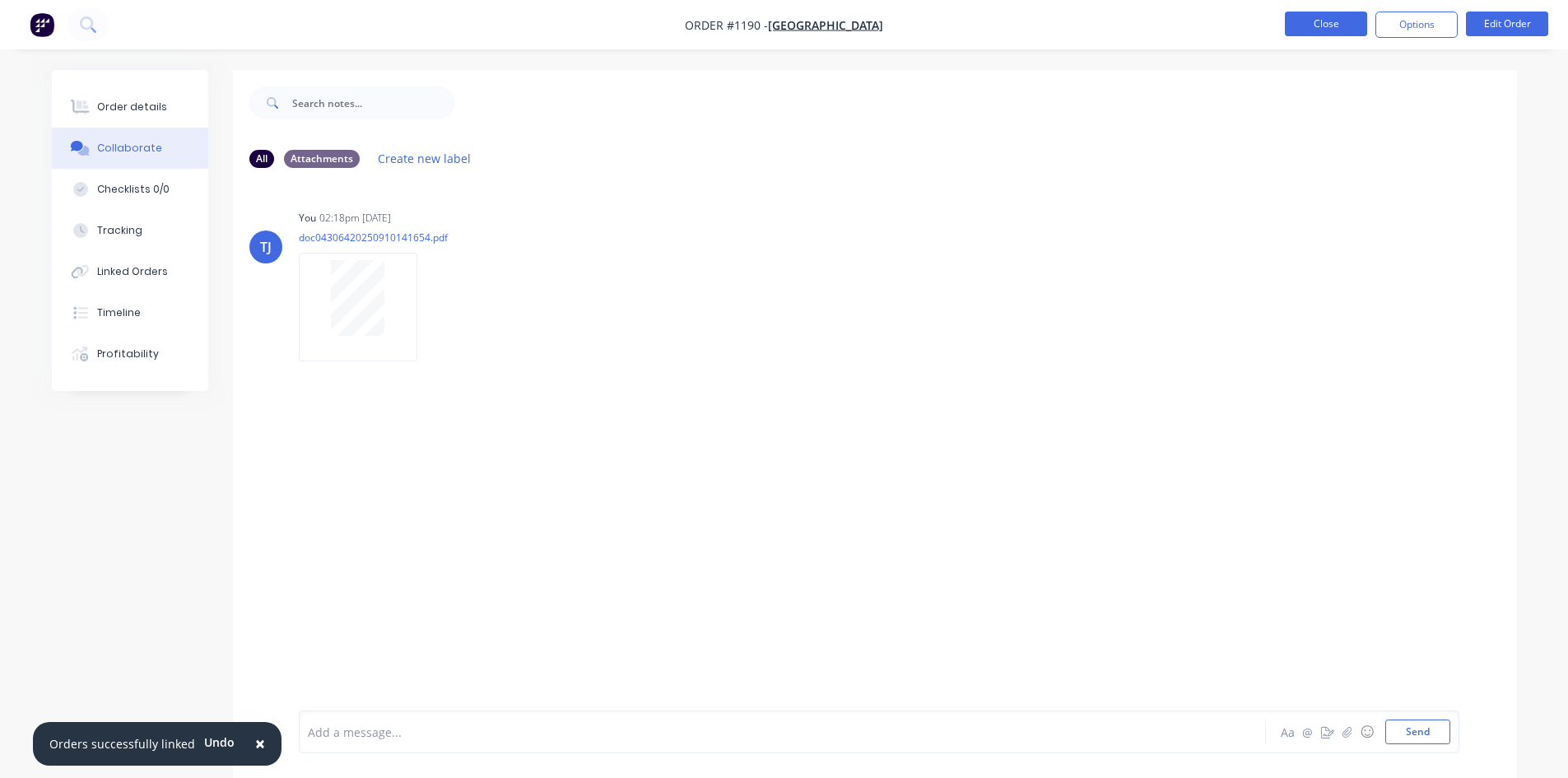
click at [1336, 21] on button "Close" at bounding box center [1326, 24] width 82 height 25
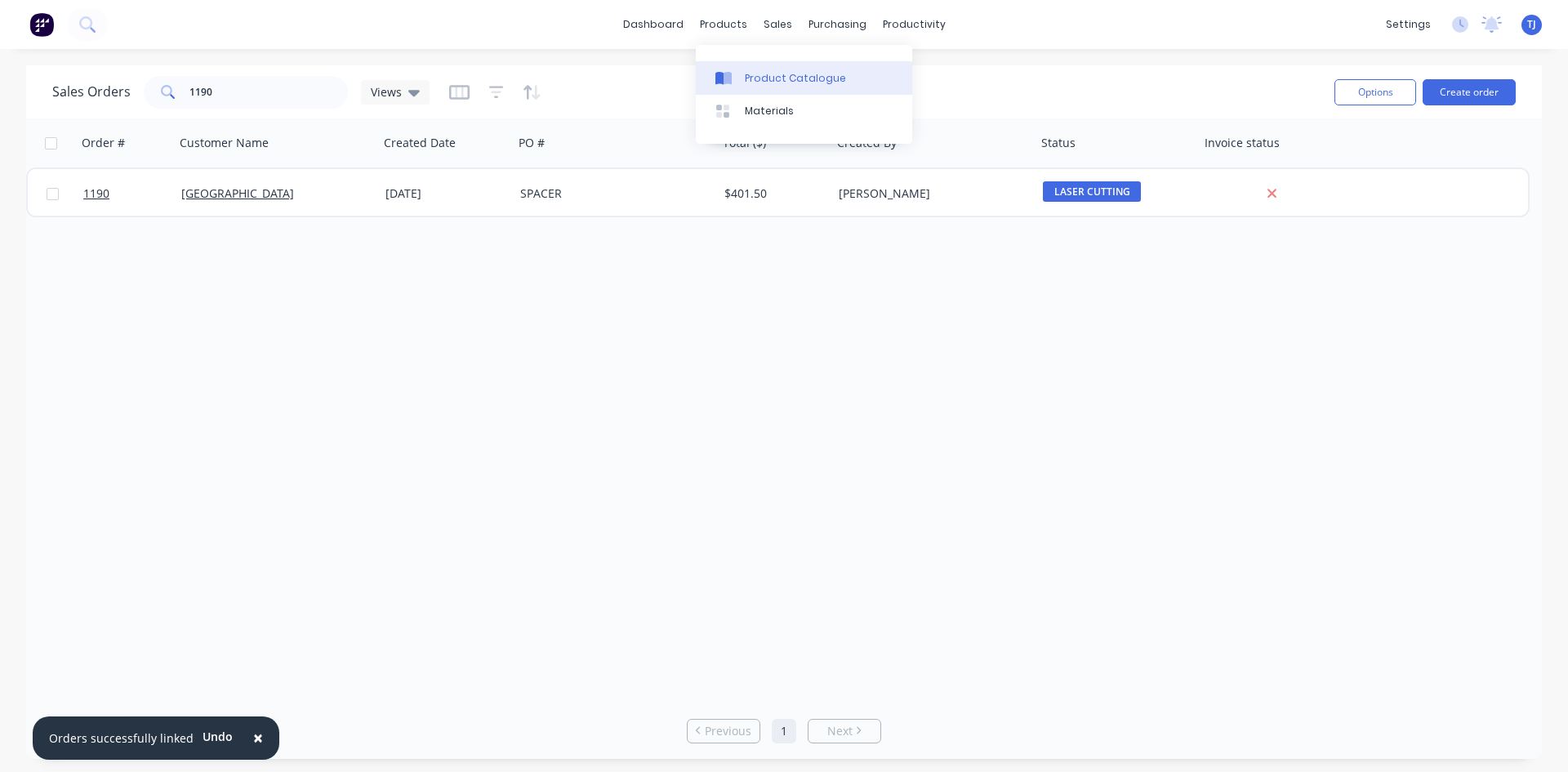
click at [762, 76] on div "Product Catalogue" at bounding box center [795, 79] width 102 height 15
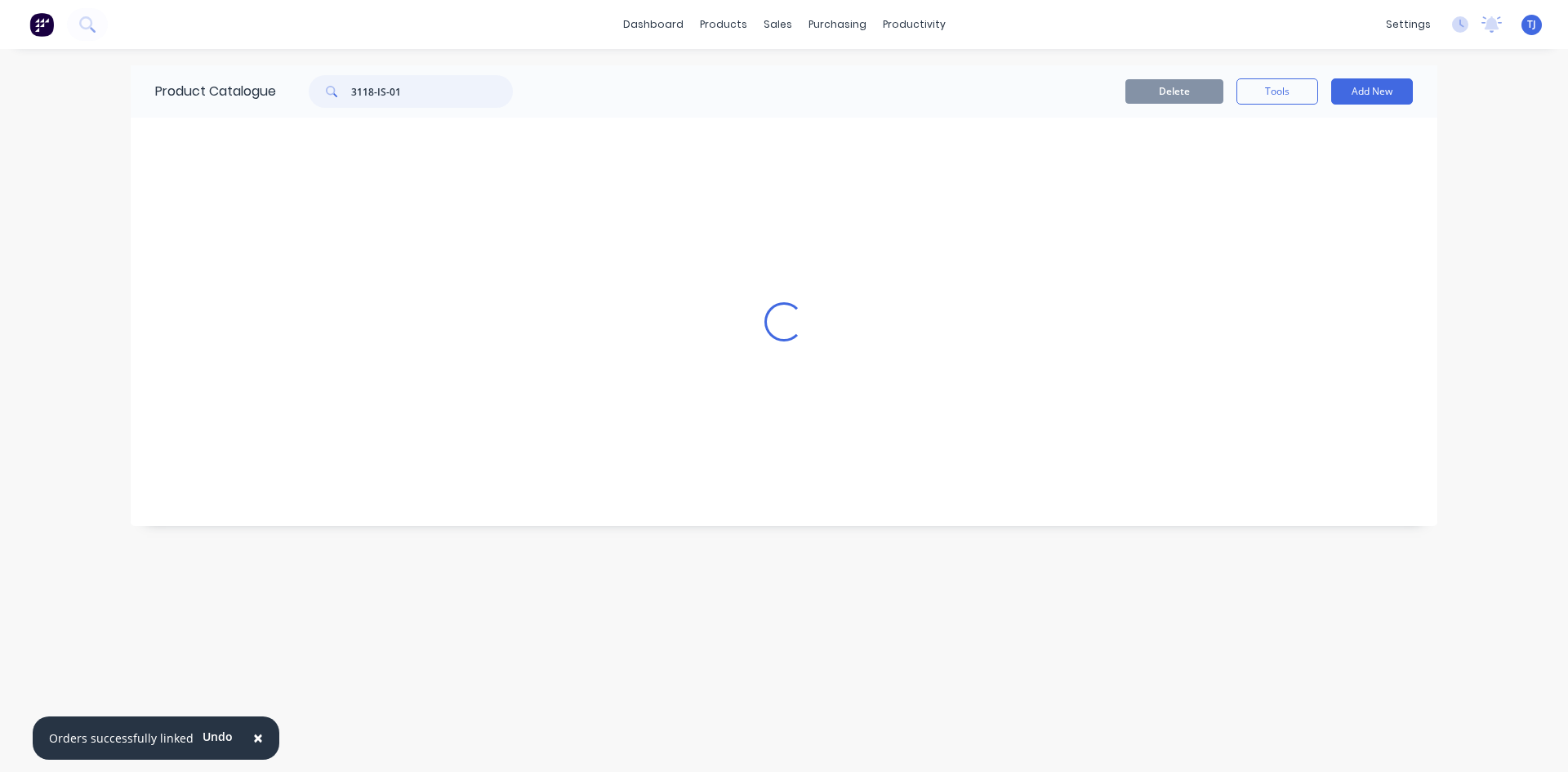
click at [369, 107] on input "3118-IS-01" at bounding box center [432, 92] width 162 height 33
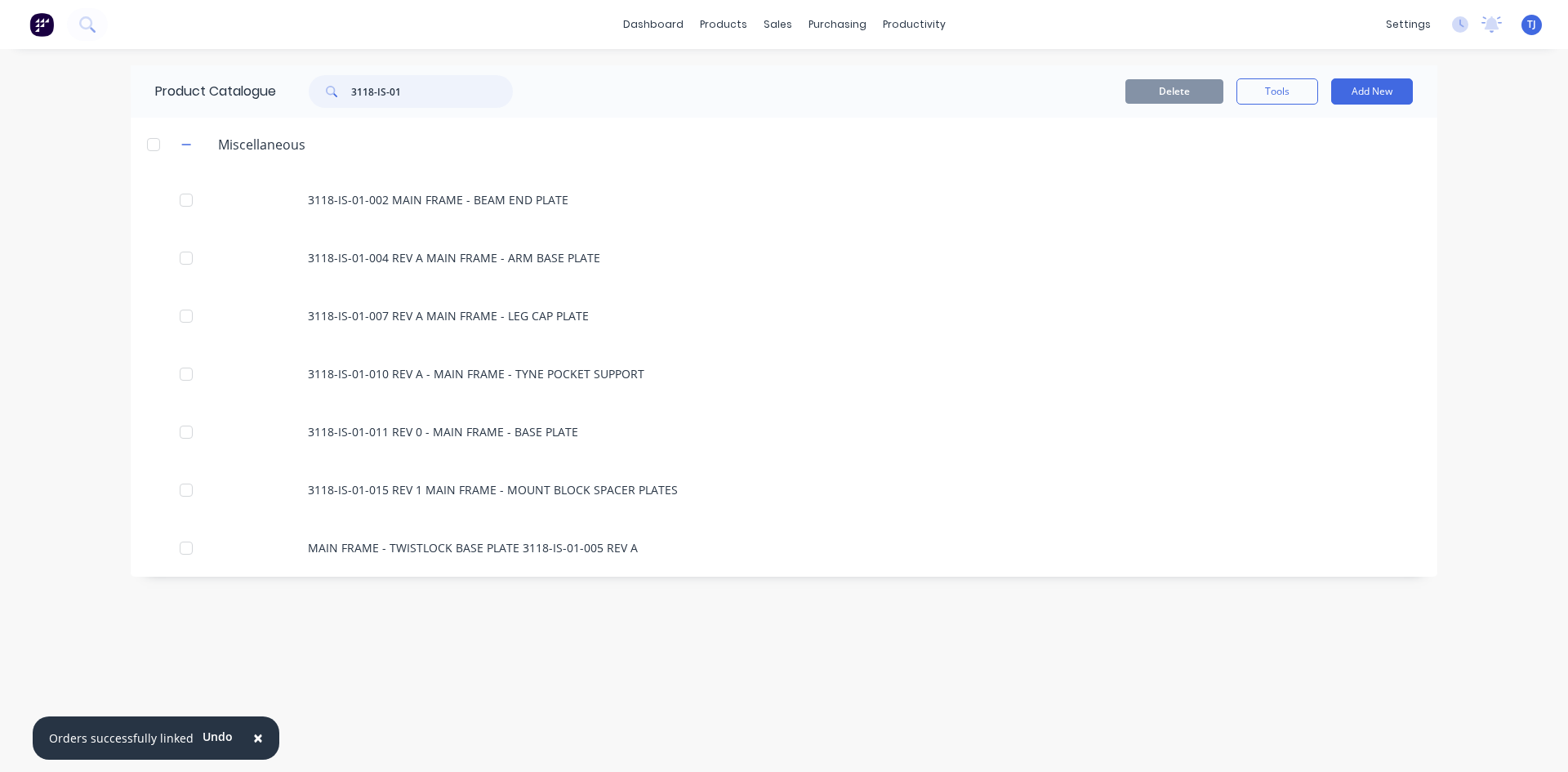
click at [369, 107] on input "3118-IS-01" at bounding box center [432, 92] width 162 height 33
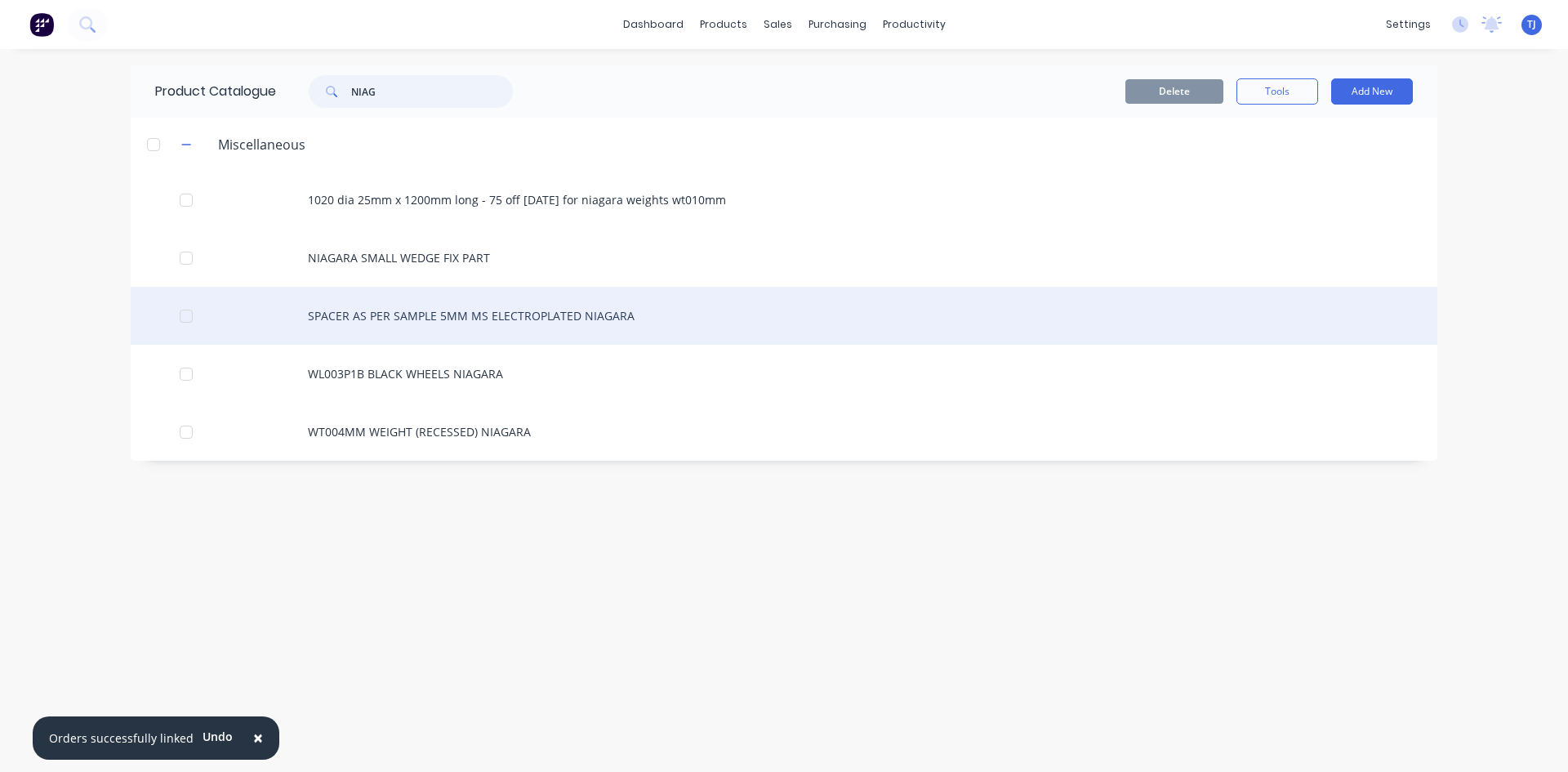
type input "NIAG"
click at [589, 322] on div "SPACER AS PER SAMPLE 5MM MS ELECTROPLATED NIAGARA" at bounding box center [783, 316] width 1306 height 58
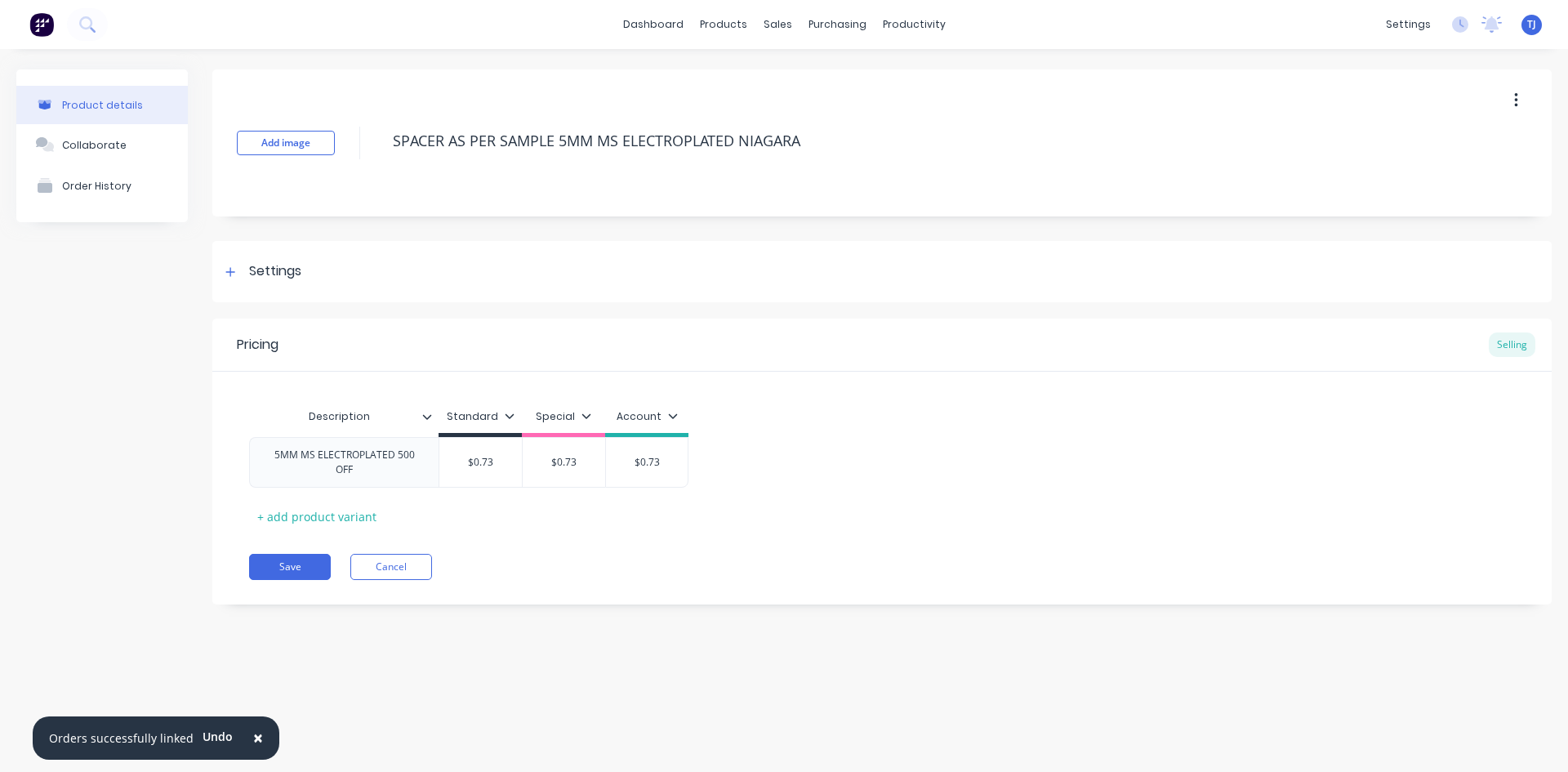
type textarea "x"
click at [128, 143] on button "Collaborate" at bounding box center [102, 144] width 172 height 41
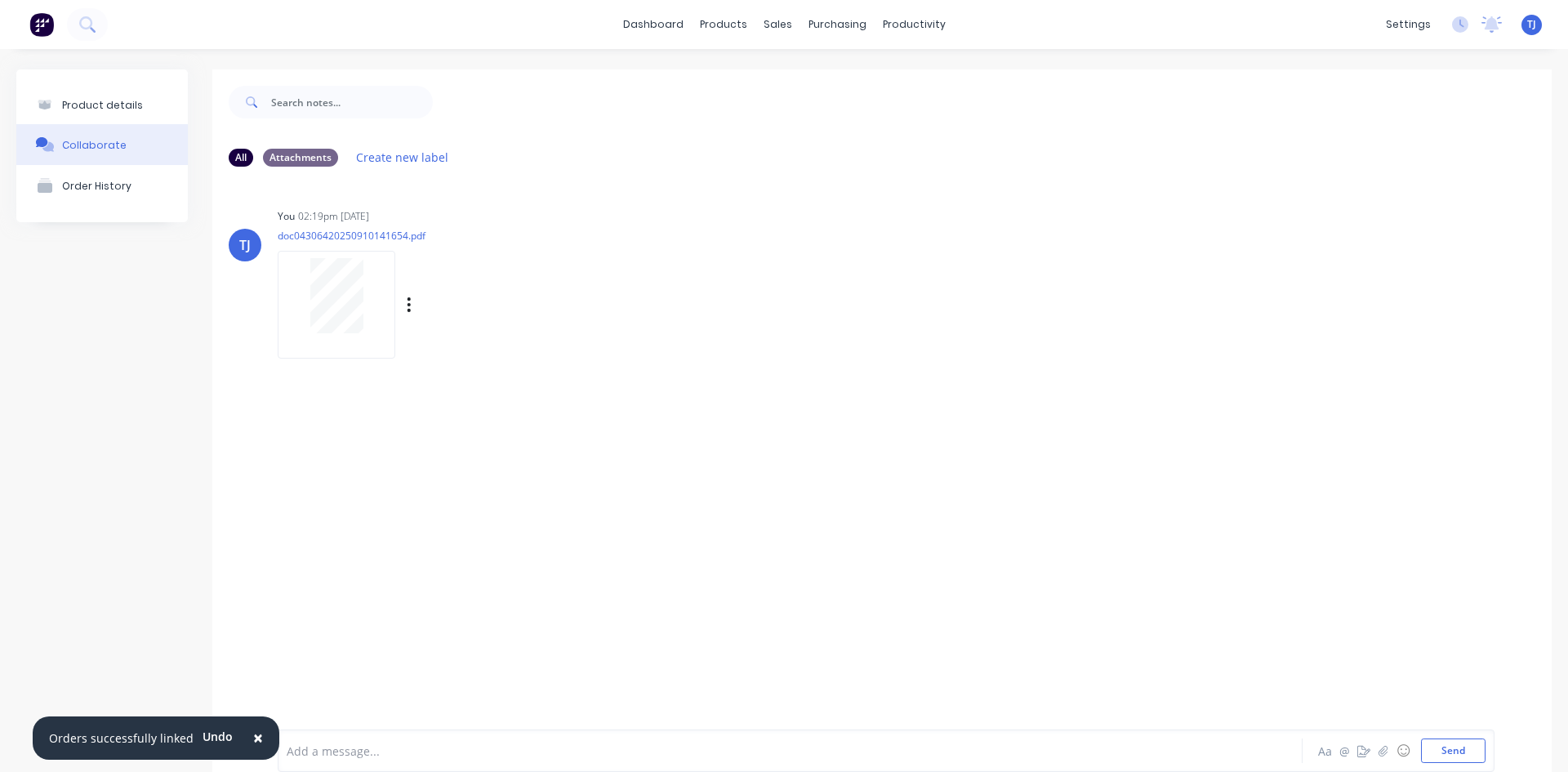
click at [367, 294] on div at bounding box center [336, 295] width 103 height 75
